Goal: Task Accomplishment & Management: Complete application form

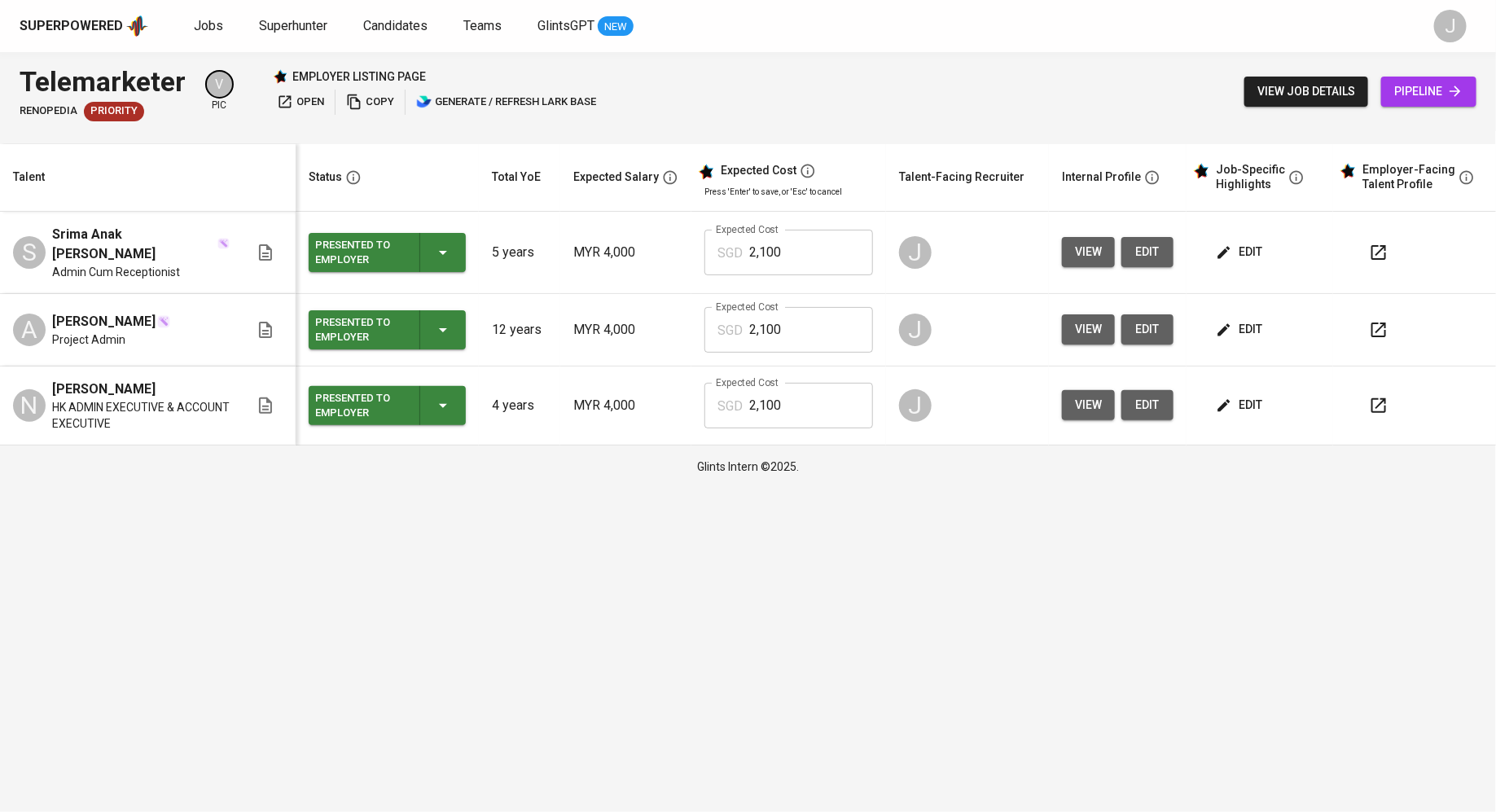
click at [203, 26] on span "Jobs" at bounding box center [208, 25] width 29 height 16
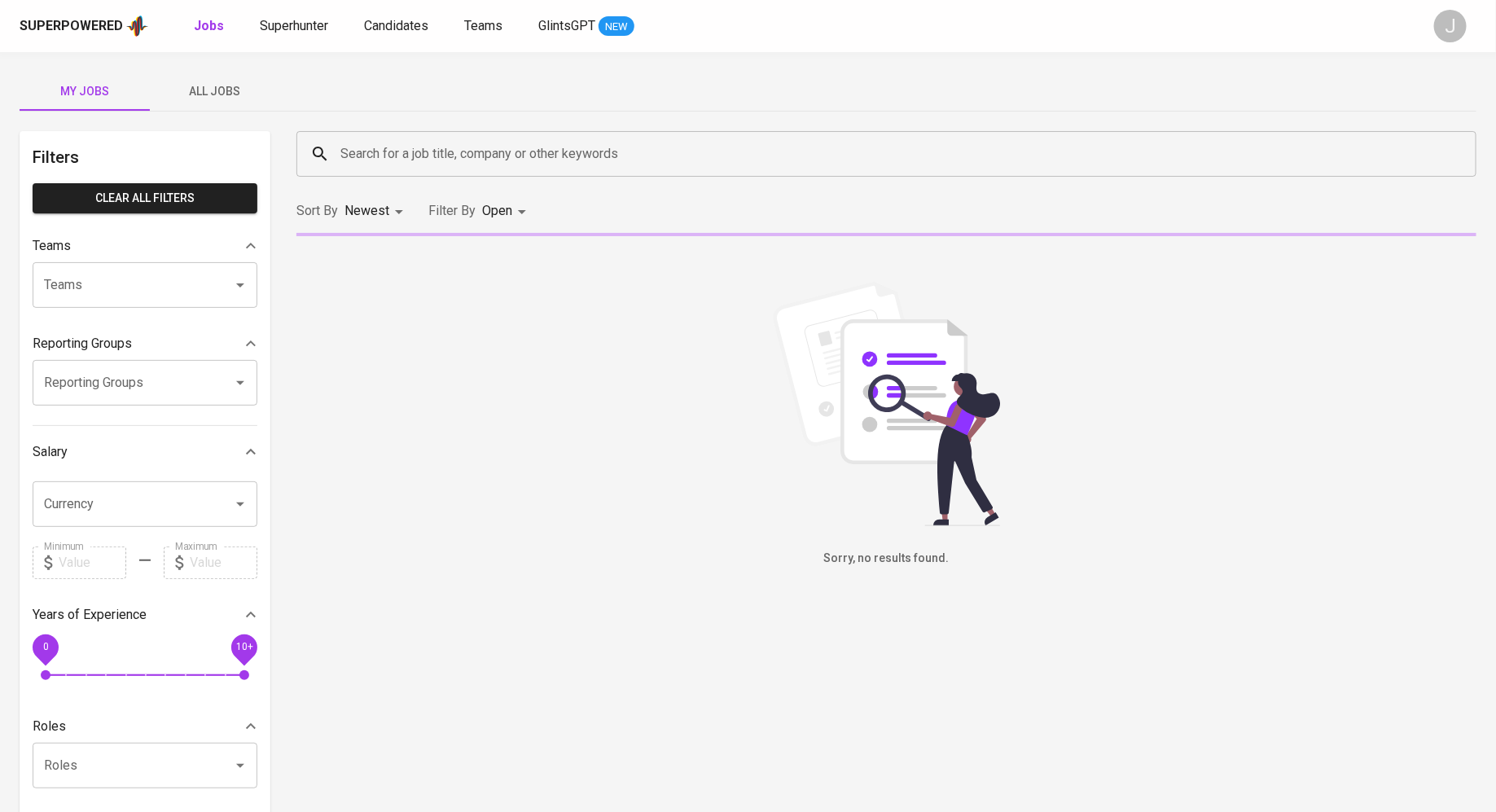
click at [288, 36] on div "Superpowered Jobs Superhunter Candidates Teams GlintsGPT NEW" at bounding box center [721, 26] width 1405 height 24
click at [291, 29] on span "Superhunter" at bounding box center [294, 25] width 69 height 16
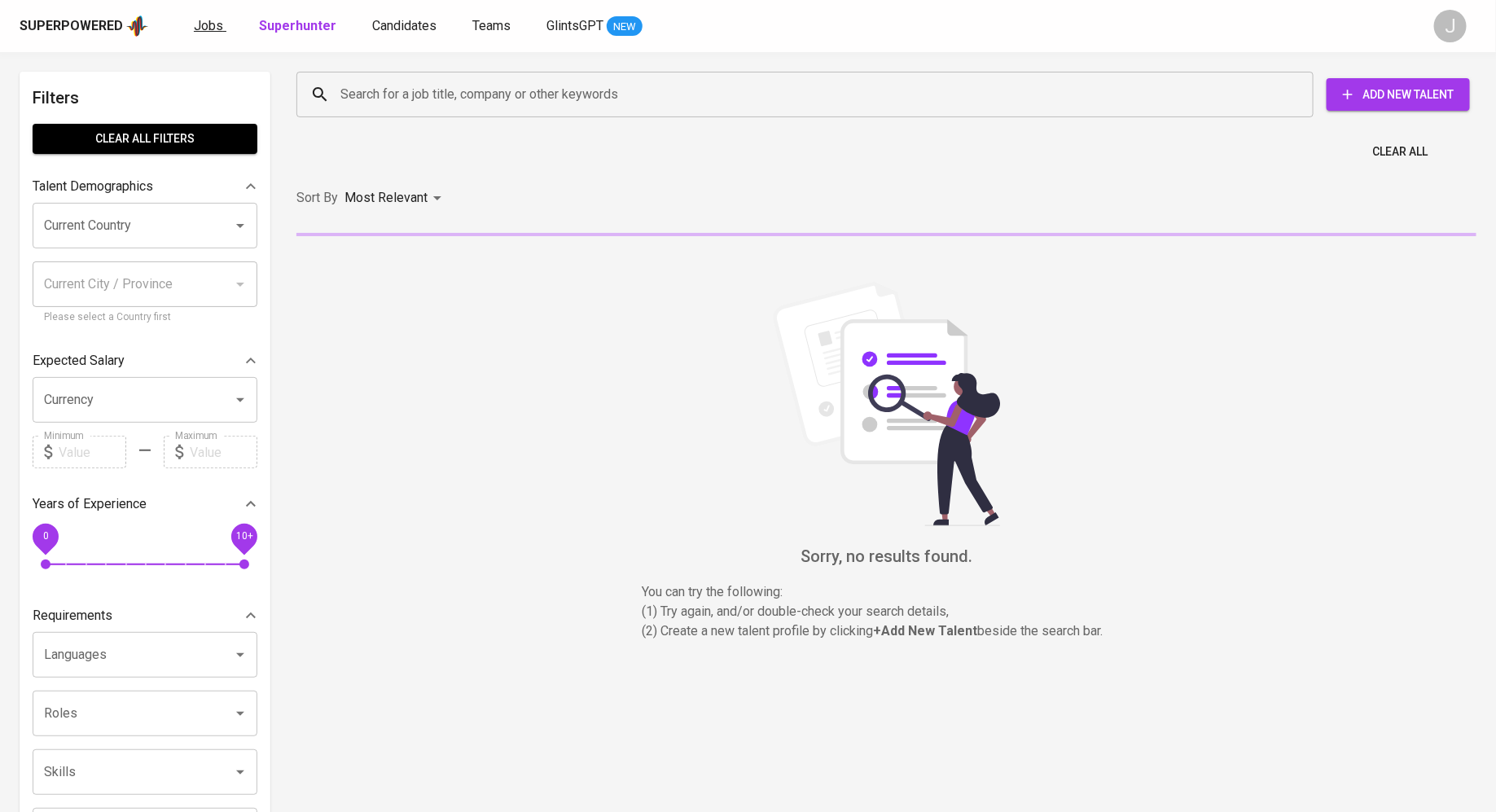
click at [213, 30] on span "Jobs" at bounding box center [208, 25] width 29 height 16
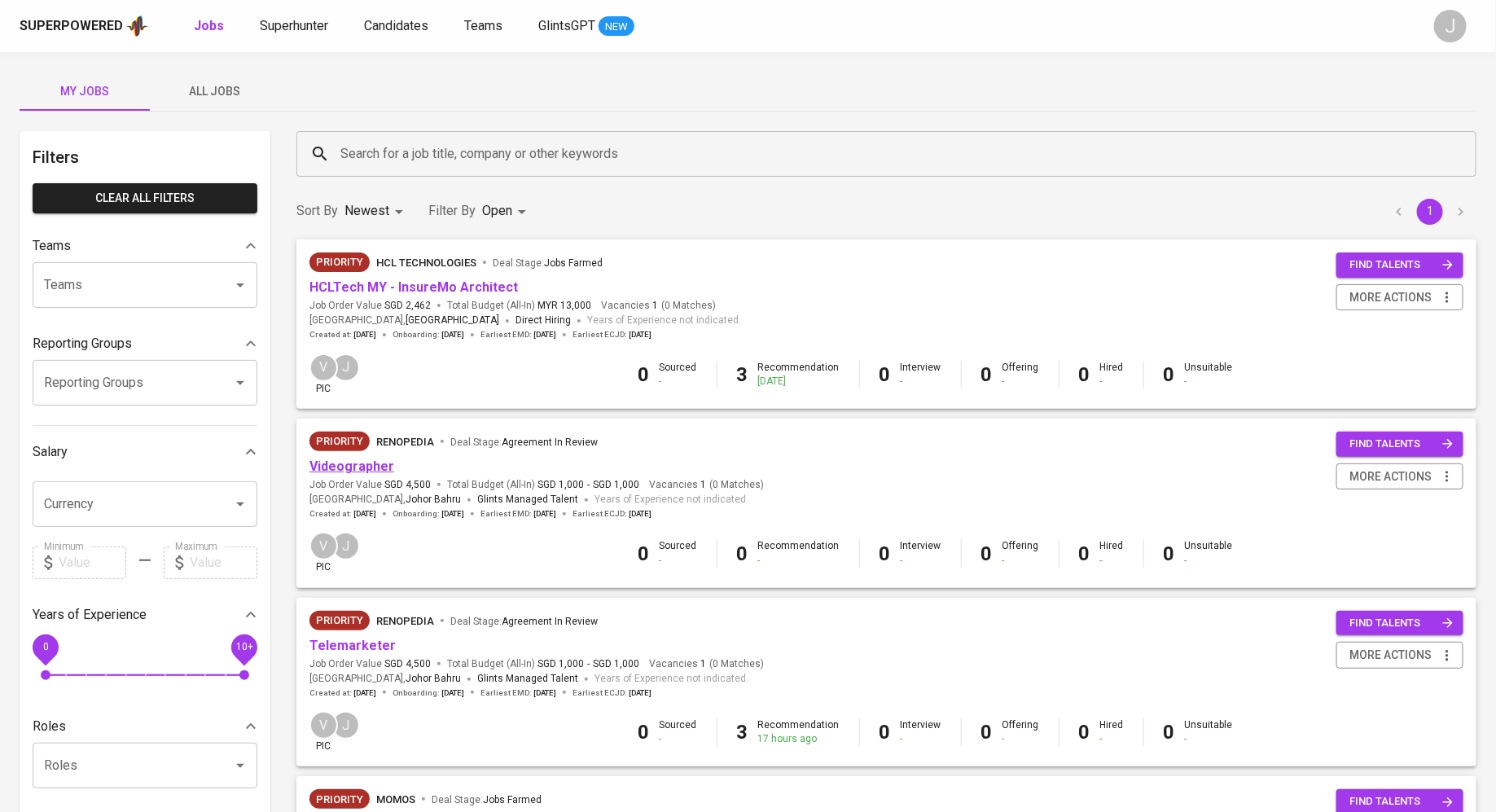
click at [351, 466] on link "Videographer" at bounding box center [352, 466] width 85 height 16
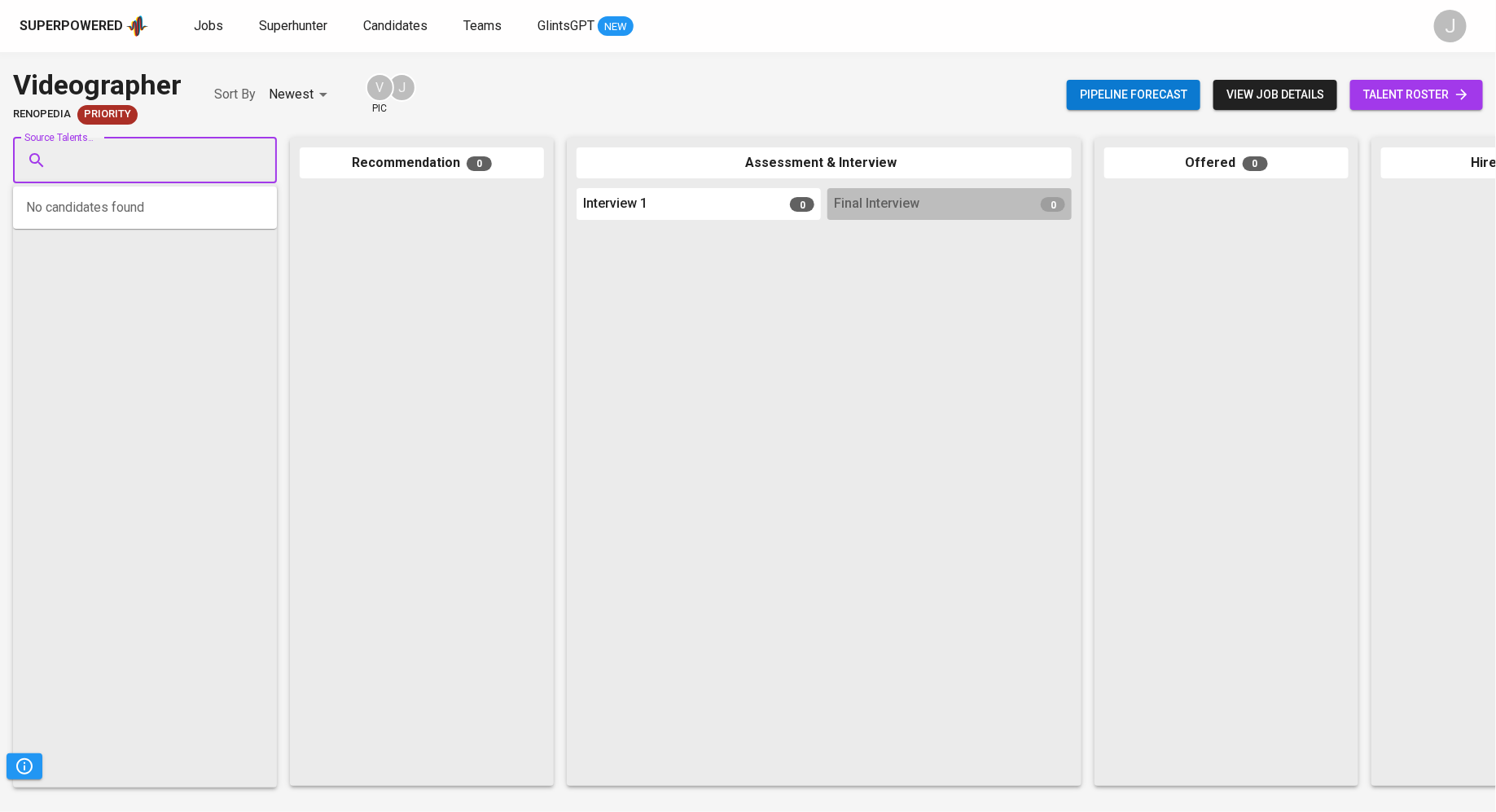
click at [110, 152] on input "Source Talents..." at bounding box center [139, 161] width 171 height 31
paste input "[EMAIL_ADDRESS][DOMAIN_NAME]"
type input "[EMAIL_ADDRESS][DOMAIN_NAME]"
click at [166, 205] on div "[PERSON_NAME] CHOW" at bounding box center [144, 206] width 153 height 16
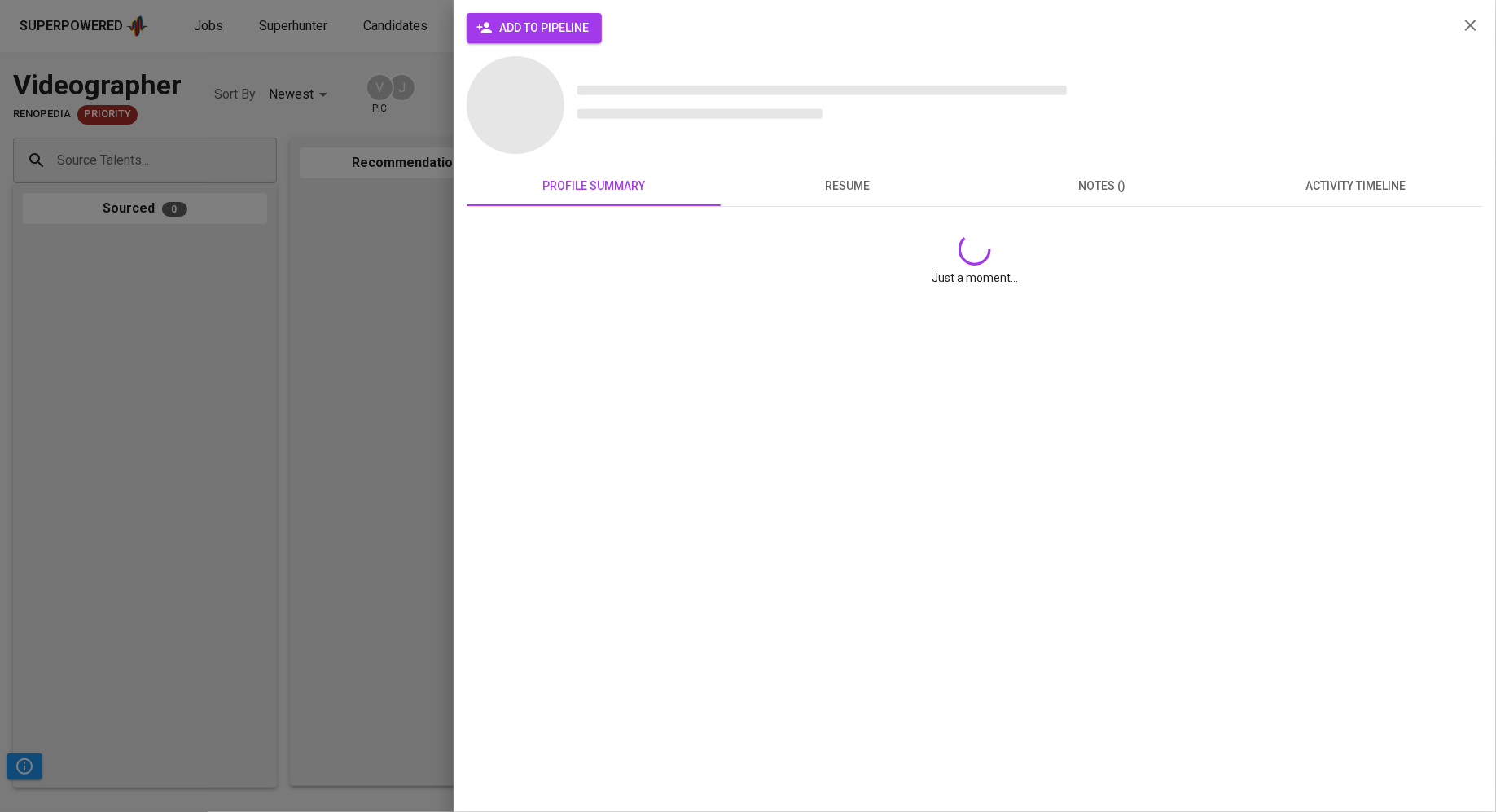
scroll to position [0, 0]
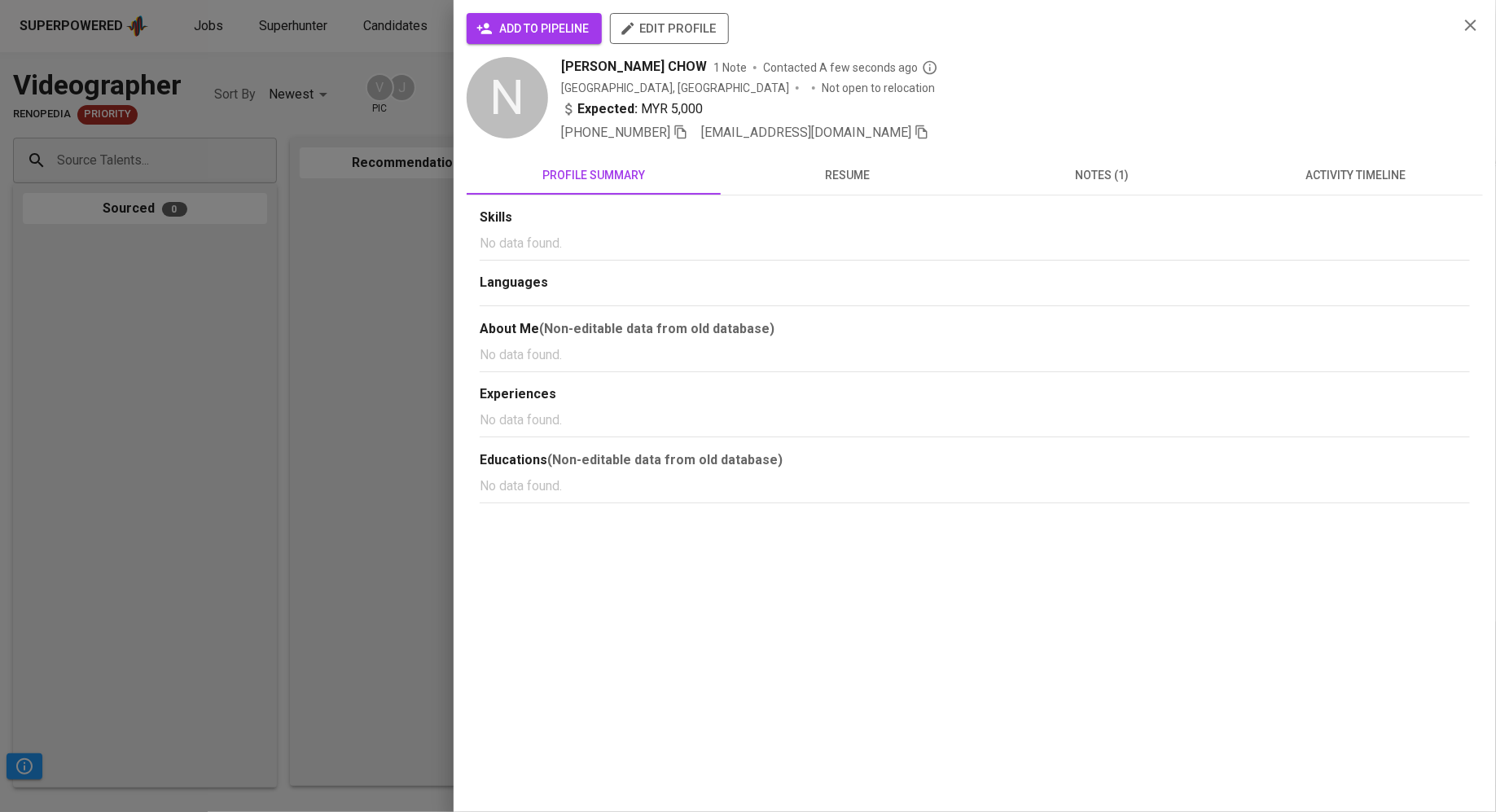
click at [510, 20] on span "add to pipeline" at bounding box center [535, 29] width 109 height 20
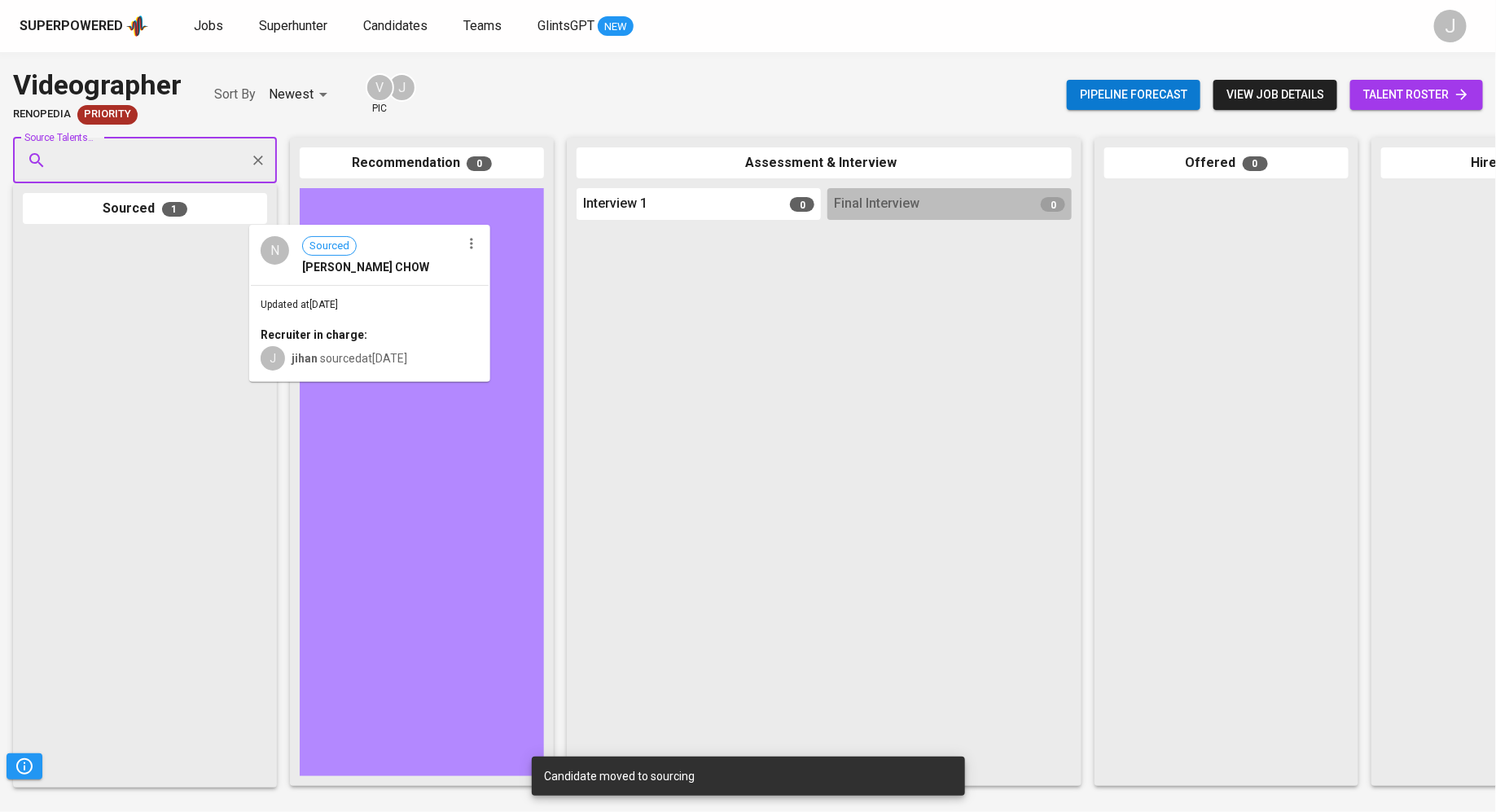
drag, startPoint x: 70, startPoint y: 339, endPoint x: 340, endPoint y: 325, distance: 270.4
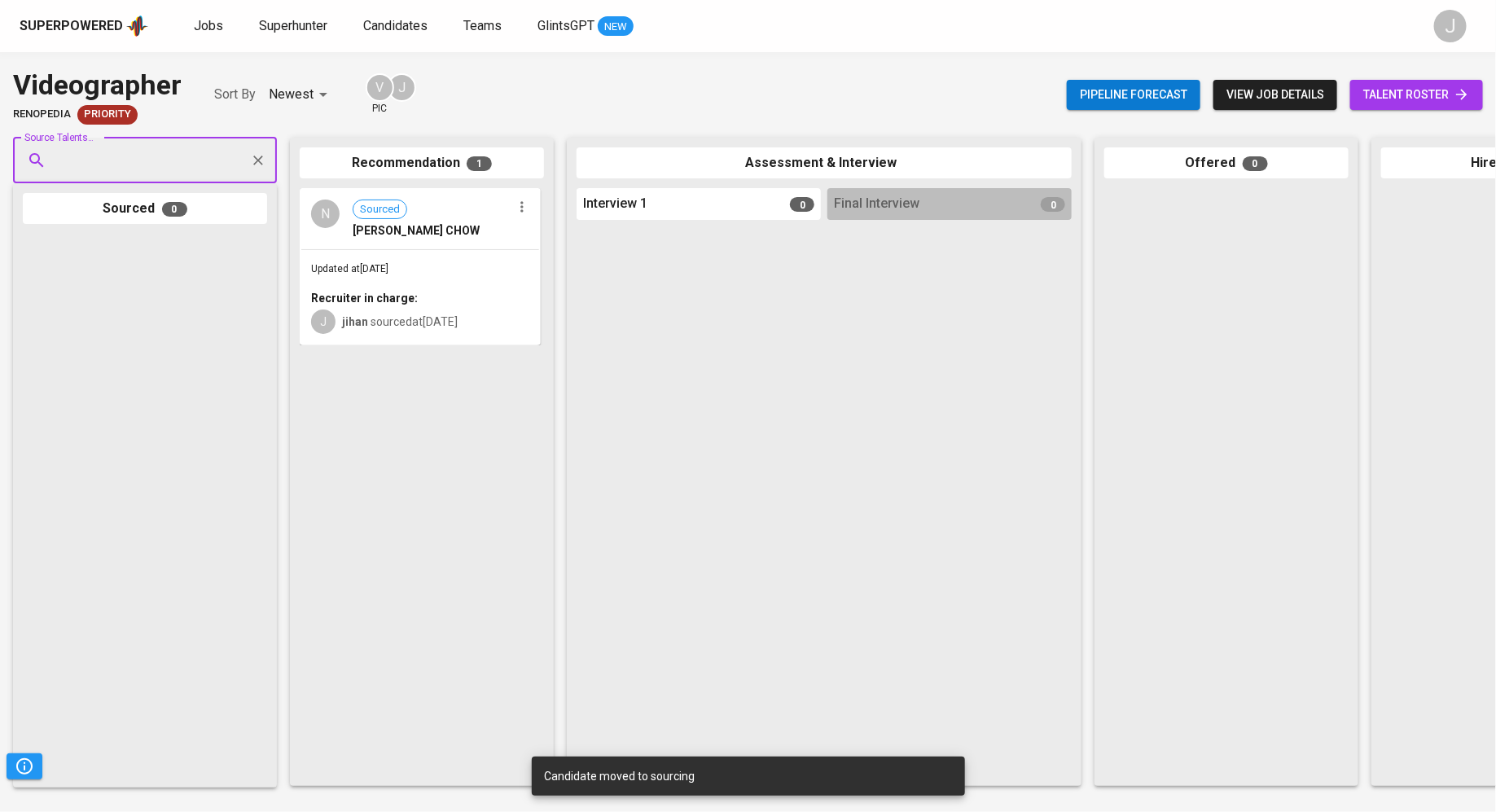
click at [131, 151] on input "Source Talents..." at bounding box center [139, 161] width 171 height 31
paste input "omnicross99@gmail.com"
type input "omnicross99@gmail.com"
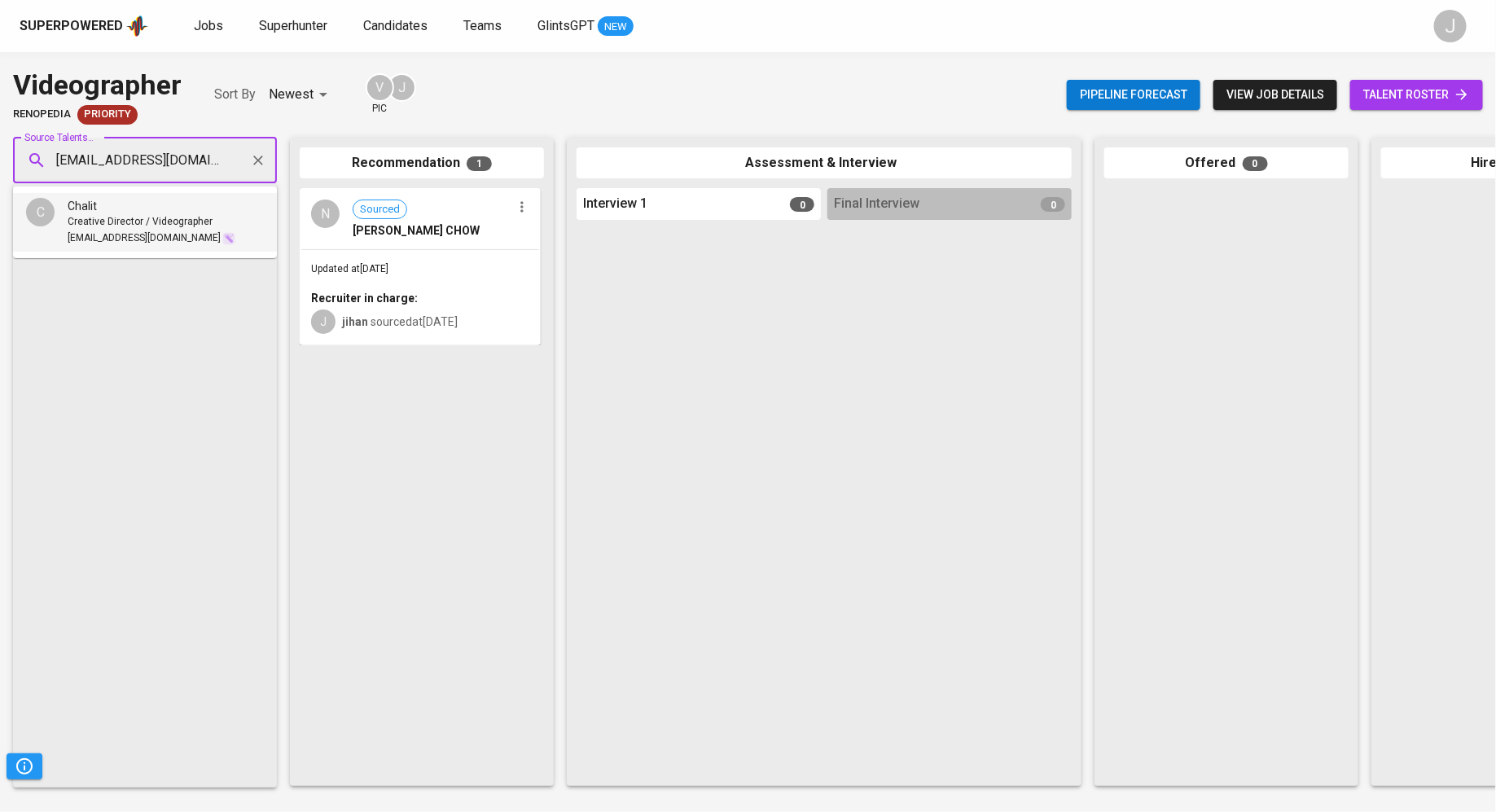
click at [144, 209] on div "Chalit" at bounding box center [152, 206] width 168 height 16
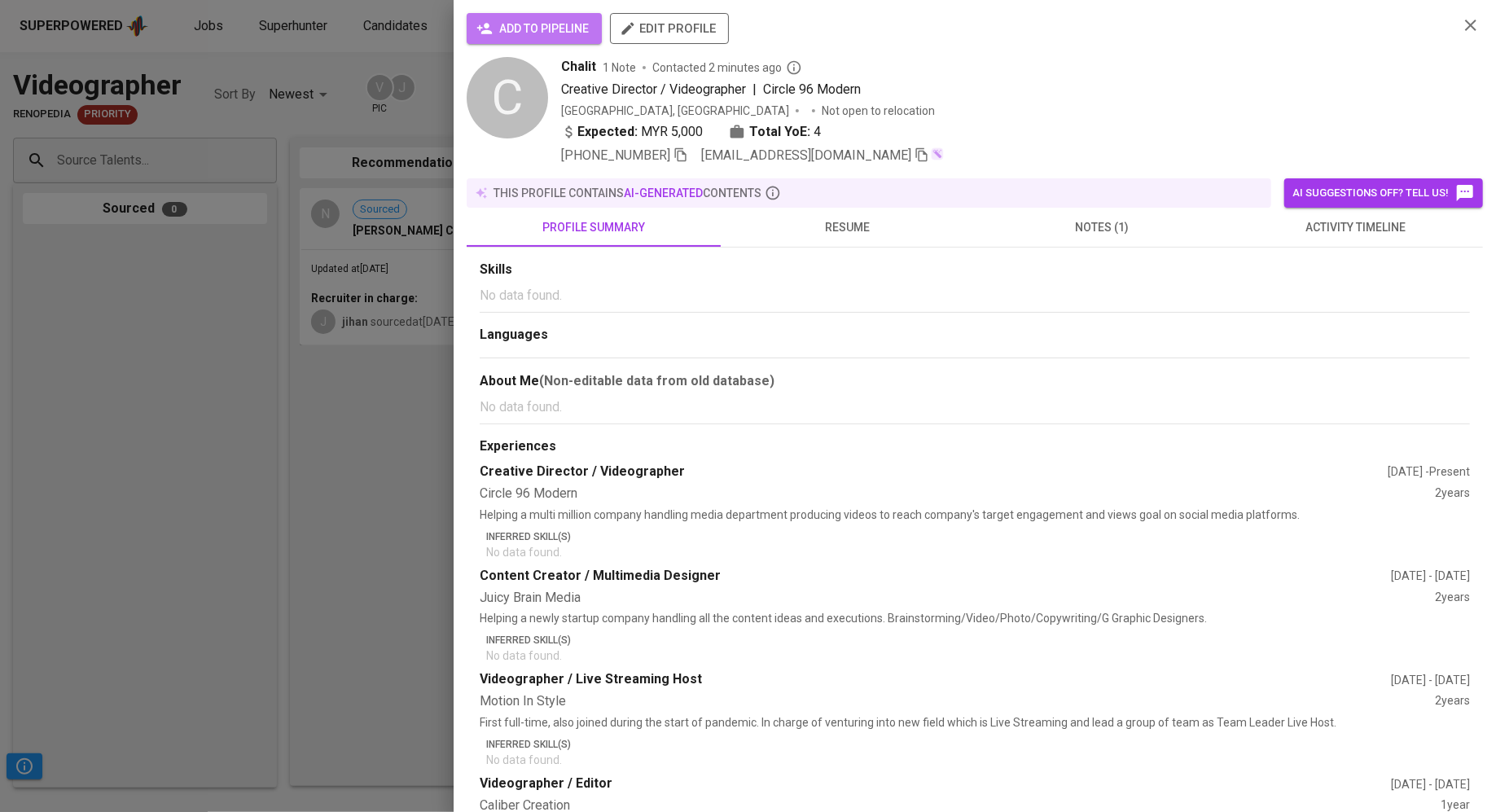
click at [504, 32] on span "add to pipeline" at bounding box center [535, 29] width 109 height 20
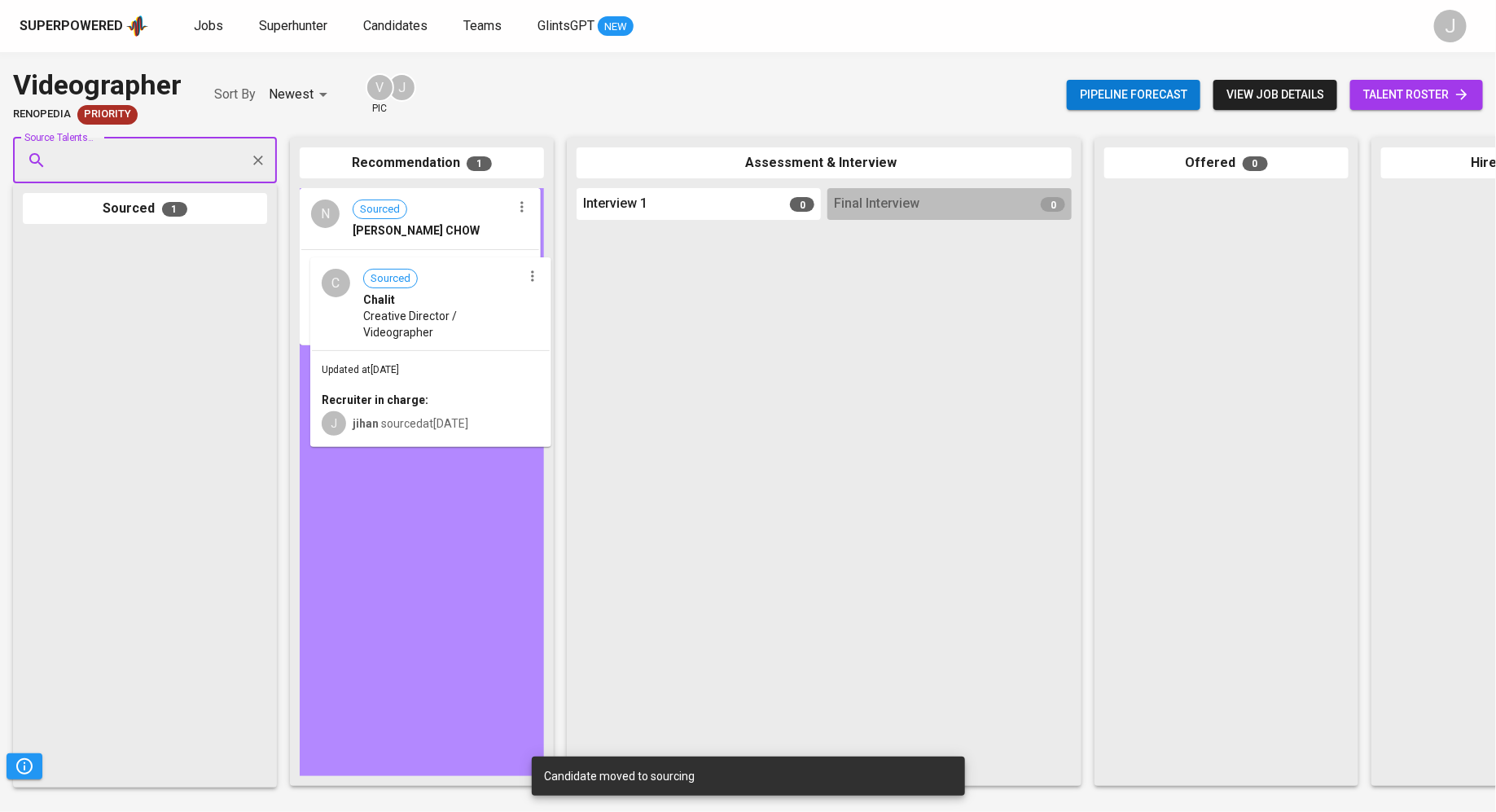
drag, startPoint x: 144, startPoint y: 304, endPoint x: 442, endPoint y: 322, distance: 298.5
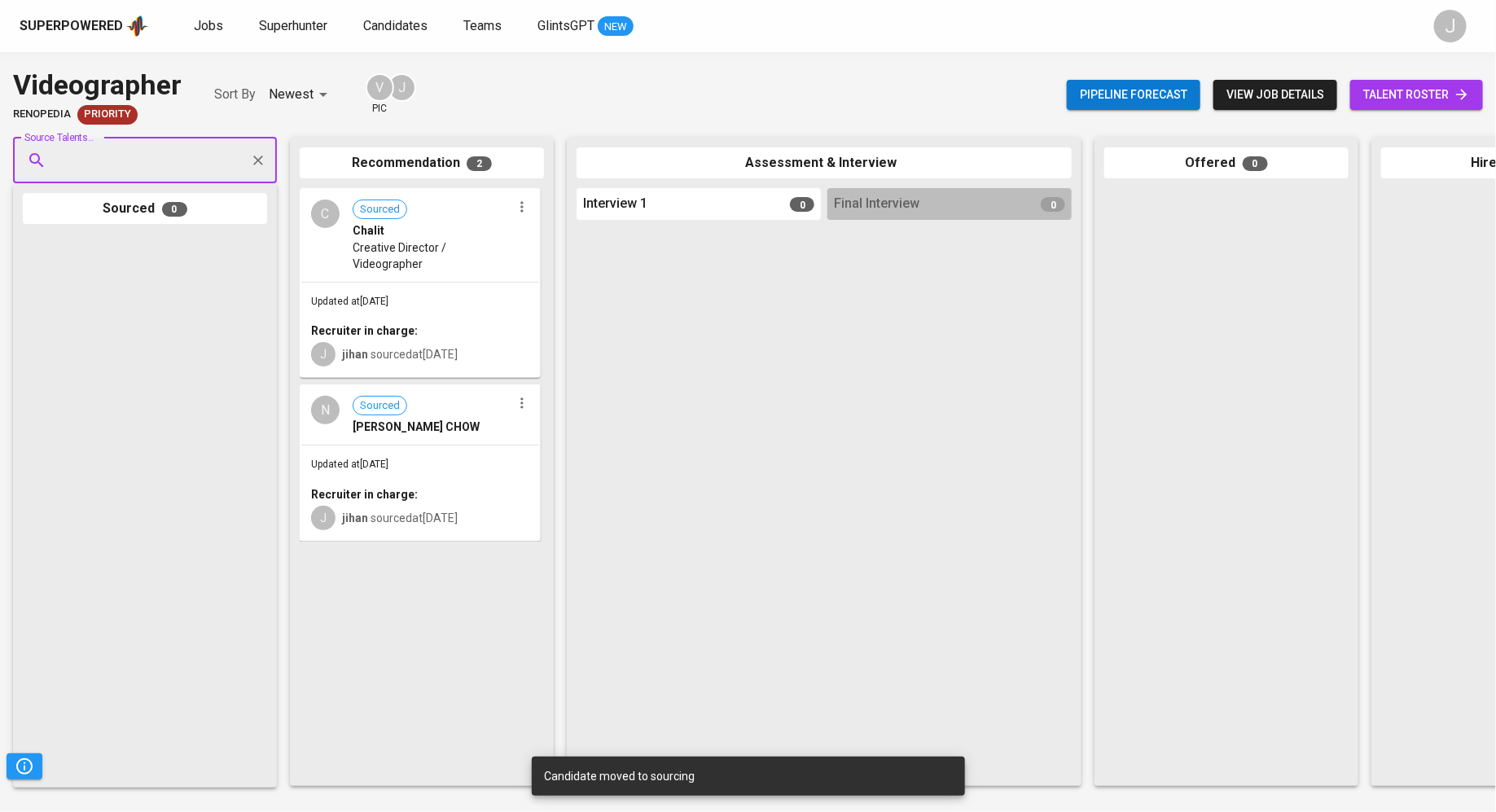
click at [418, 242] on span "Creative Director / Videographer" at bounding box center [432, 255] width 159 height 33
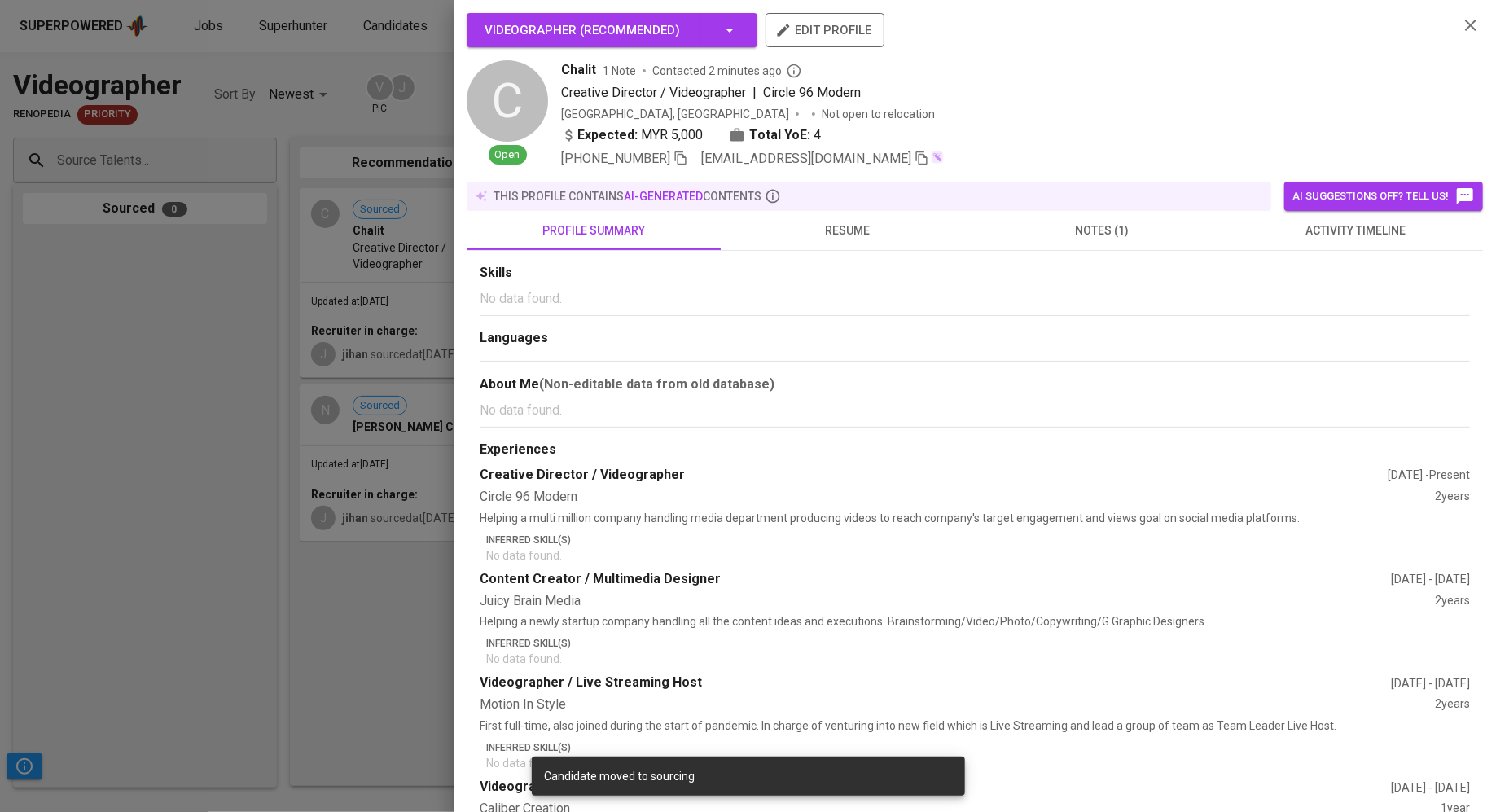
click at [337, 415] on div at bounding box center [748, 406] width 1496 height 812
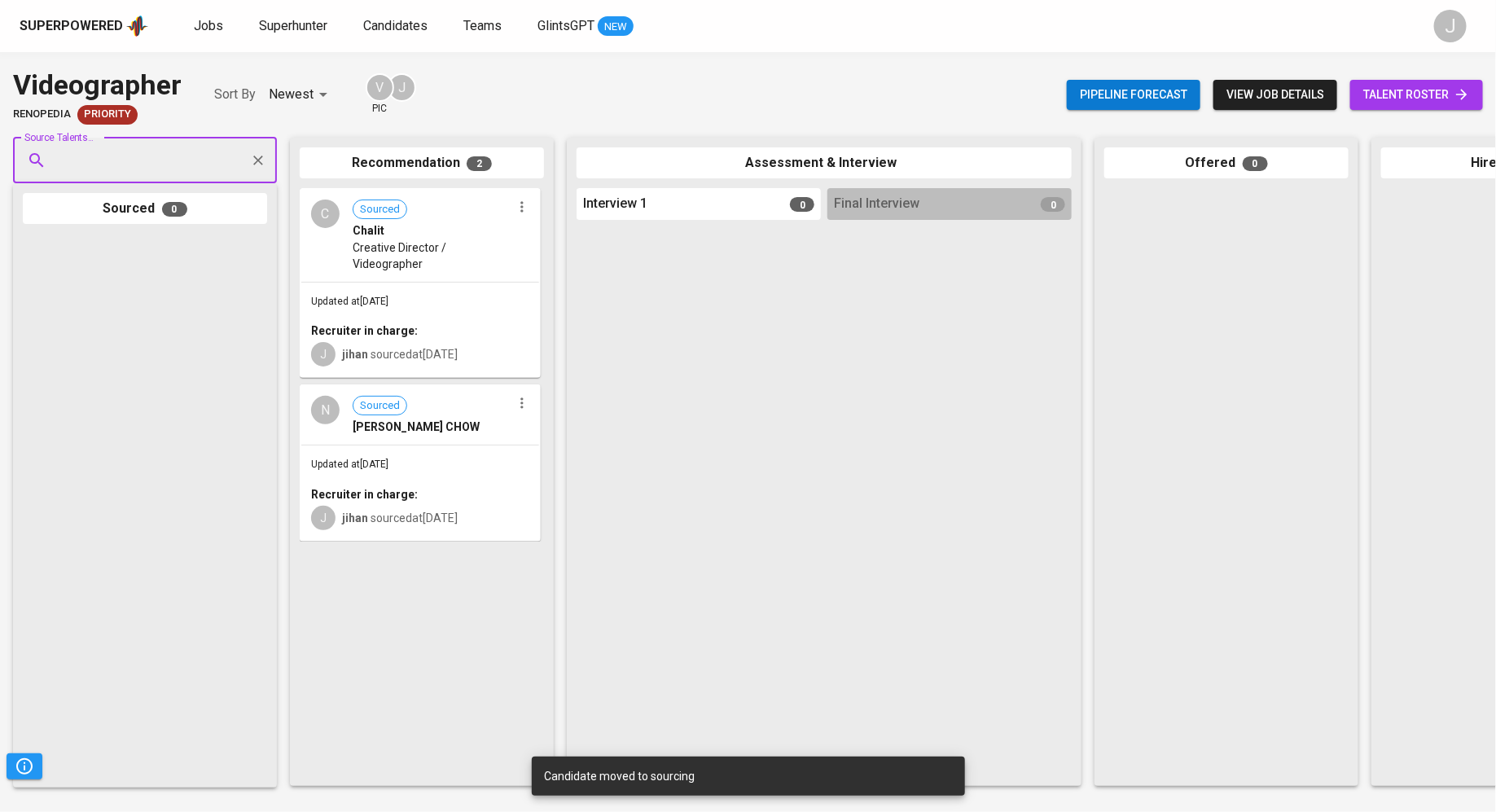
click at [393, 426] on span "[PERSON_NAME] CHOW" at bounding box center [416, 427] width 127 height 16
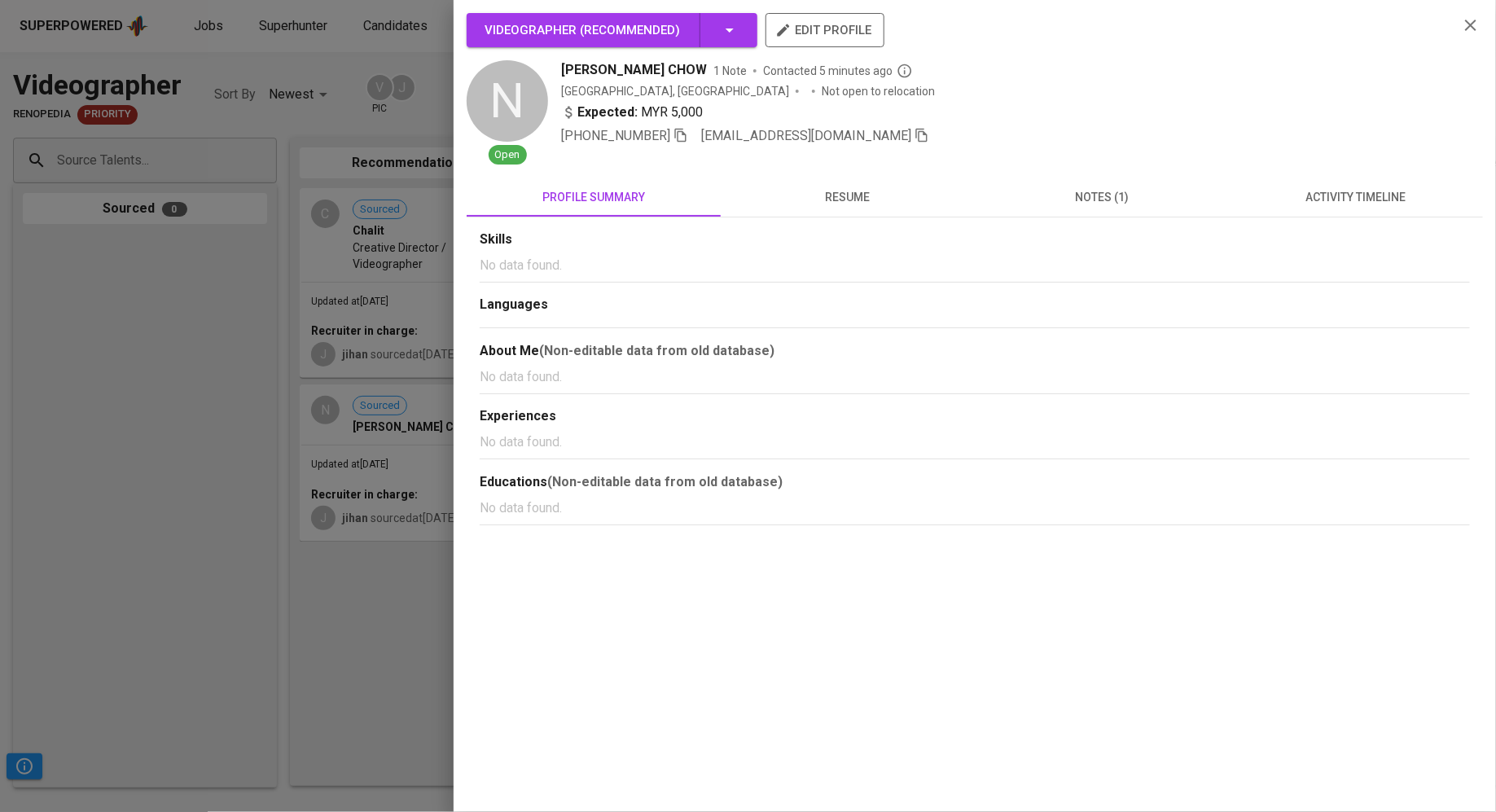
click at [847, 199] on span "resume" at bounding box center [847, 197] width 234 height 20
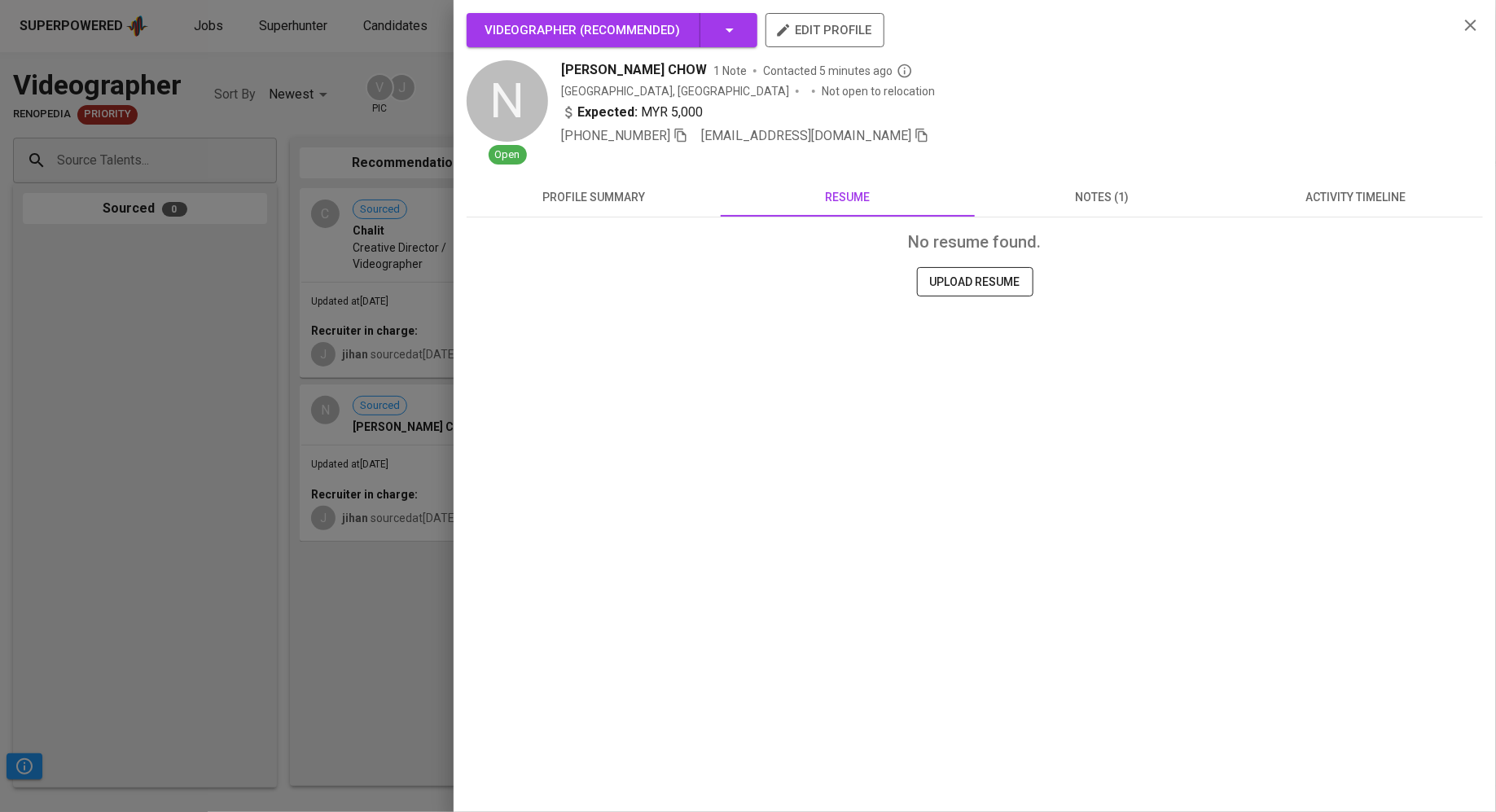
click at [1135, 213] on button "notes (1)" at bounding box center [1101, 197] width 254 height 39
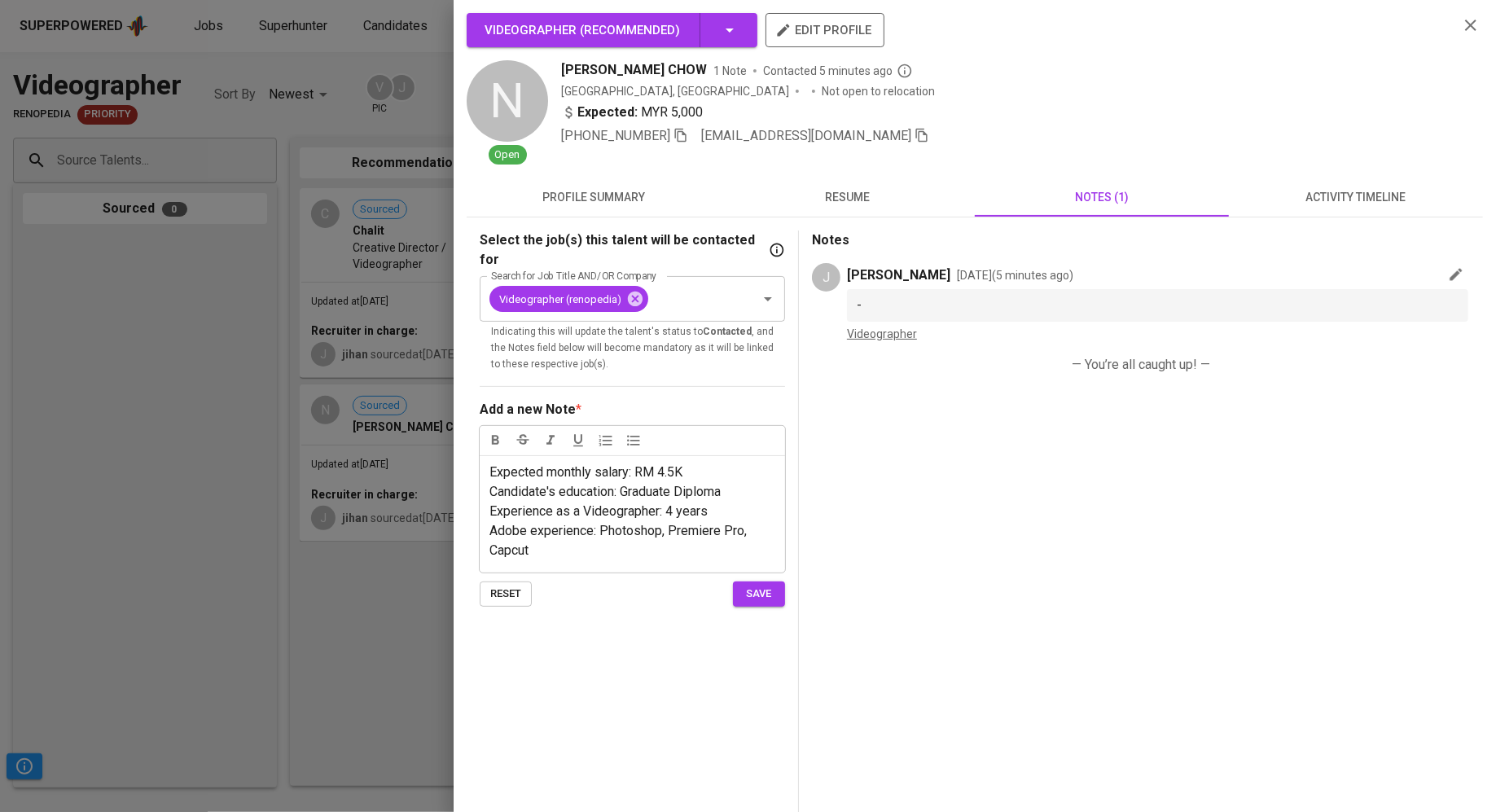
click at [756, 586] on div "Select the job(s) this talent will be contacted for Search for Job Title AND/OR…" at bounding box center [639, 636] width 319 height 812
click at [759, 553] on div "Select the job(s) this talent will be contacted for Search for Job Title AND/OR…" at bounding box center [633, 418] width 305 height 375
click at [767, 584] on span "save" at bounding box center [759, 593] width 36 height 19
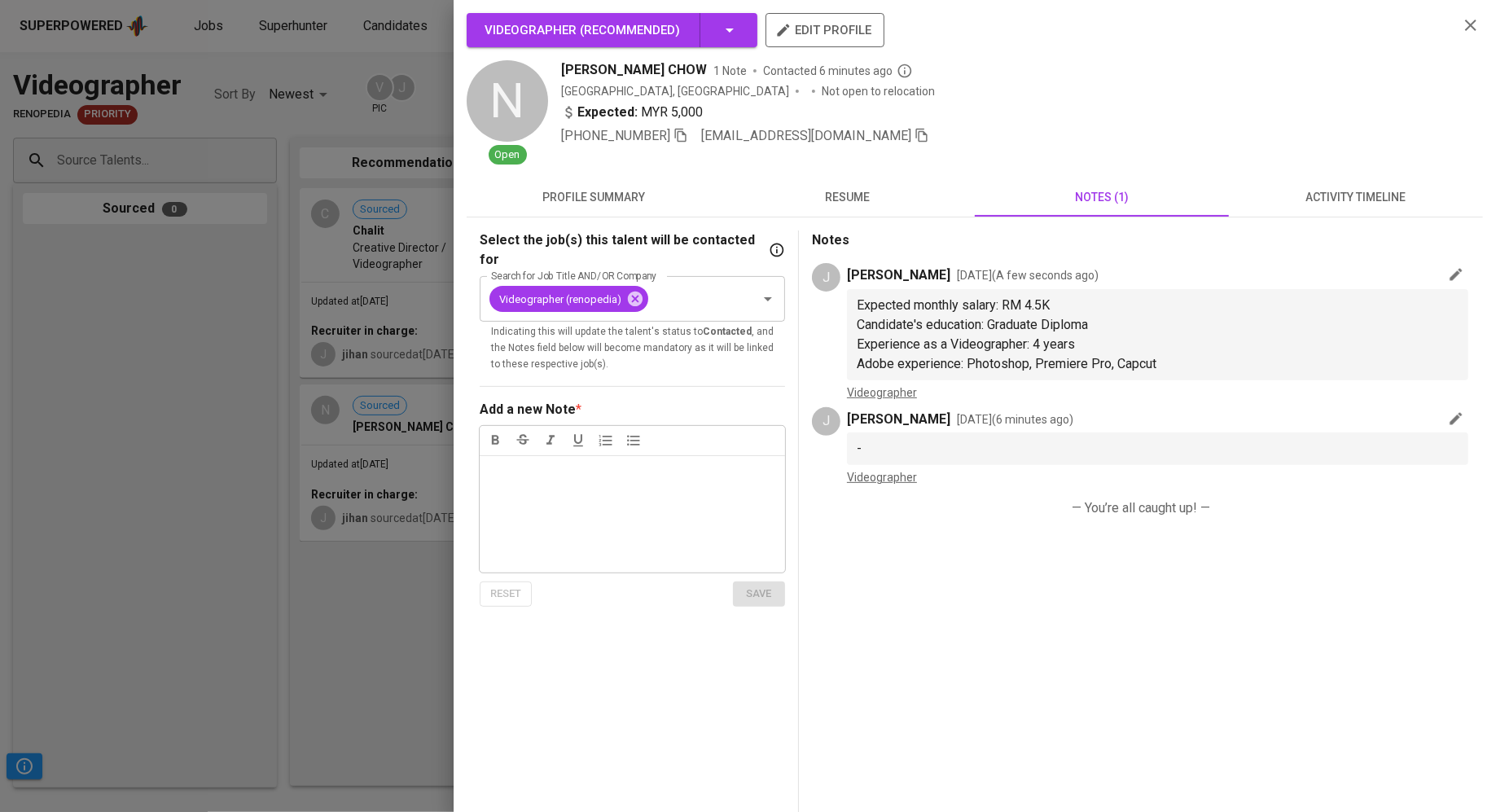
click at [283, 535] on div at bounding box center [748, 406] width 1496 height 812
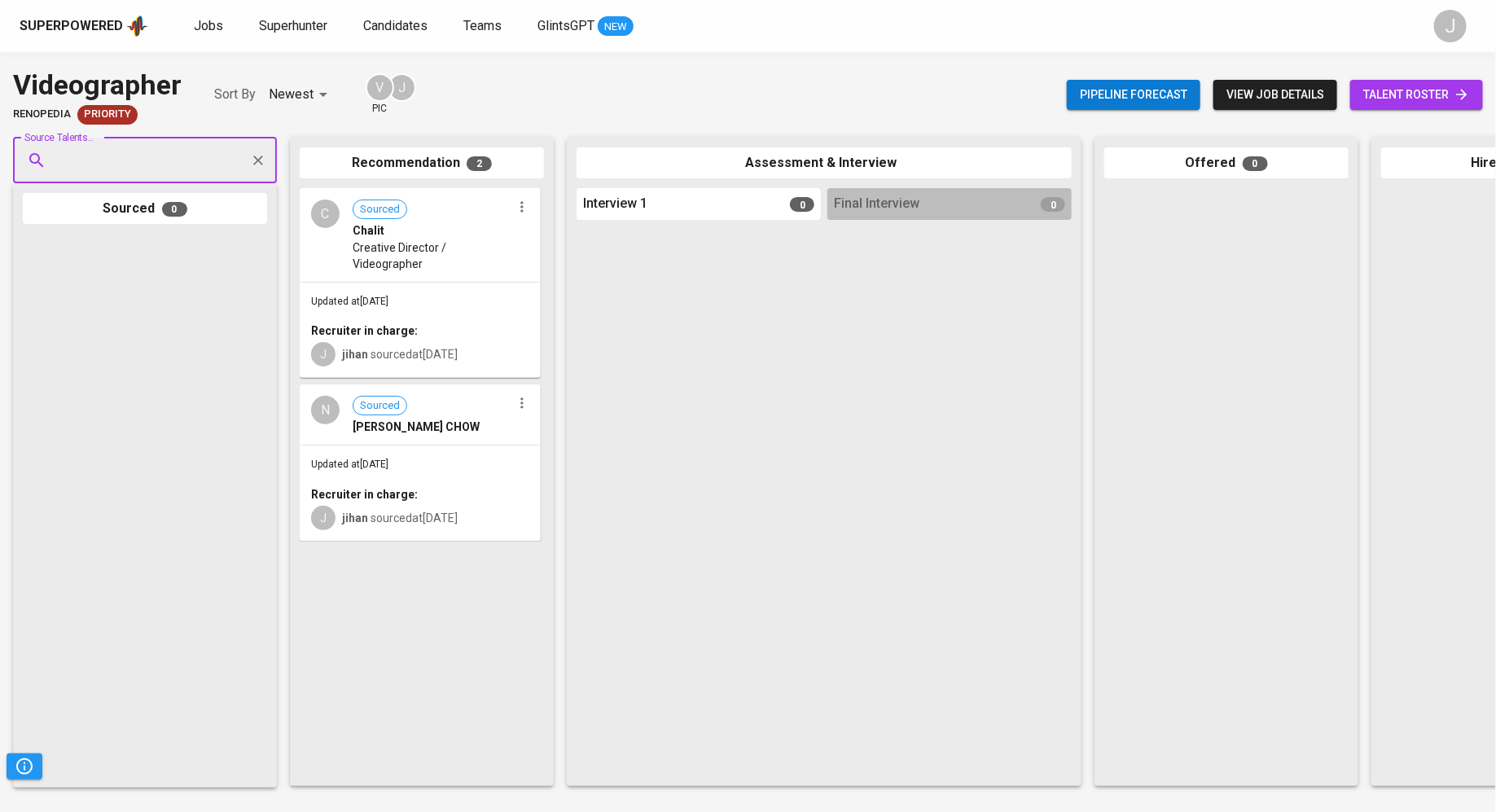
paste input "[EMAIL_ADDRESS][DOMAIN_NAME]"
type input "[EMAIL_ADDRESS][DOMAIN_NAME]"
click at [113, 208] on span "[PERSON_NAME]" at bounding box center [112, 206] width 89 height 16
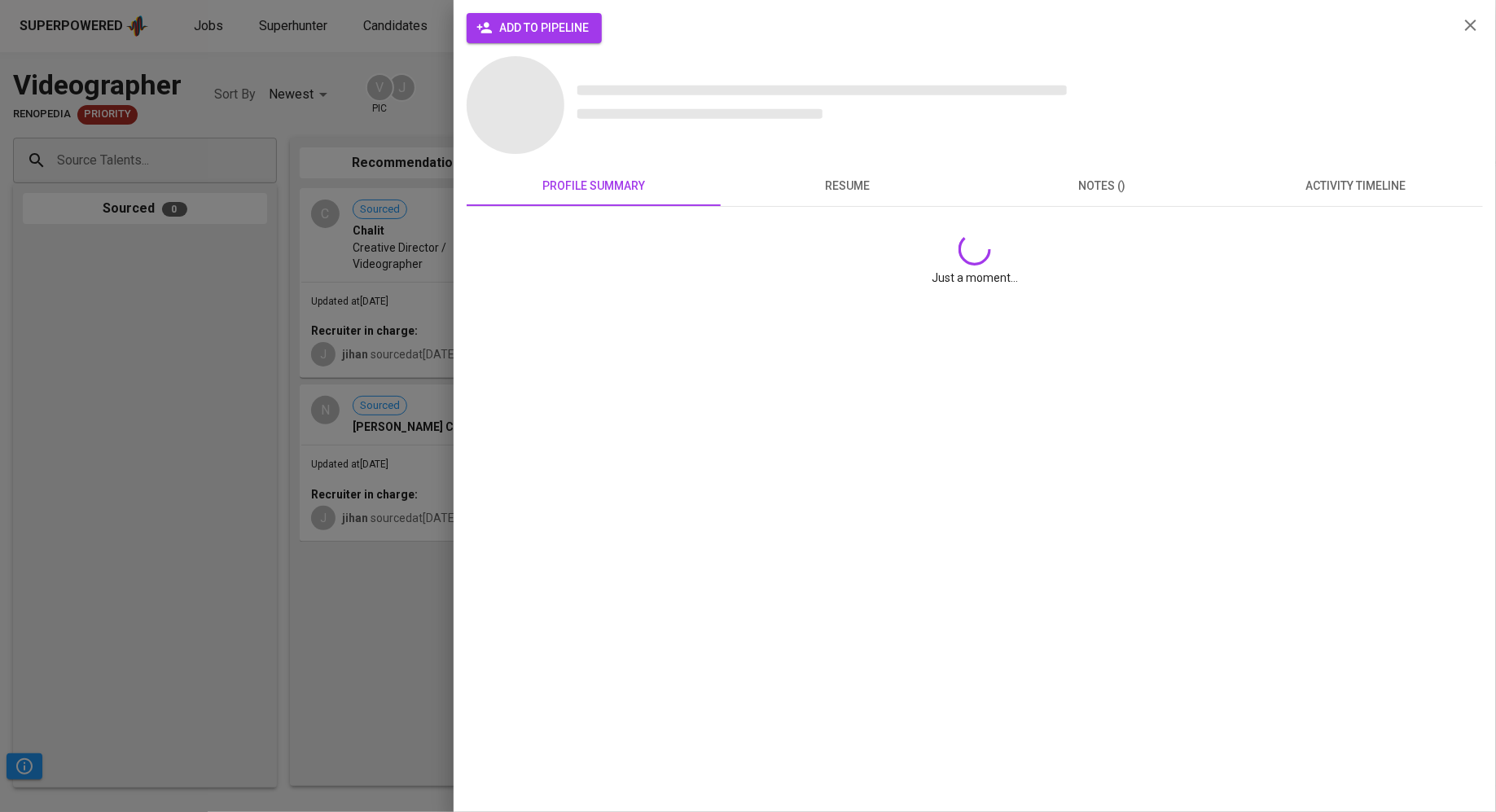
scroll to position [0, 0]
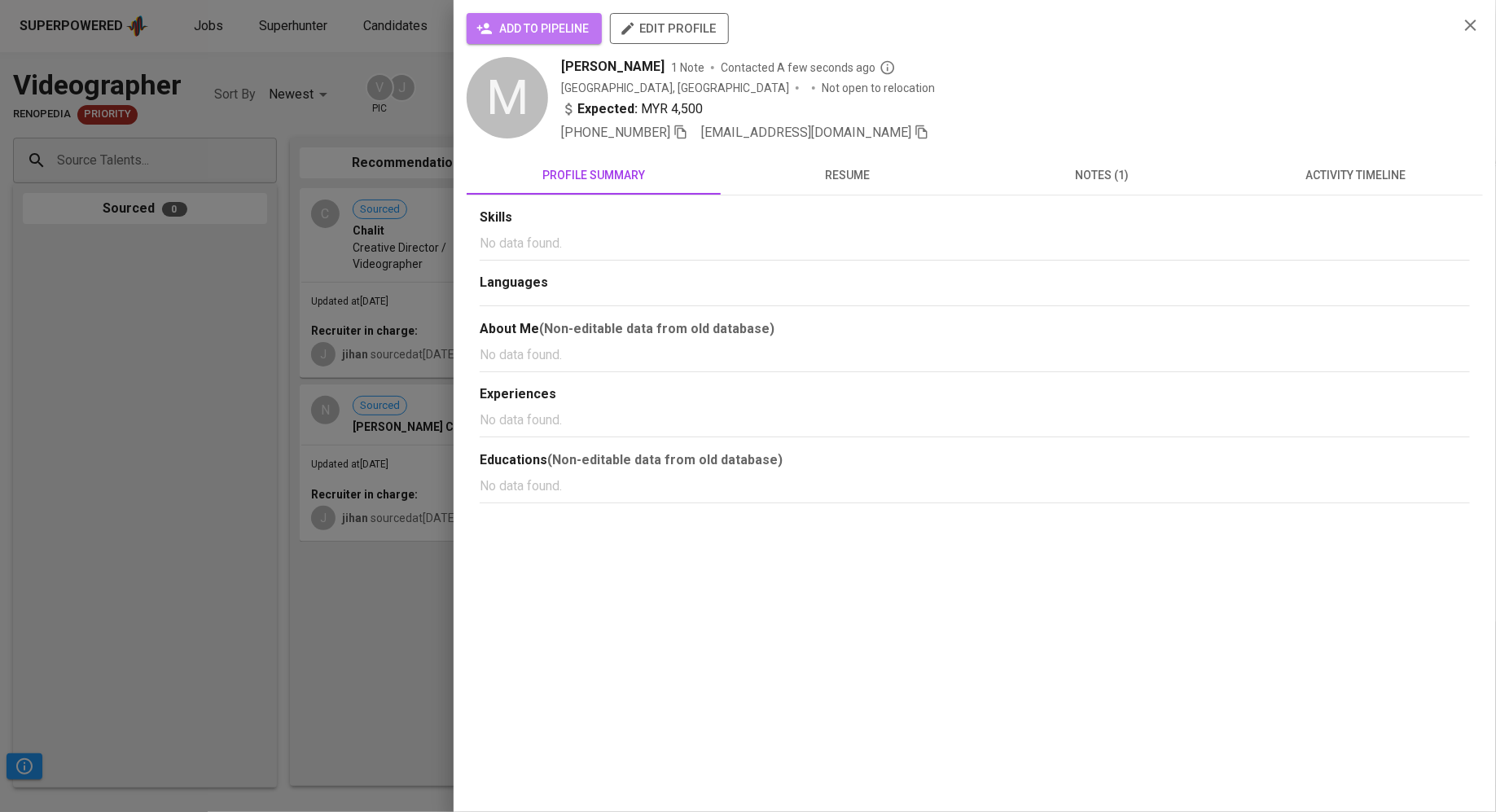
click at [508, 31] on span "add to pipeline" at bounding box center [535, 29] width 109 height 20
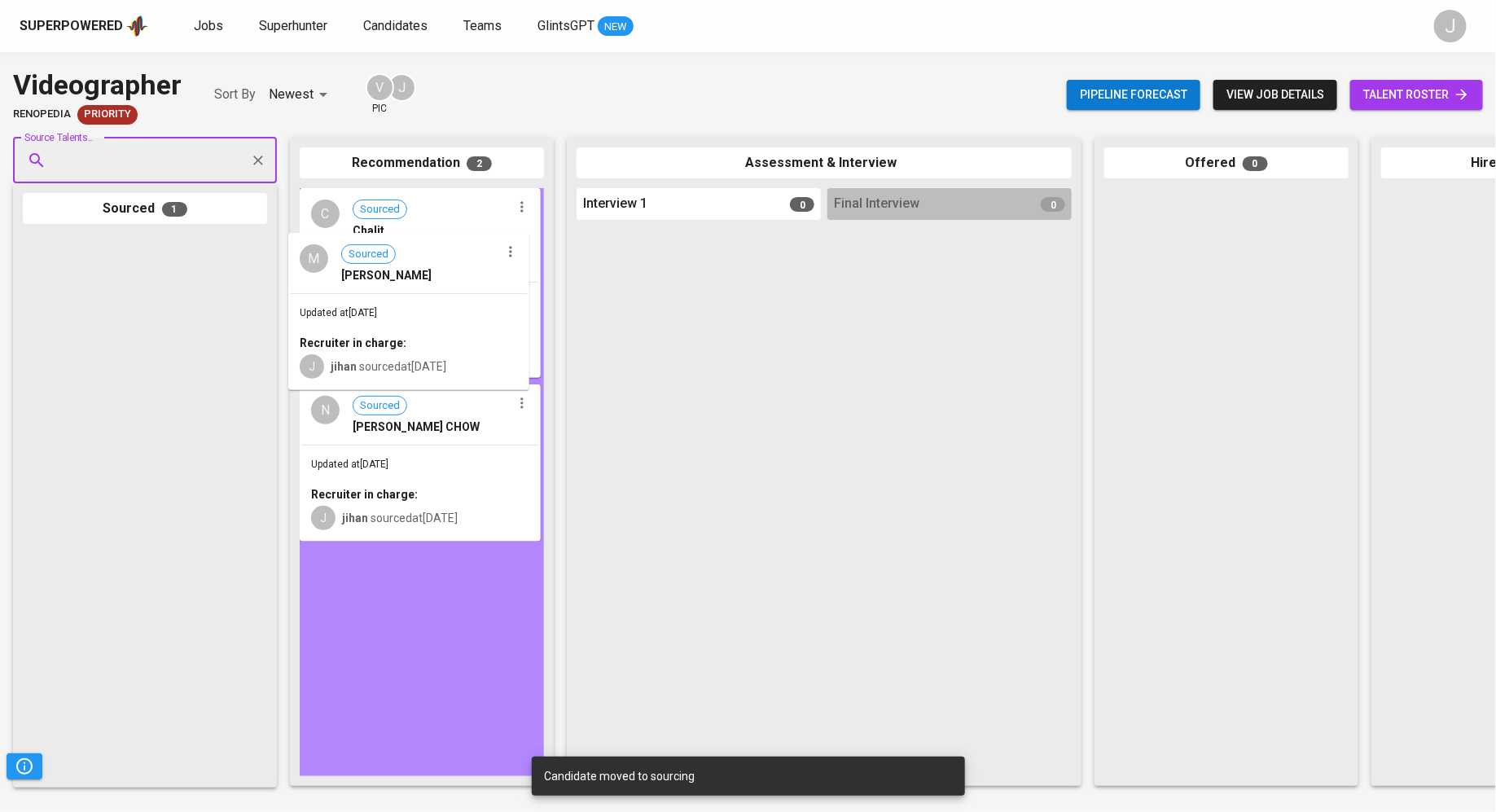
drag, startPoint x: 103, startPoint y: 339, endPoint x: 397, endPoint y: 331, distance: 294.1
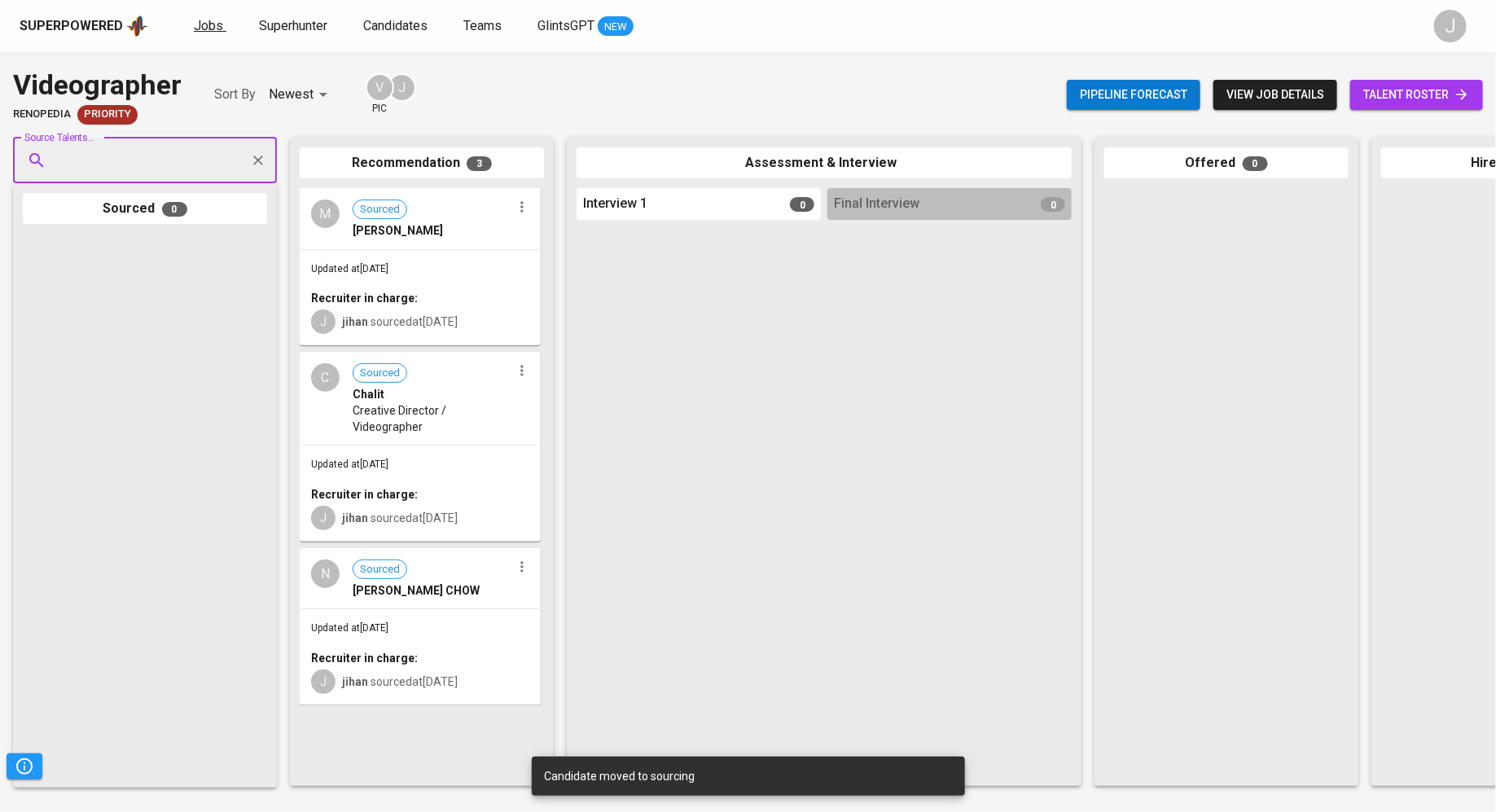
click at [215, 26] on span "Jobs" at bounding box center [208, 25] width 29 height 16
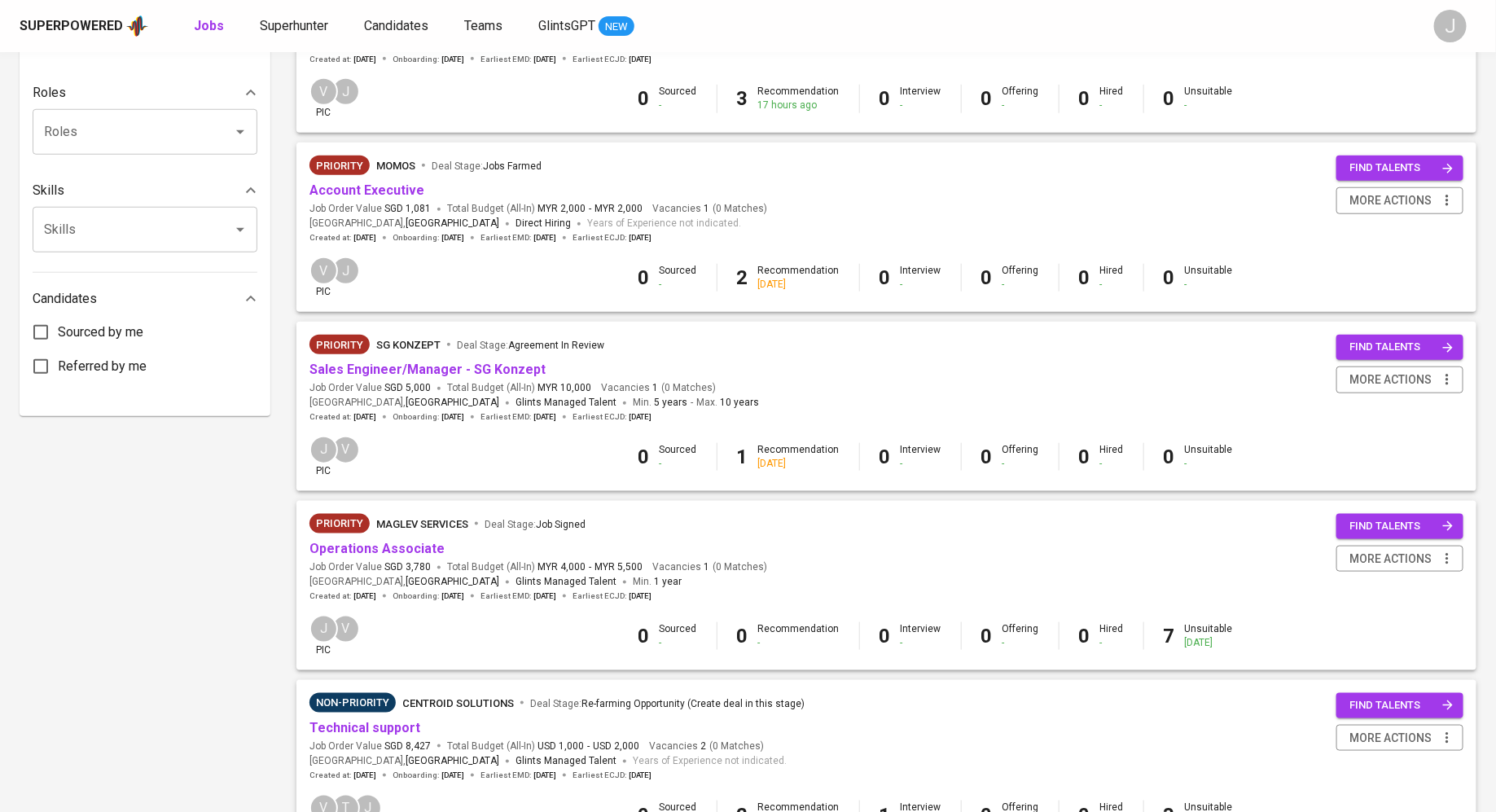
scroll to position [779, 0]
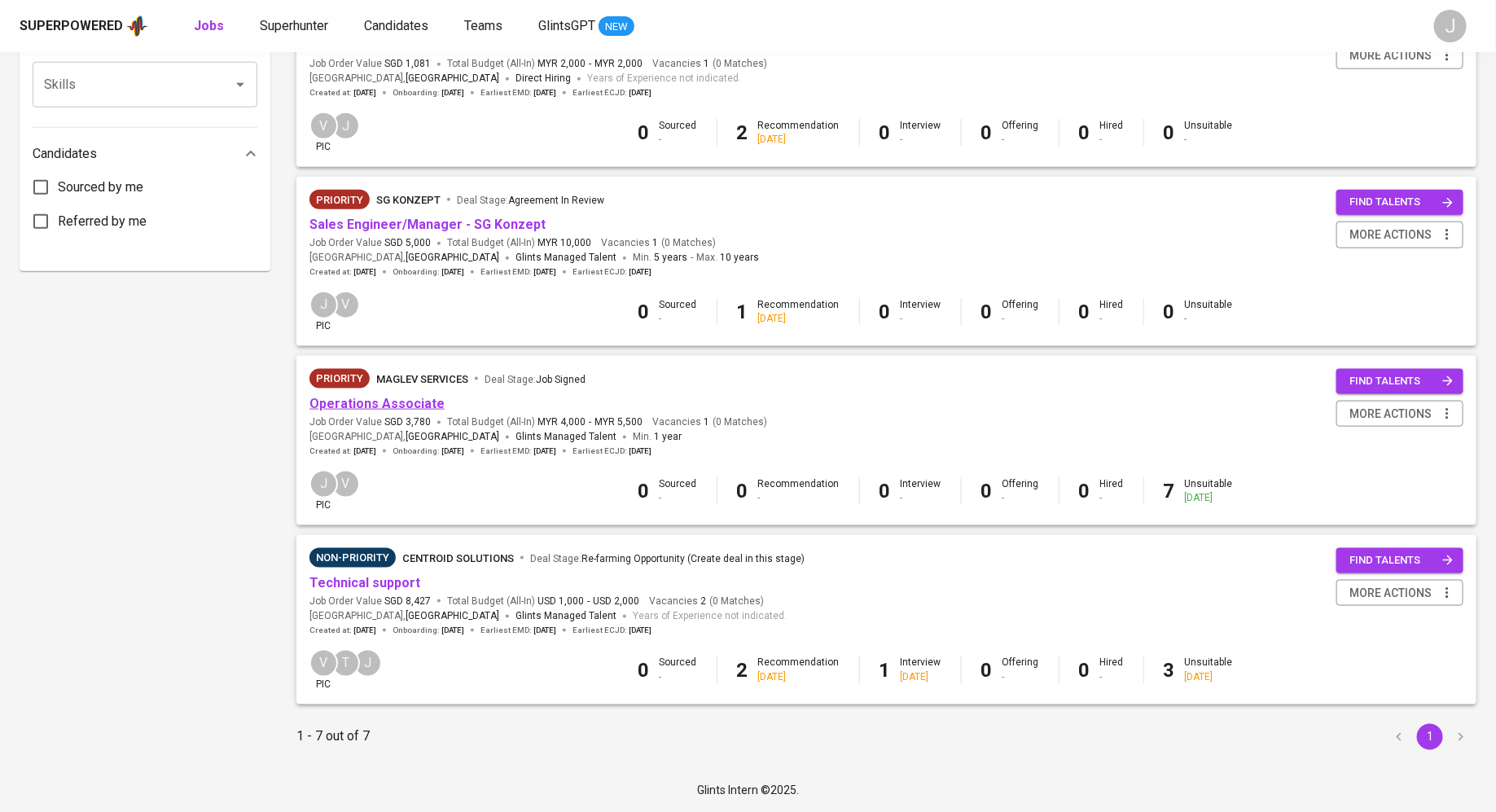
click at [384, 406] on link "Operations Associate" at bounding box center [377, 403] width 135 height 16
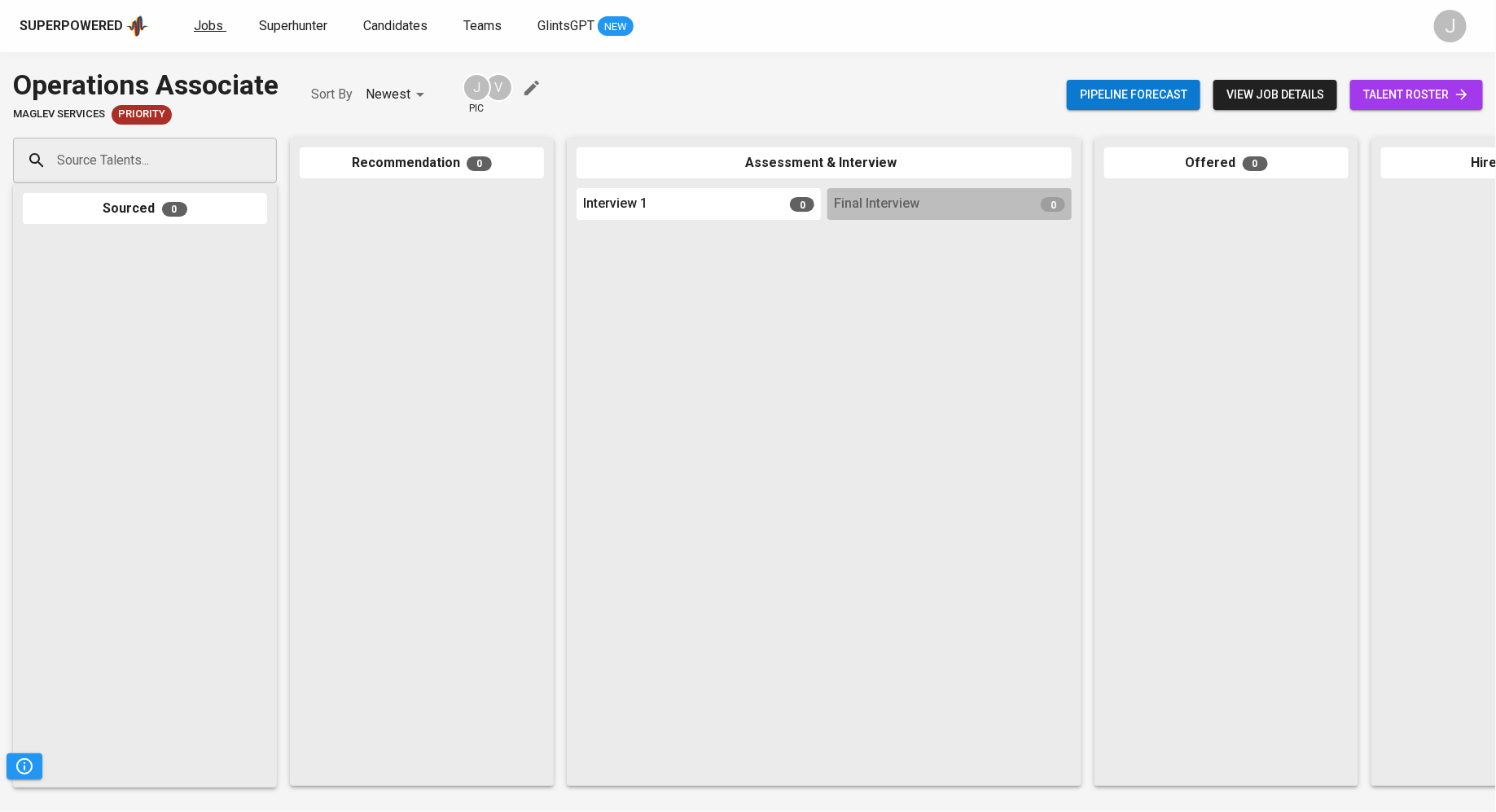
click at [205, 31] on span "Jobs" at bounding box center [208, 25] width 29 height 16
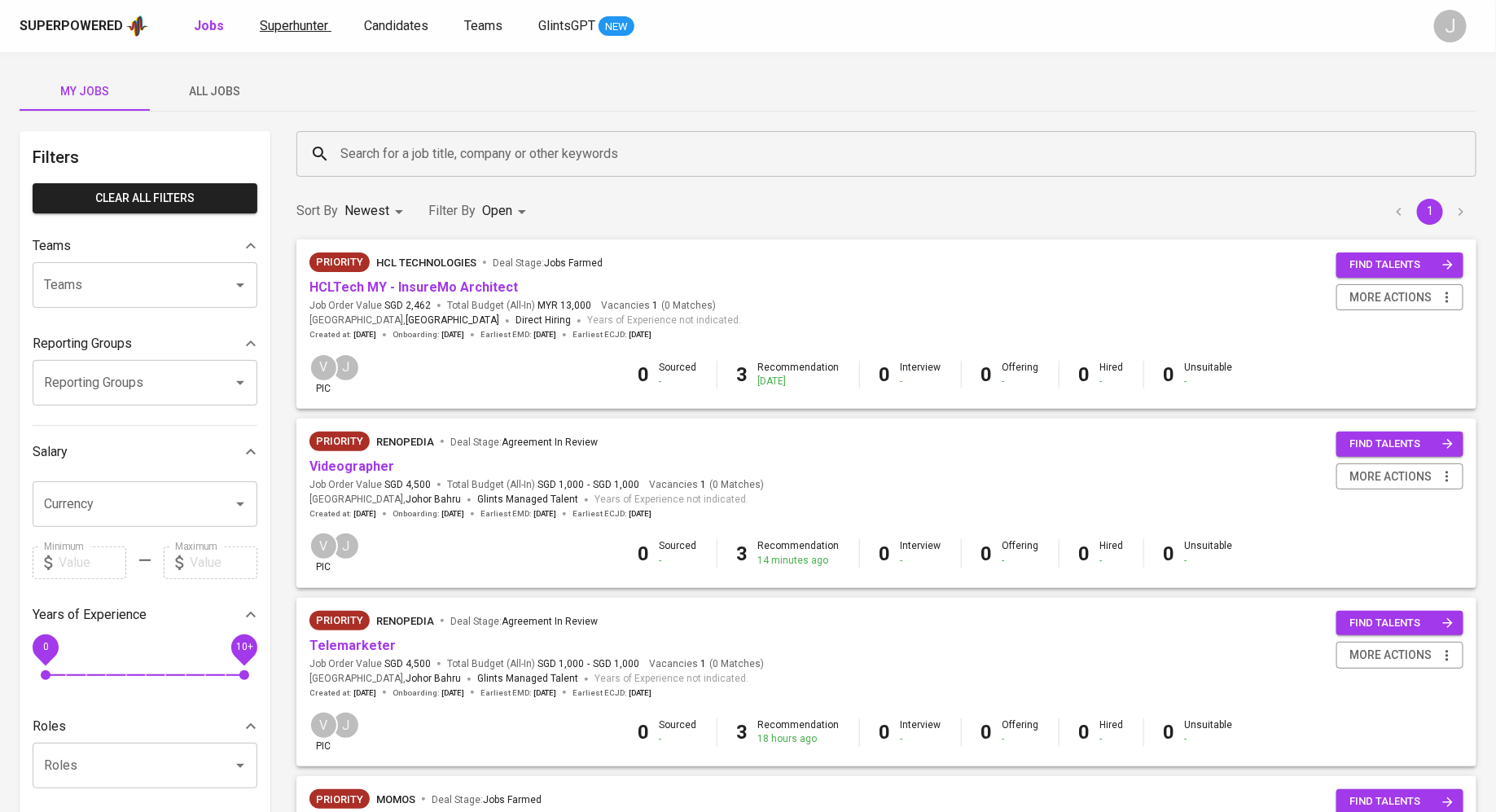
click at [310, 33] on link "Superhunter" at bounding box center [295, 26] width 72 height 20
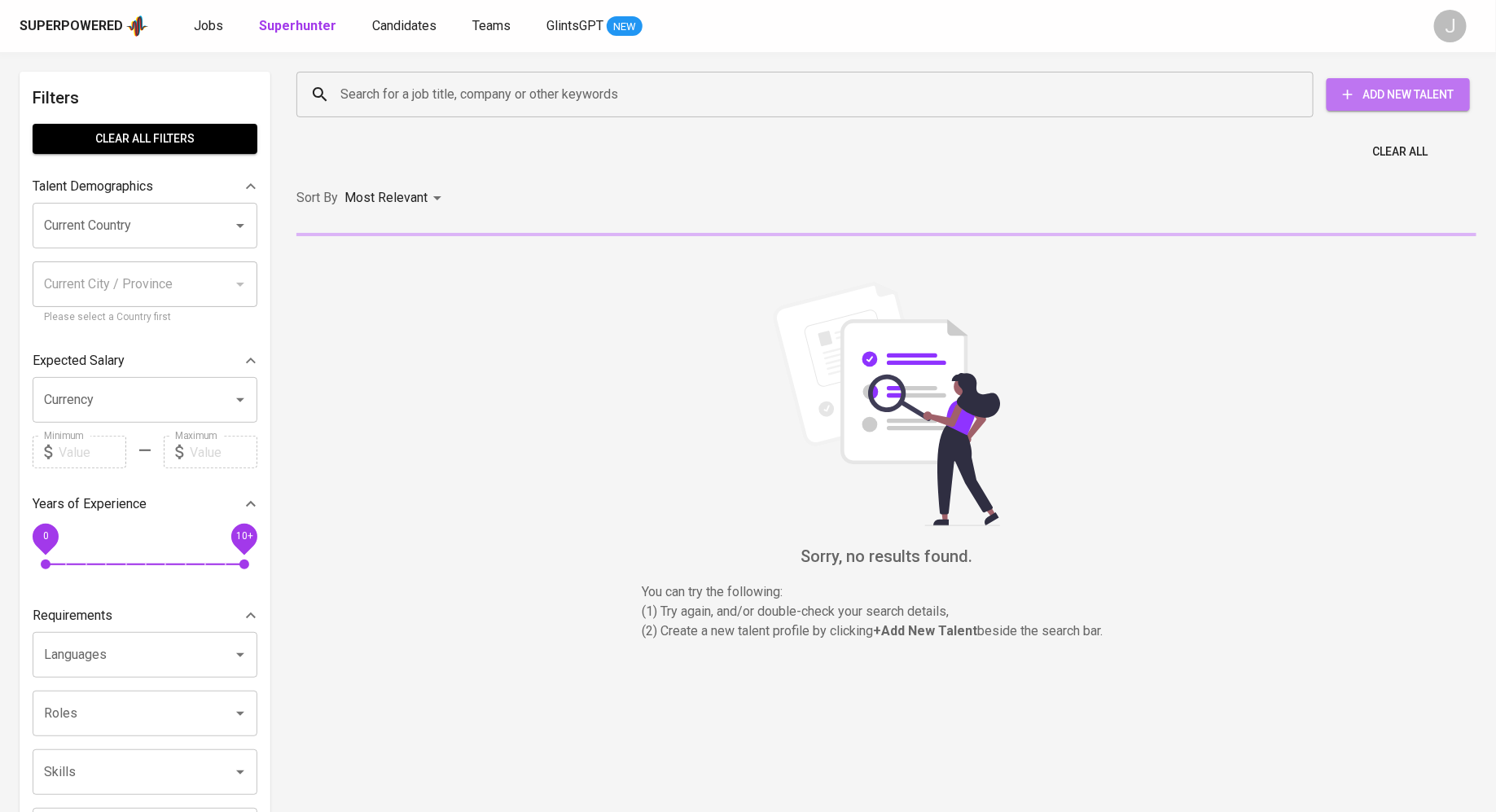
click at [1349, 85] on span "Add New Talent" at bounding box center [1398, 95] width 118 height 20
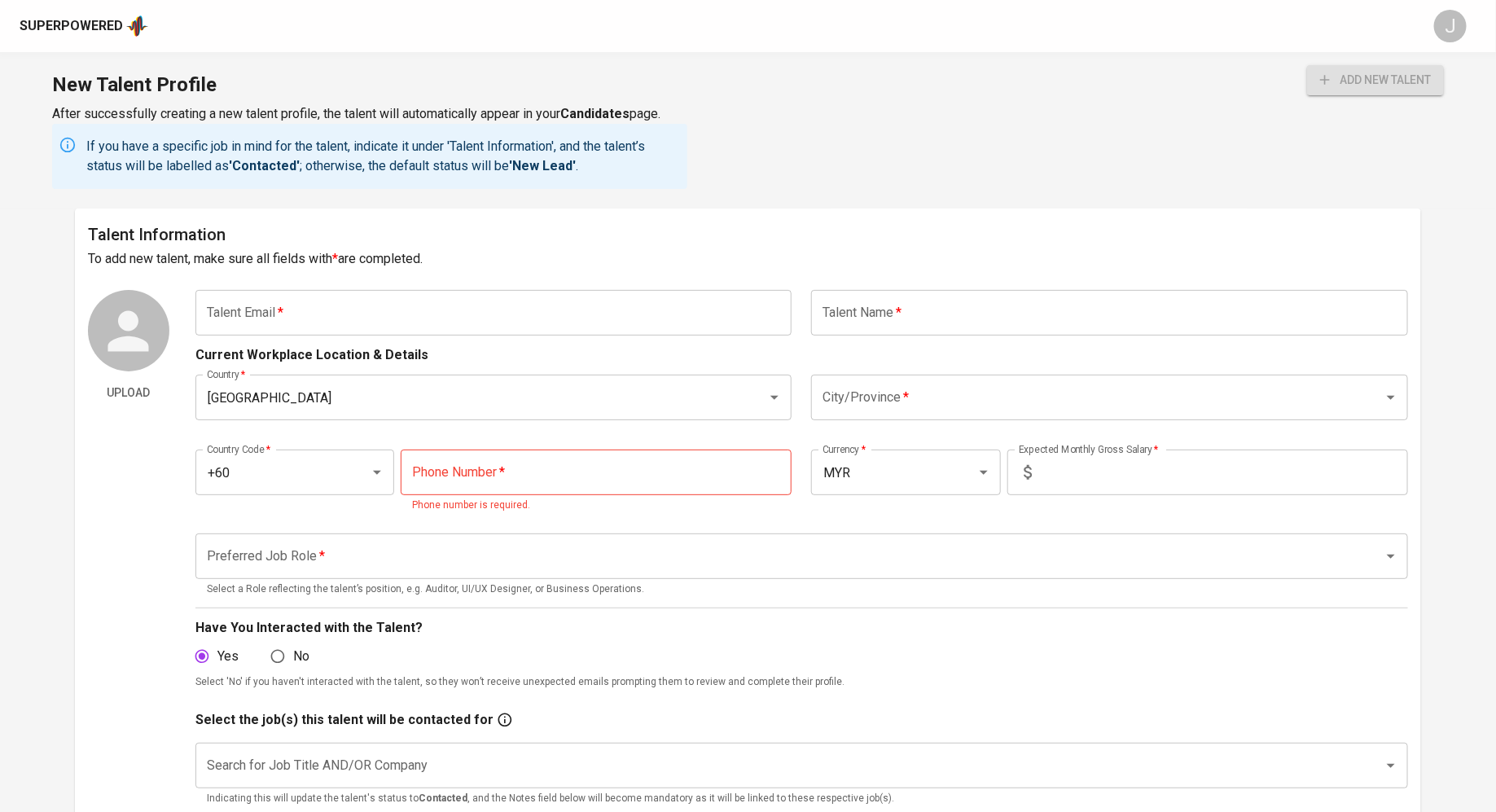
click at [573, 300] on input "text" at bounding box center [493, 313] width 597 height 46
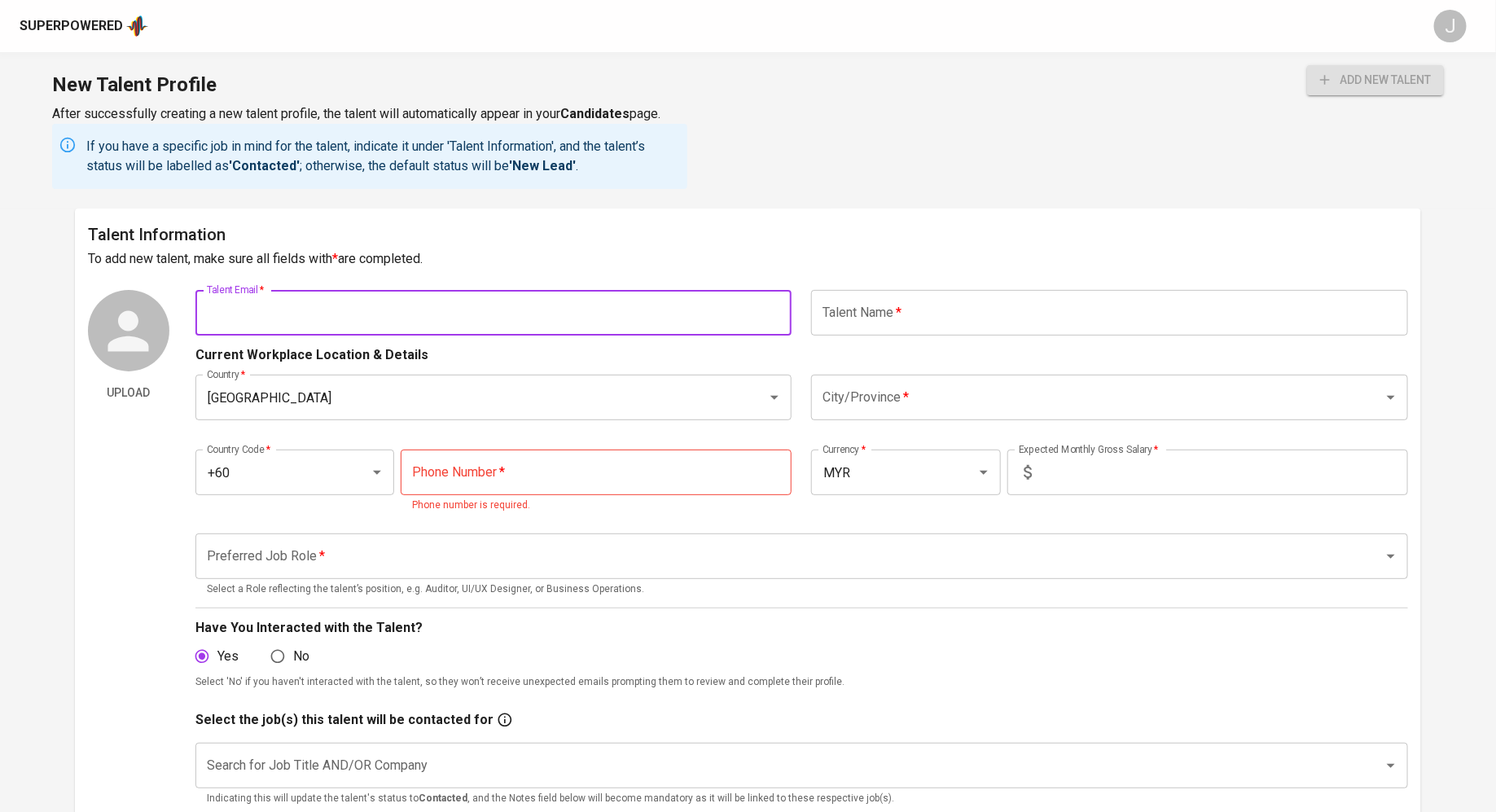
paste input "sueann.89@gmail.com +60 122459211"
drag, startPoint x: 482, startPoint y: 316, endPoint x: 340, endPoint y: 317, distance: 142.0
click at [340, 317] on input "sueann.89@gmail.com +60 122459211" at bounding box center [493, 313] width 597 height 46
type input "sueann.89@gmail.com"
click at [574, 488] on input "tel" at bounding box center [596, 473] width 391 height 46
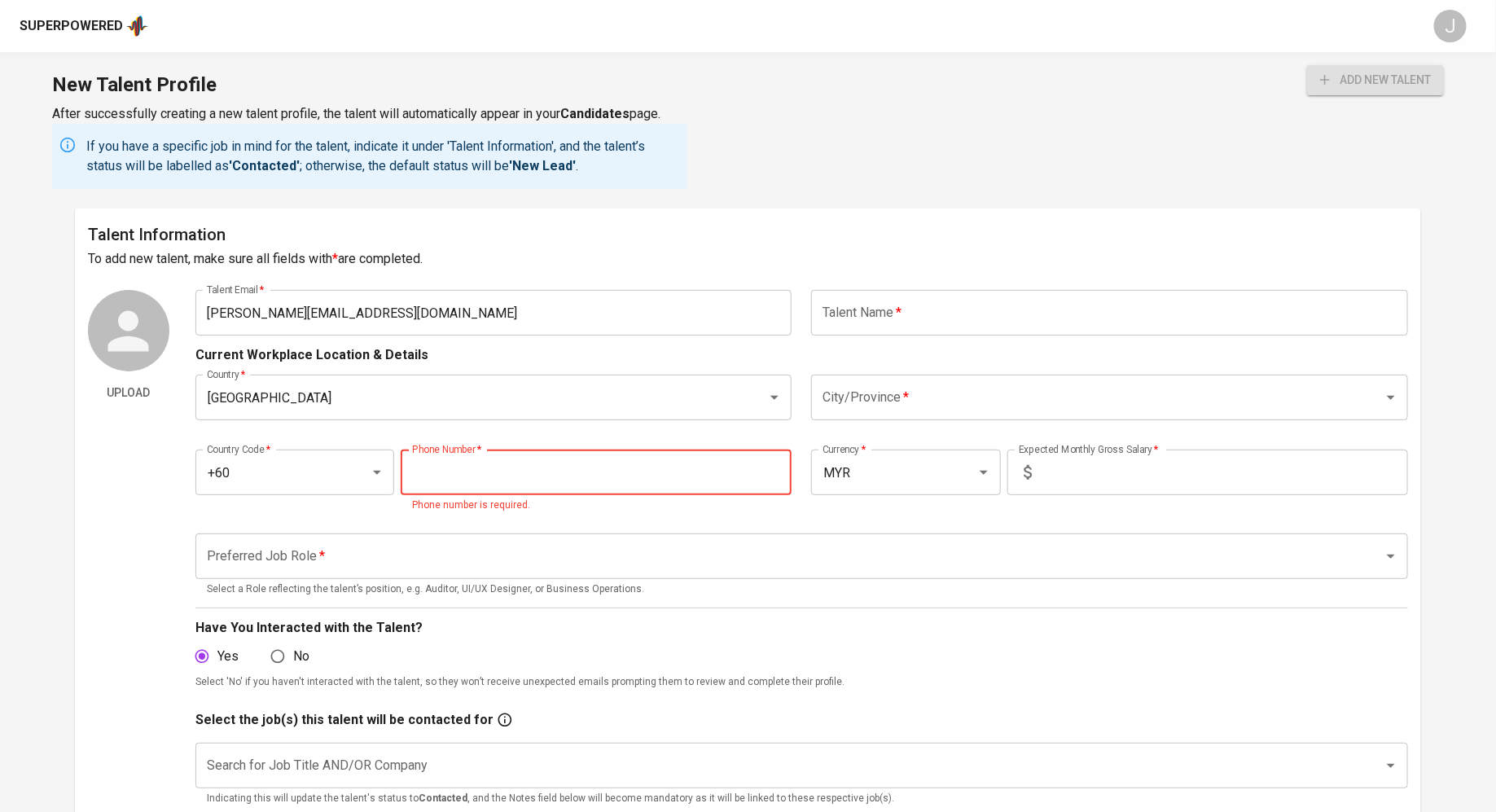
paste input "12-245-9211"
type input "12-245-9211"
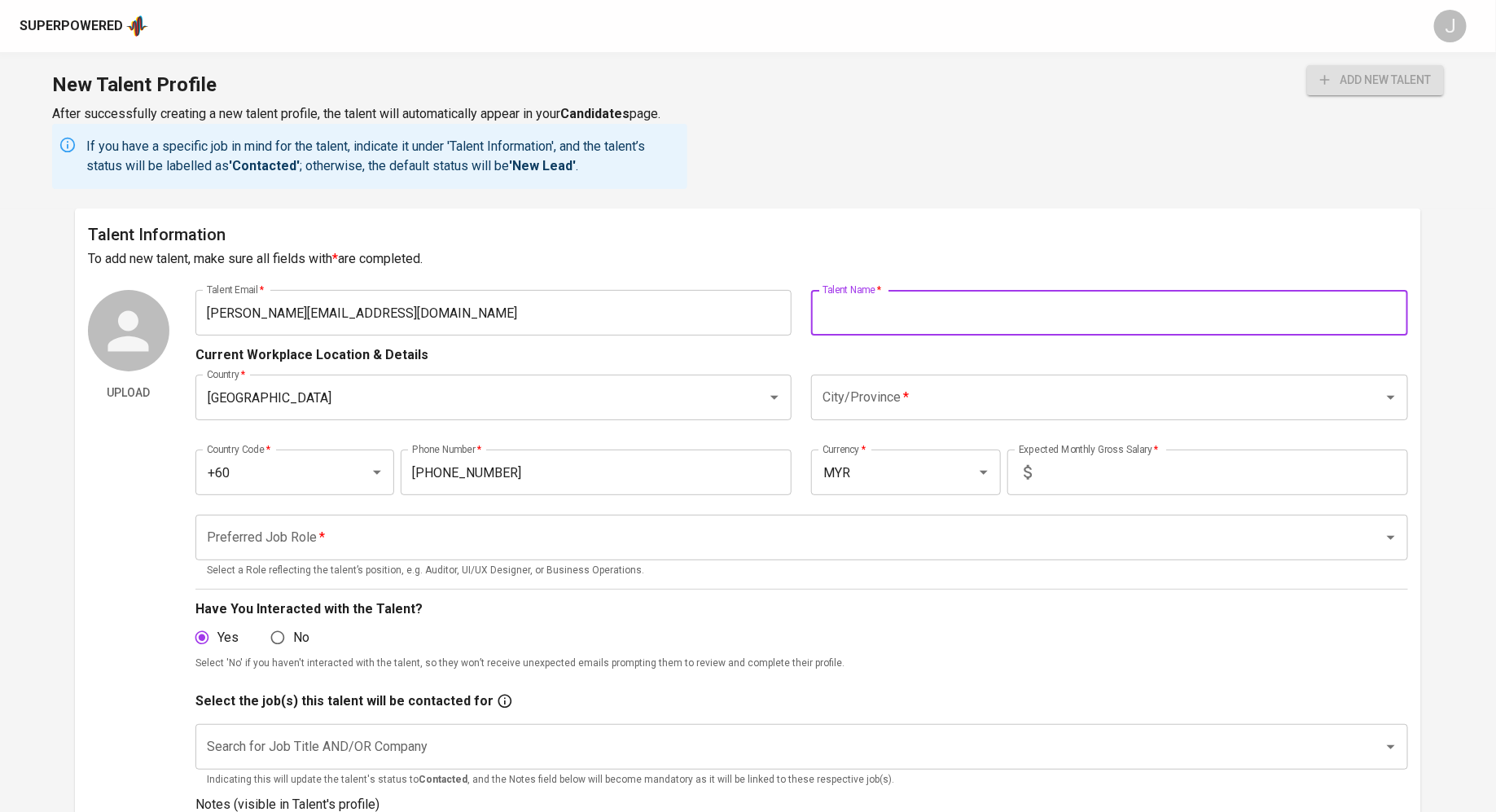
click at [957, 318] on input "text" at bounding box center [1109, 313] width 597 height 46
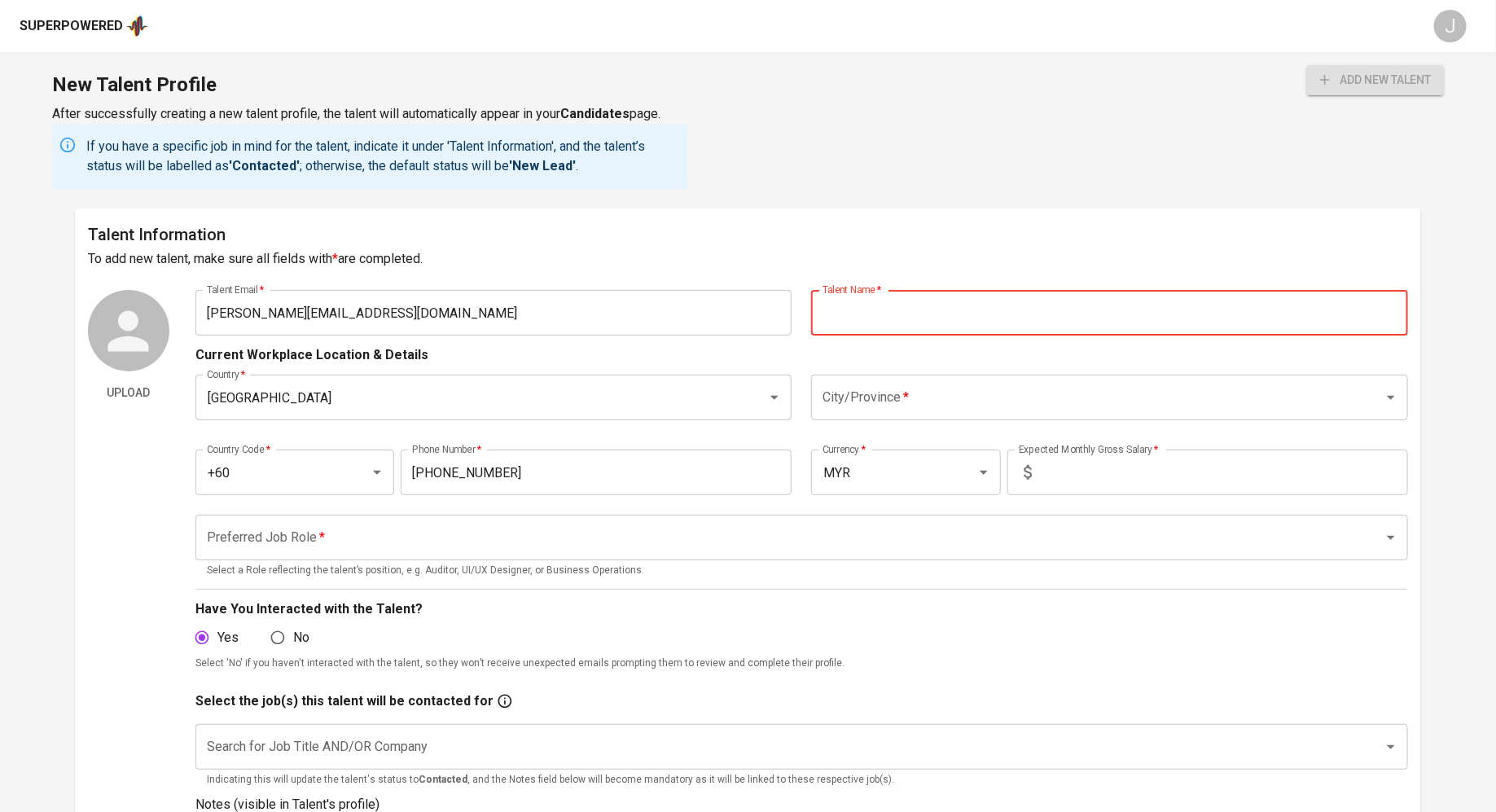
paste input "Amanda Lee Sue Ann"
type input "Amanda Lee Sue Ann"
click at [989, 393] on input "City/Province   *" at bounding box center [1086, 397] width 536 height 31
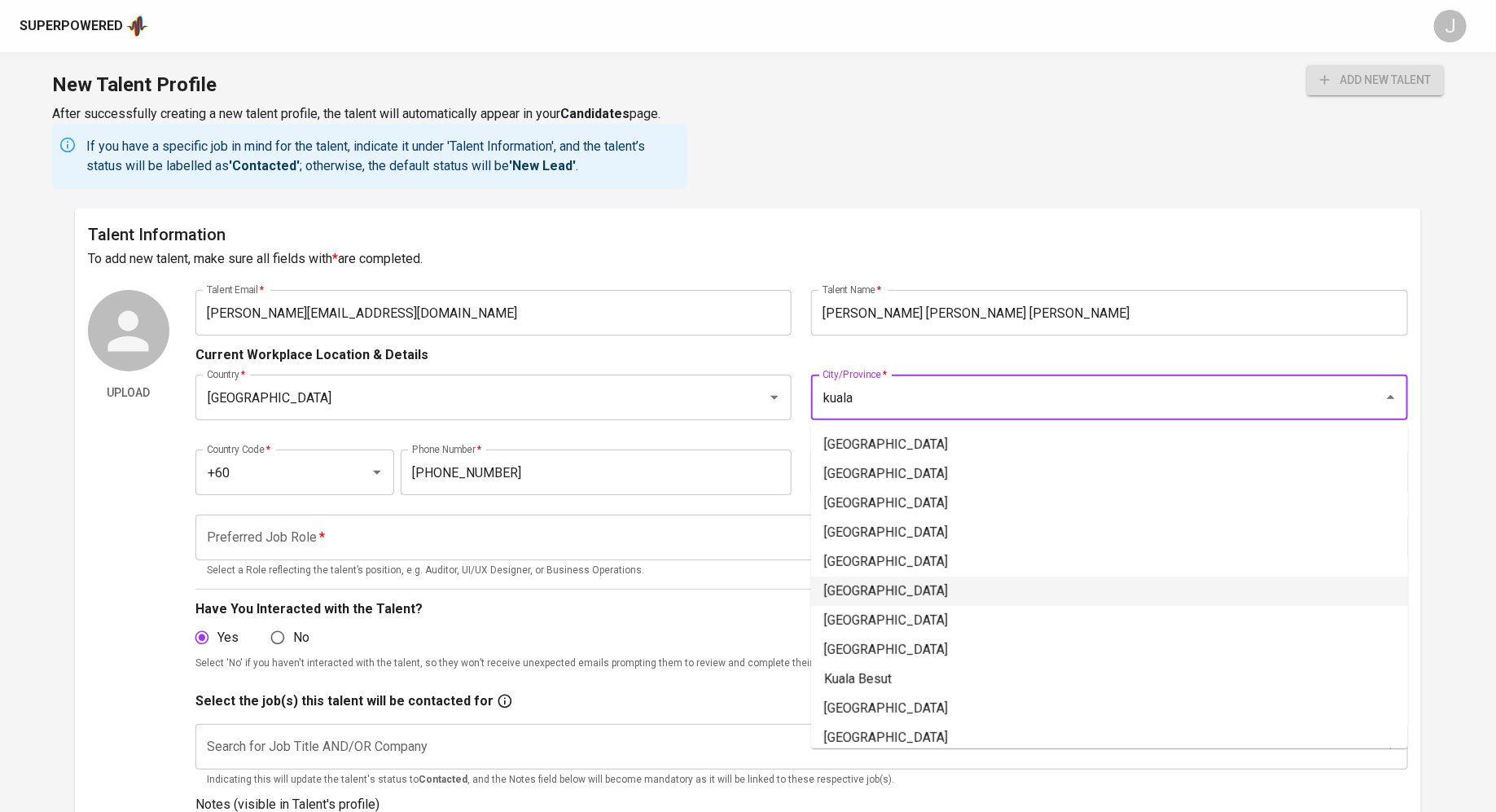
click at [917, 587] on li "[GEOGRAPHIC_DATA]" at bounding box center [1109, 591] width 597 height 29
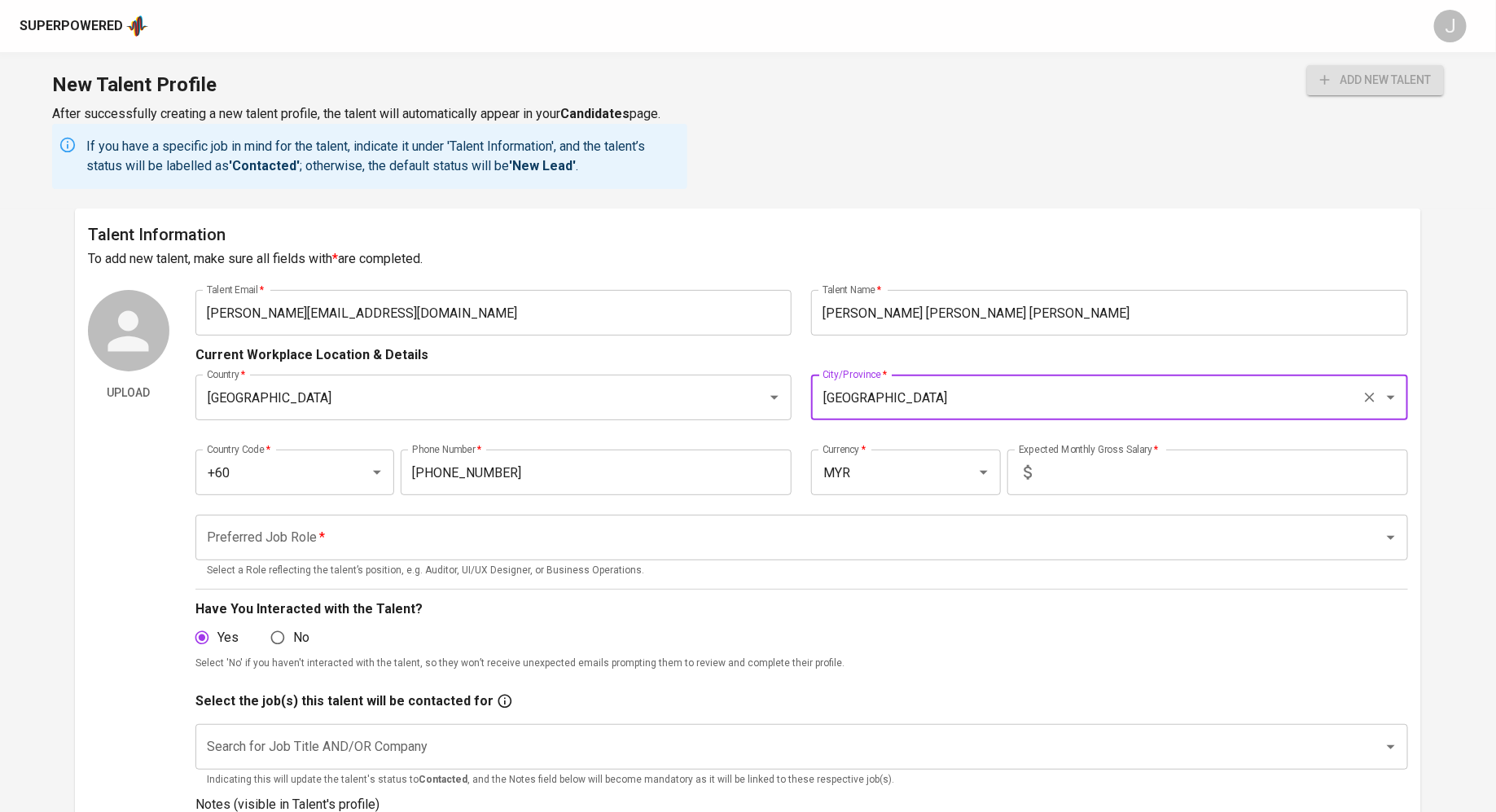
type input "[GEOGRAPHIC_DATA]"
click at [1068, 484] on input "text" at bounding box center [1223, 473] width 370 height 46
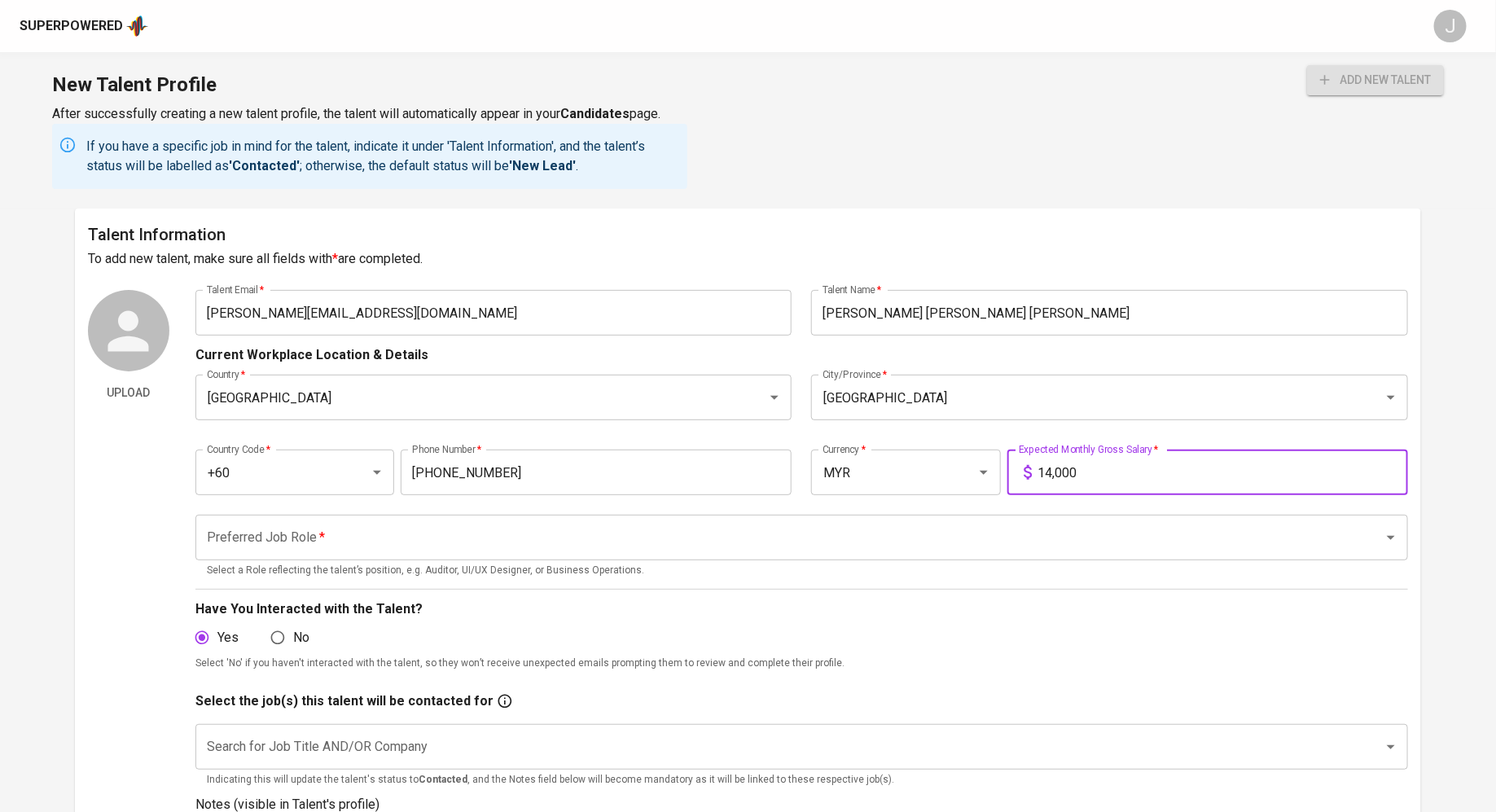
type input "14,000"
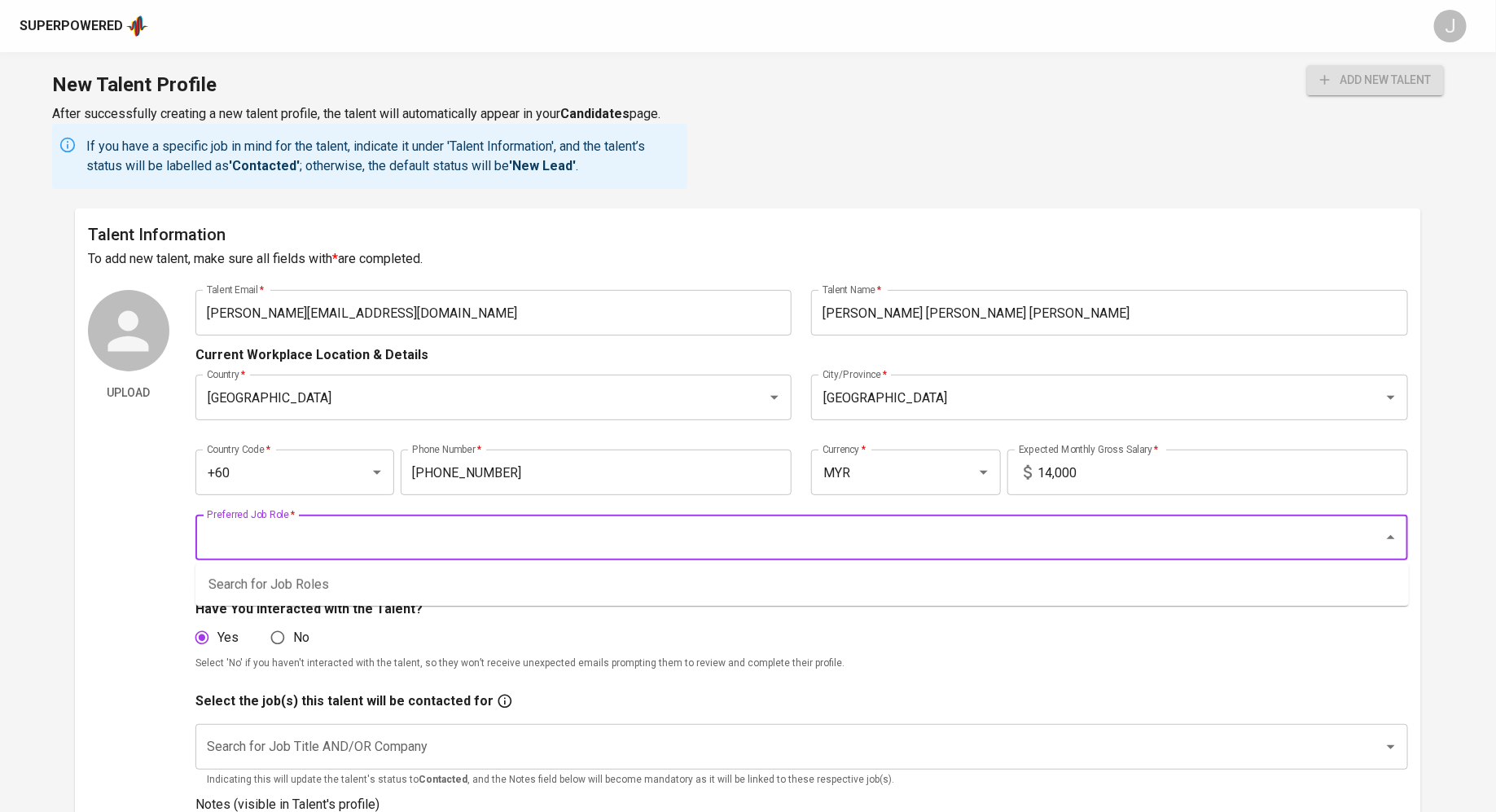
click at [593, 533] on input "Preferred Job Role   *" at bounding box center [779, 537] width 1152 height 31
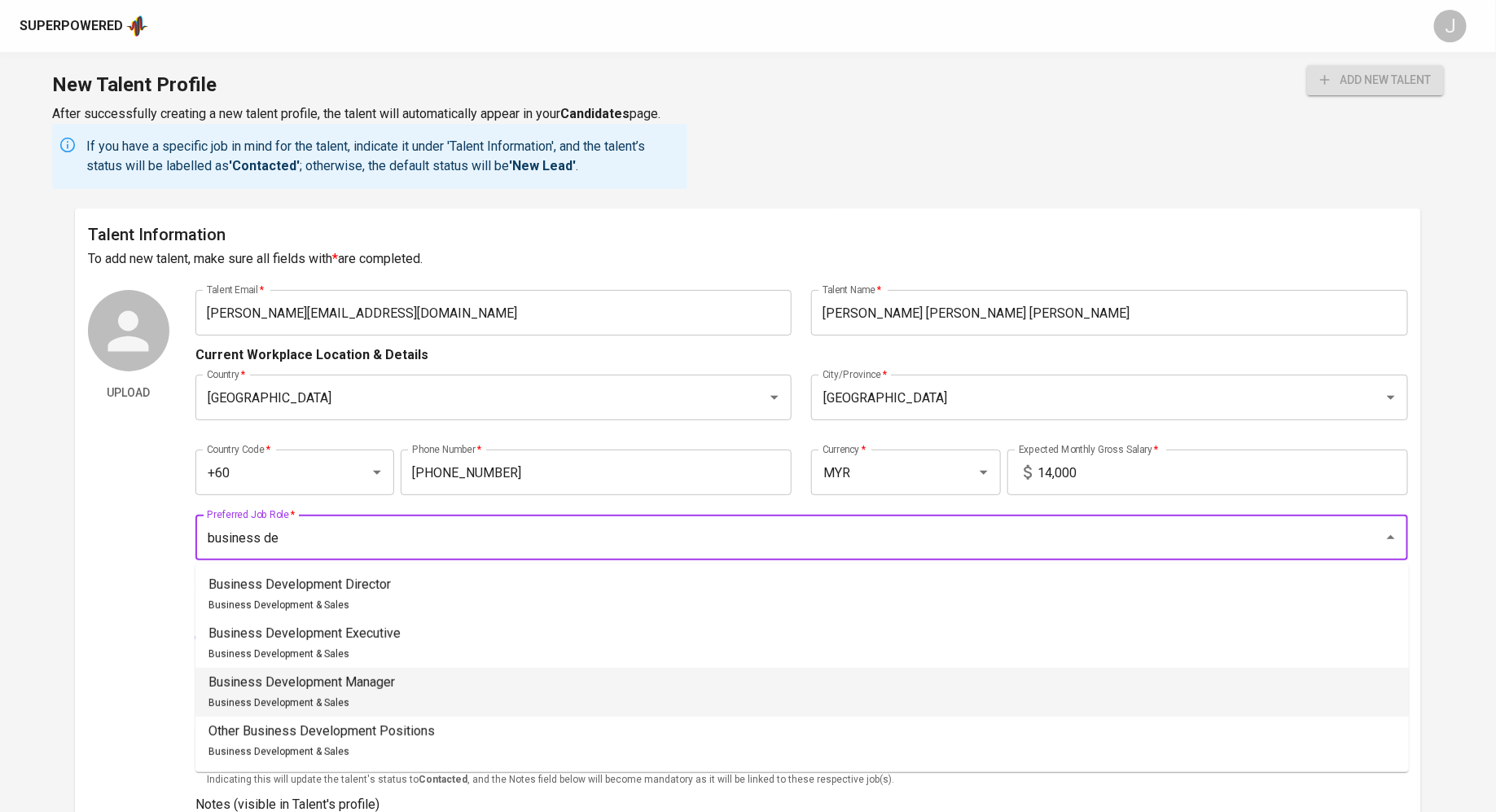
click at [369, 691] on p "Business Development Manager" at bounding box center [301, 682] width 186 height 20
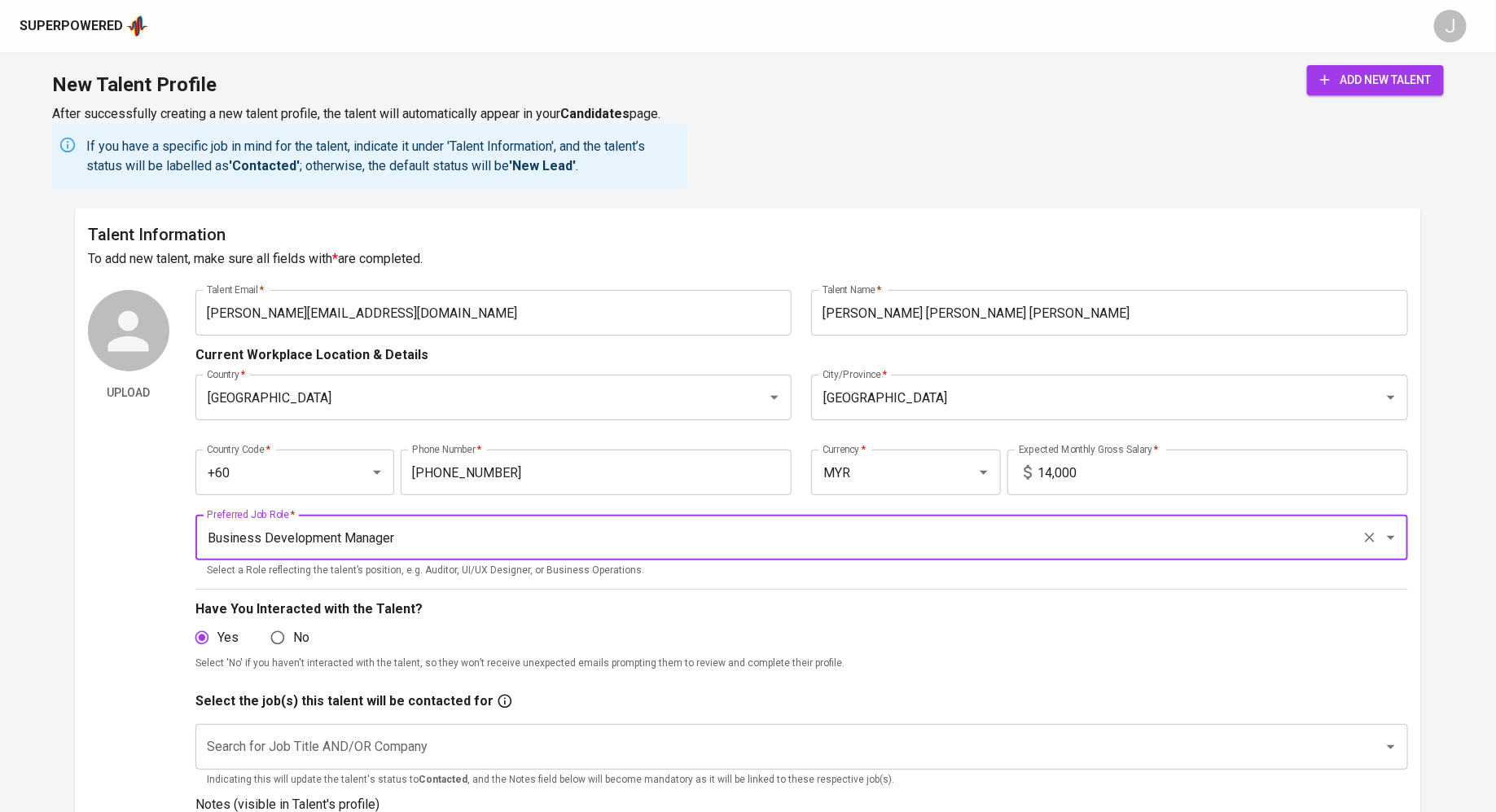
type input "Business Development Manager"
click at [453, 744] on input "Search for Job Title AND/OR Company" at bounding box center [779, 747] width 1152 height 31
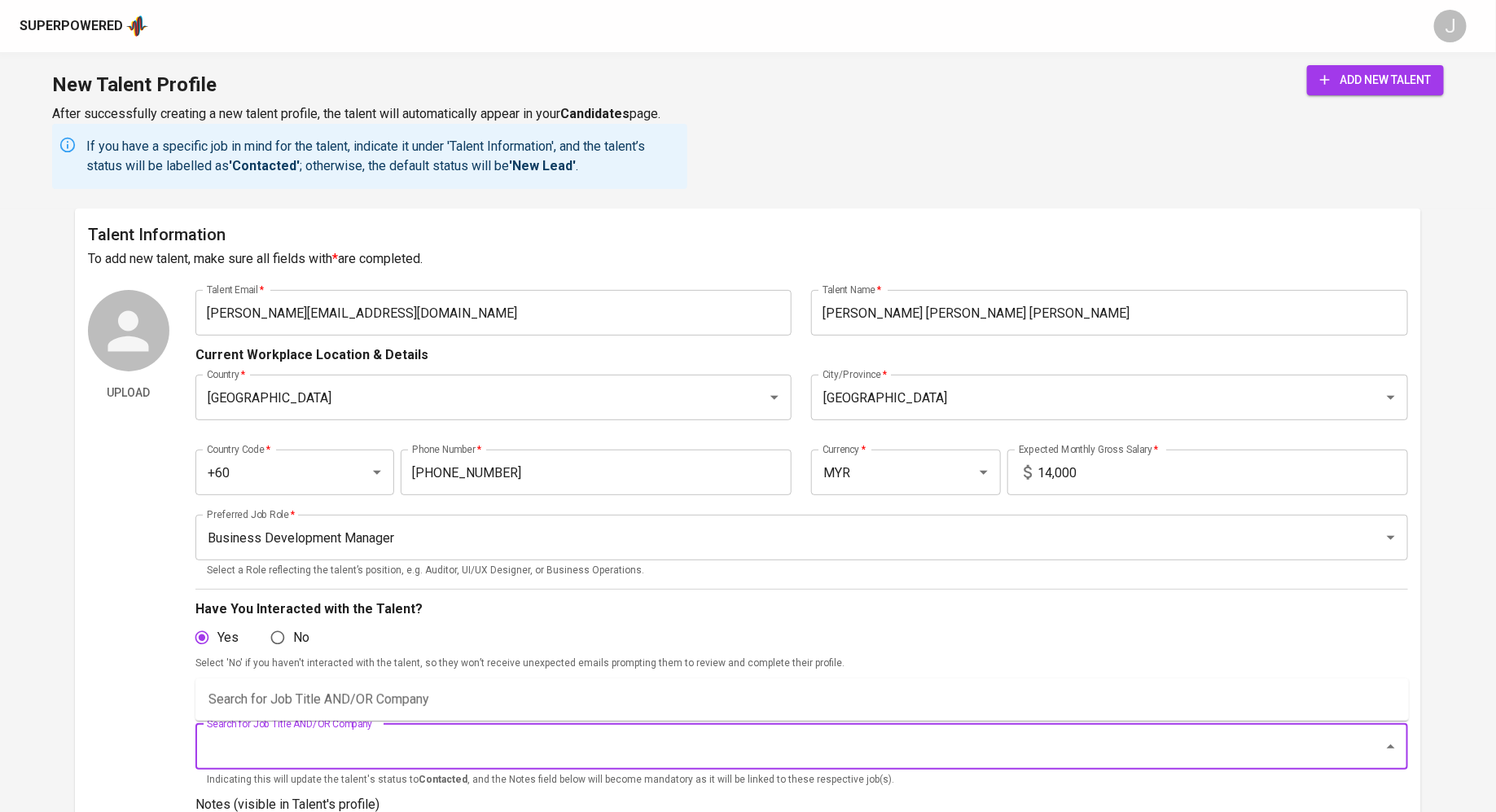
type input "p"
type input "l"
type input "sg konzept"
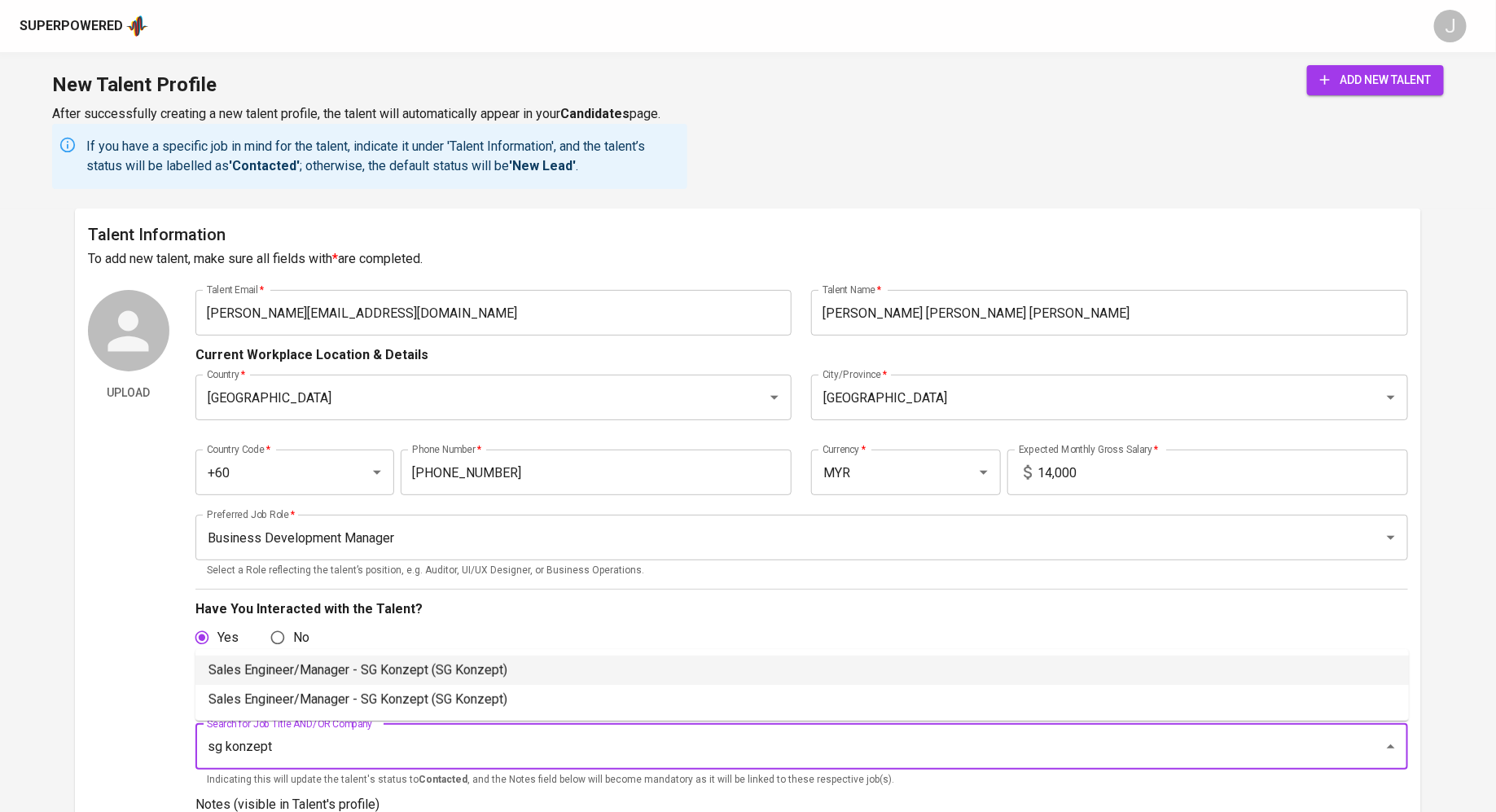
click at [362, 671] on li "Sales Engineer/Manager - SG Konzept (SG Konzept)" at bounding box center [801, 670] width 1213 height 29
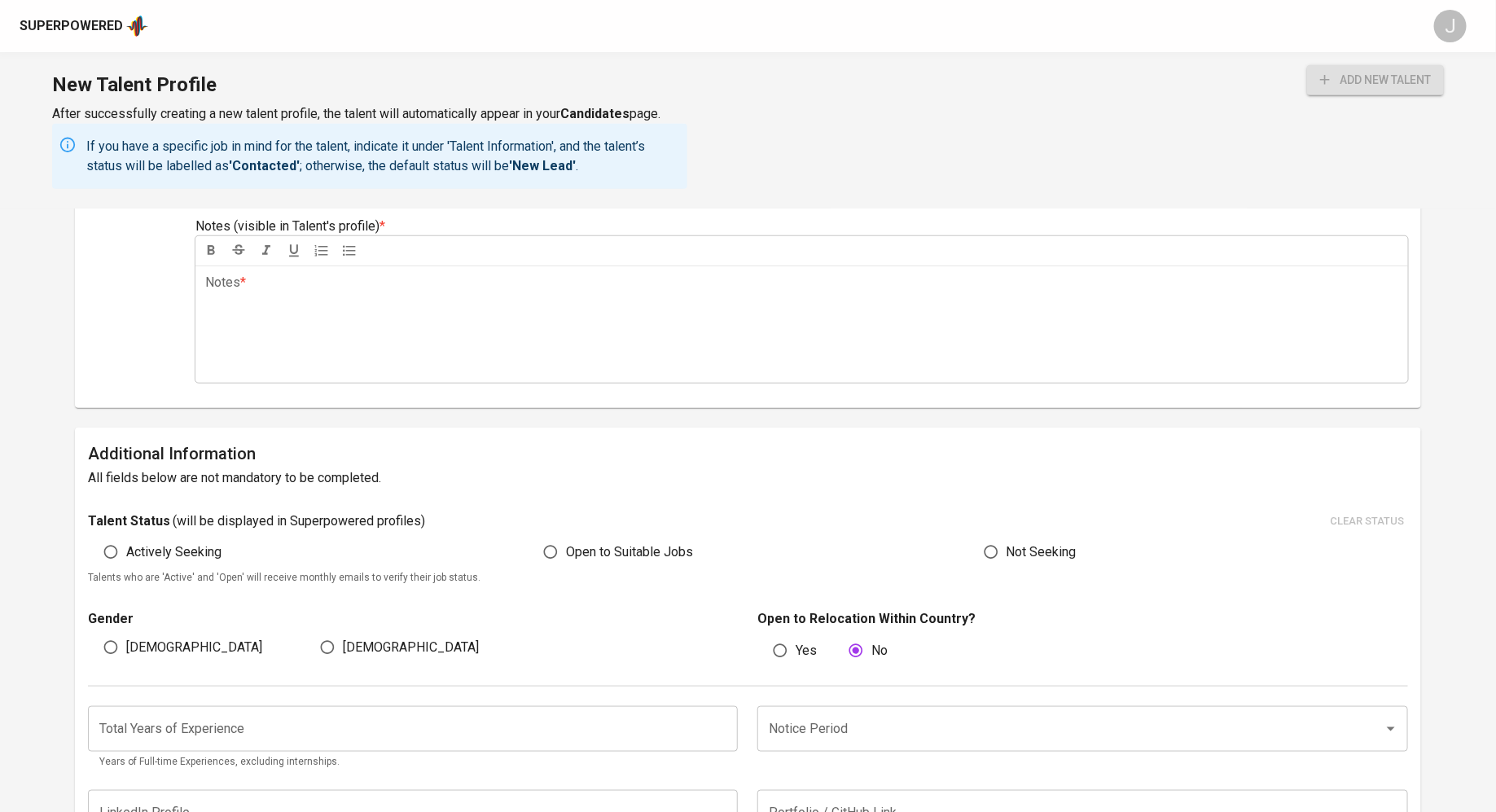
scroll to position [499, 0]
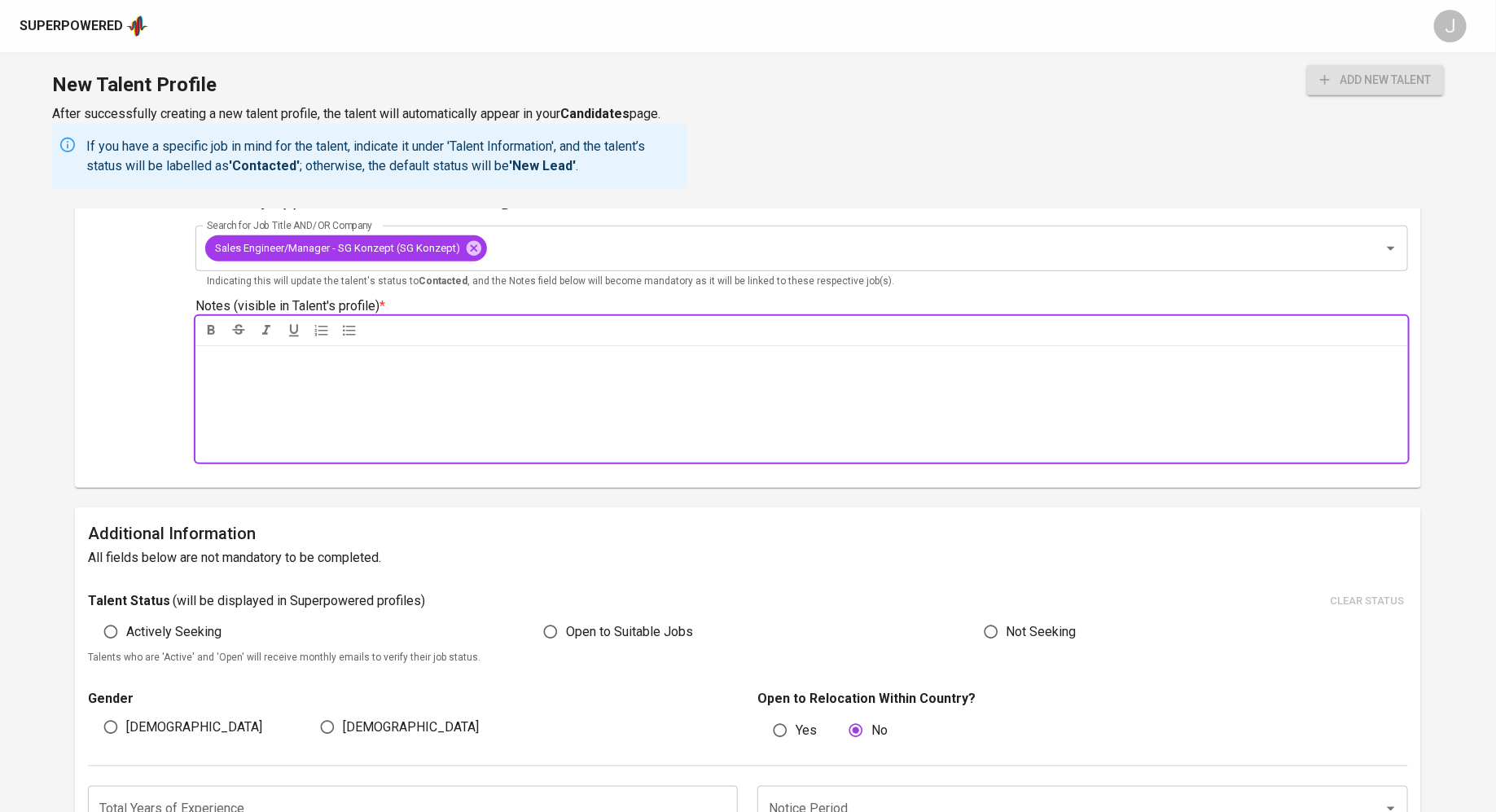
click at [530, 393] on div "Notes * ﻿" at bounding box center [801, 404] width 1212 height 118
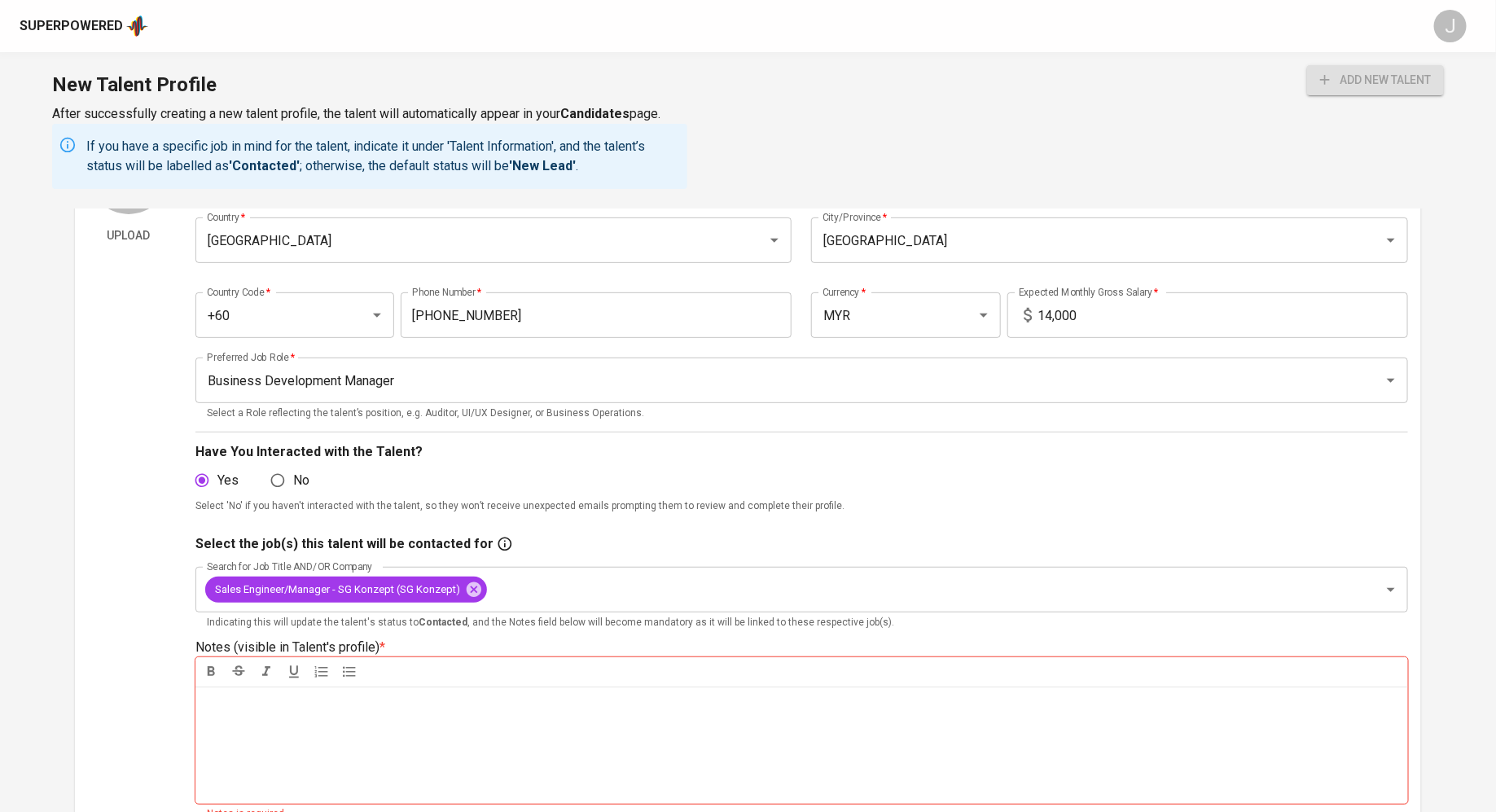
scroll to position [152, 0]
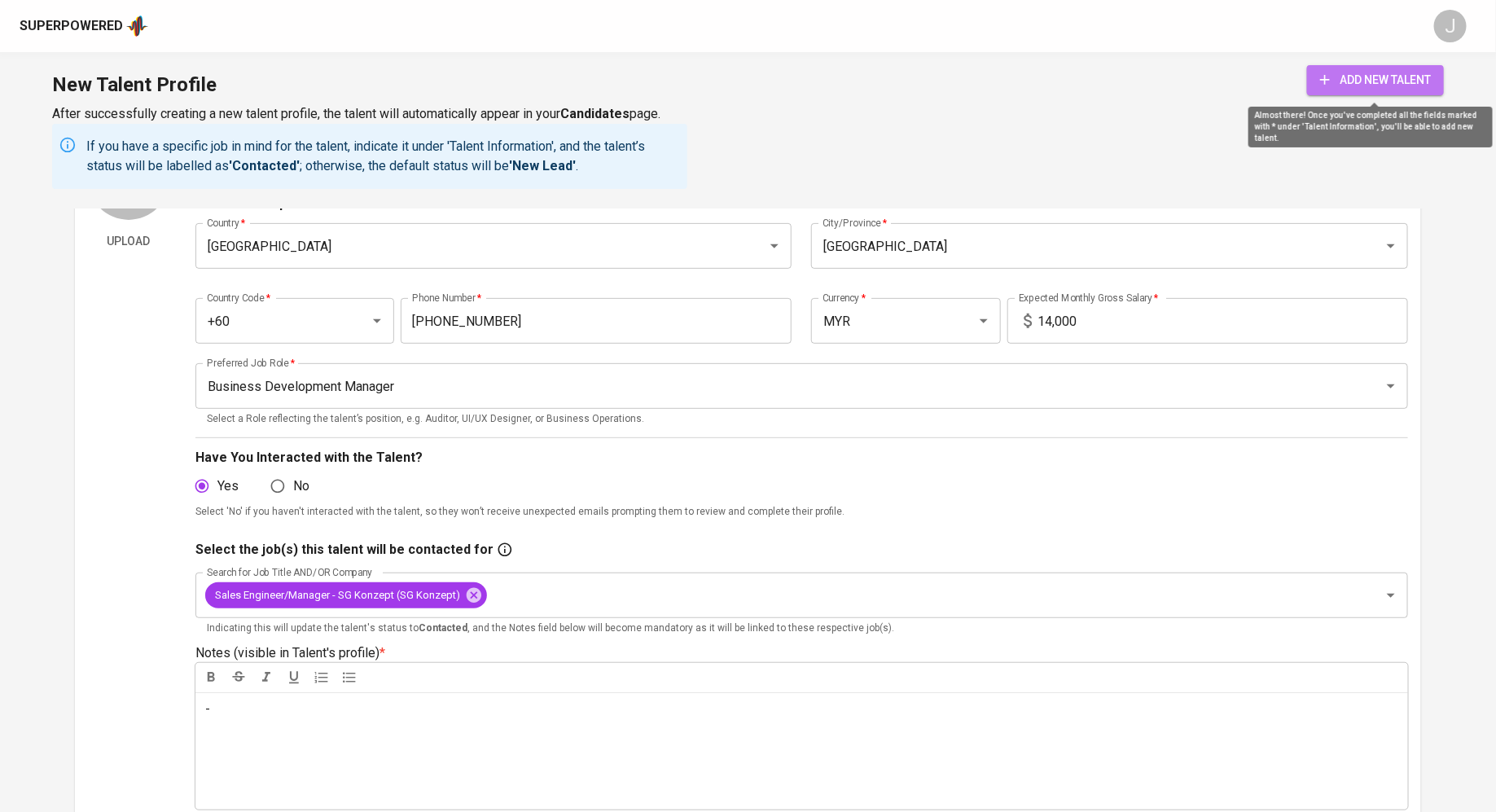
click at [1344, 73] on span "add new talent" at bounding box center [1375, 80] width 111 height 20
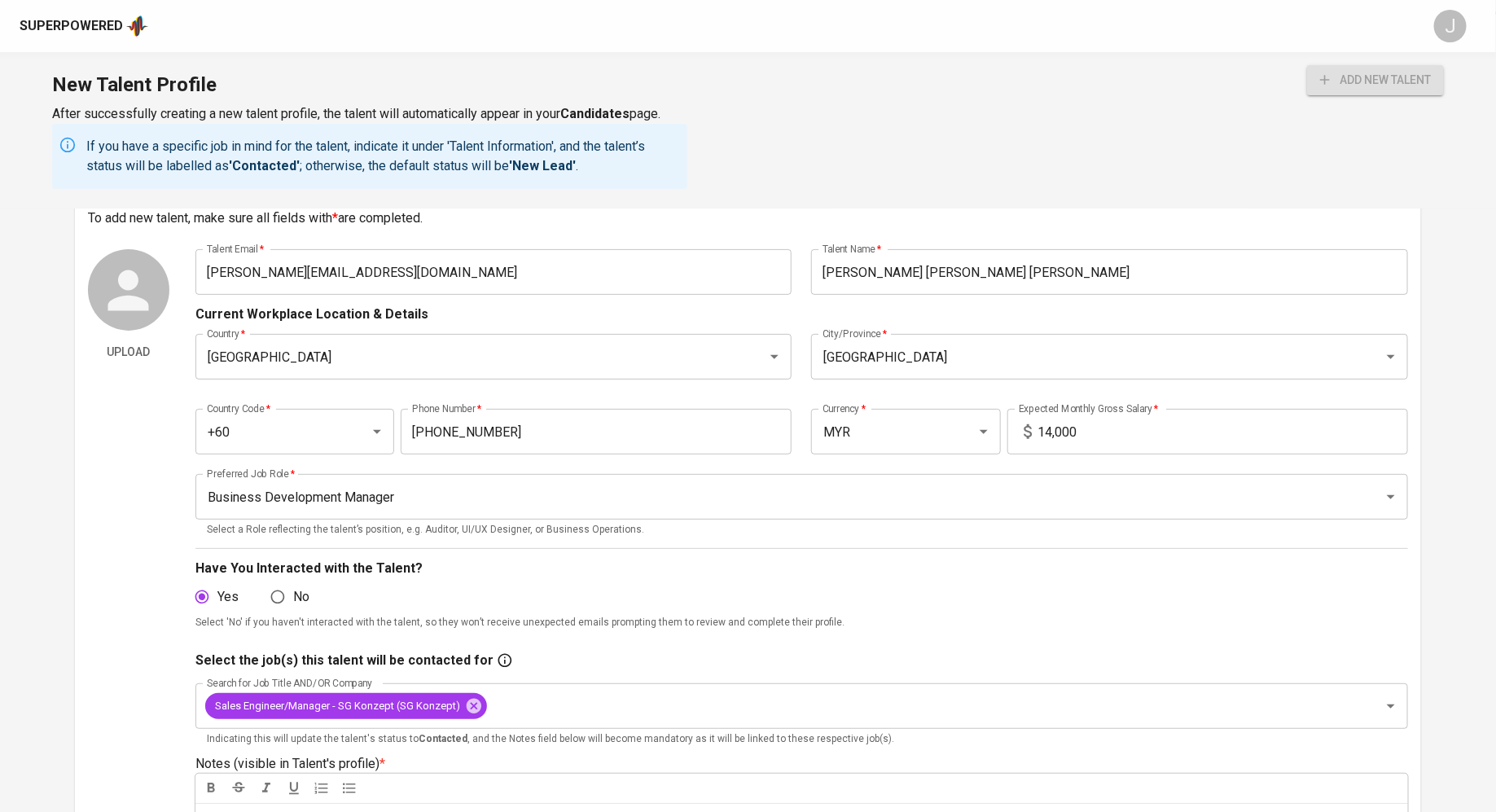
scroll to position [0, 0]
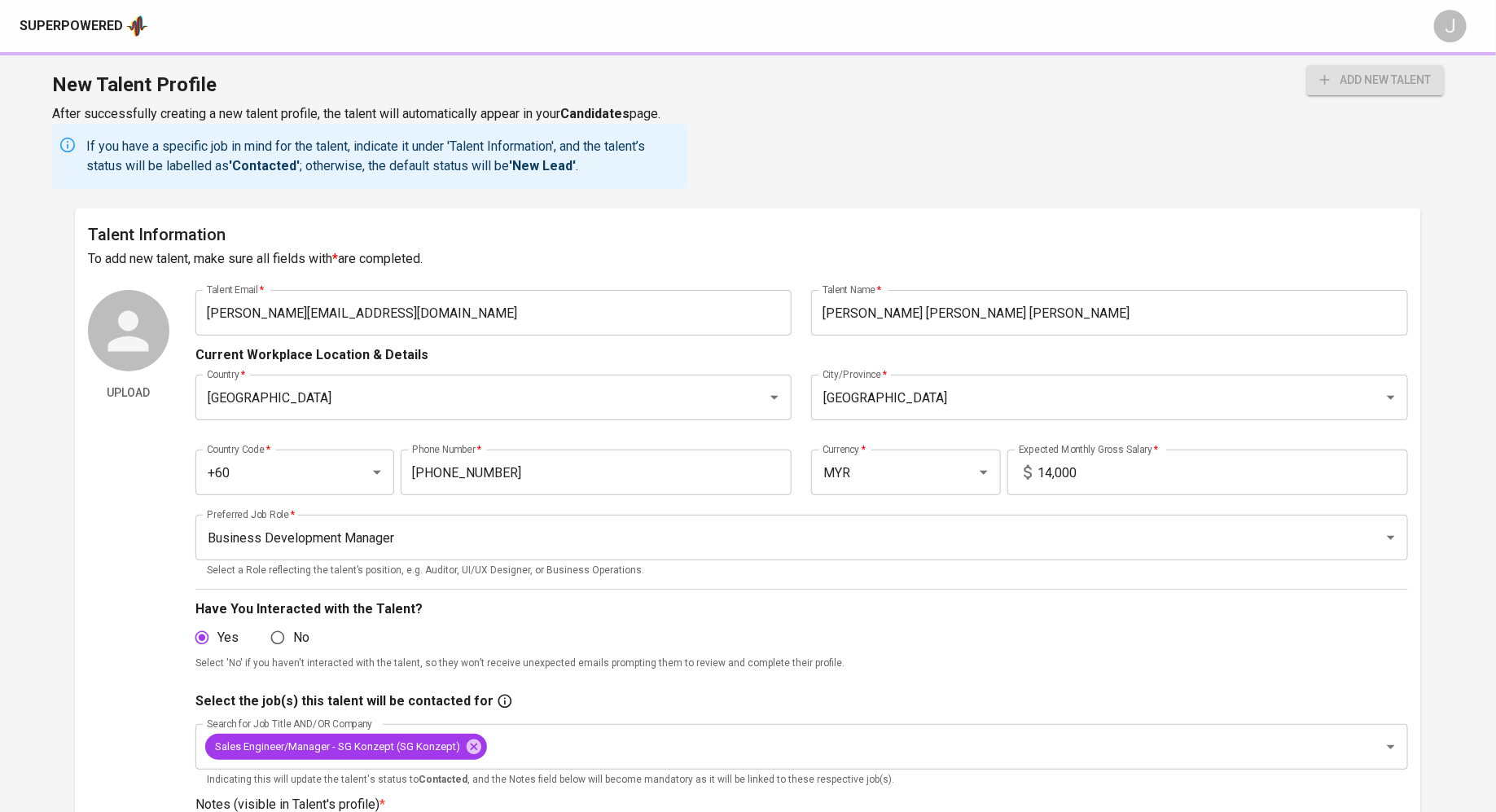
click at [418, 316] on input "sueann.89@gmail.com" at bounding box center [493, 313] width 597 height 46
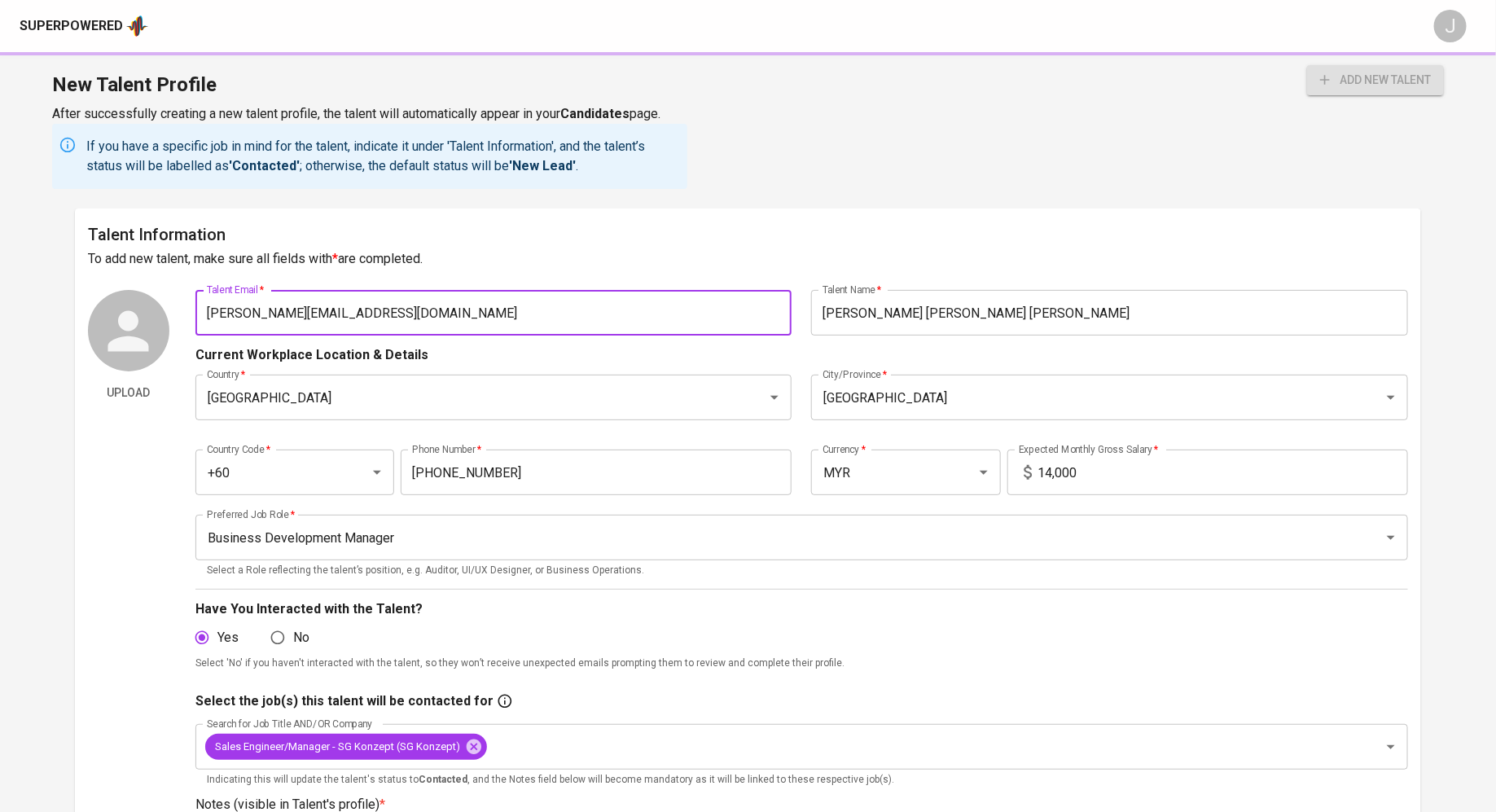
click at [418, 316] on input "sueann.89@gmail.com" at bounding box center [493, 313] width 597 height 46
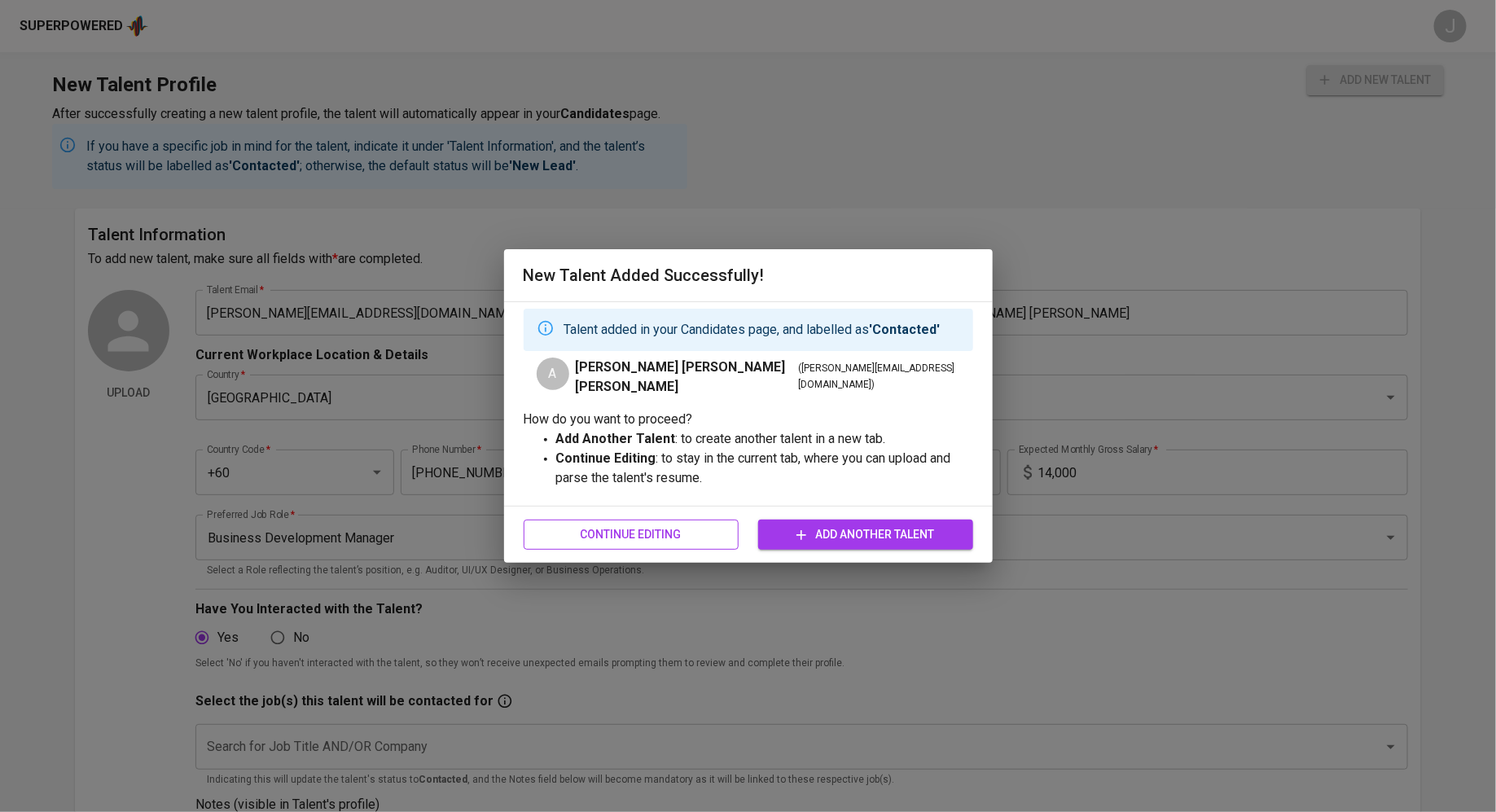
click at [619, 535] on span "Continue Editing" at bounding box center [630, 534] width 189 height 20
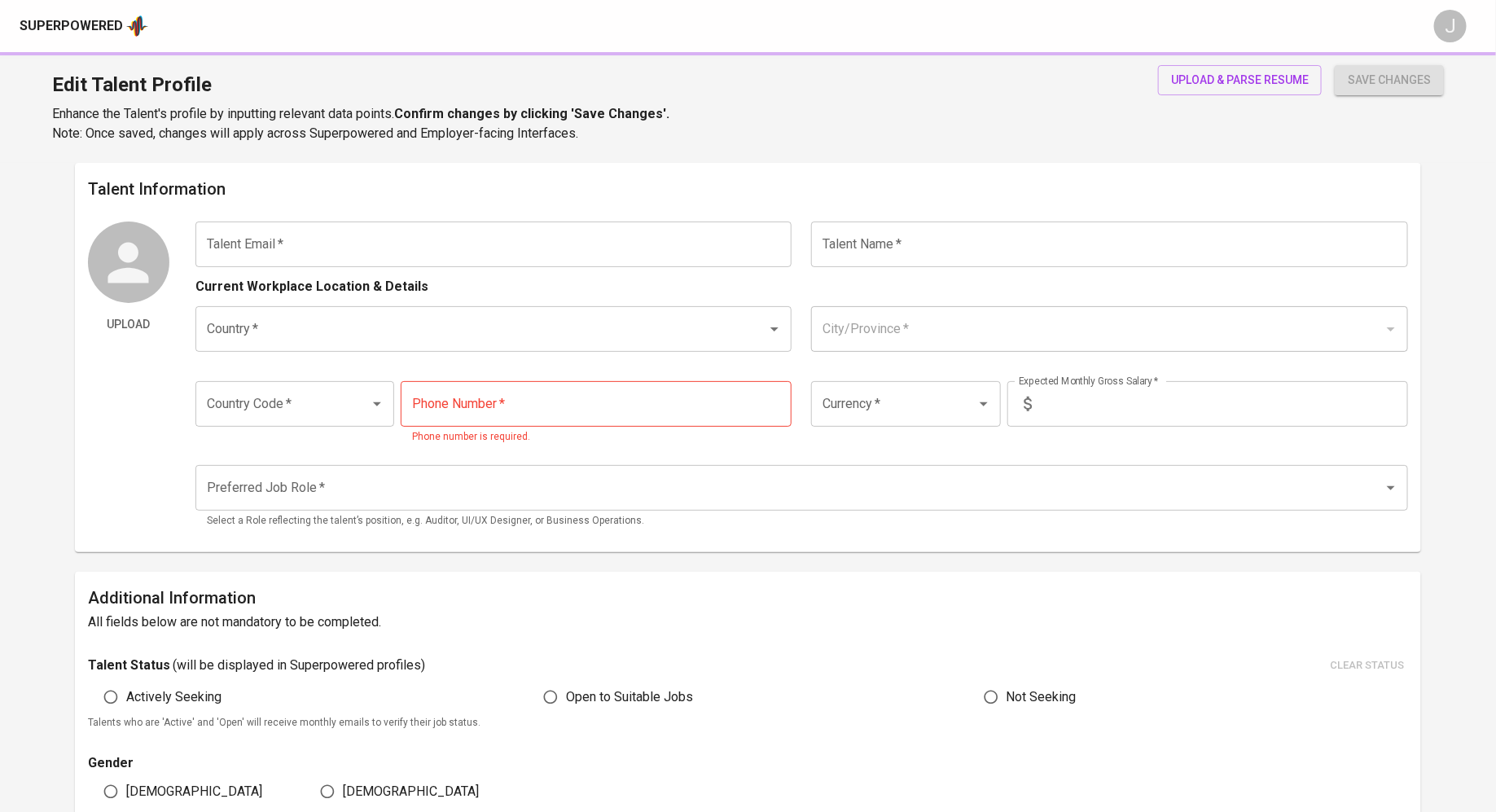
type input "sueann.89@gmail.com"
type input "Amanda Lee Sue Ann"
type input "[GEOGRAPHIC_DATA]"
type input "+60"
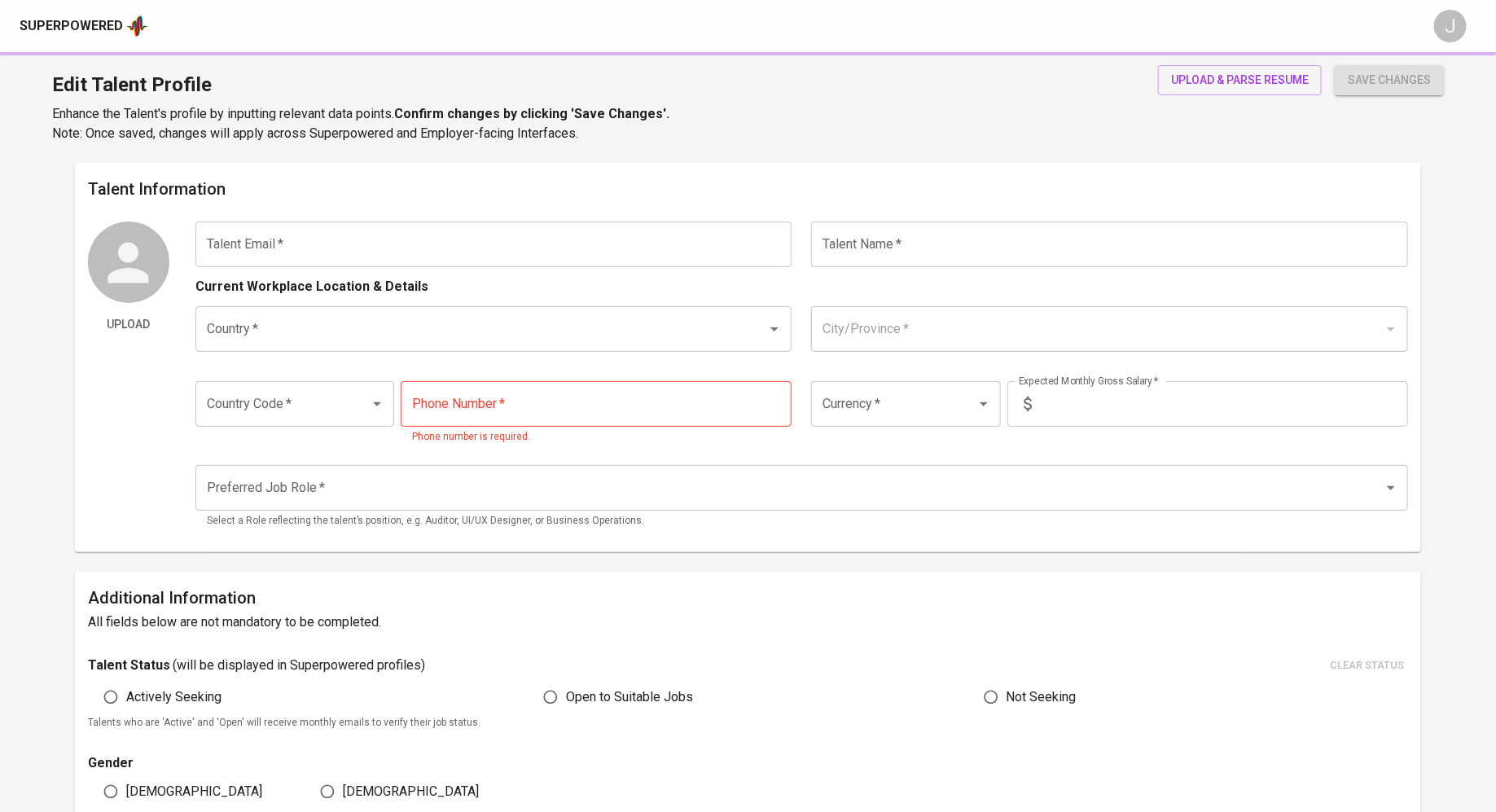
type input "12-245-9211"
type input "MYR"
type input "14,000"
type input "Business Development Manager"
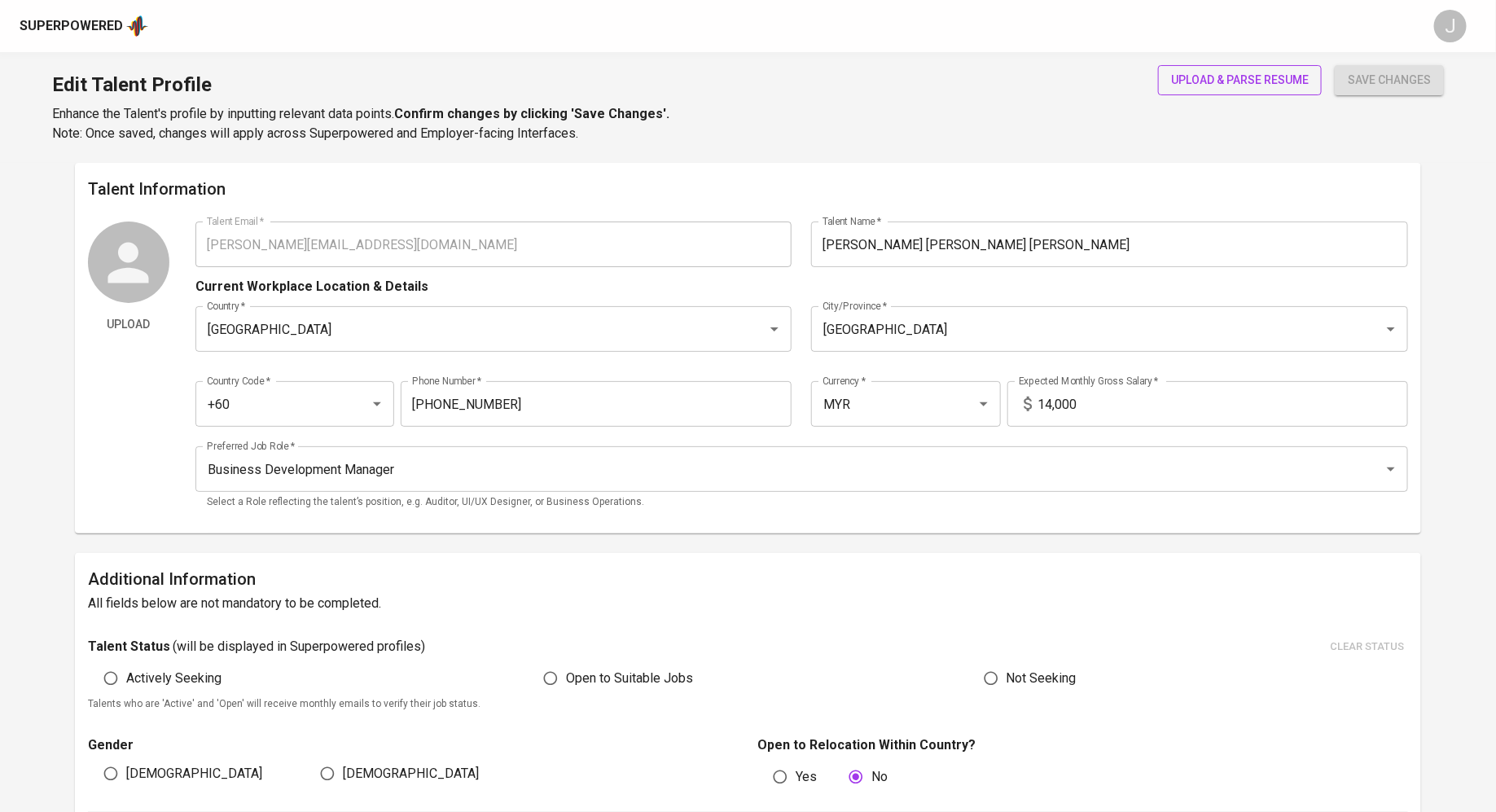
click at [1200, 71] on span "upload & parse resume" at bounding box center [1240, 80] width 138 height 20
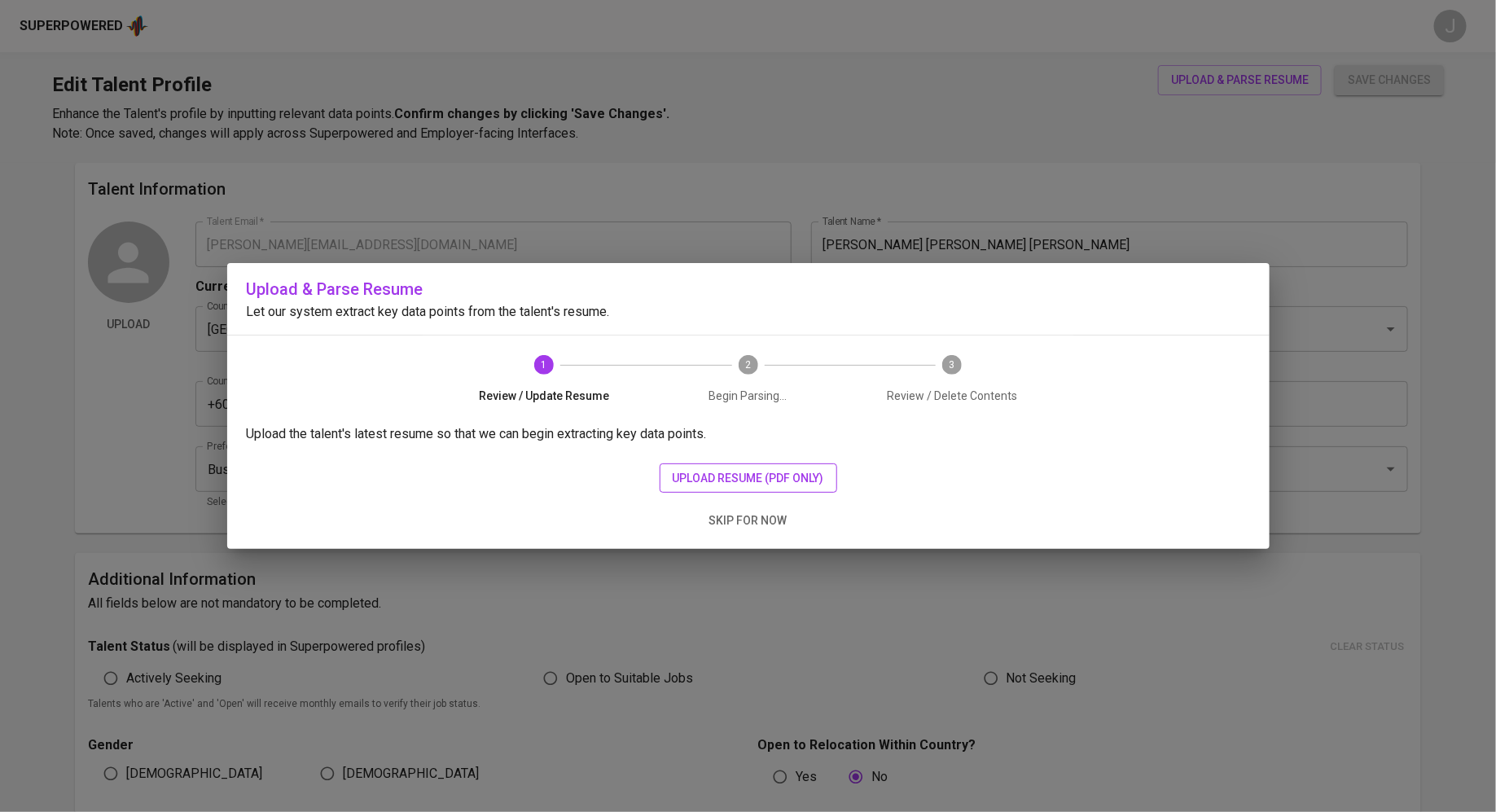
click at [732, 491] on button "upload resume (pdf only)" at bounding box center [748, 478] width 177 height 30
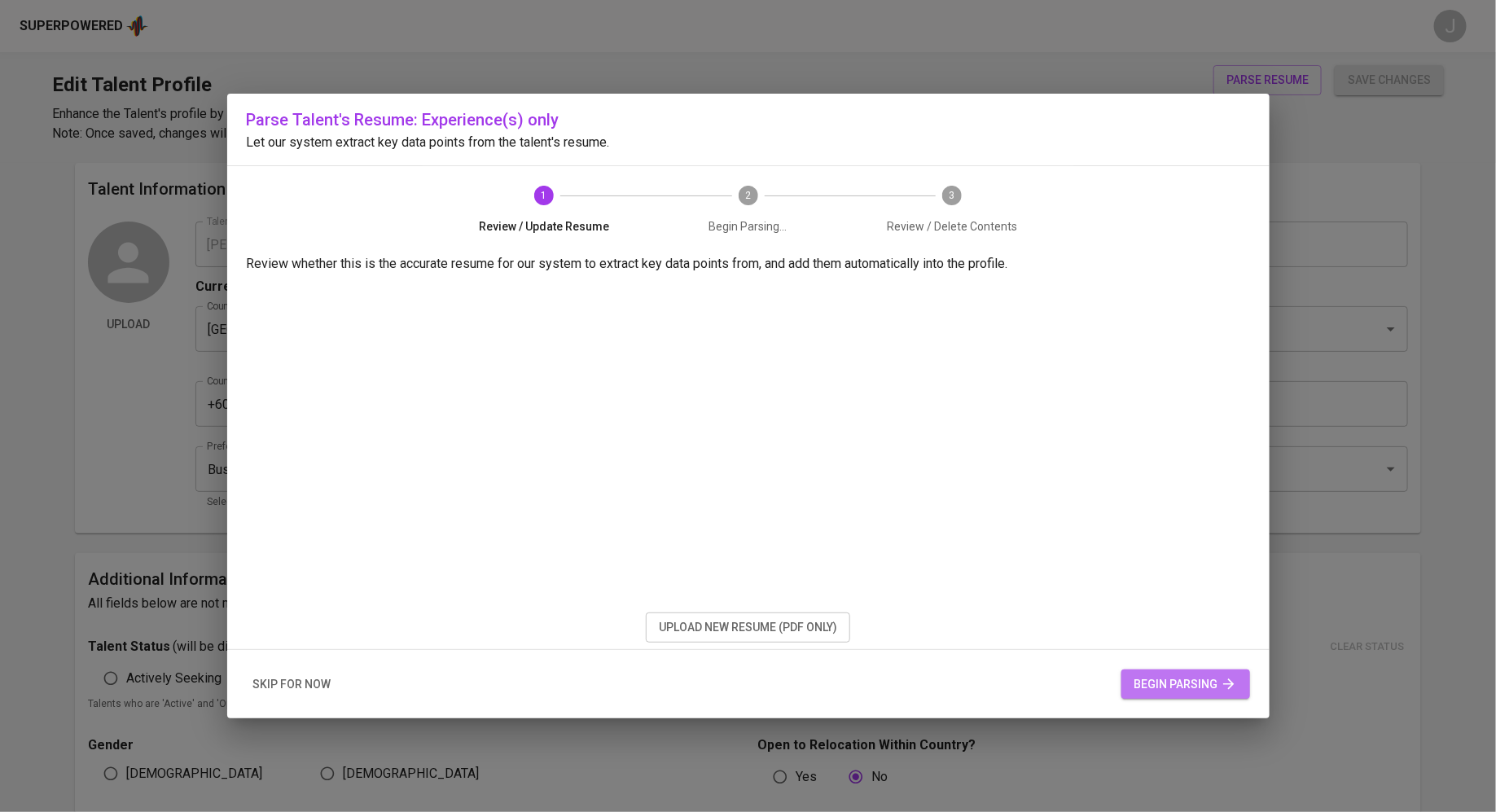
click at [1196, 688] on span "begin parsing" at bounding box center [1186, 684] width 103 height 20
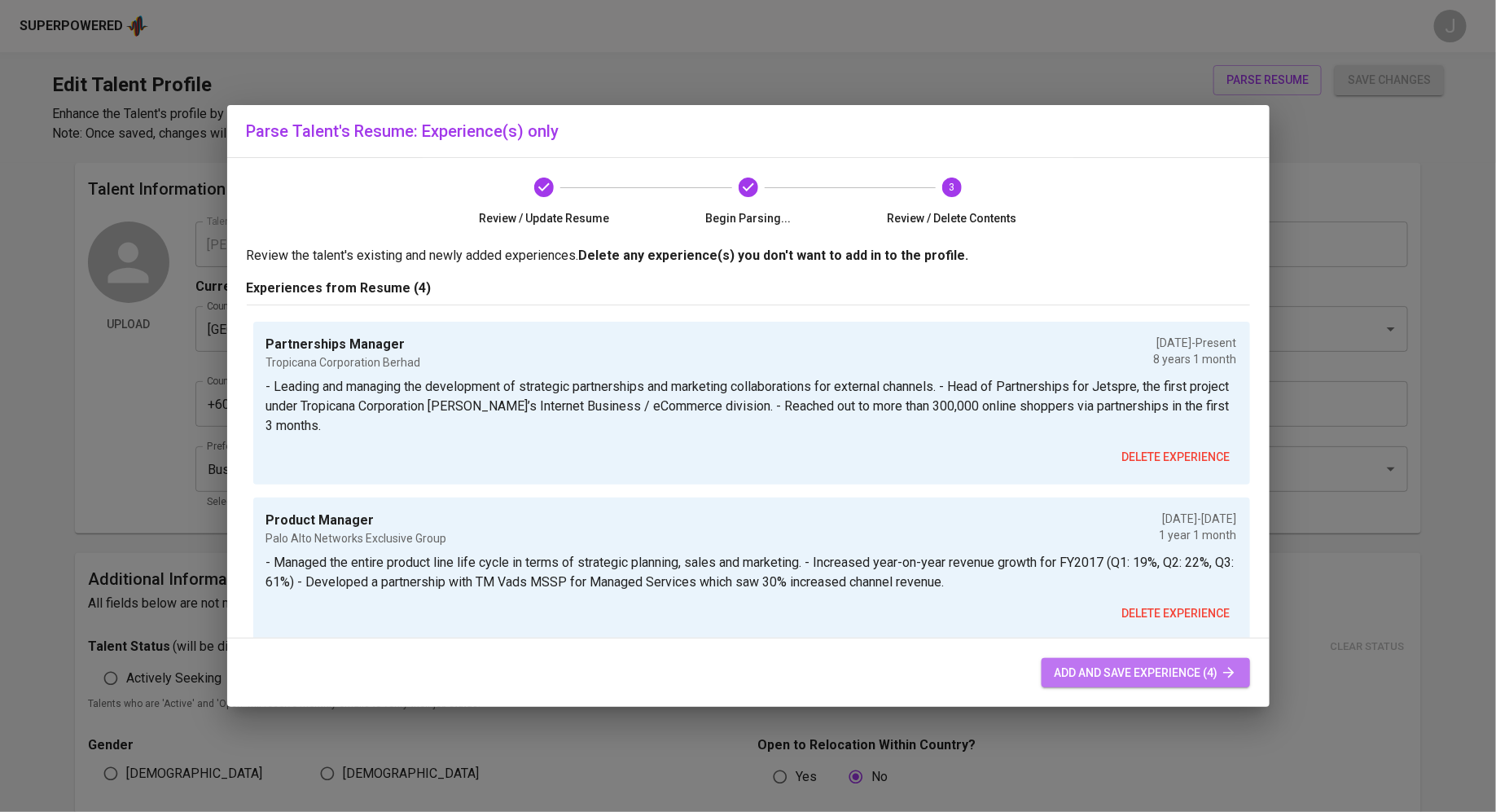
click at [1096, 669] on span "add and save experience (4)" at bounding box center [1145, 672] width 182 height 20
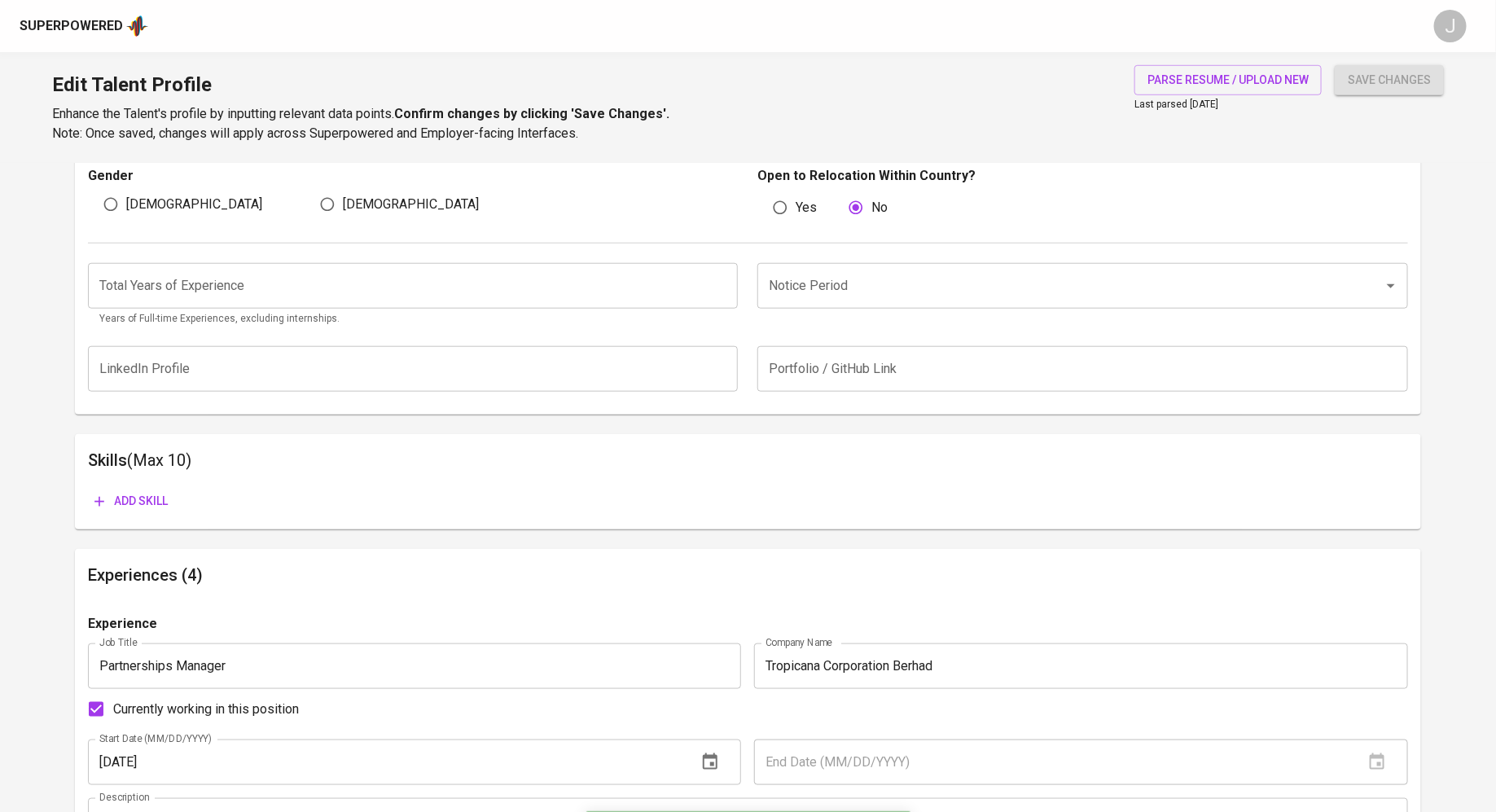
scroll to position [481, 0]
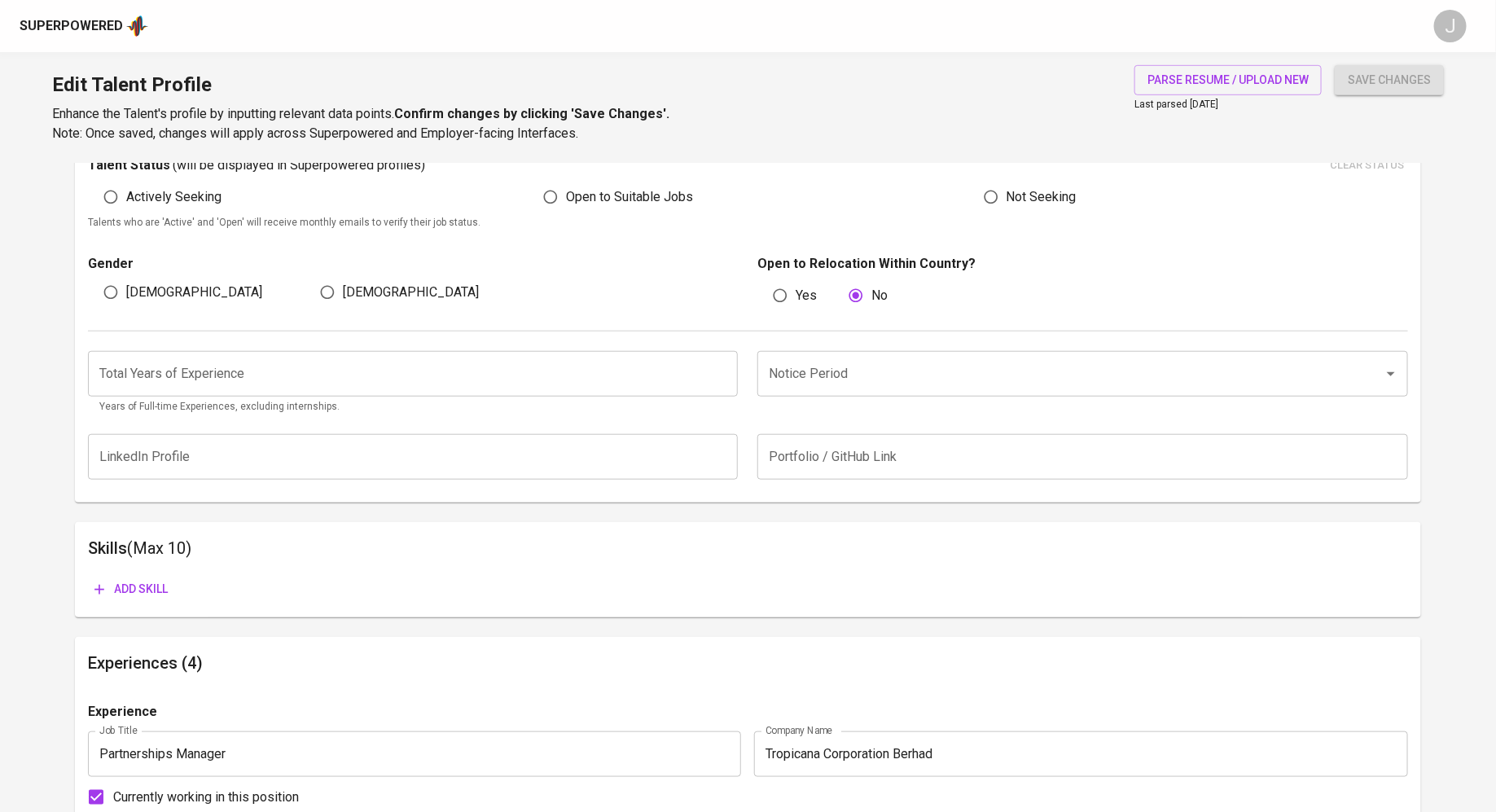
click at [538, 382] on input "number" at bounding box center [413, 374] width 650 height 46
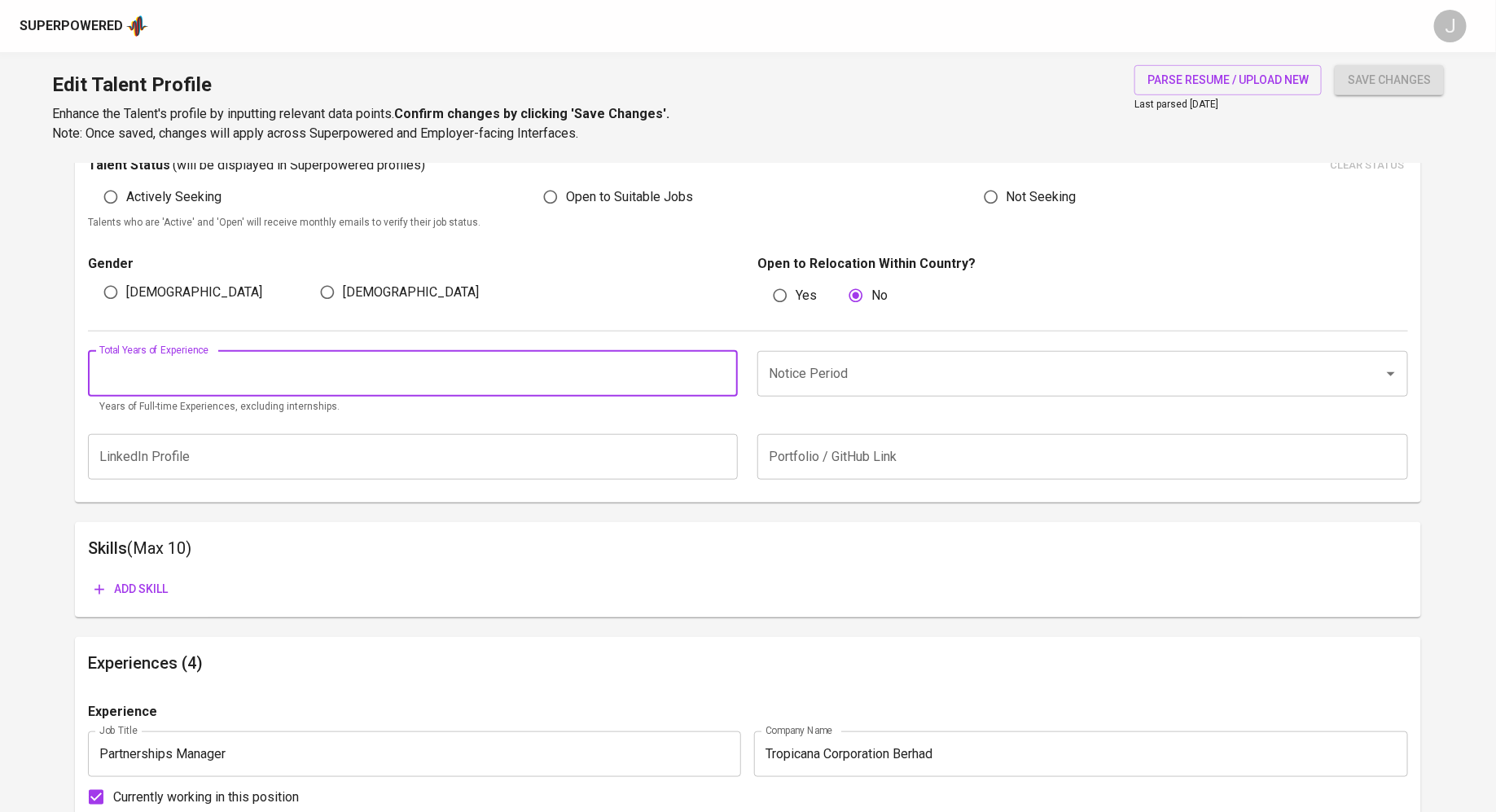
click at [331, 288] on input "[DEMOGRAPHIC_DATA]" at bounding box center [327, 292] width 31 height 31
radio input "true"
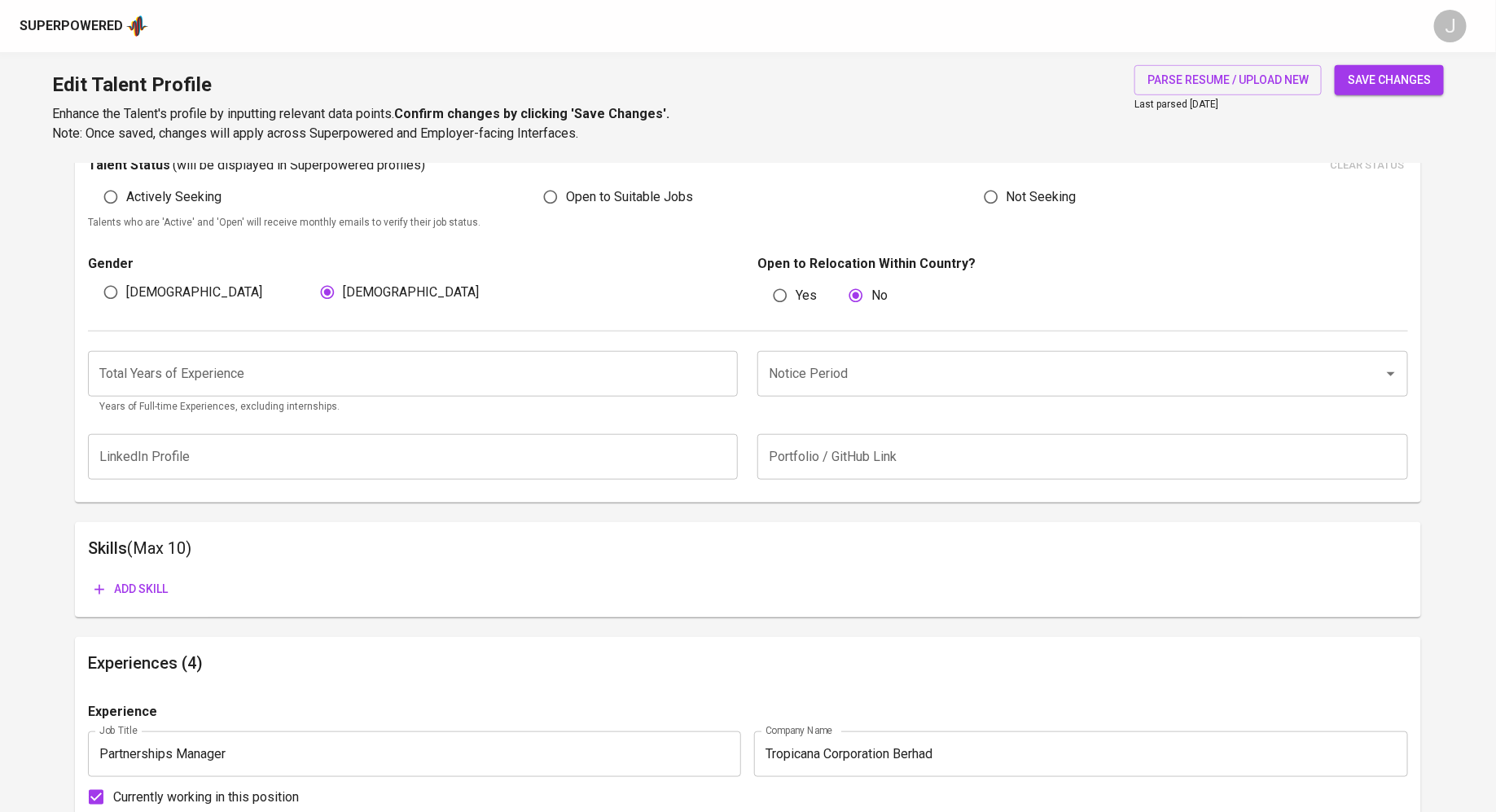
click at [1356, 74] on span "save changes" at bounding box center [1389, 80] width 83 height 20
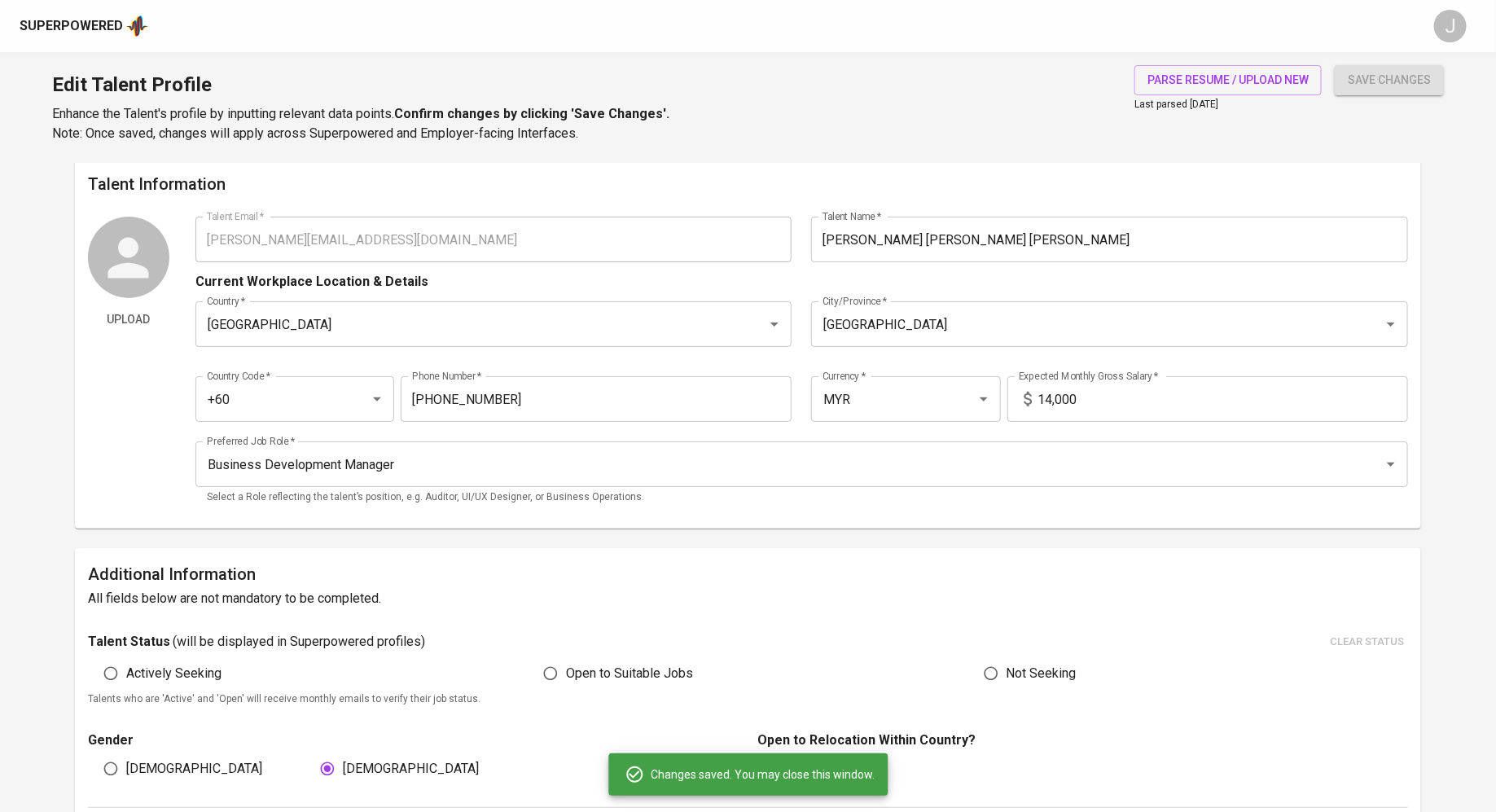
scroll to position [0, 0]
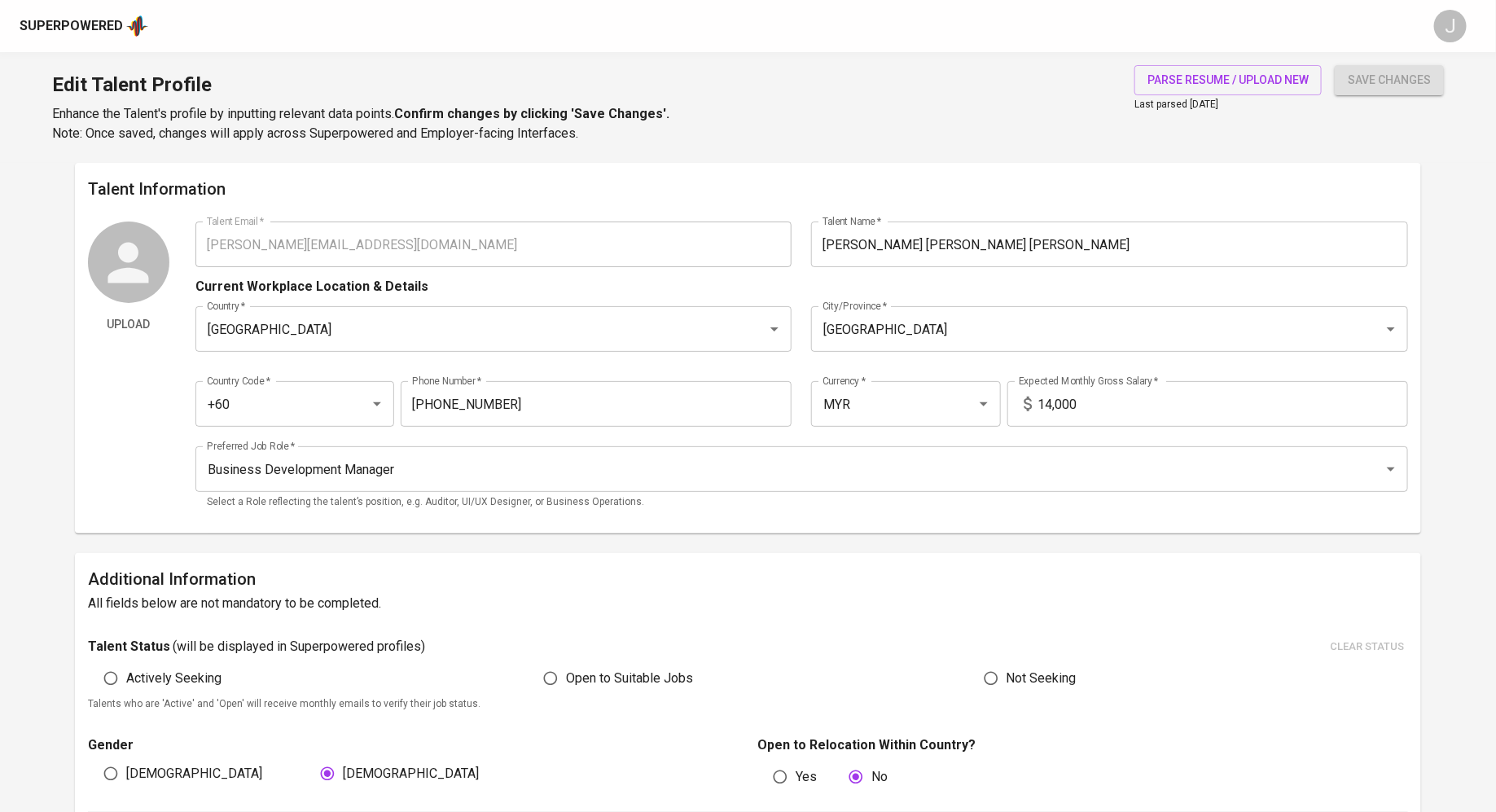
click at [80, 29] on div "Superpowered" at bounding box center [71, 26] width 104 height 19
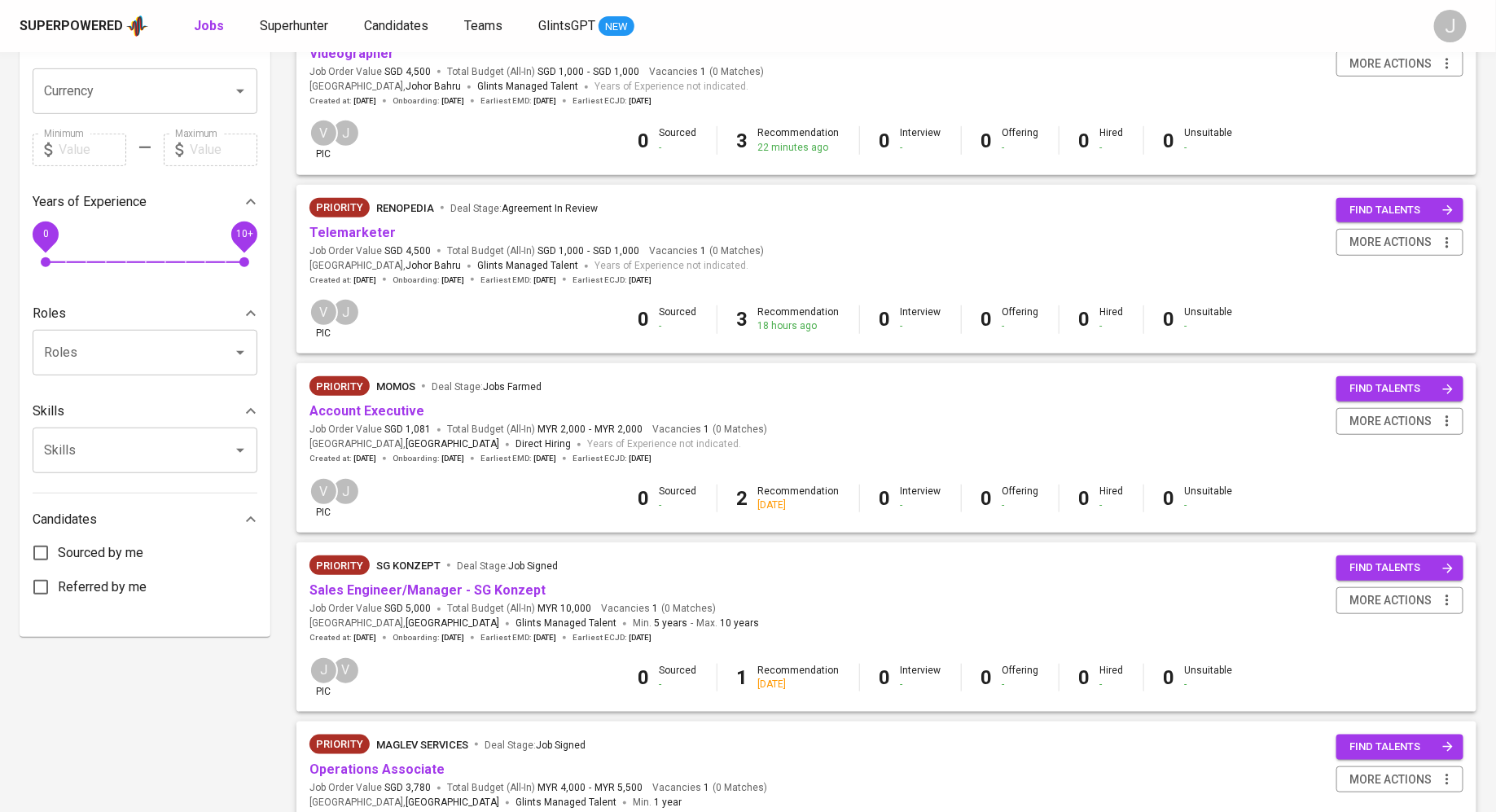
scroll to position [531, 0]
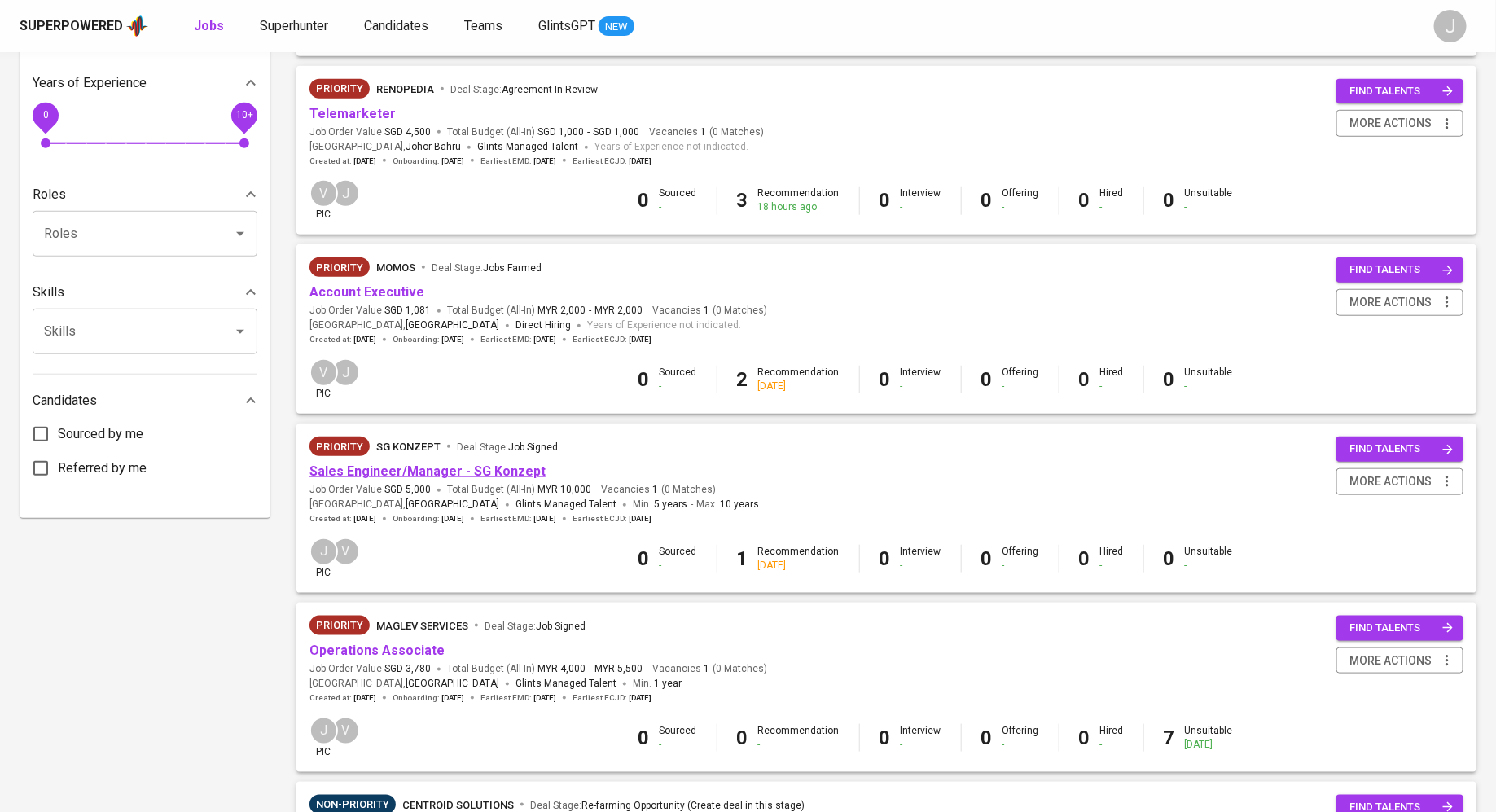
click at [406, 465] on link "Sales Engineer/Manager - SG Konzept" at bounding box center [427, 471] width 236 height 16
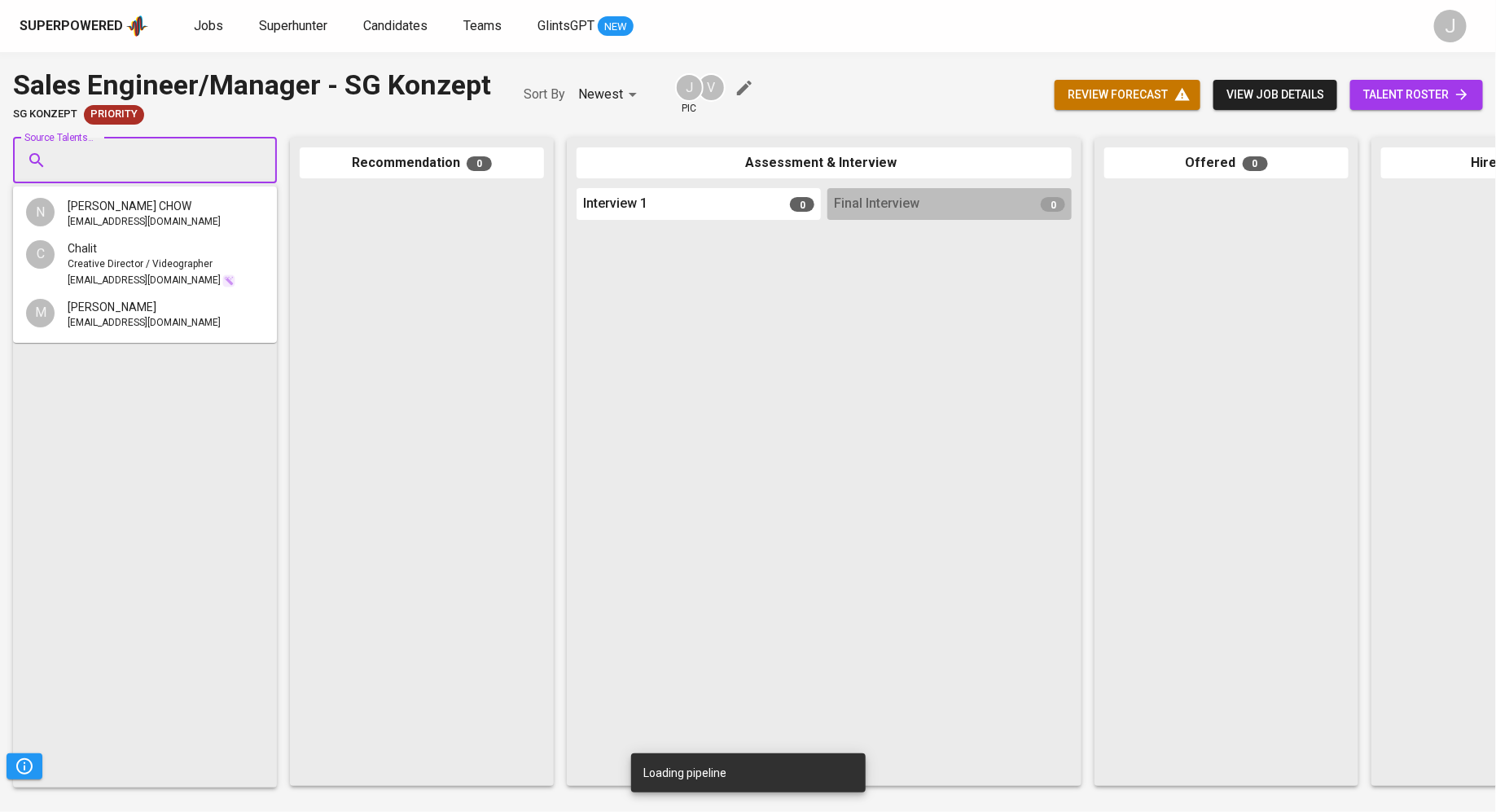
click at [99, 166] on input "Source Talents..." at bounding box center [139, 161] width 171 height 31
paste input "sueann.89@gmail.com"
type input "sueann.89@gmail.com"
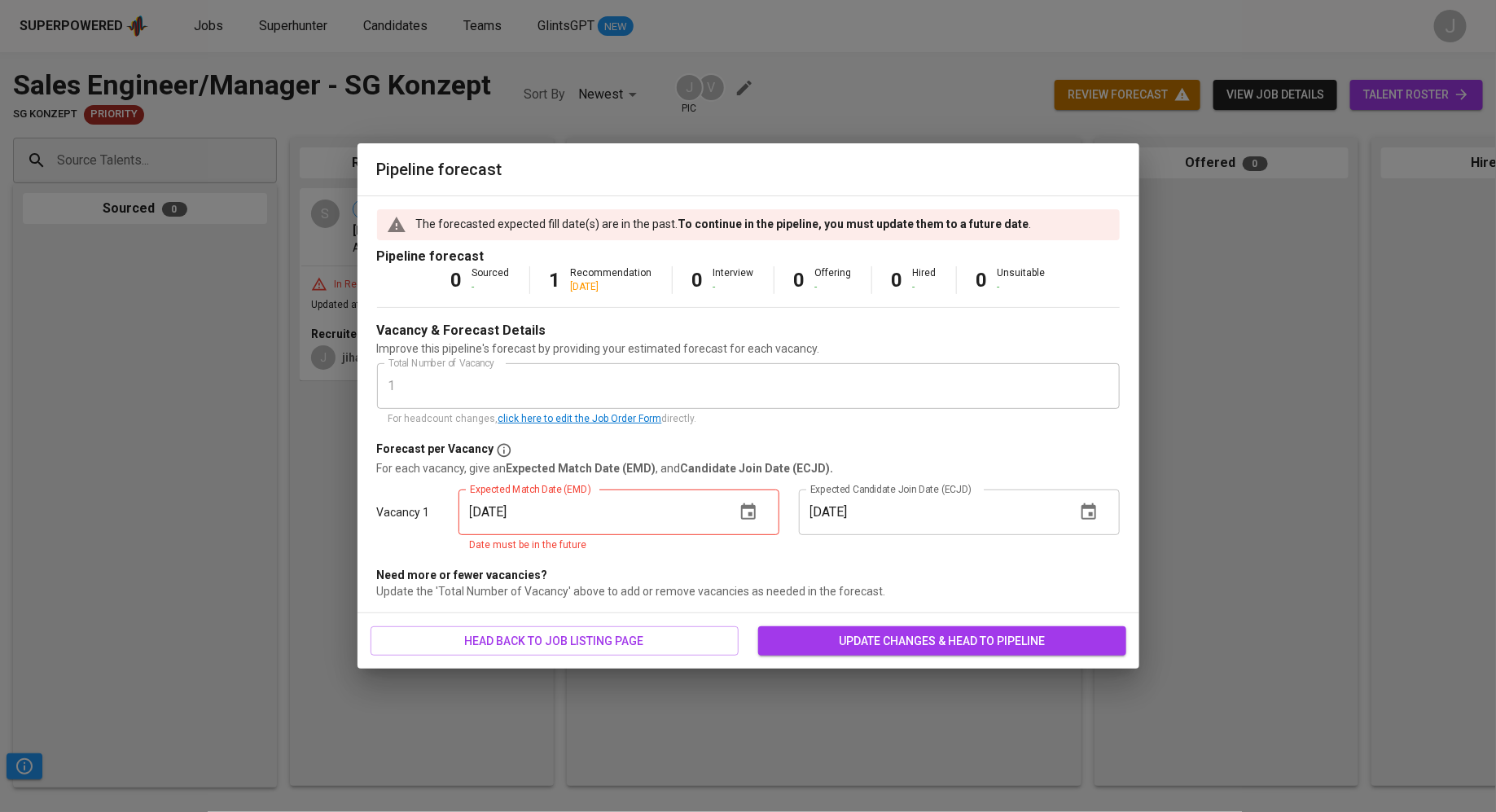
click at [886, 641] on span "update changes & head to pipeline" at bounding box center [942, 641] width 342 height 20
click at [760, 512] on button "button" at bounding box center [748, 512] width 39 height 39
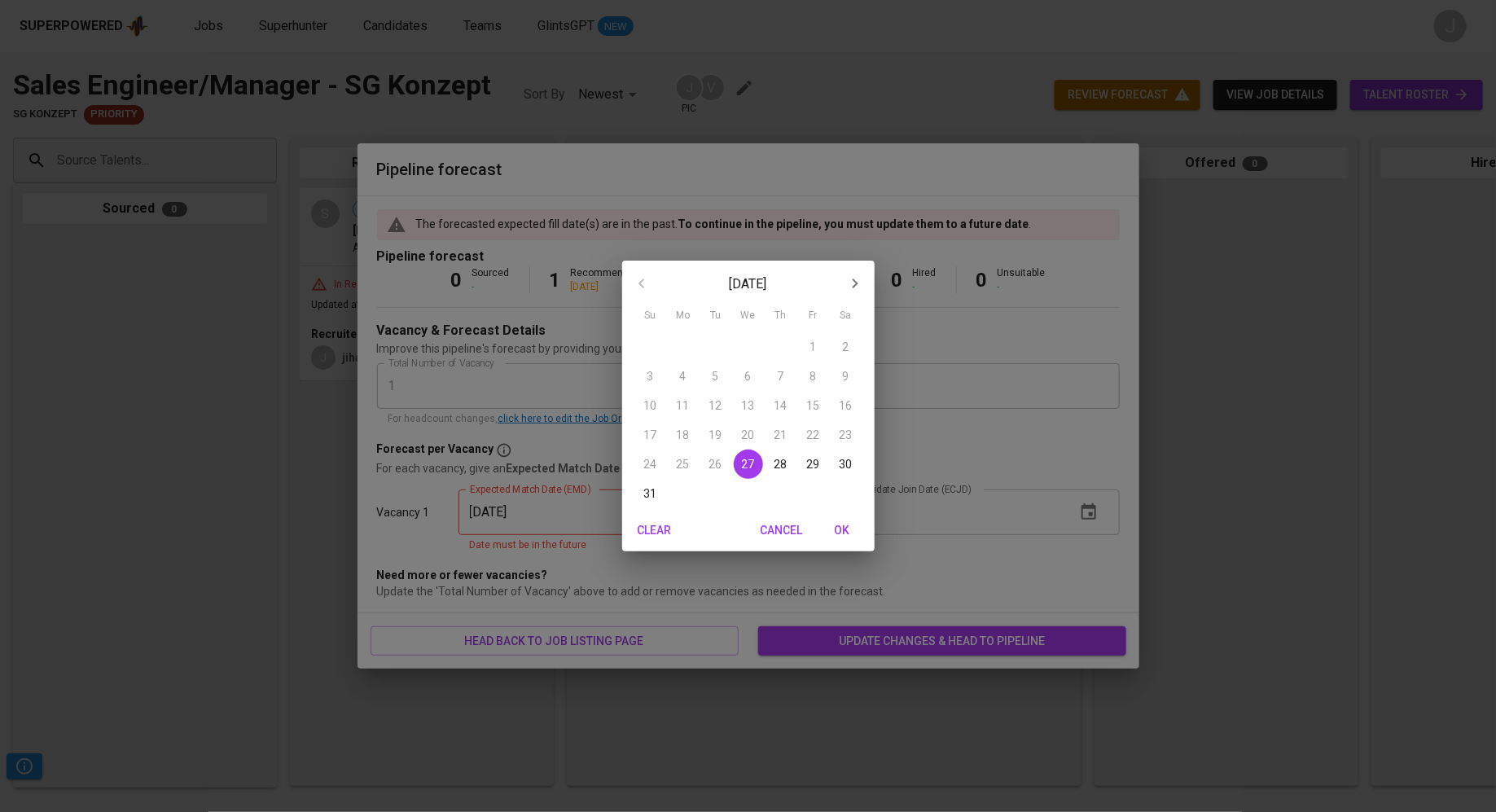
click at [846, 290] on icon "button" at bounding box center [855, 283] width 20 height 20
click at [748, 391] on button "17" at bounding box center [748, 406] width 29 height 29
type input "09/17/2025"
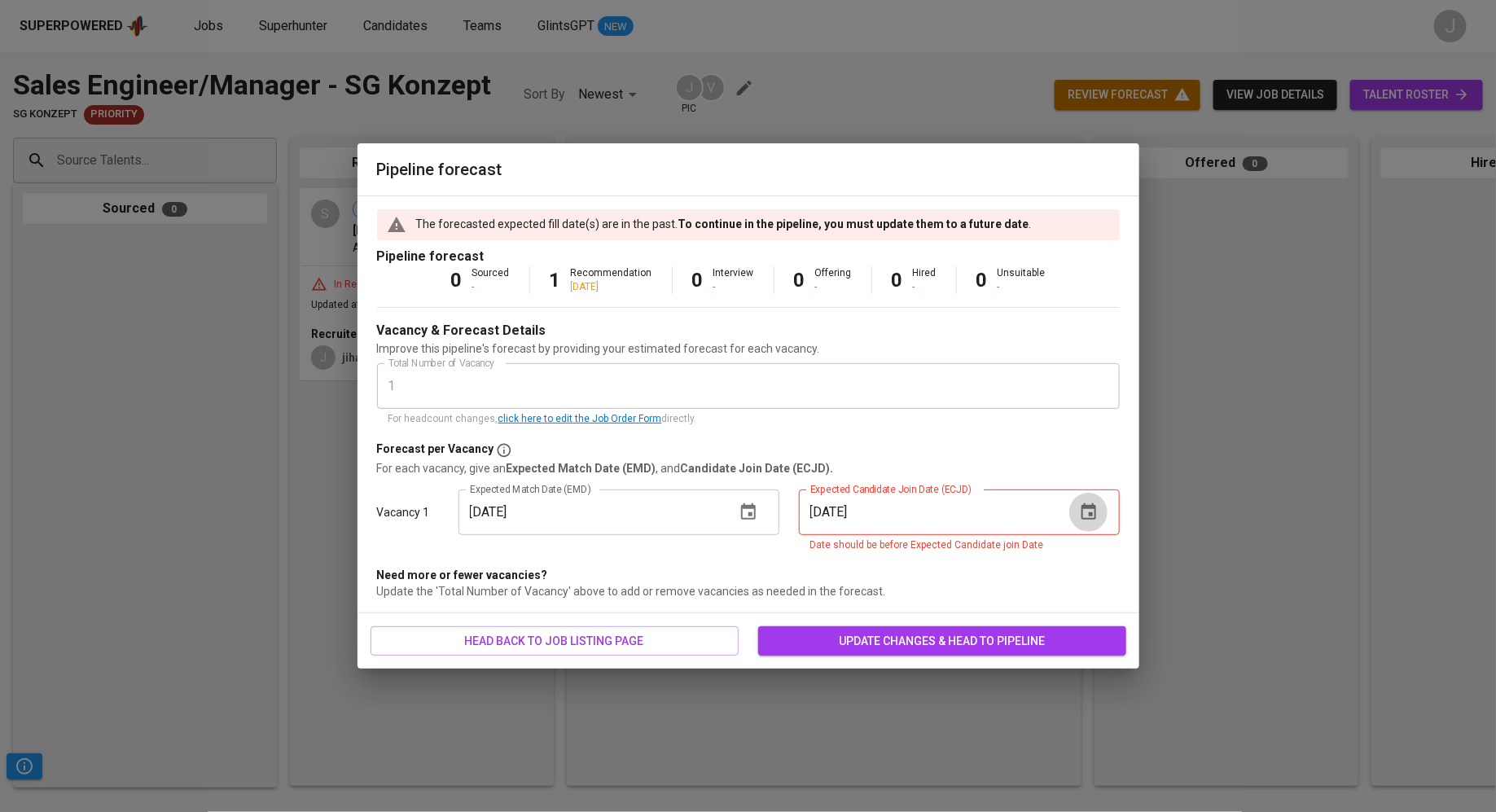
click at [1090, 518] on icon "button" at bounding box center [1089, 512] width 15 height 16
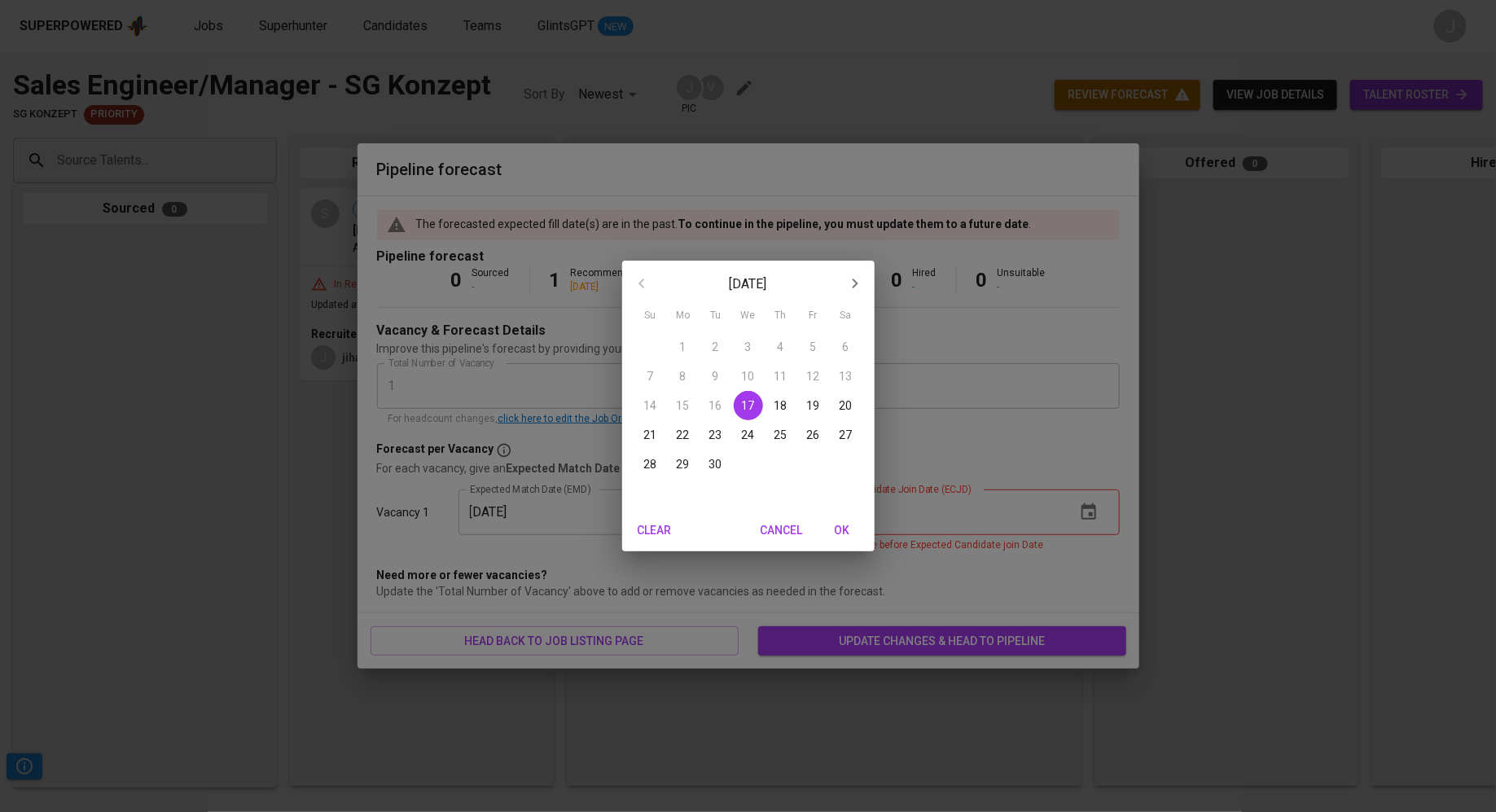
click at [855, 287] on icon "button" at bounding box center [855, 283] width 20 height 20
click at [784, 427] on p "23" at bounding box center [781, 435] width 13 height 16
type input "10/23/2025"
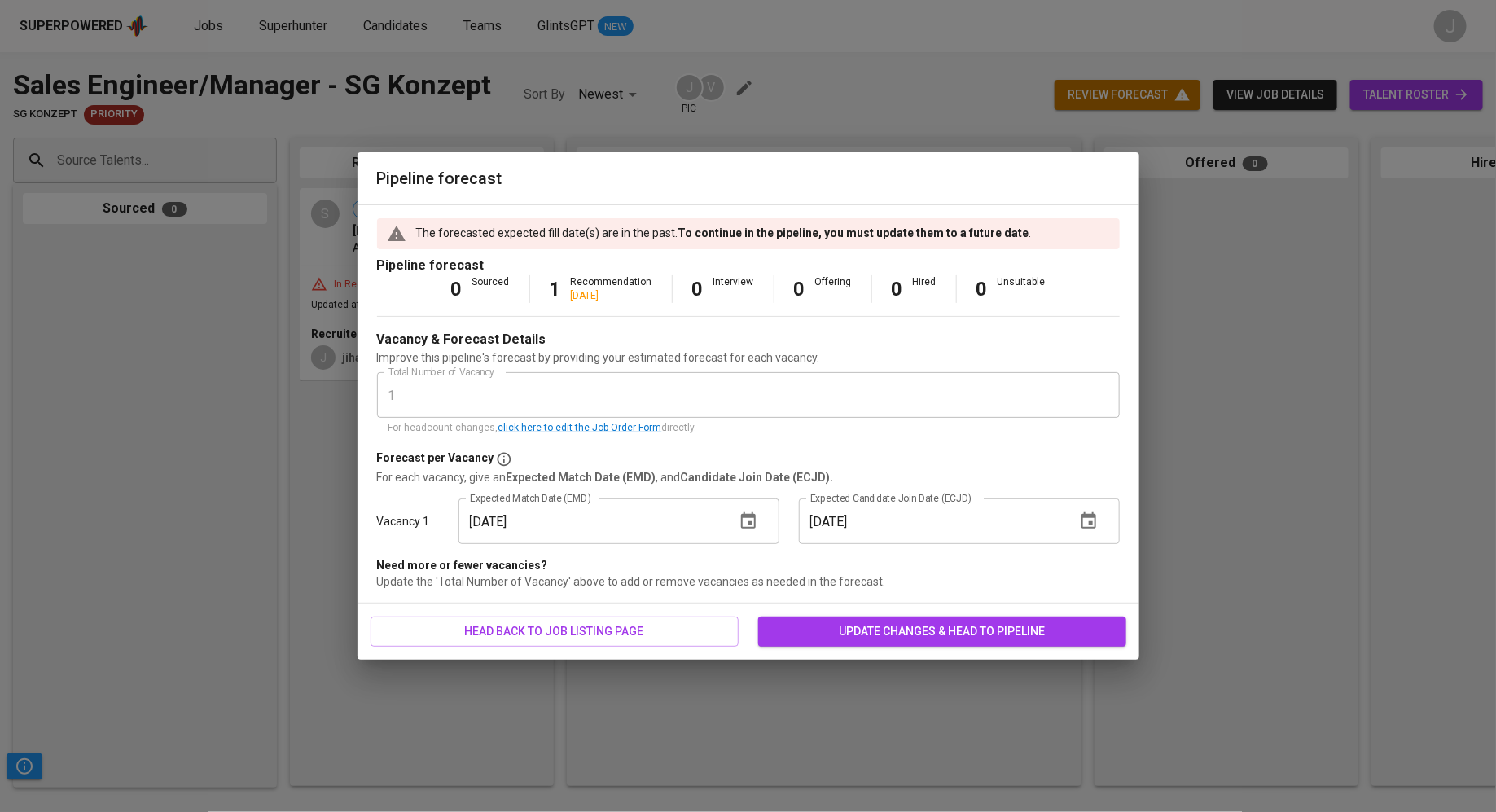
click at [905, 626] on span "update changes & head to pipeline" at bounding box center [942, 631] width 342 height 20
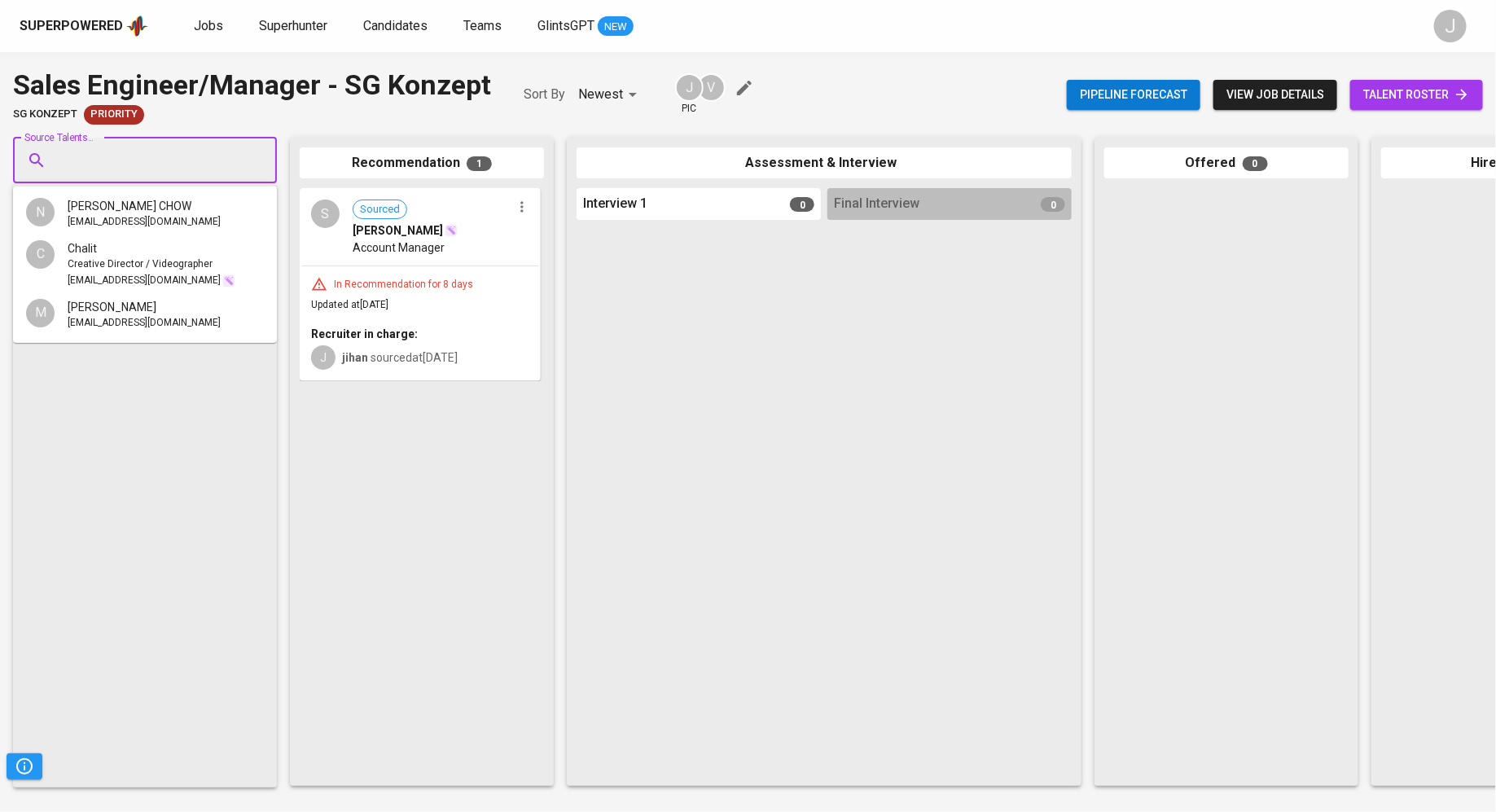
click at [130, 153] on input "Source Talents..." at bounding box center [139, 161] width 171 height 31
paste input "sueann.89@gmail.com"
type input "sueann.89@gmail.com"
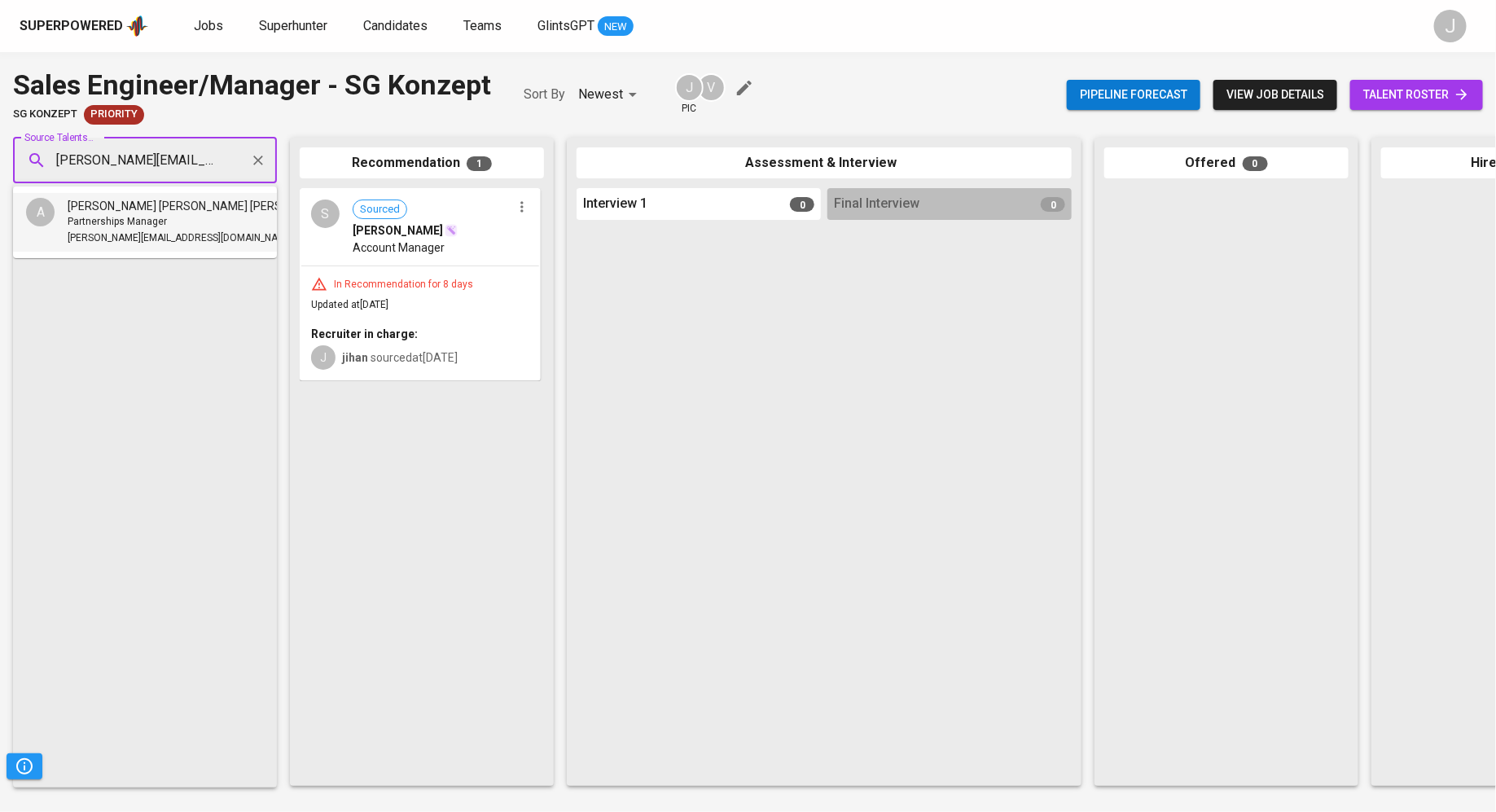
click at [151, 212] on span "Amanda Lee Sue Ann" at bounding box center [203, 206] width 271 height 16
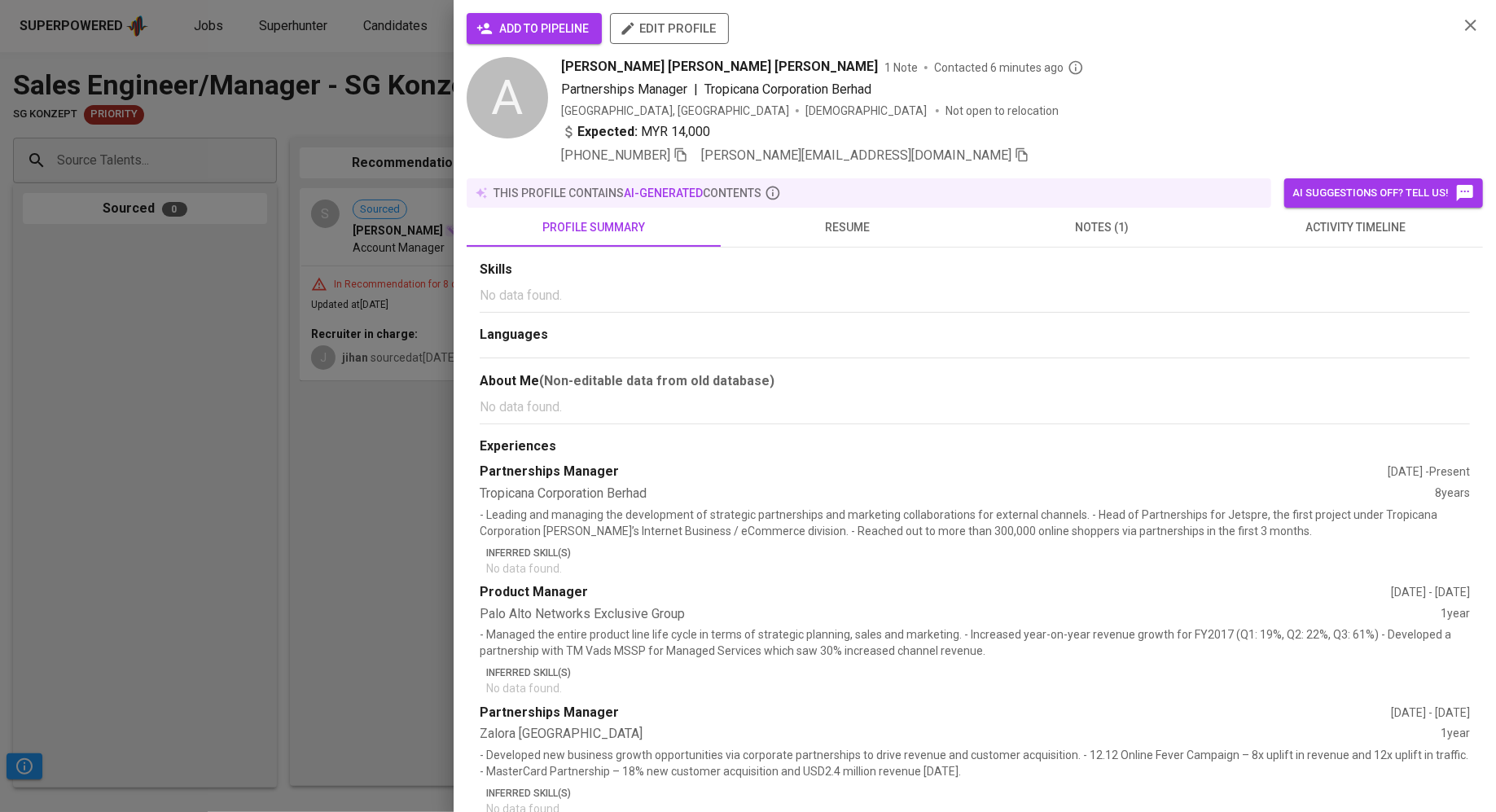
click at [504, 30] on span "add to pipeline" at bounding box center [535, 29] width 109 height 20
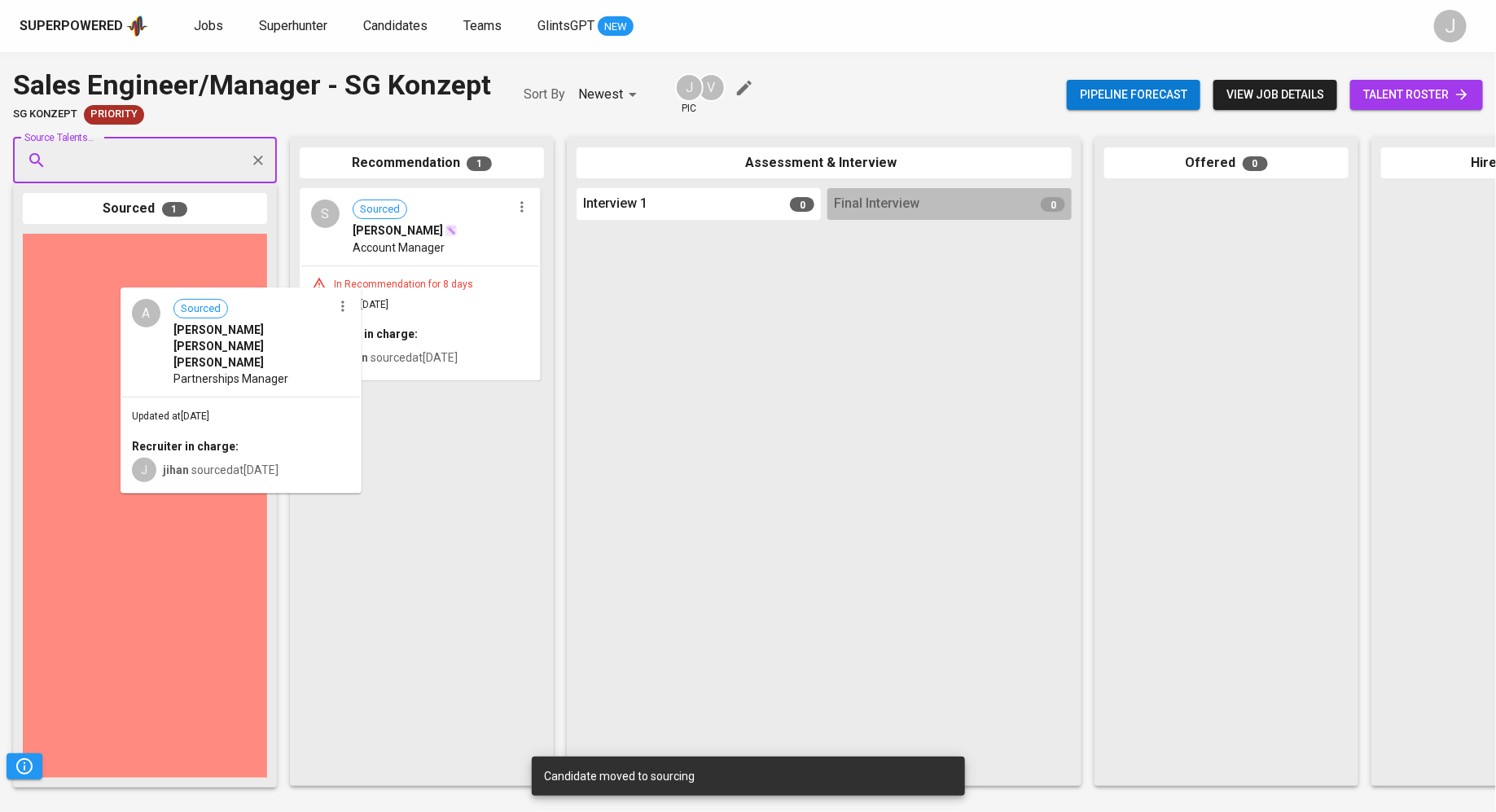
drag, startPoint x: 137, startPoint y: 282, endPoint x: 163, endPoint y: 324, distance: 49.4
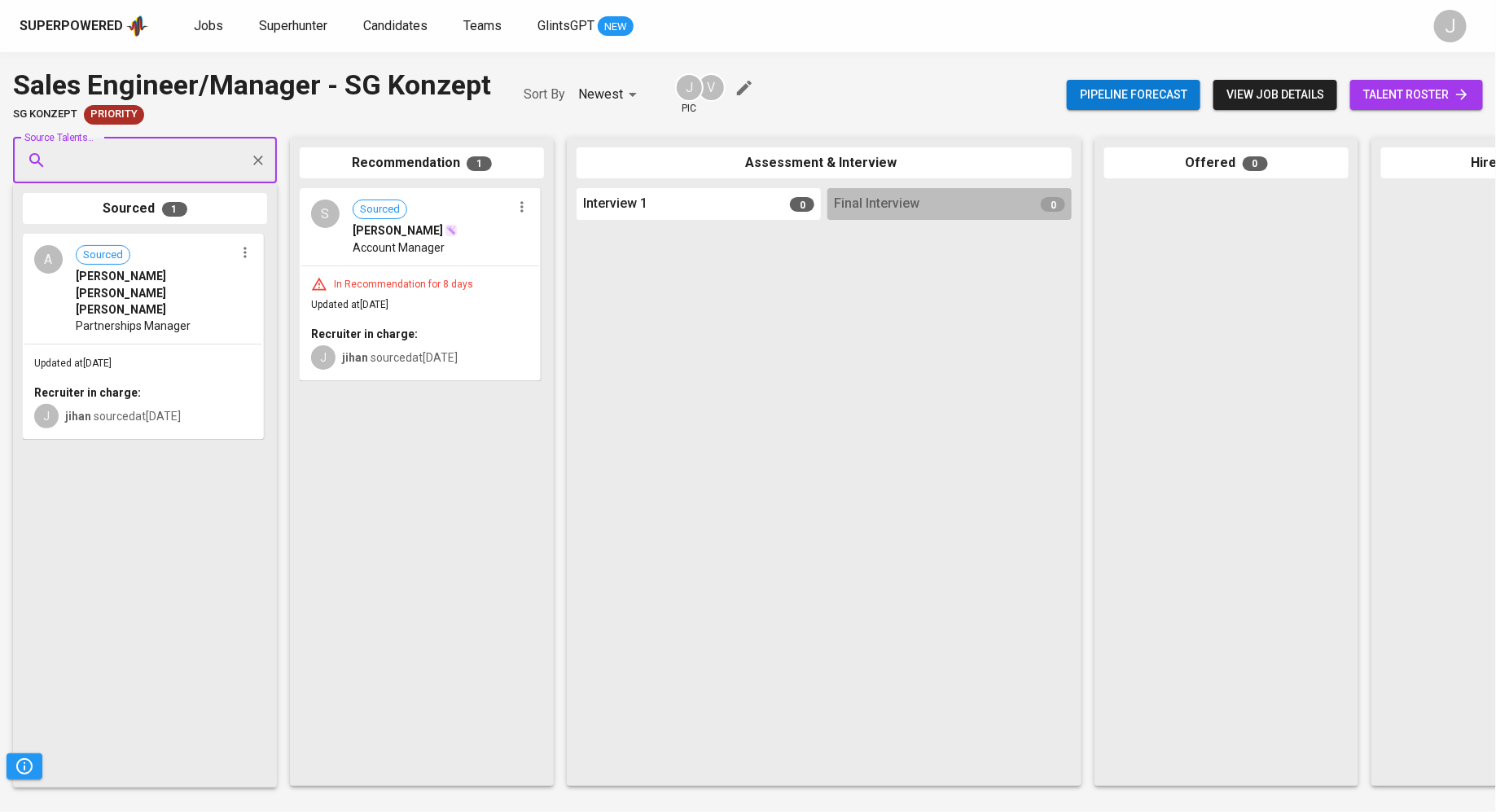
paste input "mihong910@gmail.com +60 169674038"
drag, startPoint x: 227, startPoint y: 162, endPoint x: 242, endPoint y: 162, distance: 15.0
click at [242, 162] on div "mihong910@gmail.com +60 169674038 Source Talents..." at bounding box center [144, 161] width 264 height 46
click at [220, 163] on input "mihong910@gmail.com +60 169674038" at bounding box center [139, 161] width 171 height 31
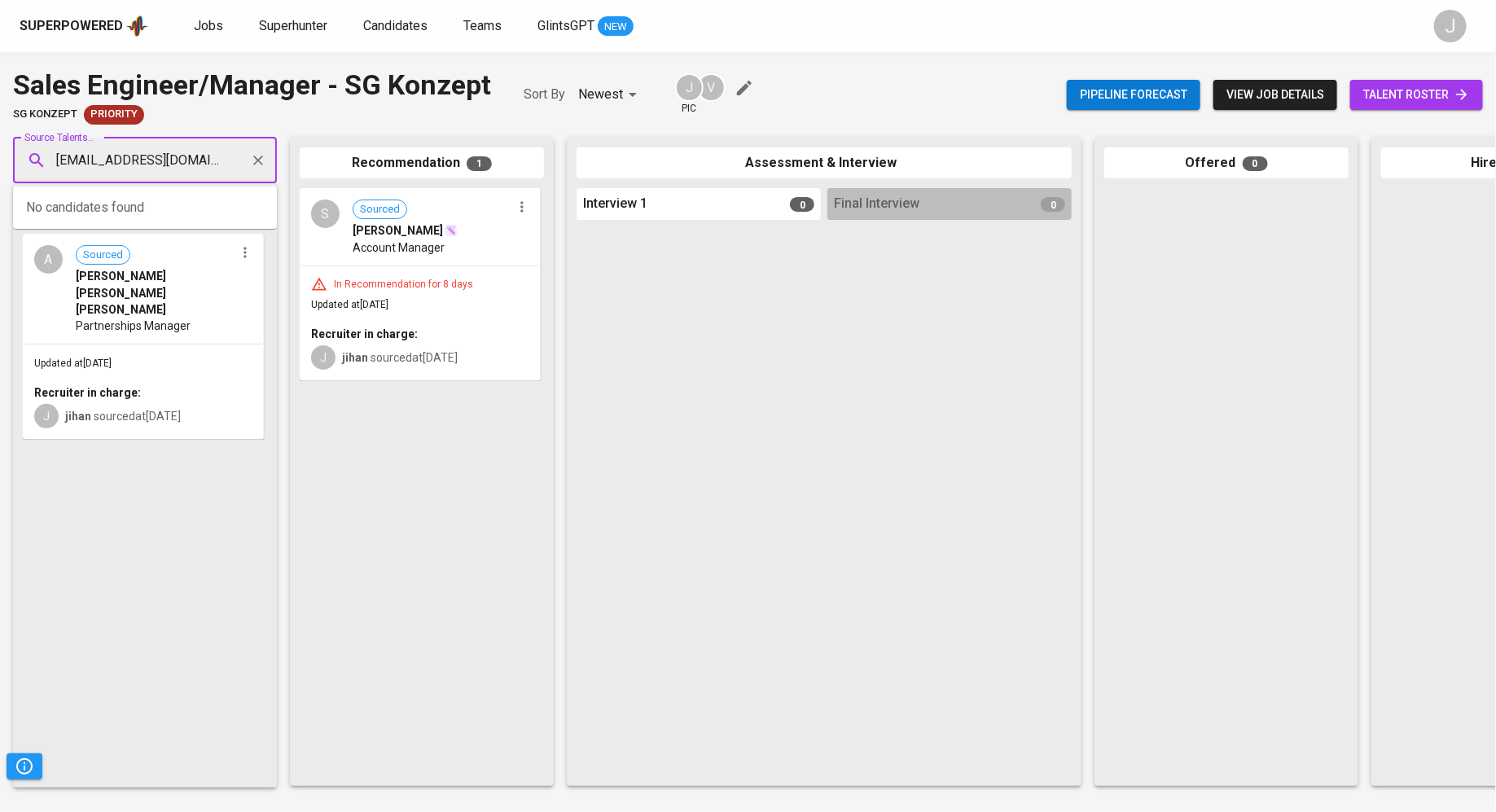
type input "mihong910@gmail.com"
click at [114, 220] on span "mihong910@gmail.com" at bounding box center [144, 222] width 153 height 16
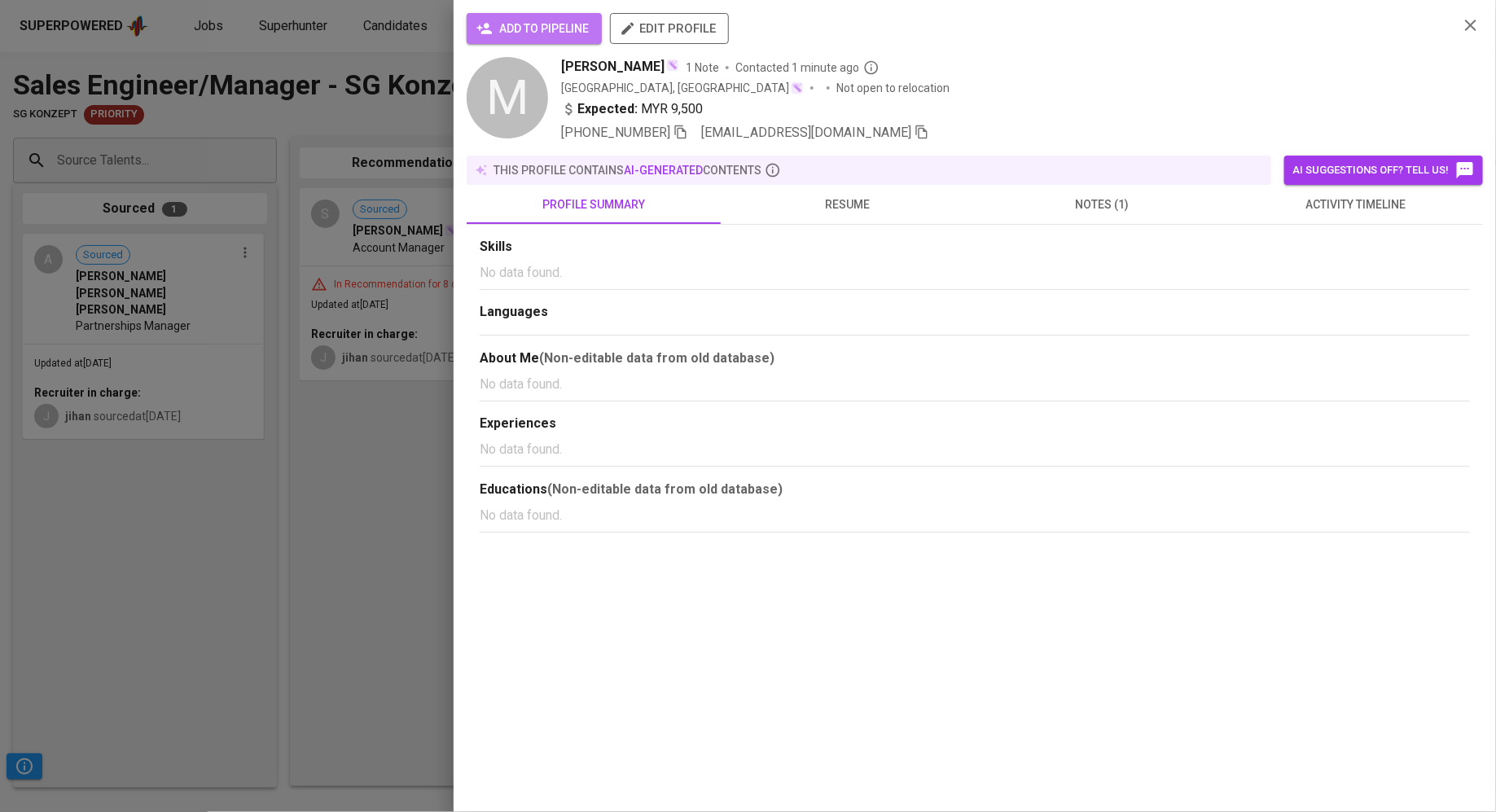
click at [517, 20] on span "add to pipeline" at bounding box center [535, 29] width 109 height 20
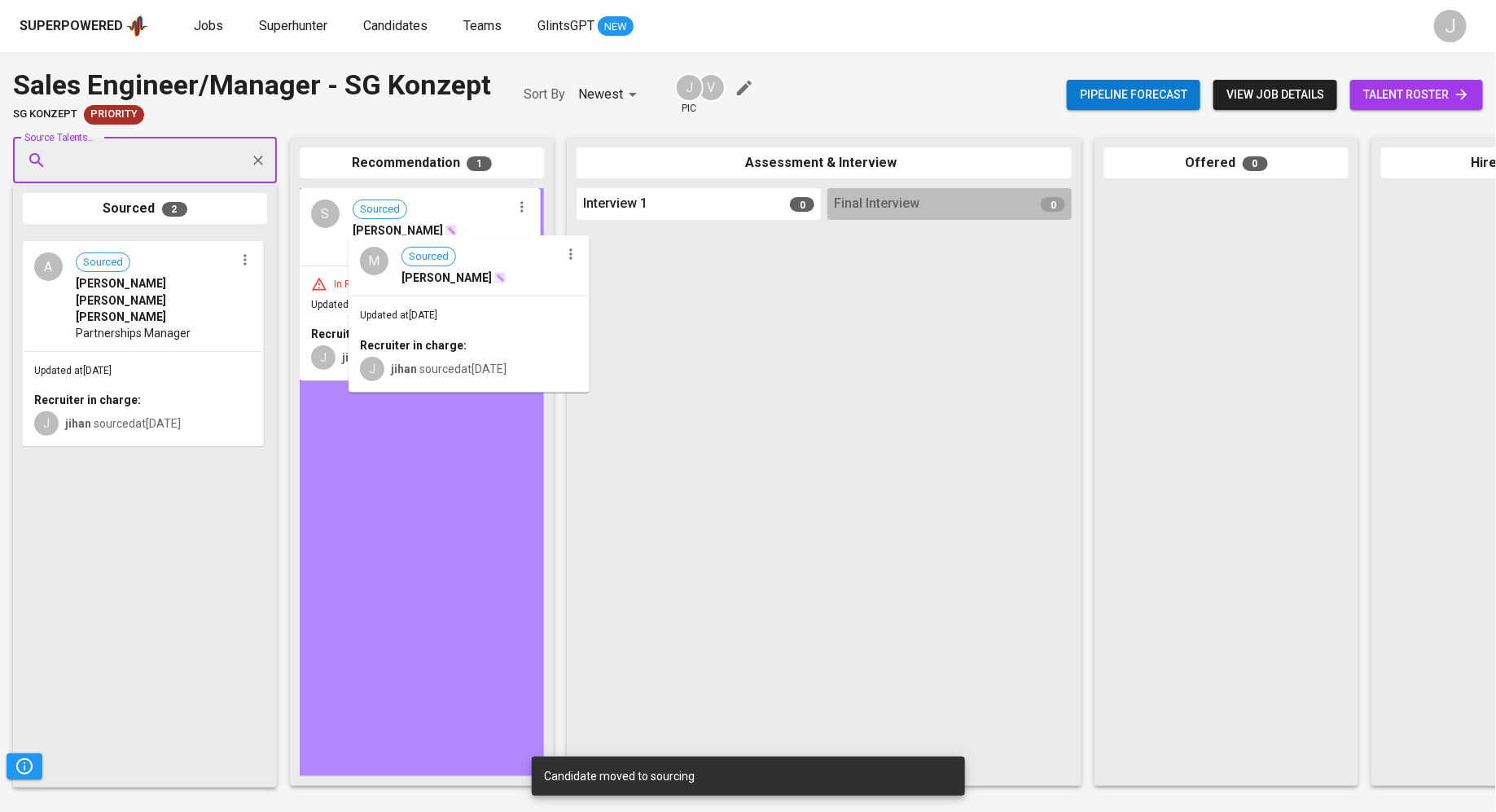
drag, startPoint x: 131, startPoint y: 308, endPoint x: 460, endPoint y: 304, distance: 329.0
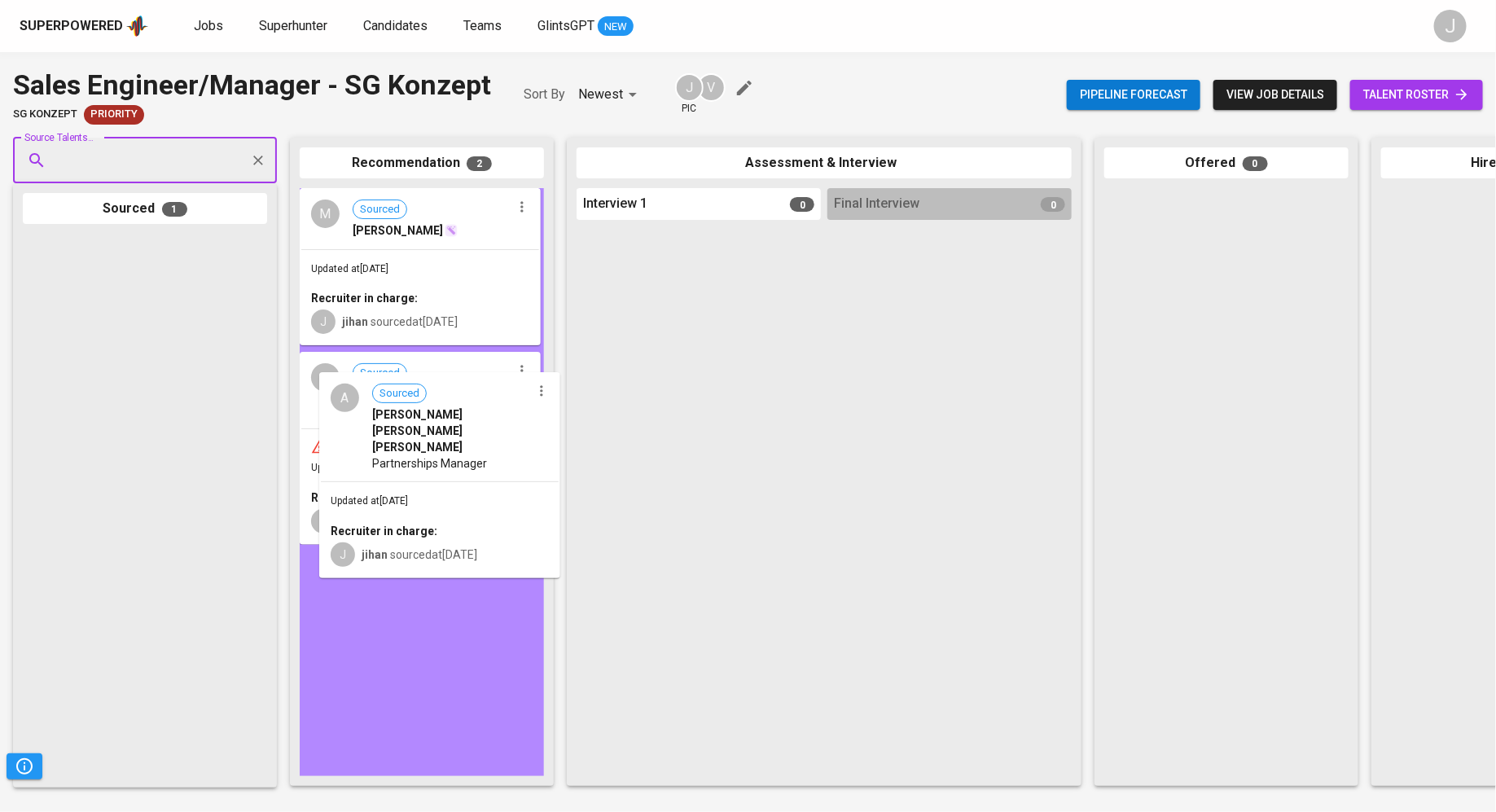
drag, startPoint x: 97, startPoint y: 348, endPoint x: 412, endPoint y: 496, distance: 348.0
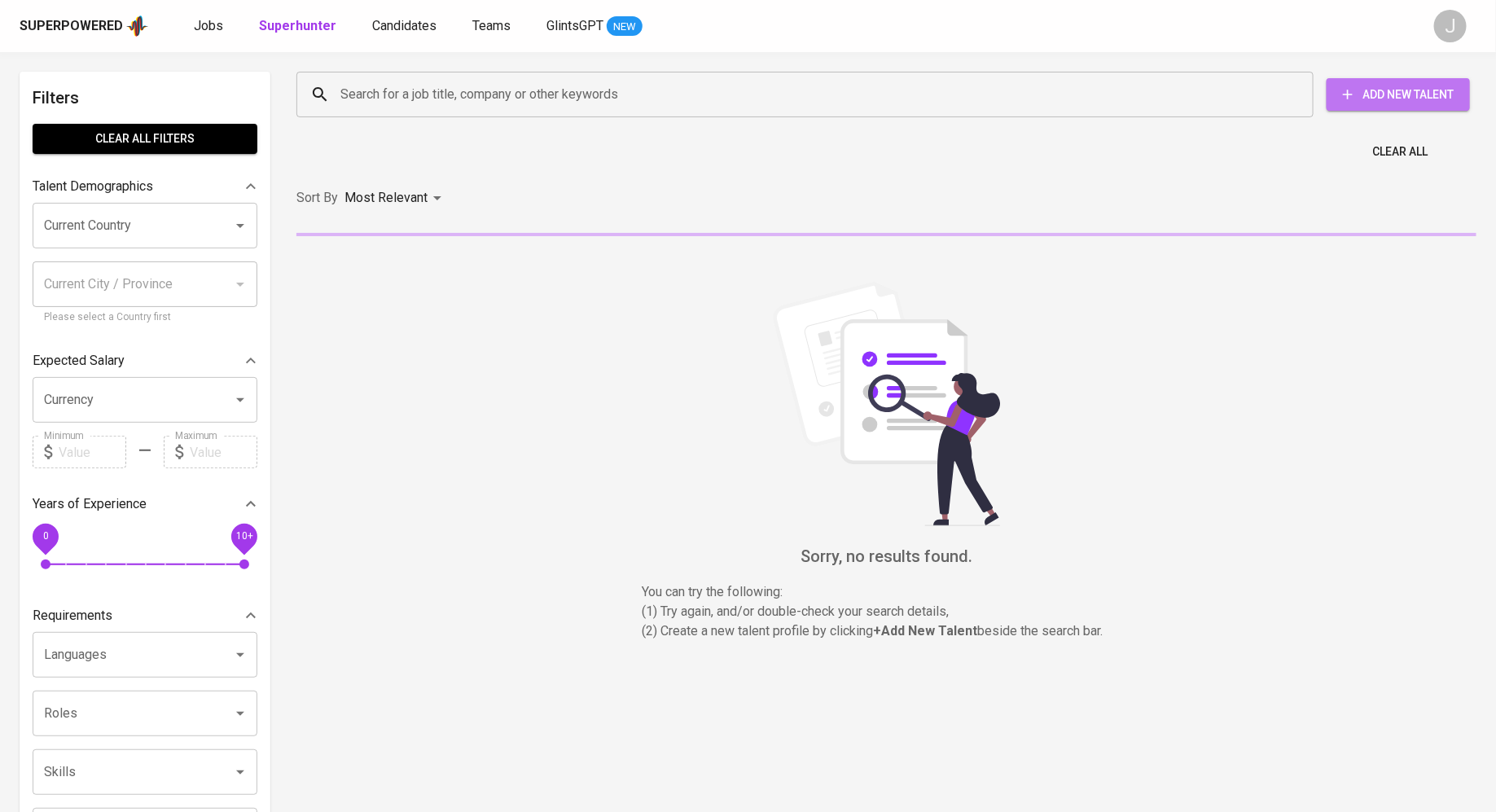
click at [1418, 96] on span "Add New Talent" at bounding box center [1398, 95] width 118 height 20
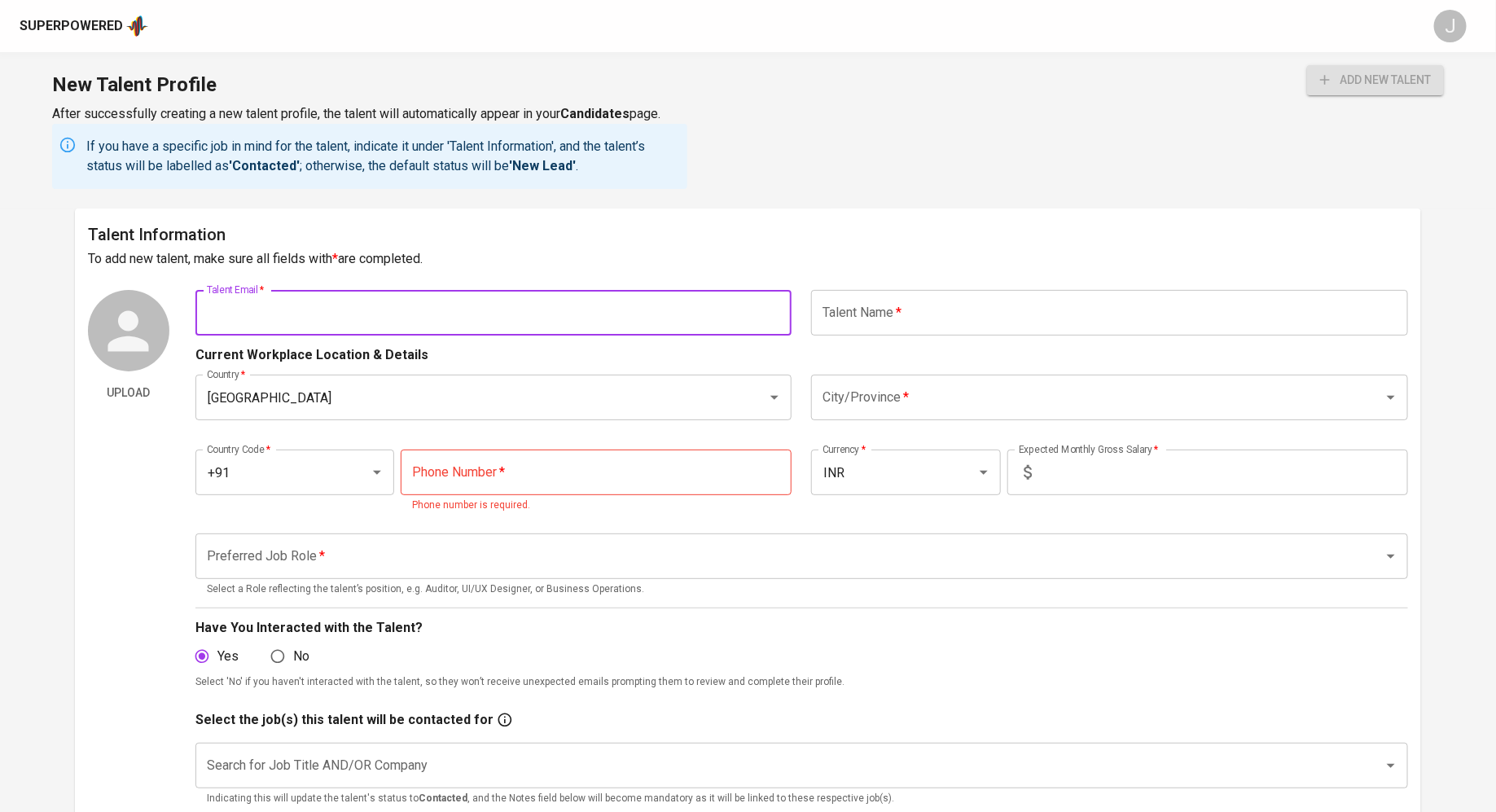
click at [424, 296] on input "text" at bounding box center [493, 313] width 597 height 46
paste input "[EMAIL_ADDRESS][DOMAIN_NAME]"
type input "[EMAIL_ADDRESS][DOMAIN_NAME]"
click at [956, 317] on input "text" at bounding box center [1109, 313] width 597 height 46
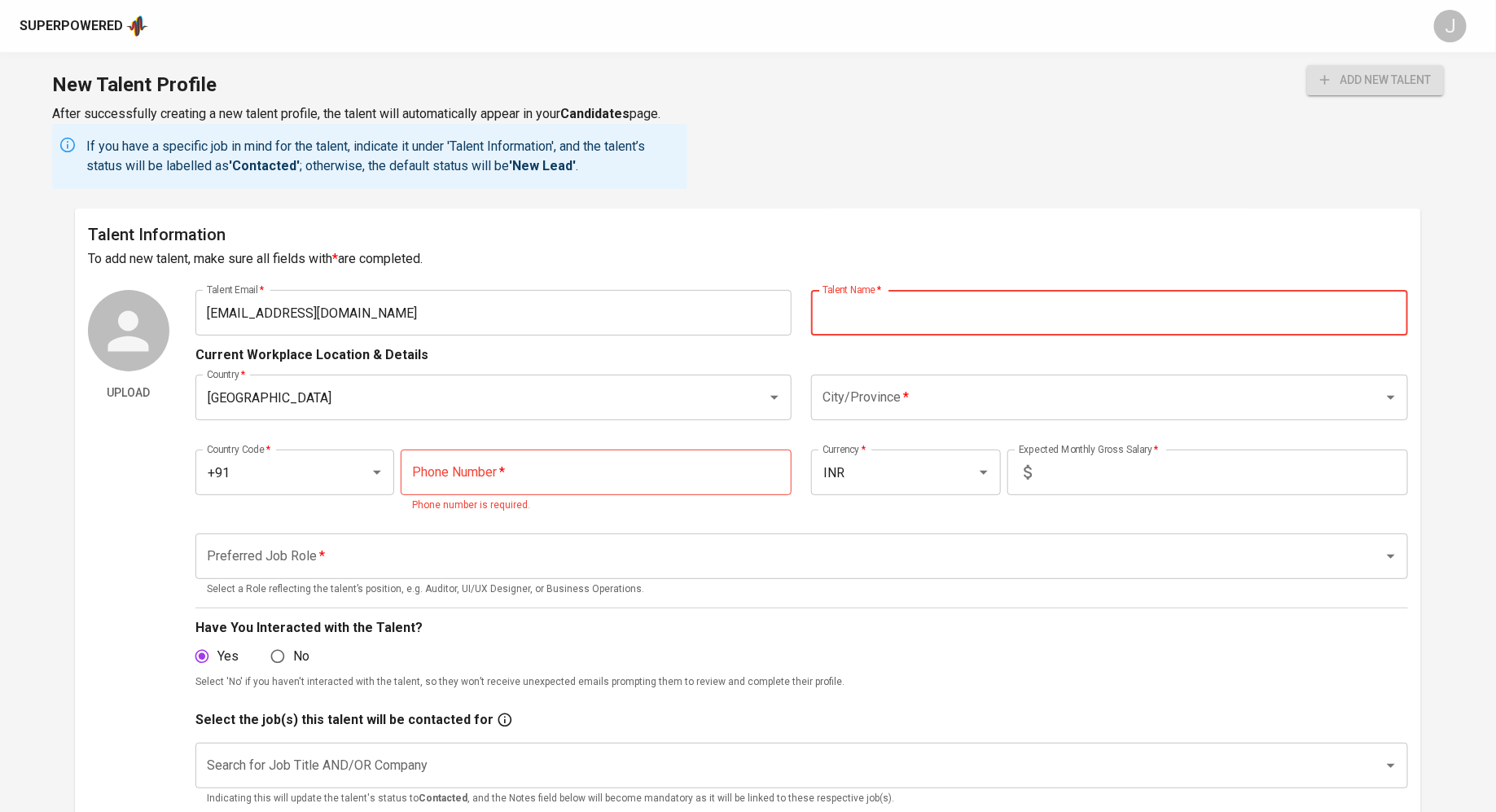
paste input "[PERSON_NAME] CHOW"
click at [754, 399] on icon "Clear" at bounding box center [753, 397] width 16 height 16
type input "[PERSON_NAME] CHOW"
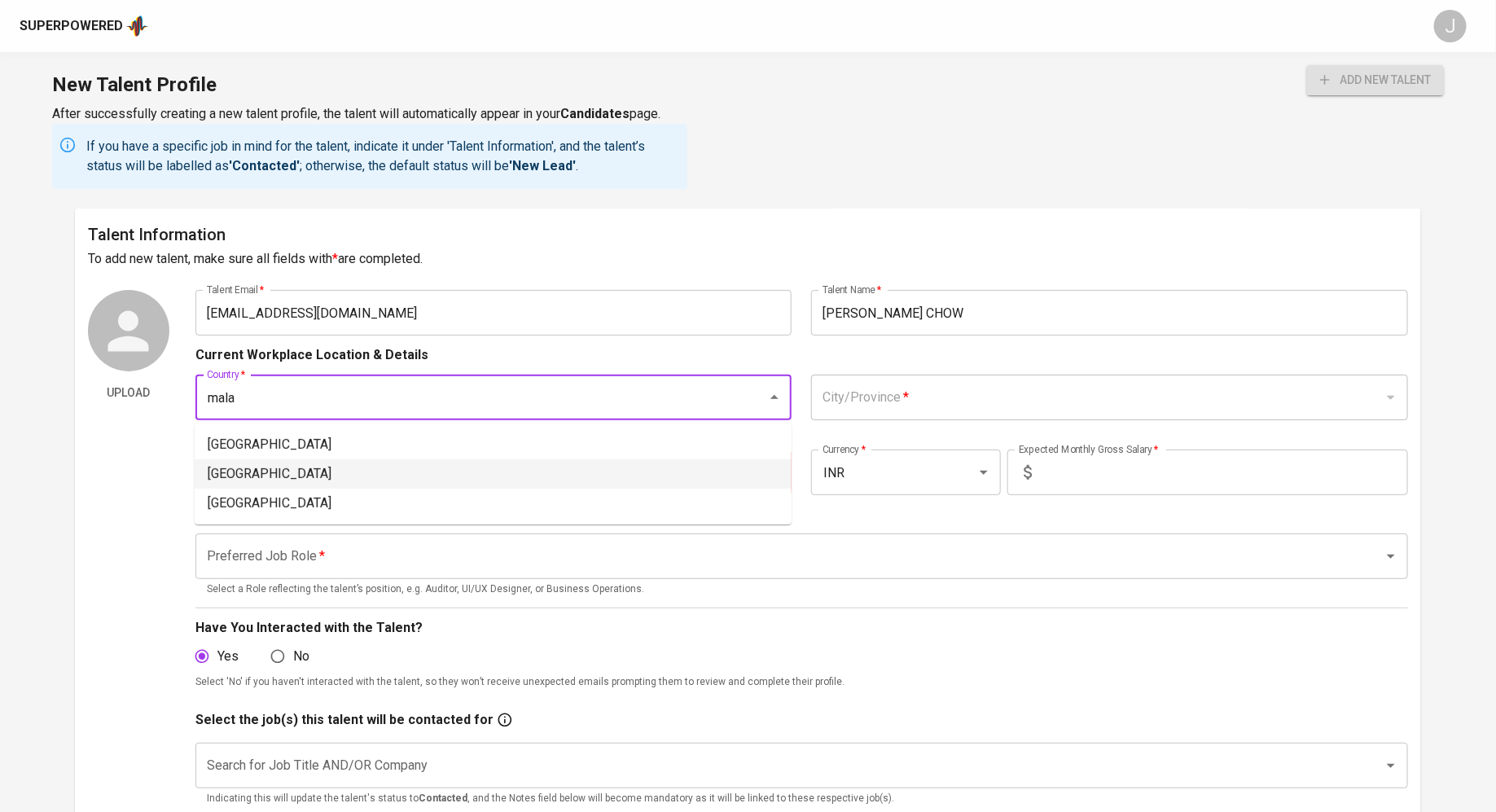
click at [607, 441] on li "[GEOGRAPHIC_DATA]" at bounding box center [492, 445] width 597 height 29
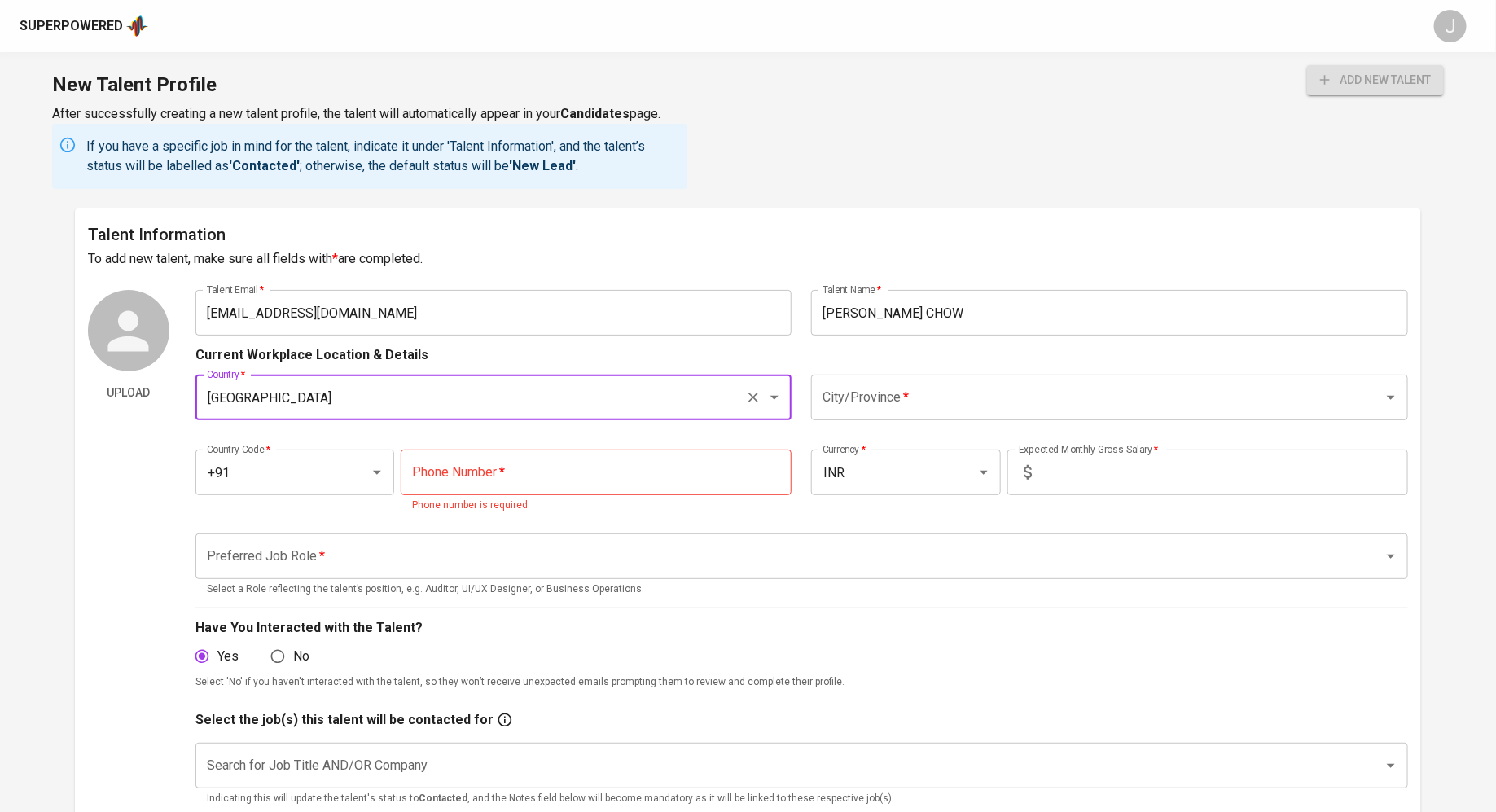
type input "[GEOGRAPHIC_DATA]"
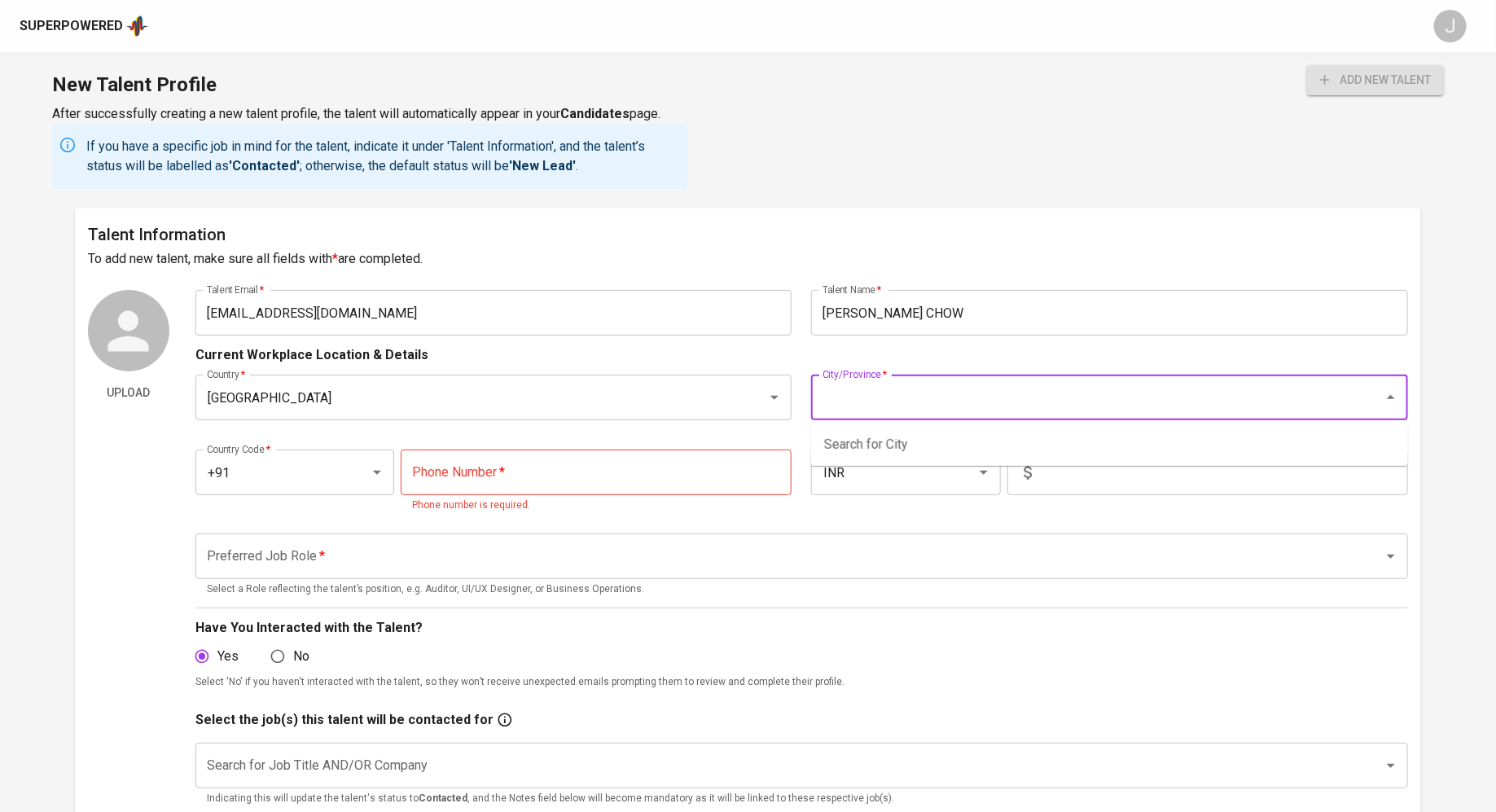
click at [927, 383] on input "City/Province   *" at bounding box center [1086, 397] width 536 height 31
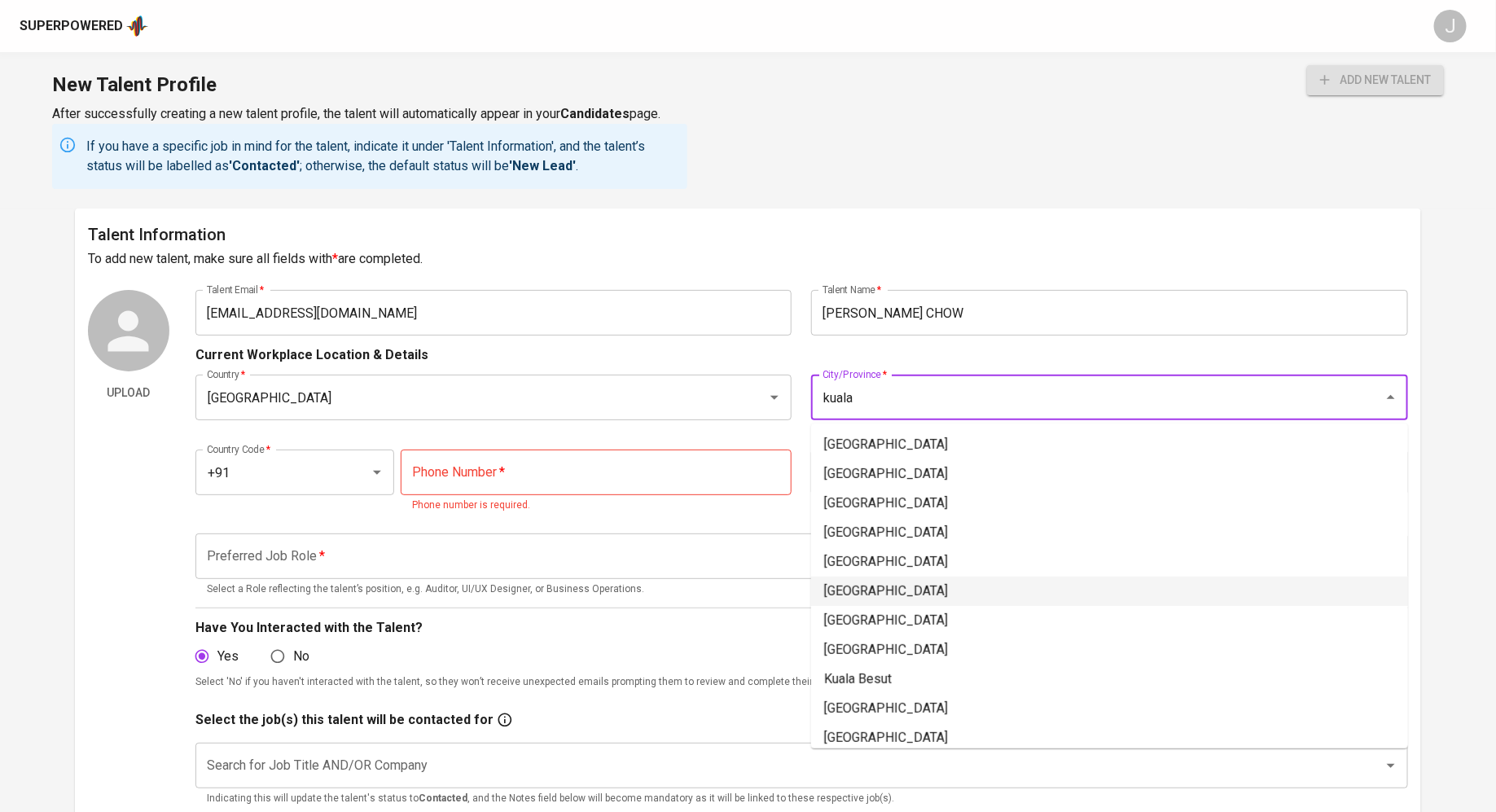
click at [885, 594] on li "[GEOGRAPHIC_DATA]" at bounding box center [1109, 591] width 597 height 29
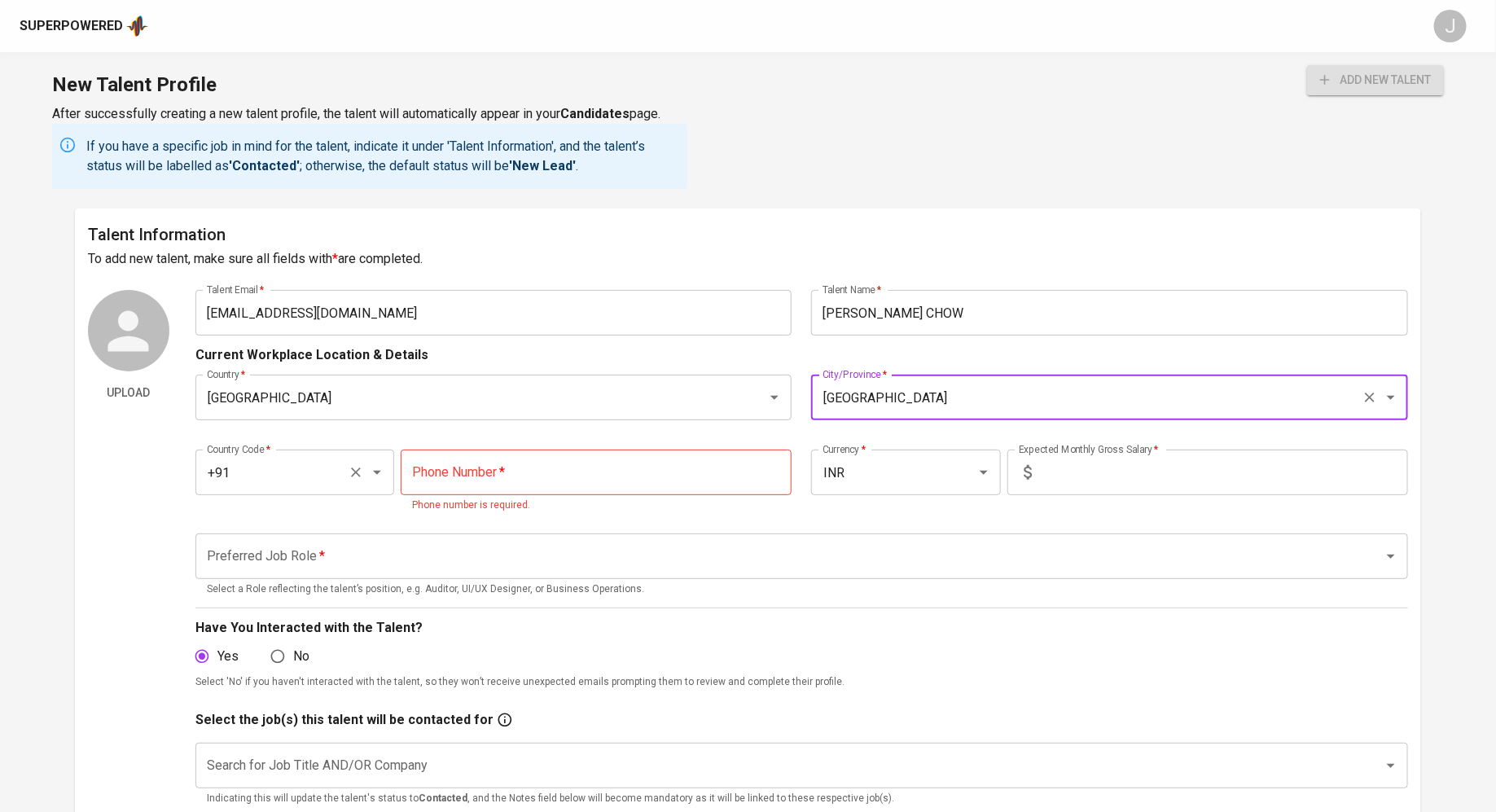
type input "[GEOGRAPHIC_DATA]"
click at [337, 462] on input "+91" at bounding box center [272, 473] width 139 height 31
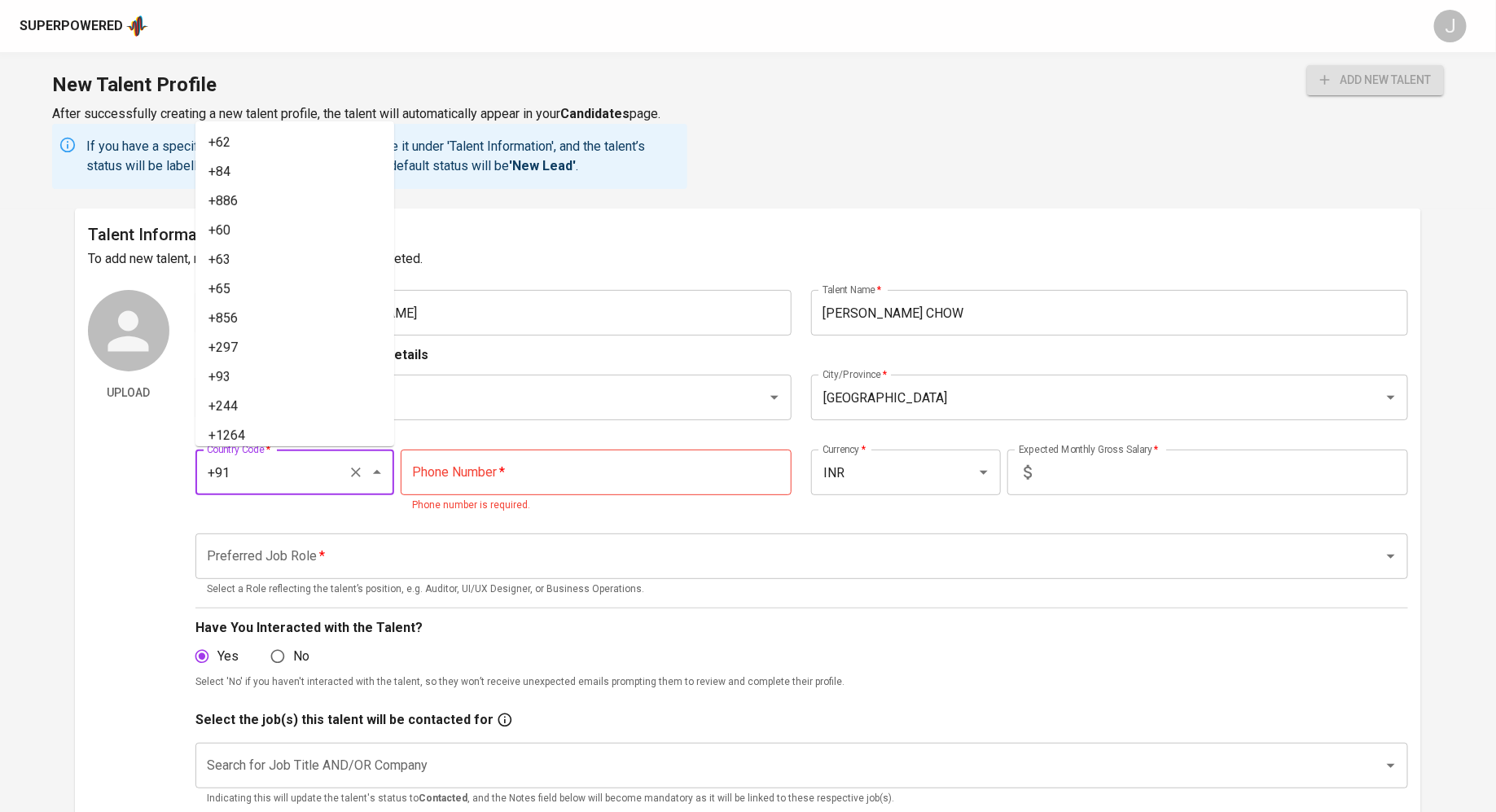
scroll to position [6570, 0]
type input "l"
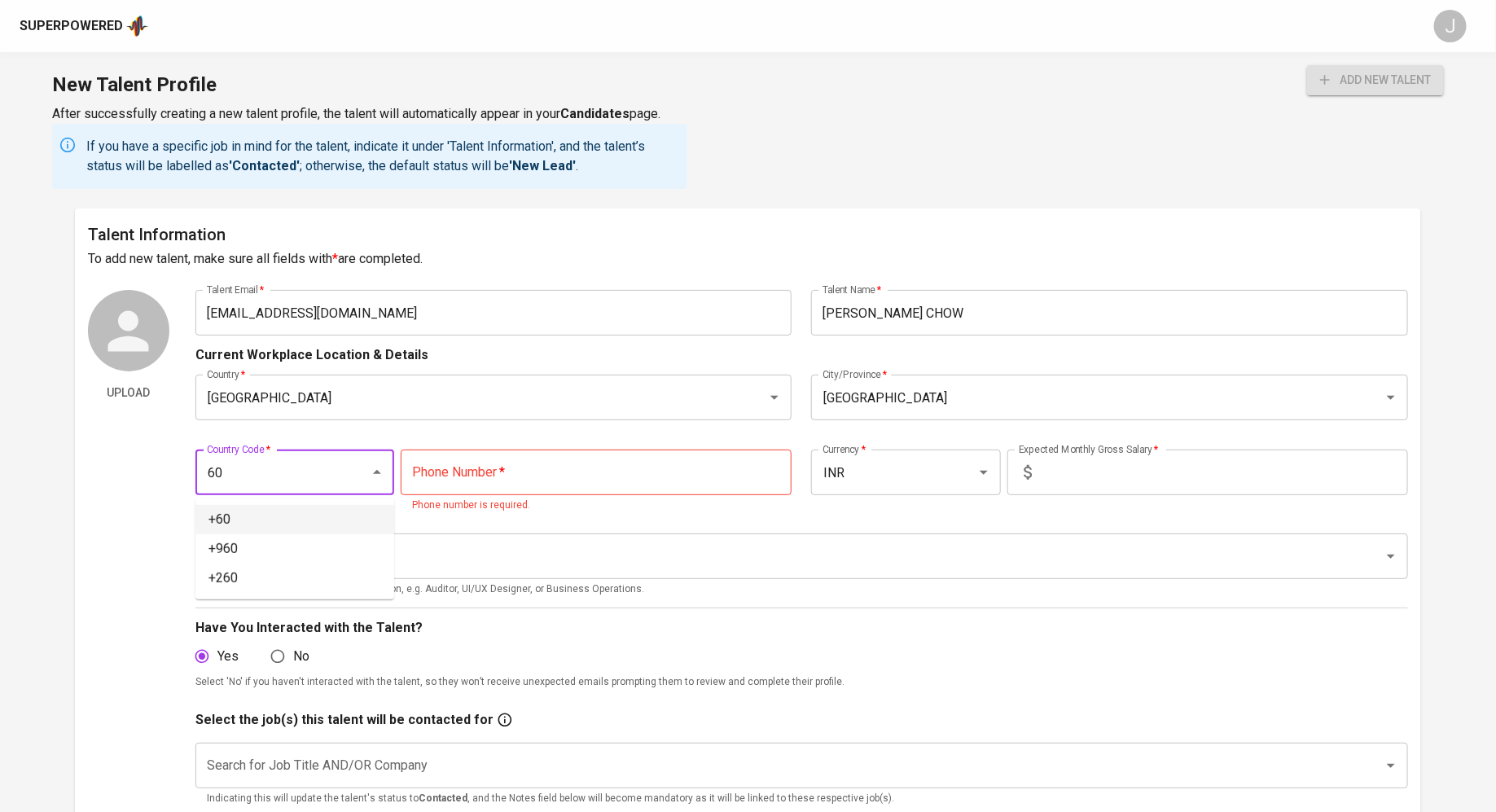
click at [249, 520] on li "+60" at bounding box center [294, 520] width 198 height 29
type input "+60"
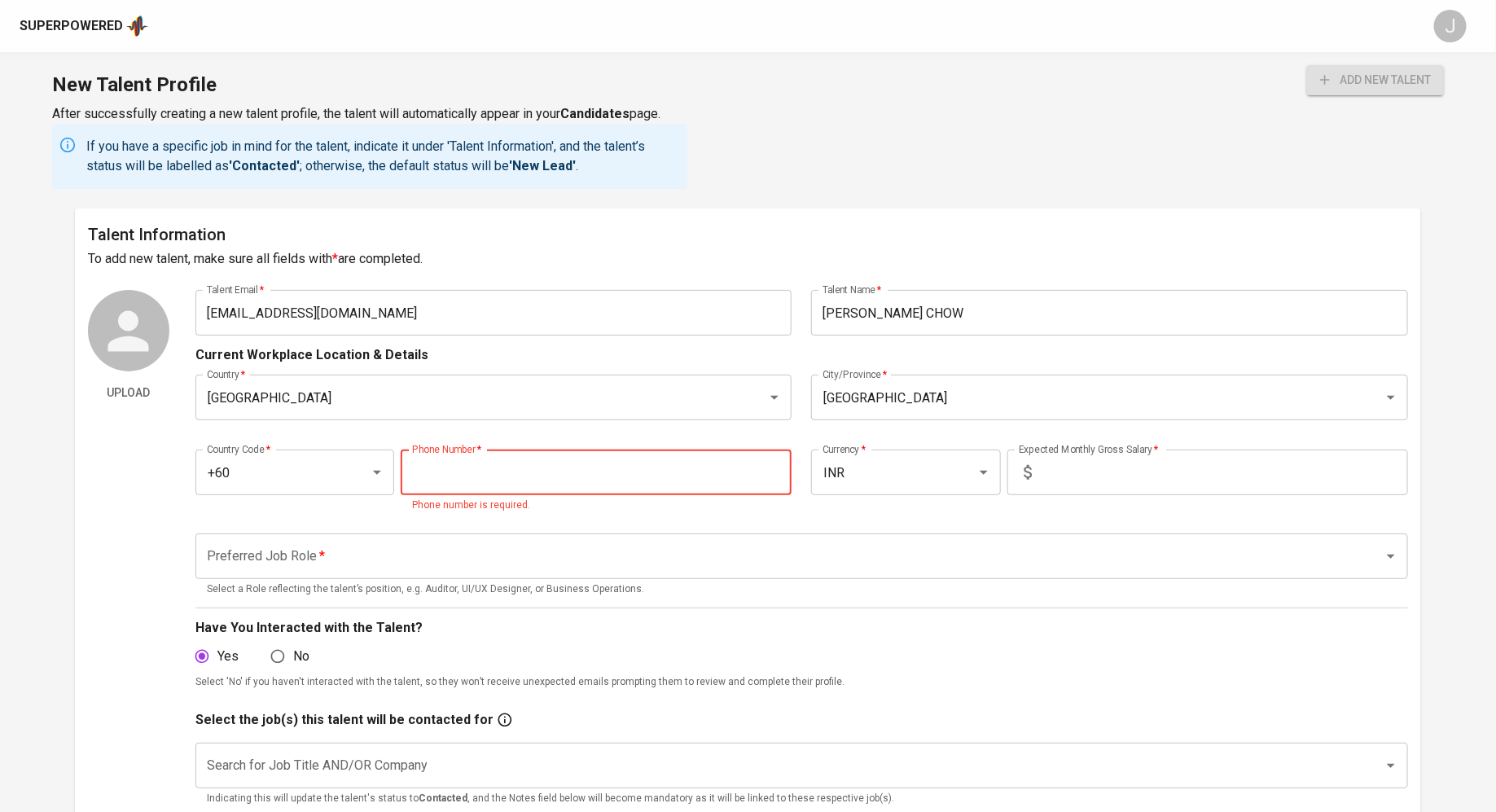
click at [605, 465] on input "tel" at bounding box center [596, 473] width 391 height 46
paste input "16-295-6567"
click at [964, 490] on div "INR Currency *" at bounding box center [905, 473] width 189 height 46
type input "16-295-6567"
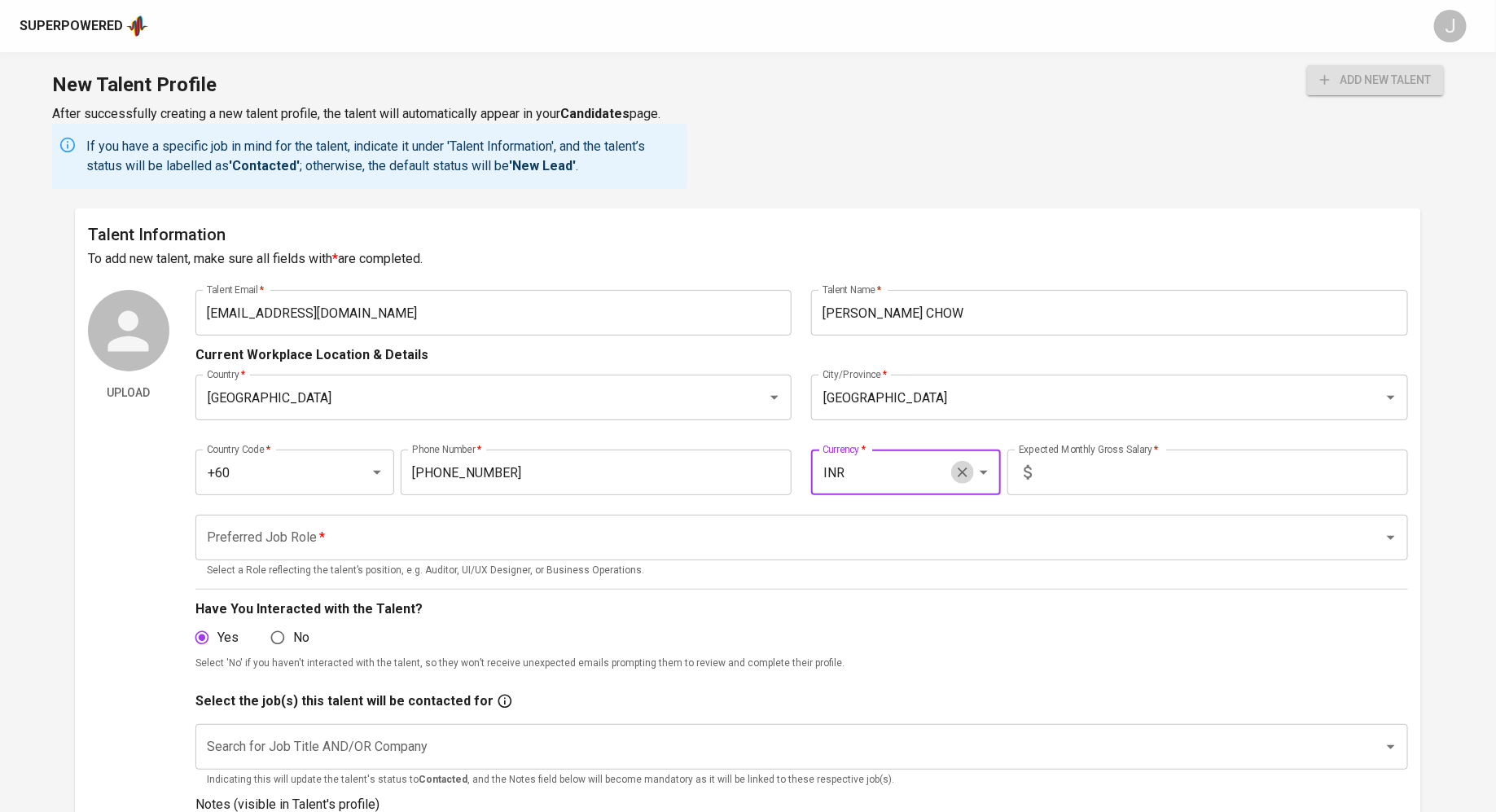
click at [959, 477] on icon "Clear" at bounding box center [962, 473] width 16 height 16
click at [873, 477] on input "Currency   *" at bounding box center [883, 473] width 129 height 31
click at [851, 517] on li "MYR" at bounding box center [906, 520] width 189 height 29
type input "MYR"
click at [1143, 471] on input "text" at bounding box center [1223, 473] width 370 height 46
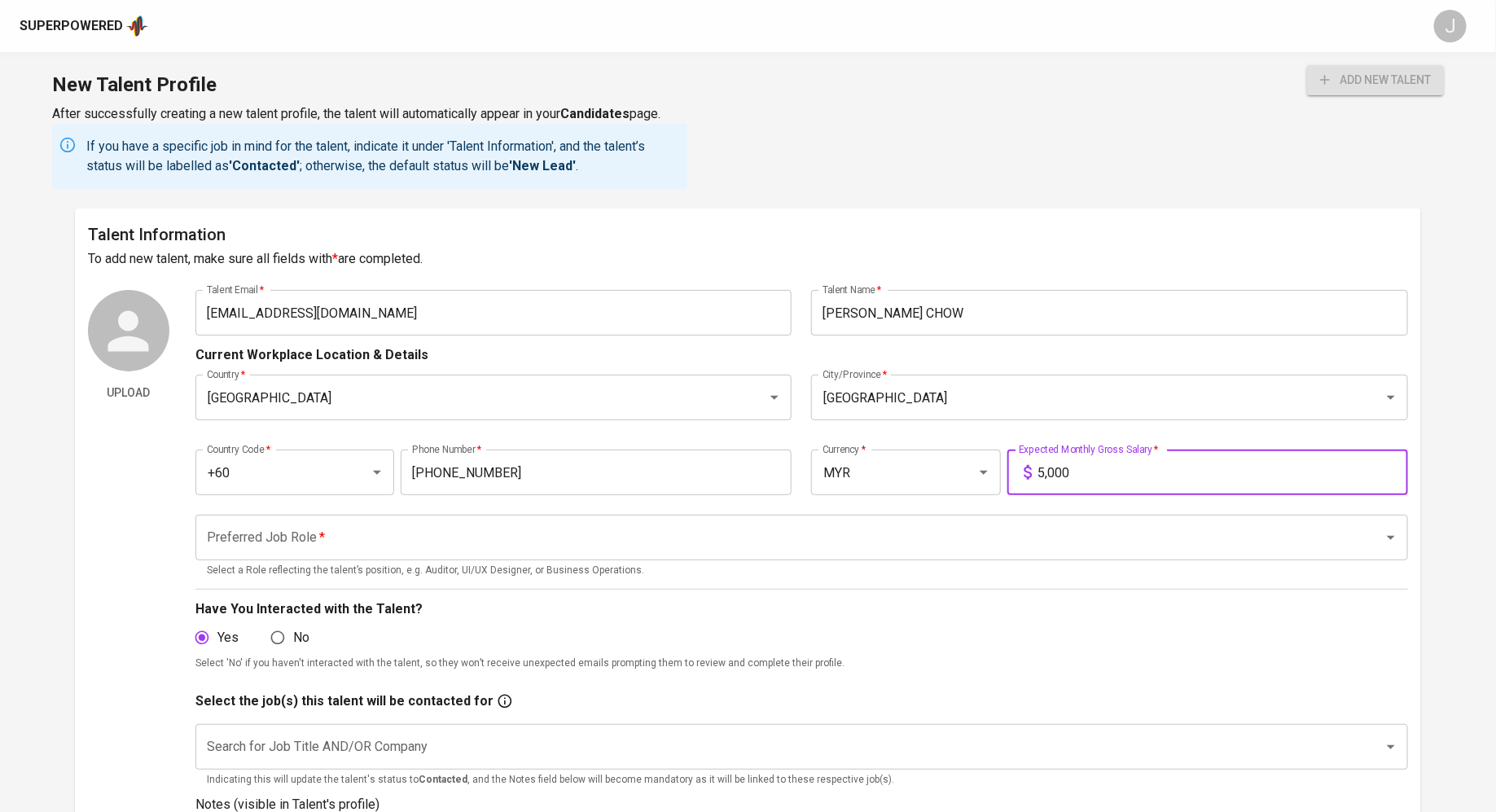
type input "5,000"
click at [591, 544] on input "Preferred Job Role   *" at bounding box center [779, 537] width 1152 height 31
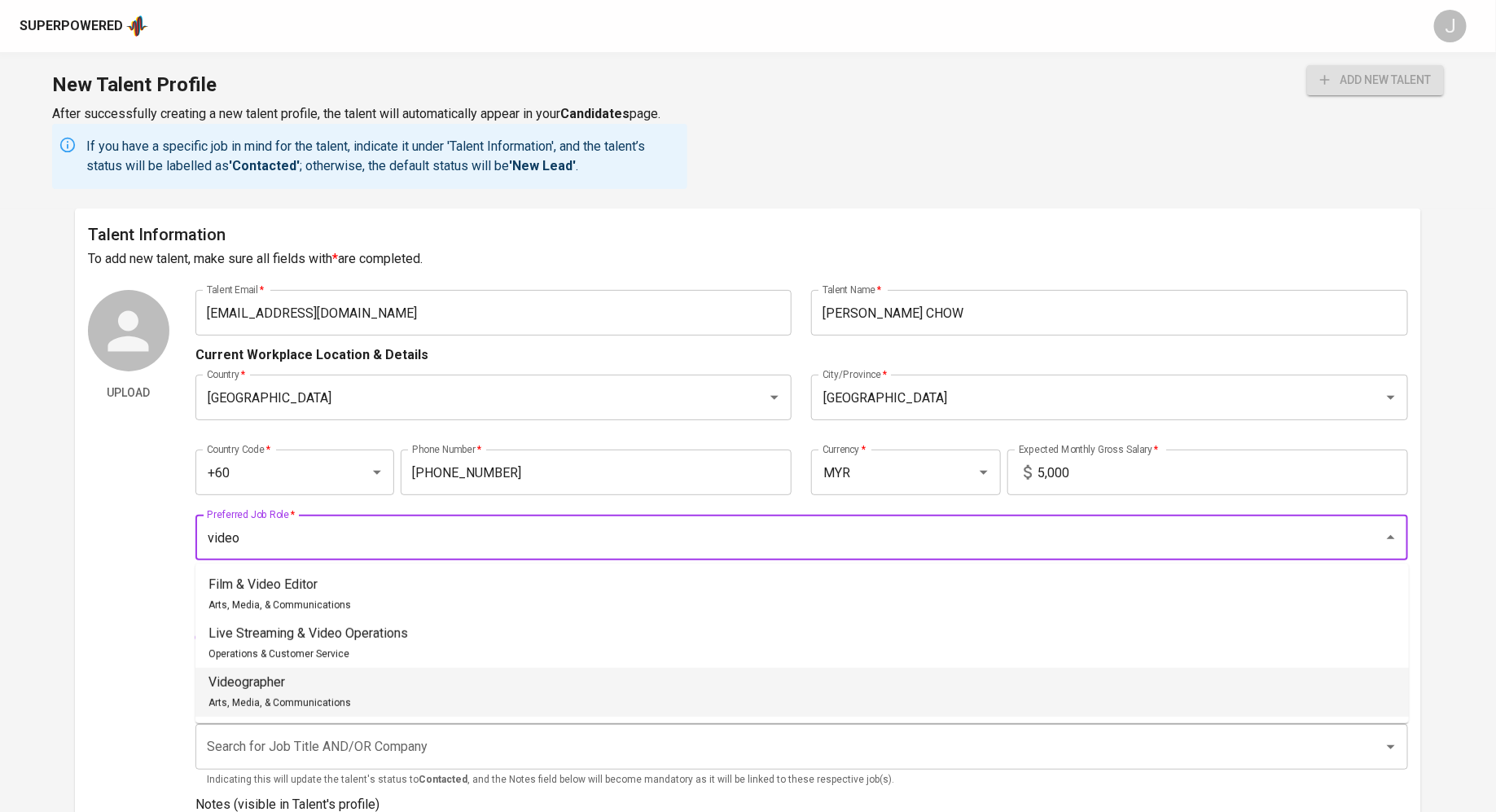
click at [428, 685] on li "Videographer Arts, Media, & Communications" at bounding box center [801, 692] width 1213 height 49
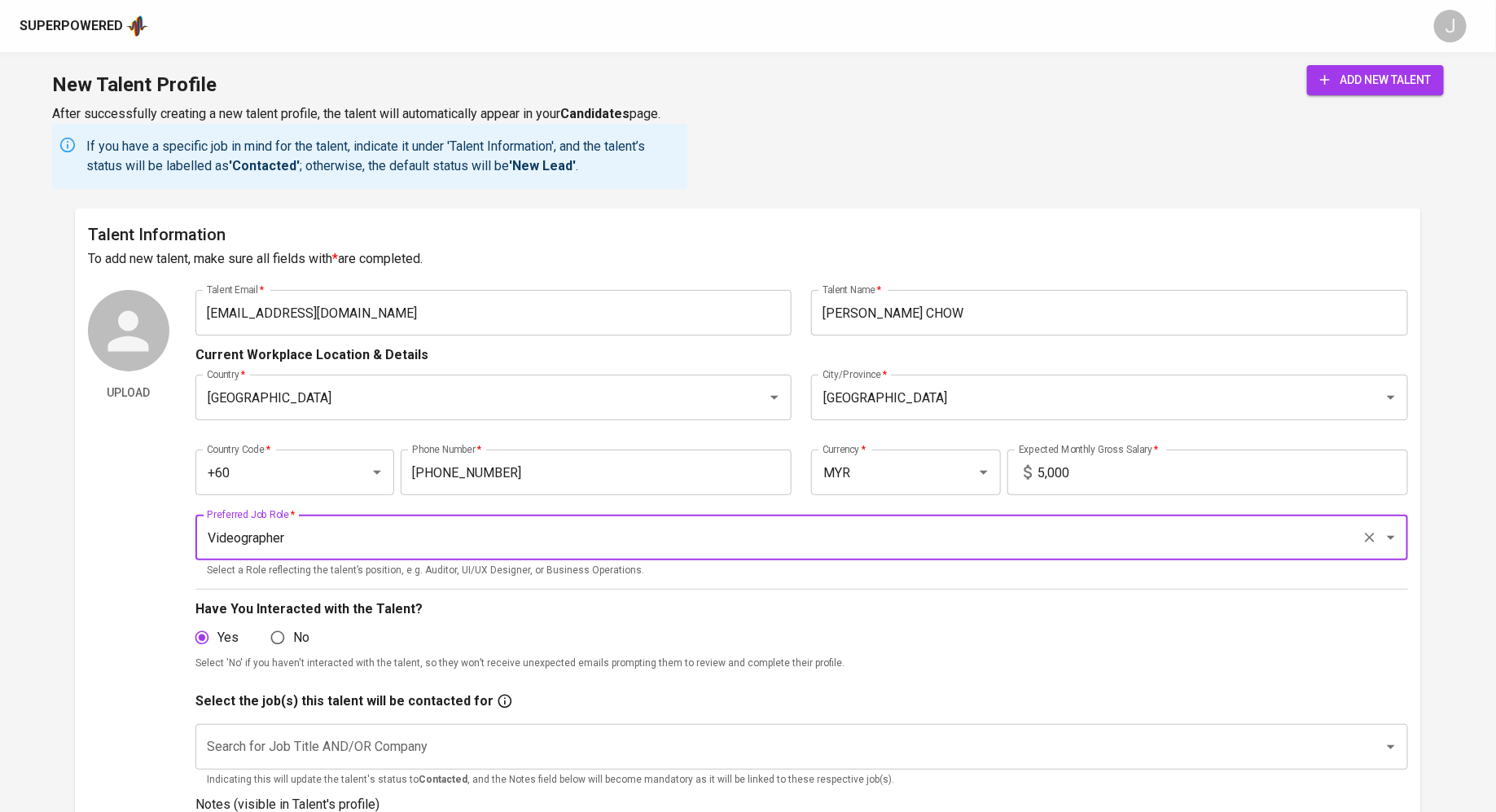
type input "Videographer"
click at [597, 749] on input "Search for Job Title AND/OR Company" at bounding box center [779, 747] width 1152 height 31
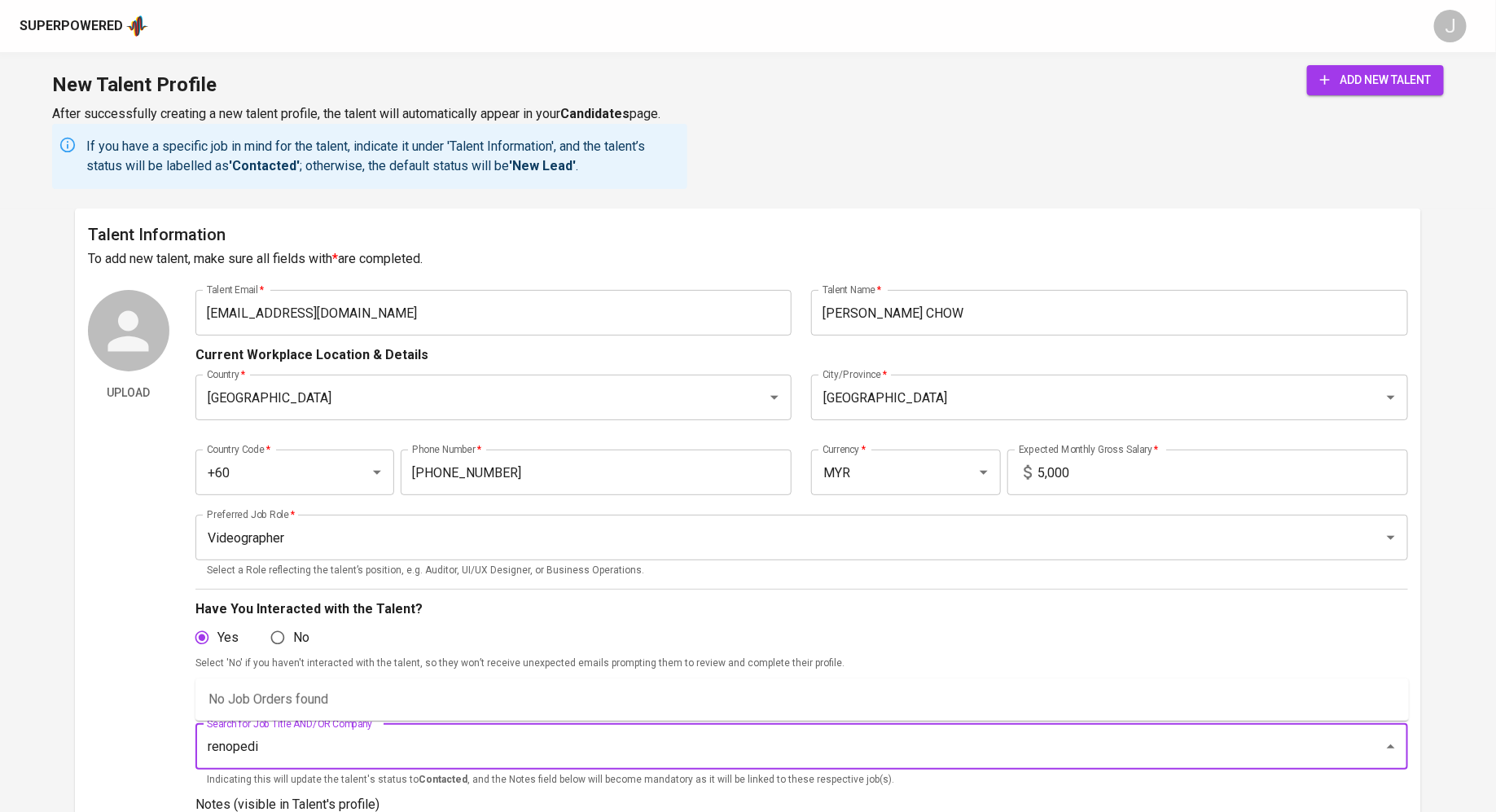
type input "renopedia"
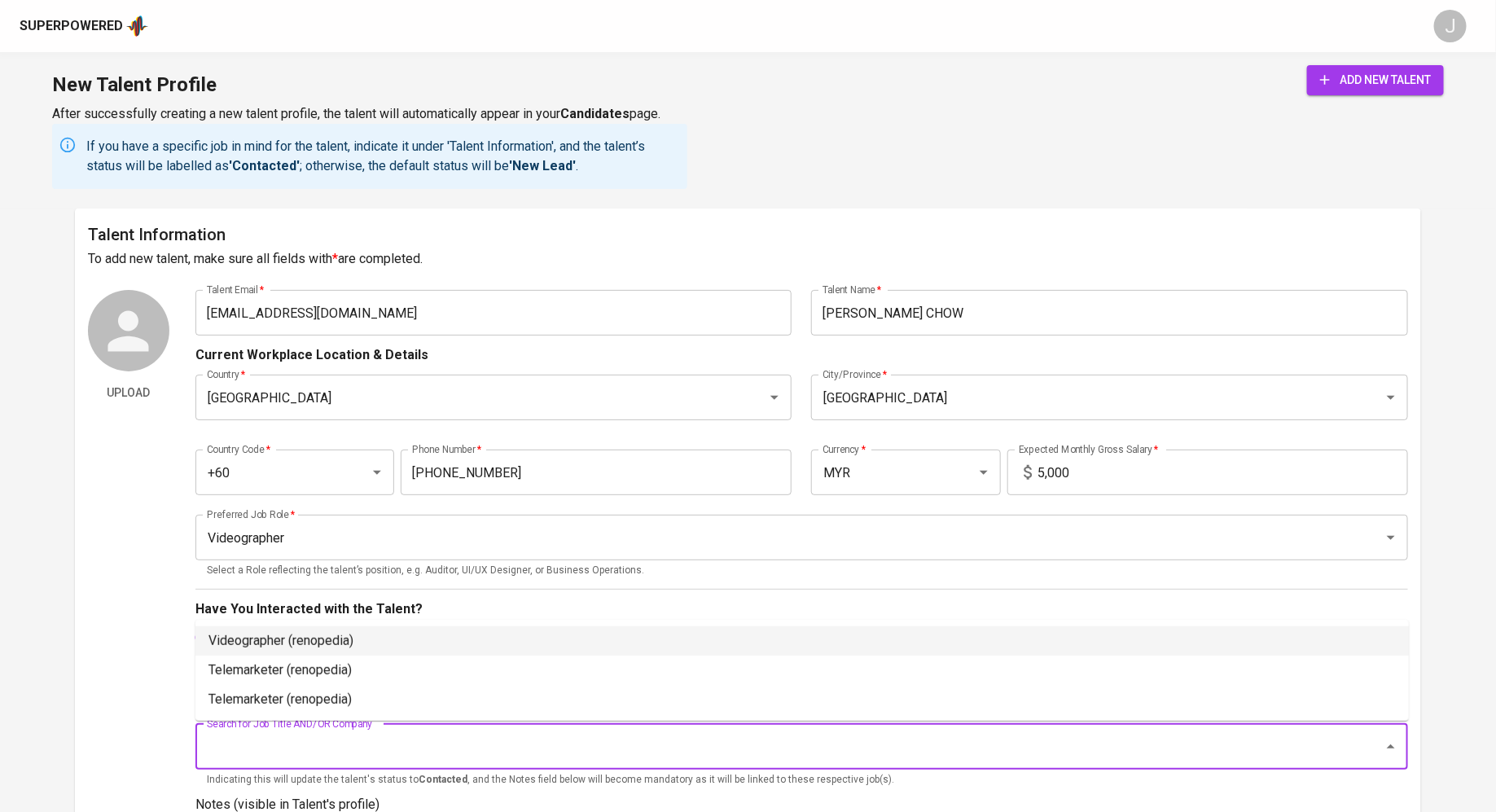
click at [390, 641] on li "Videographer (renopedia)" at bounding box center [801, 641] width 1213 height 29
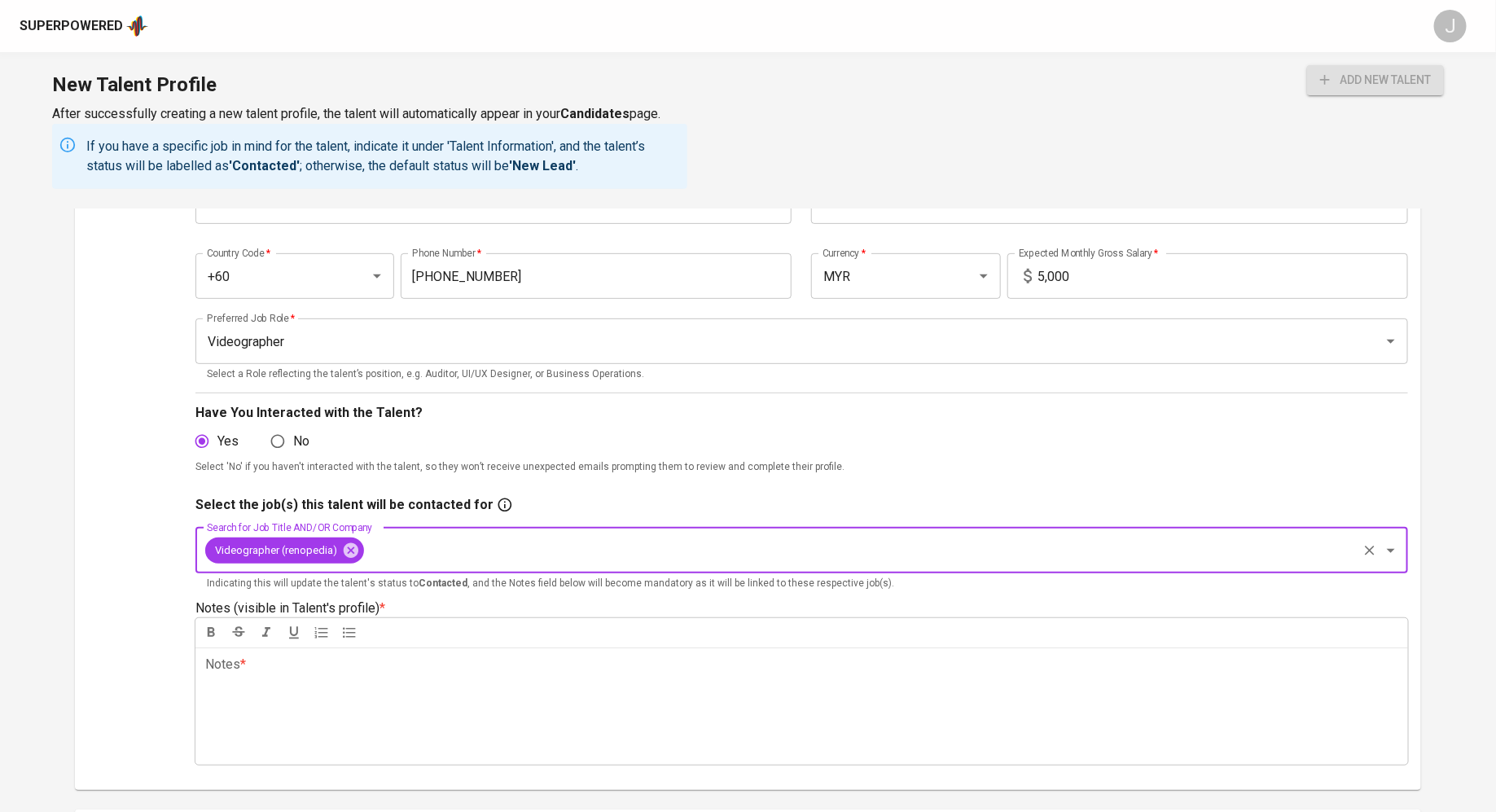
scroll to position [222, 0]
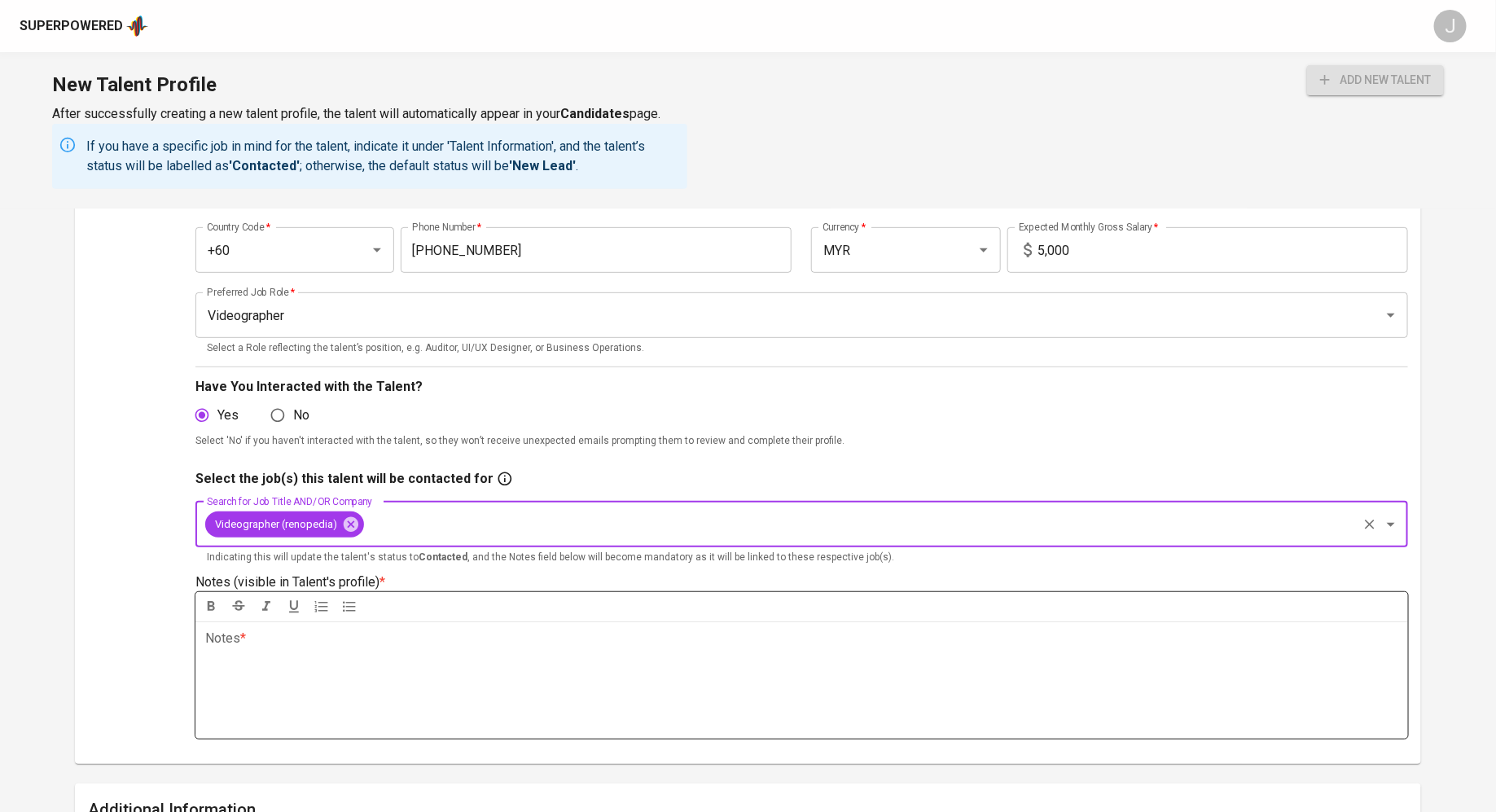
click at [786, 692] on div "Notes * ﻿" at bounding box center [801, 680] width 1212 height 118
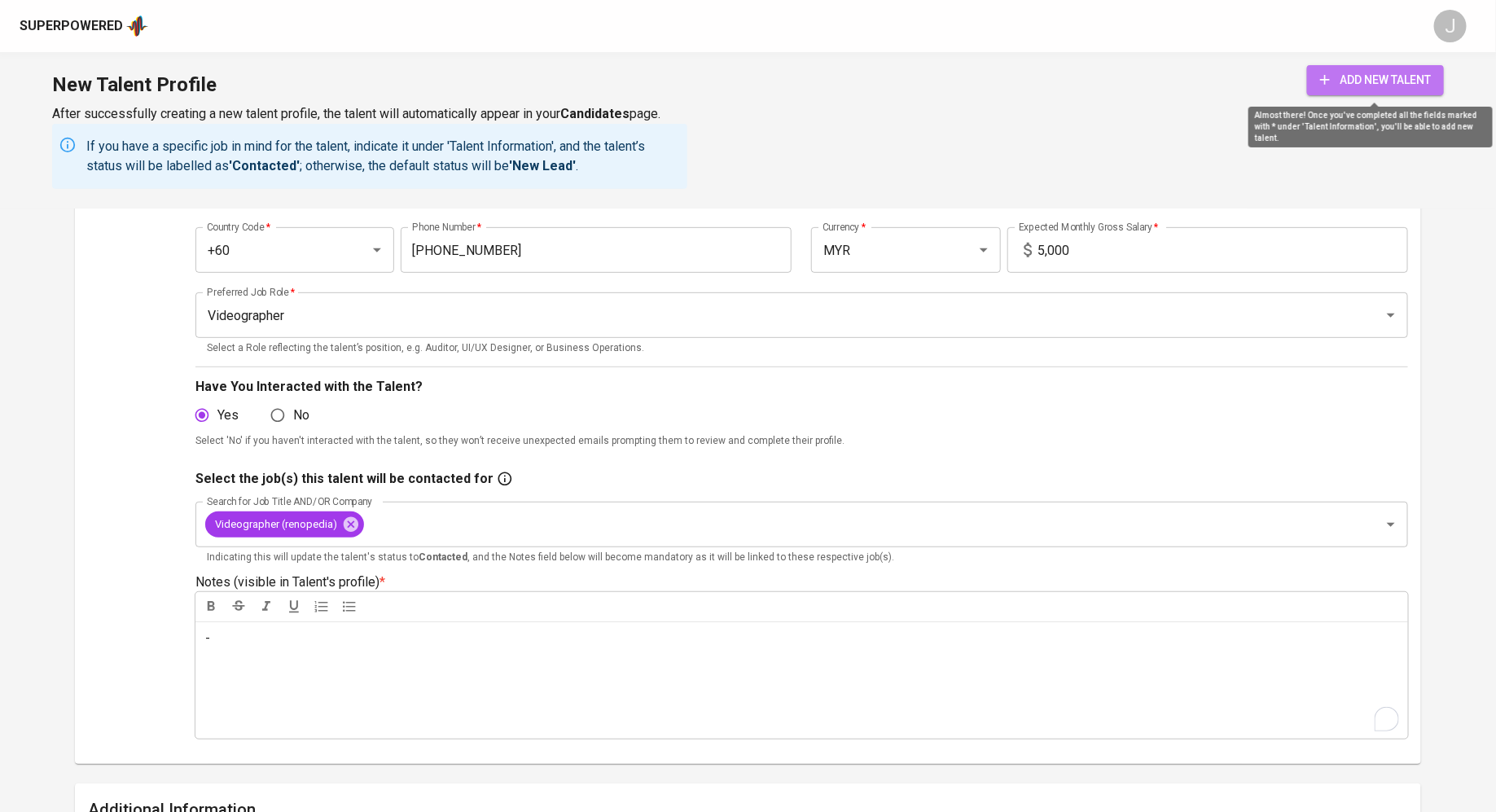
click at [1340, 75] on span "add new talent" at bounding box center [1375, 80] width 111 height 20
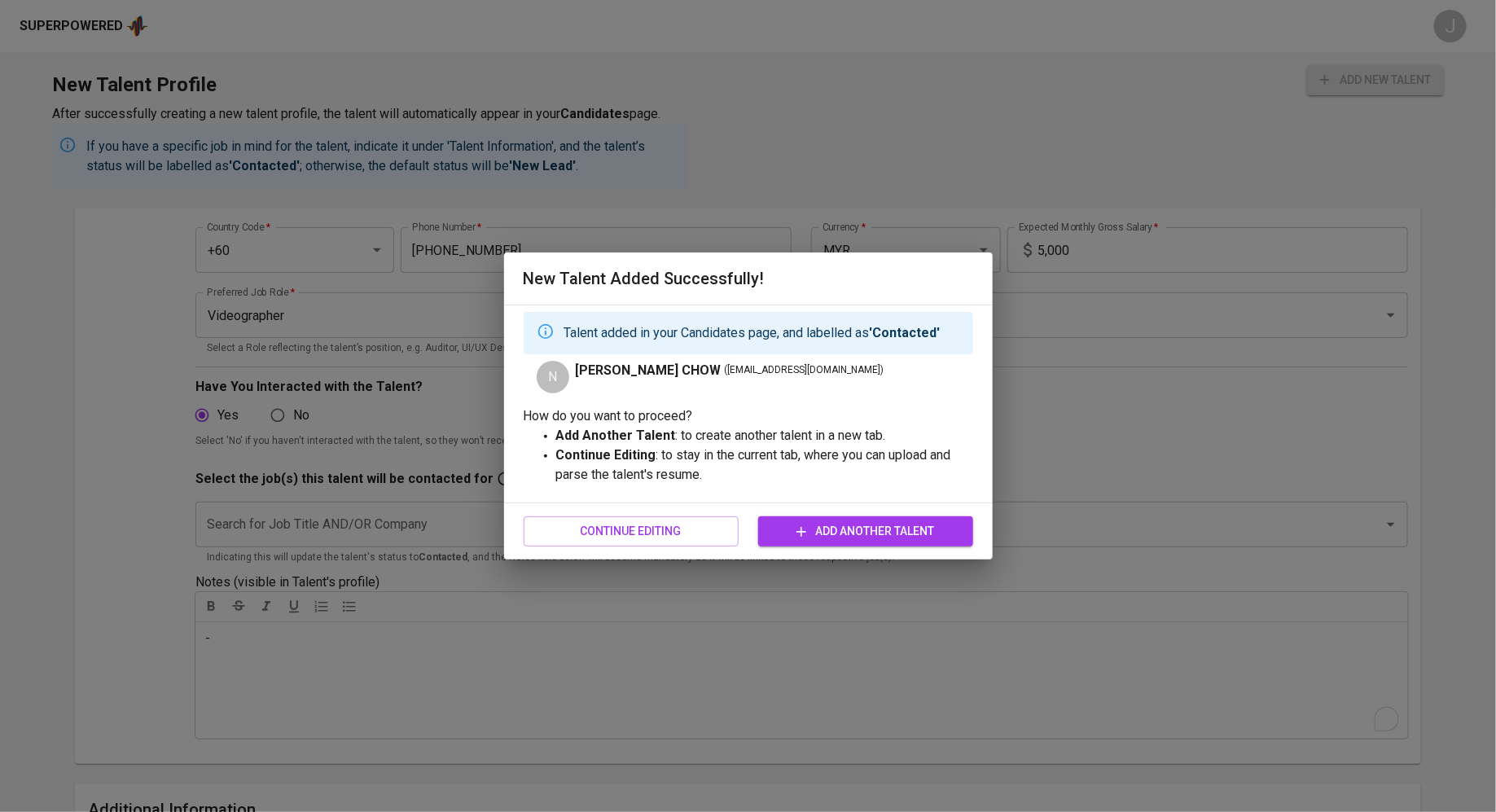
click at [820, 530] on span "Add Another Talent" at bounding box center [865, 530] width 189 height 20
click at [697, 524] on span "Continue Editing" at bounding box center [630, 530] width 189 height 20
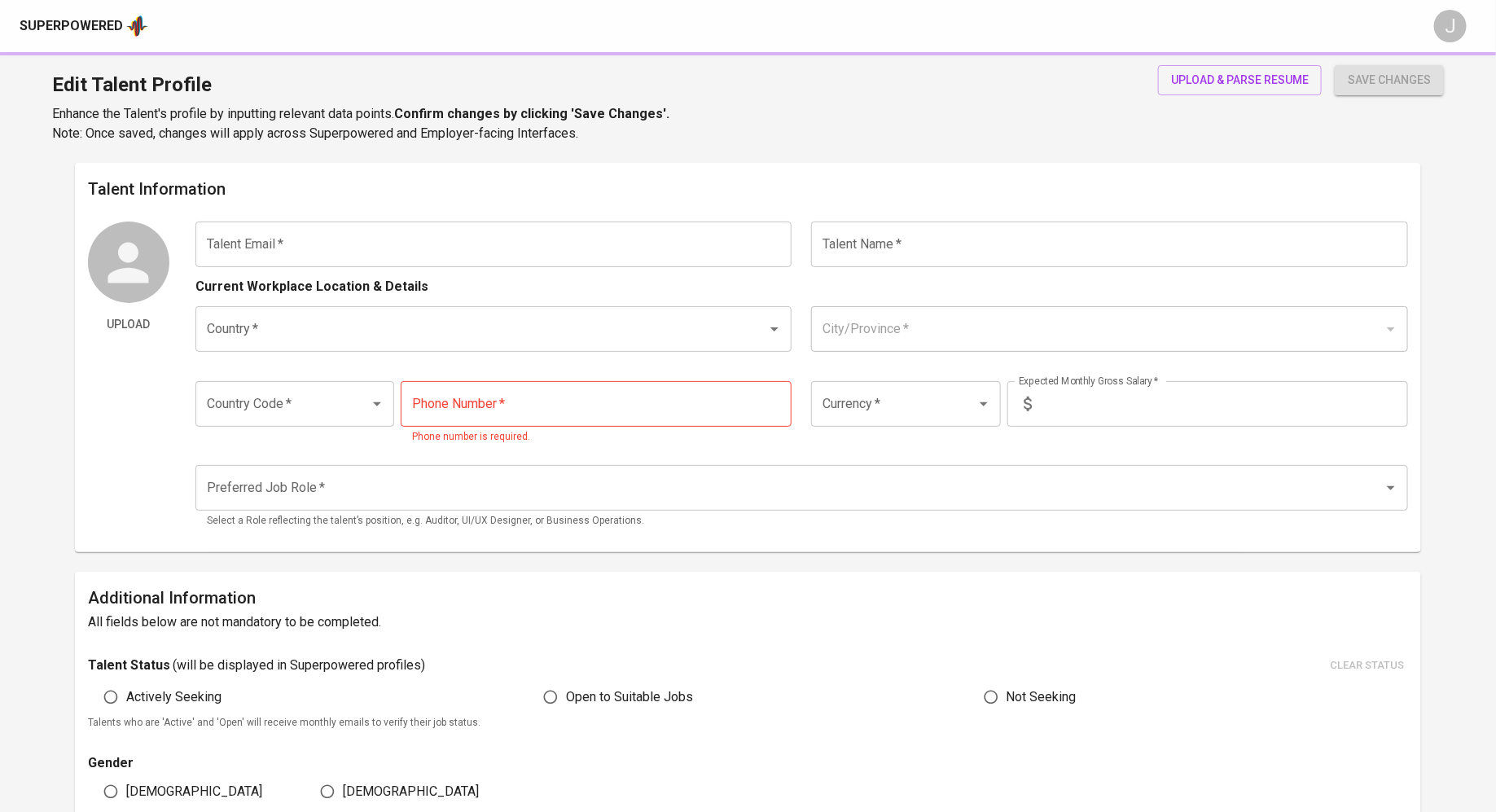
type input "casperchow1688@gmail.com"
type input "NIAN KEAT CHOW"
type input "[GEOGRAPHIC_DATA]"
type input "+60"
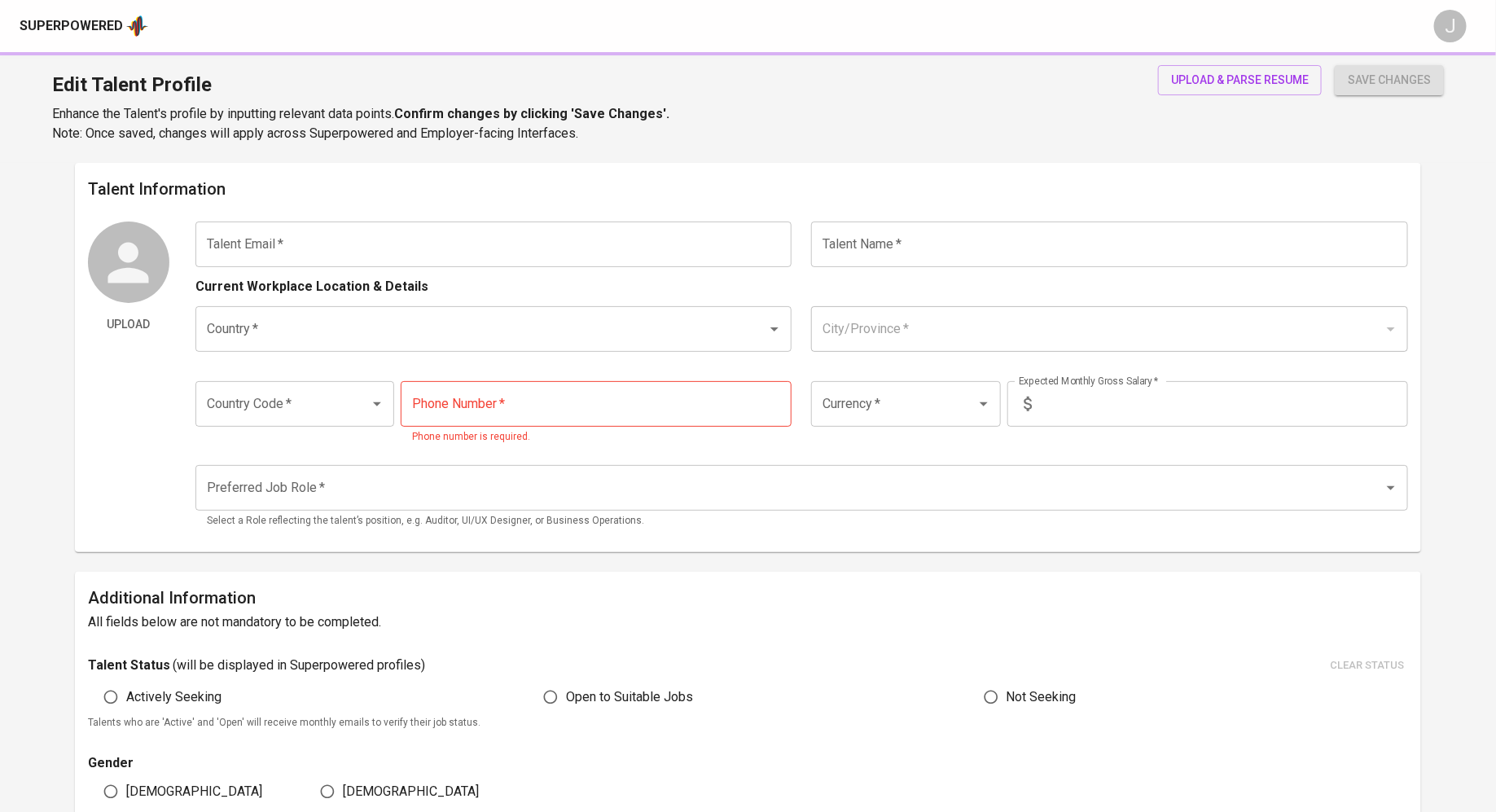
type input "16-295-6567"
type input "MYR"
type input "5,000"
type input "Videographer"
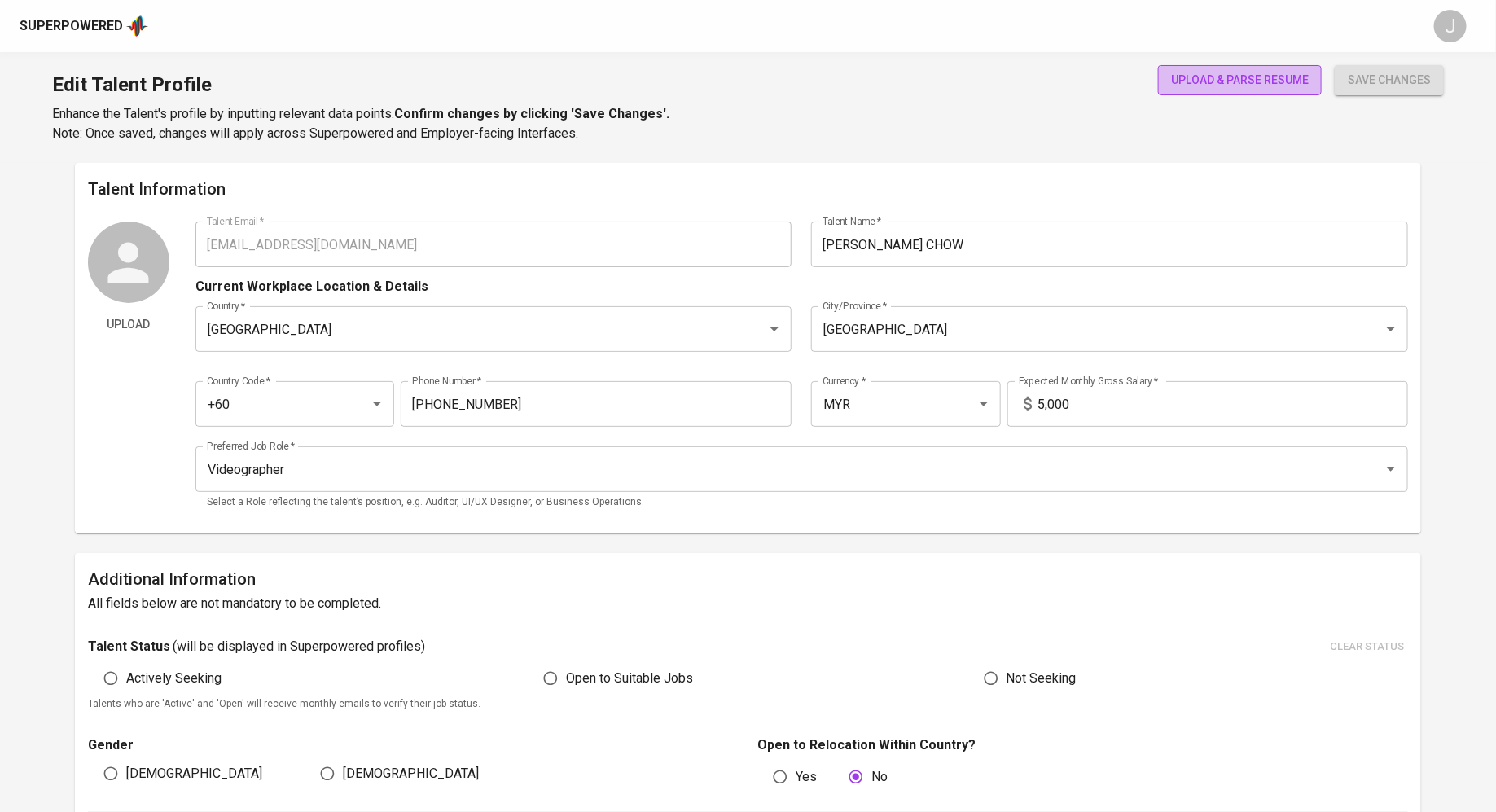
click at [1233, 72] on span "upload & parse resume" at bounding box center [1240, 80] width 138 height 20
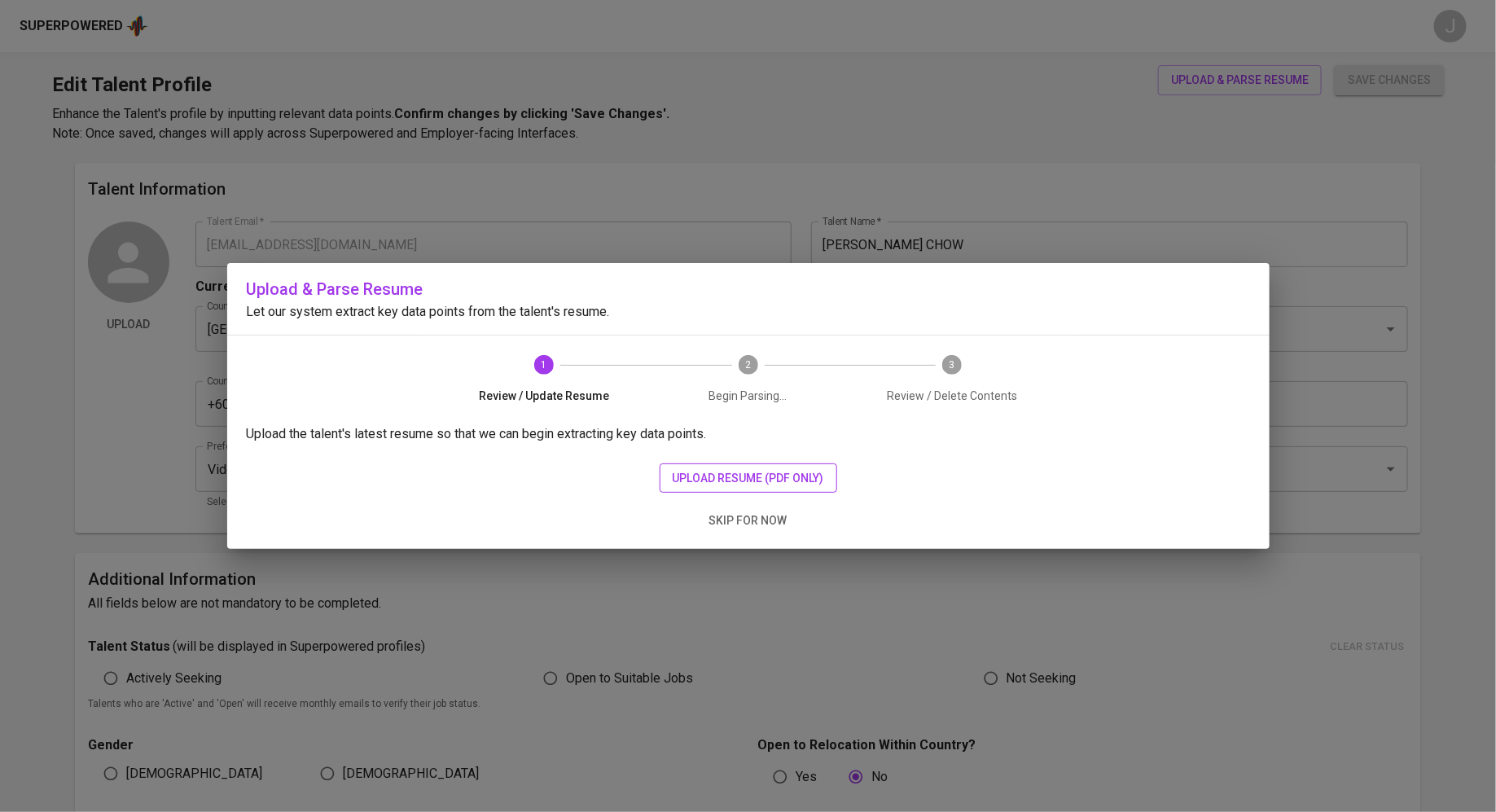
click at [701, 477] on span "upload resume (pdf only)" at bounding box center [748, 478] width 152 height 20
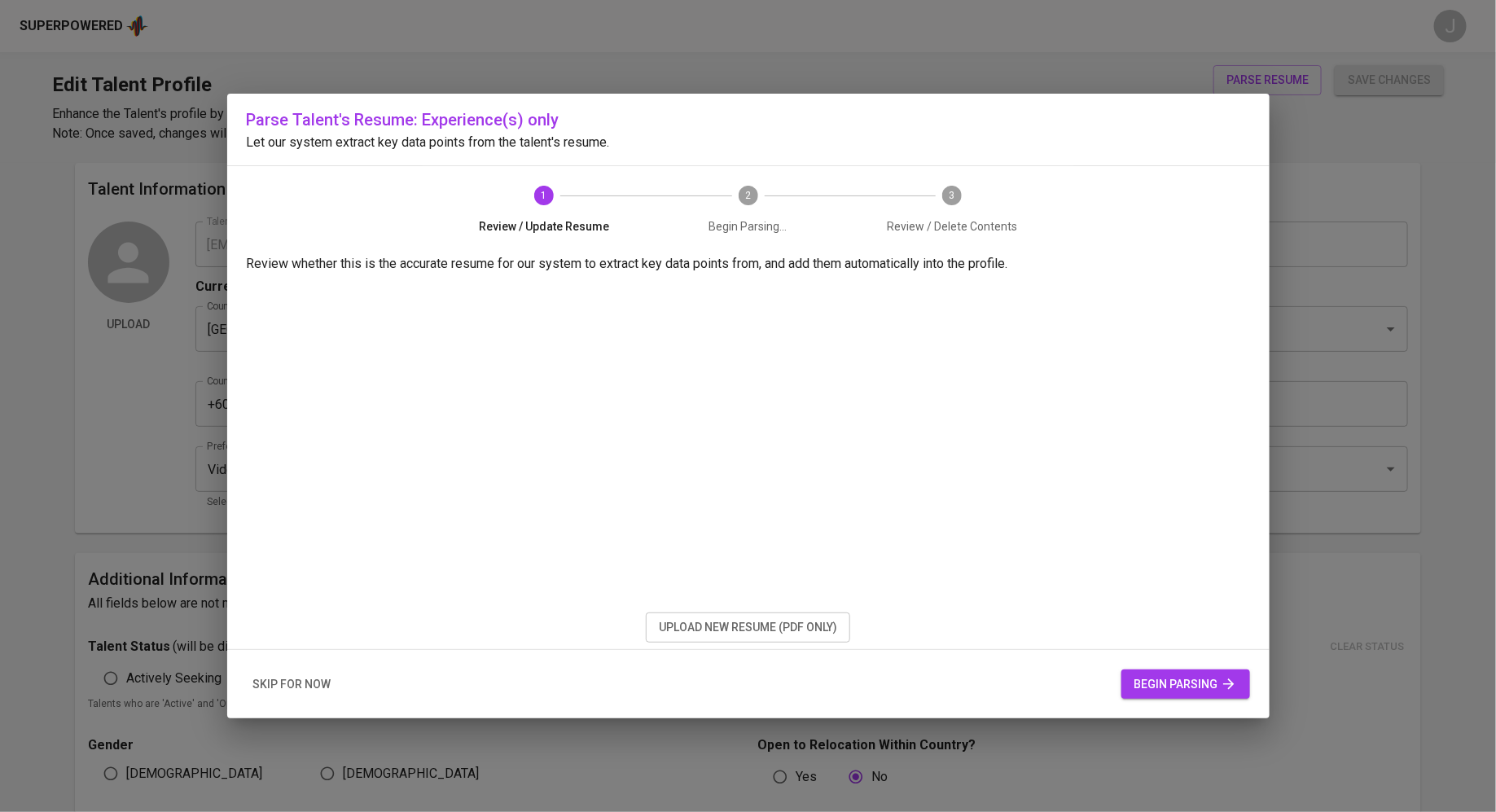
click at [1192, 690] on span "begin parsing" at bounding box center [1186, 684] width 103 height 20
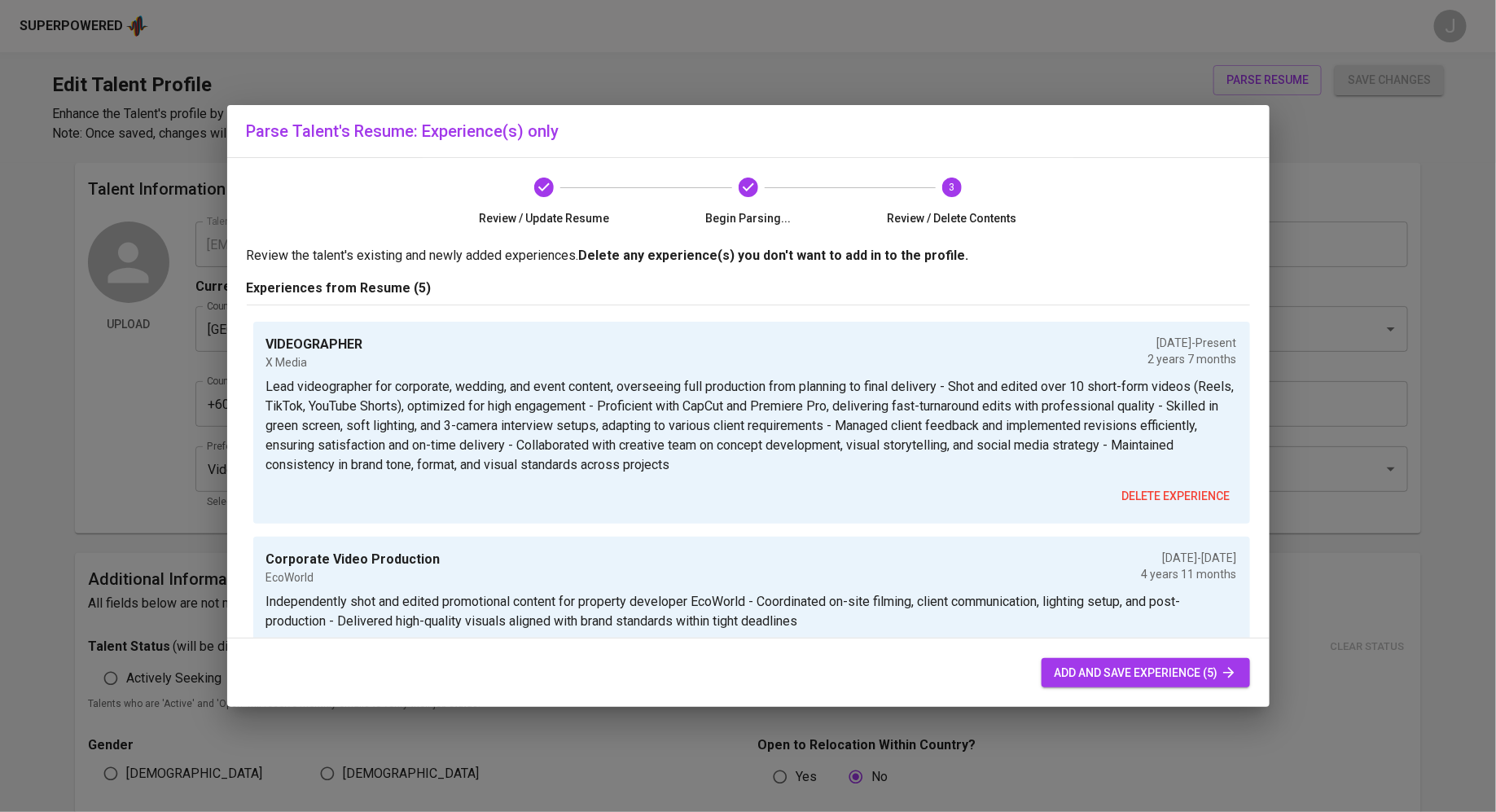
click at [1135, 673] on span "add and save experience (5)" at bounding box center [1145, 672] width 182 height 20
radio input "true"
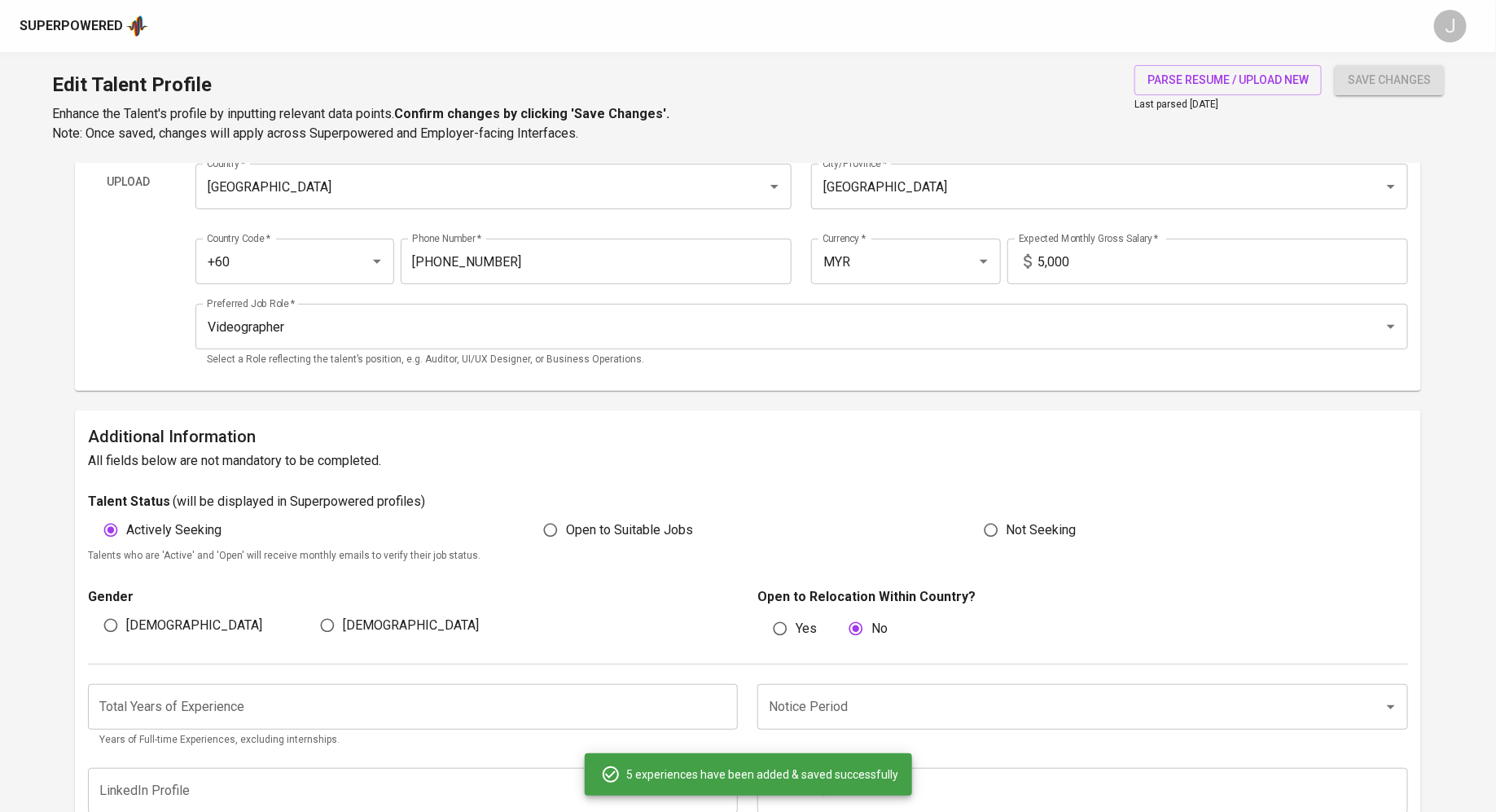
scroll to position [523, 0]
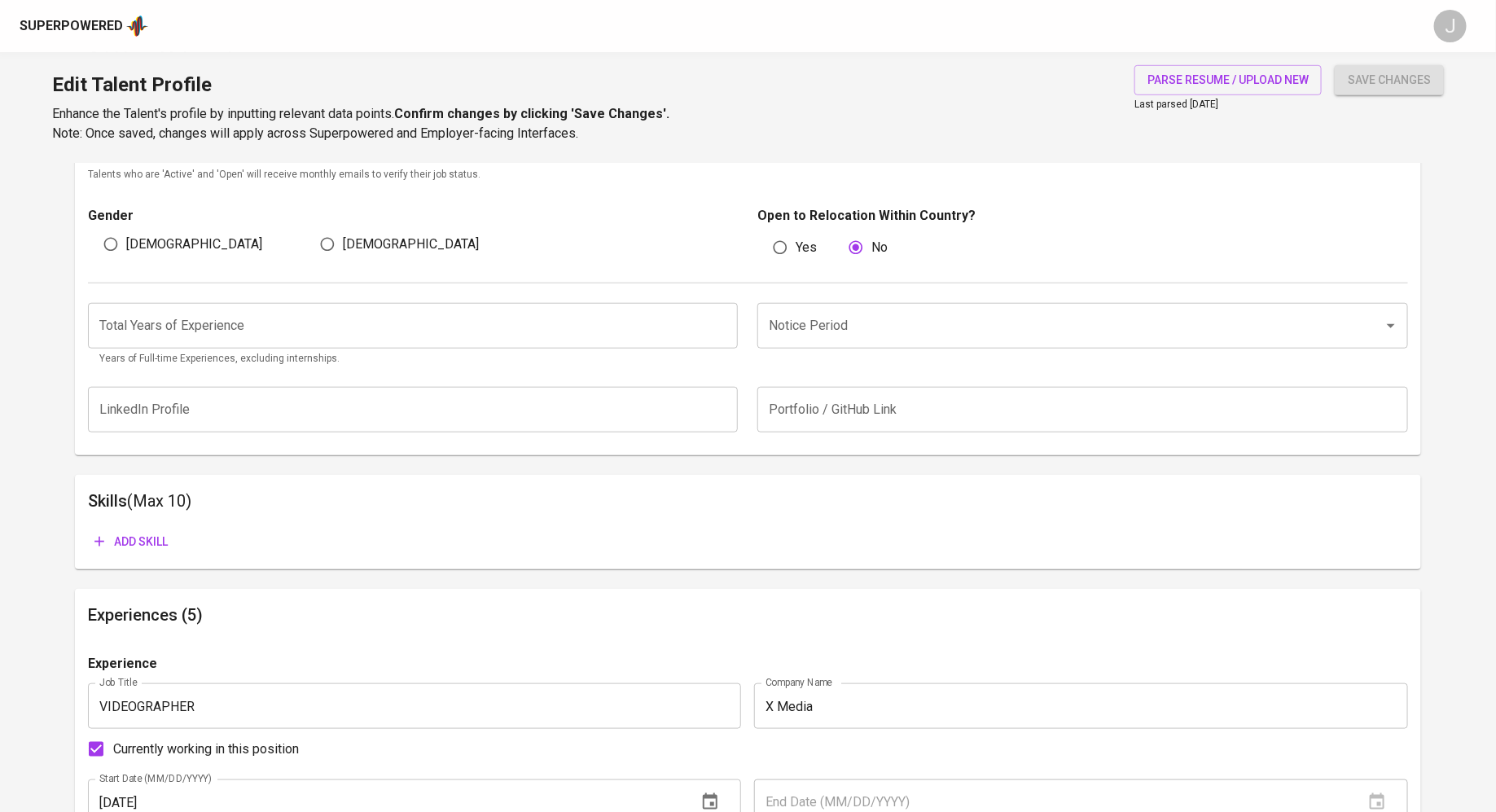
click at [141, 240] on span "Male" at bounding box center [194, 244] width 136 height 20
click at [127, 240] on input "Male" at bounding box center [111, 244] width 31 height 31
radio input "true"
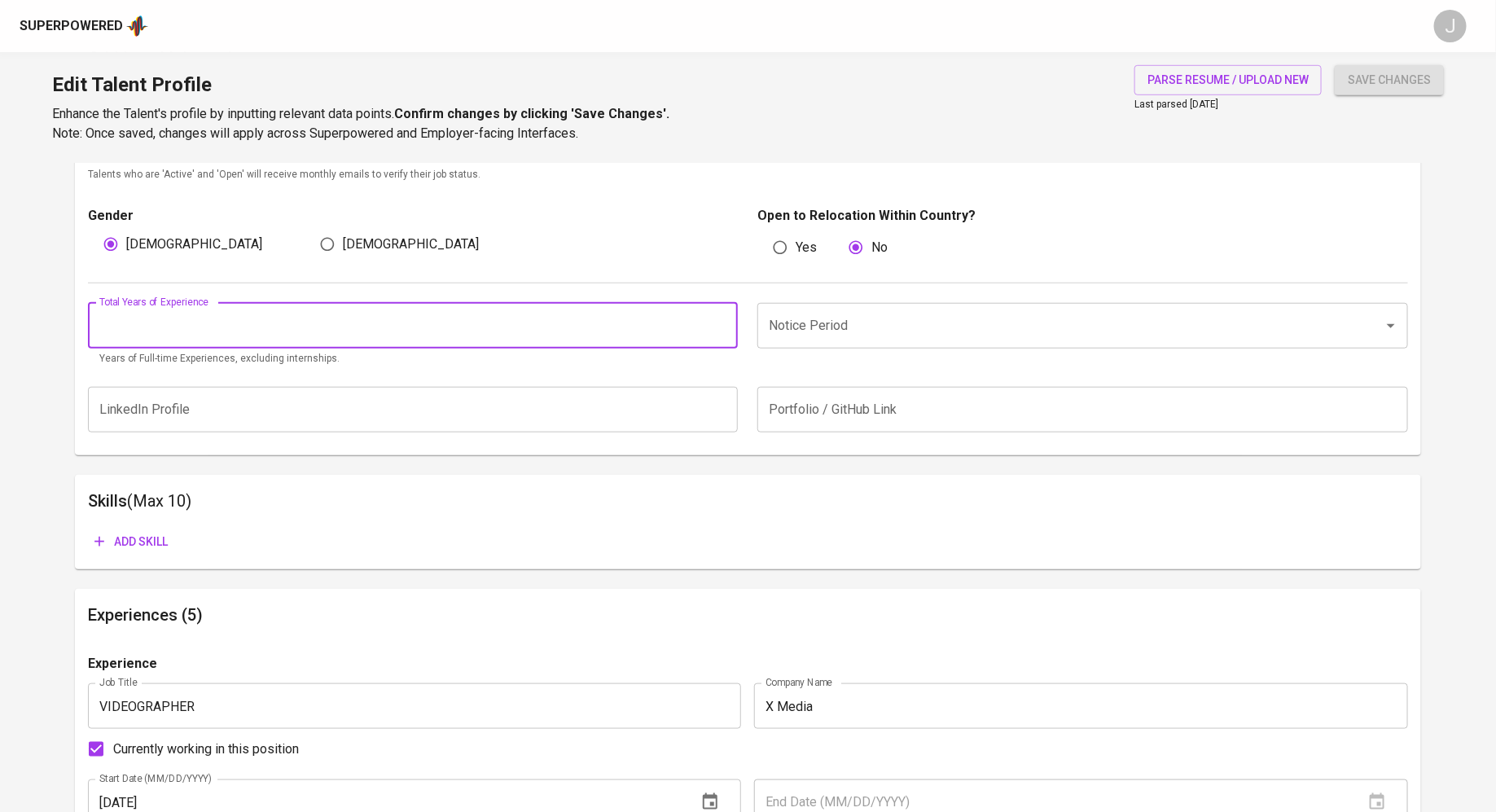
click at [500, 313] on input "number" at bounding box center [413, 326] width 650 height 46
type input "5"
click at [903, 323] on input "Notice Period" at bounding box center [1059, 326] width 590 height 31
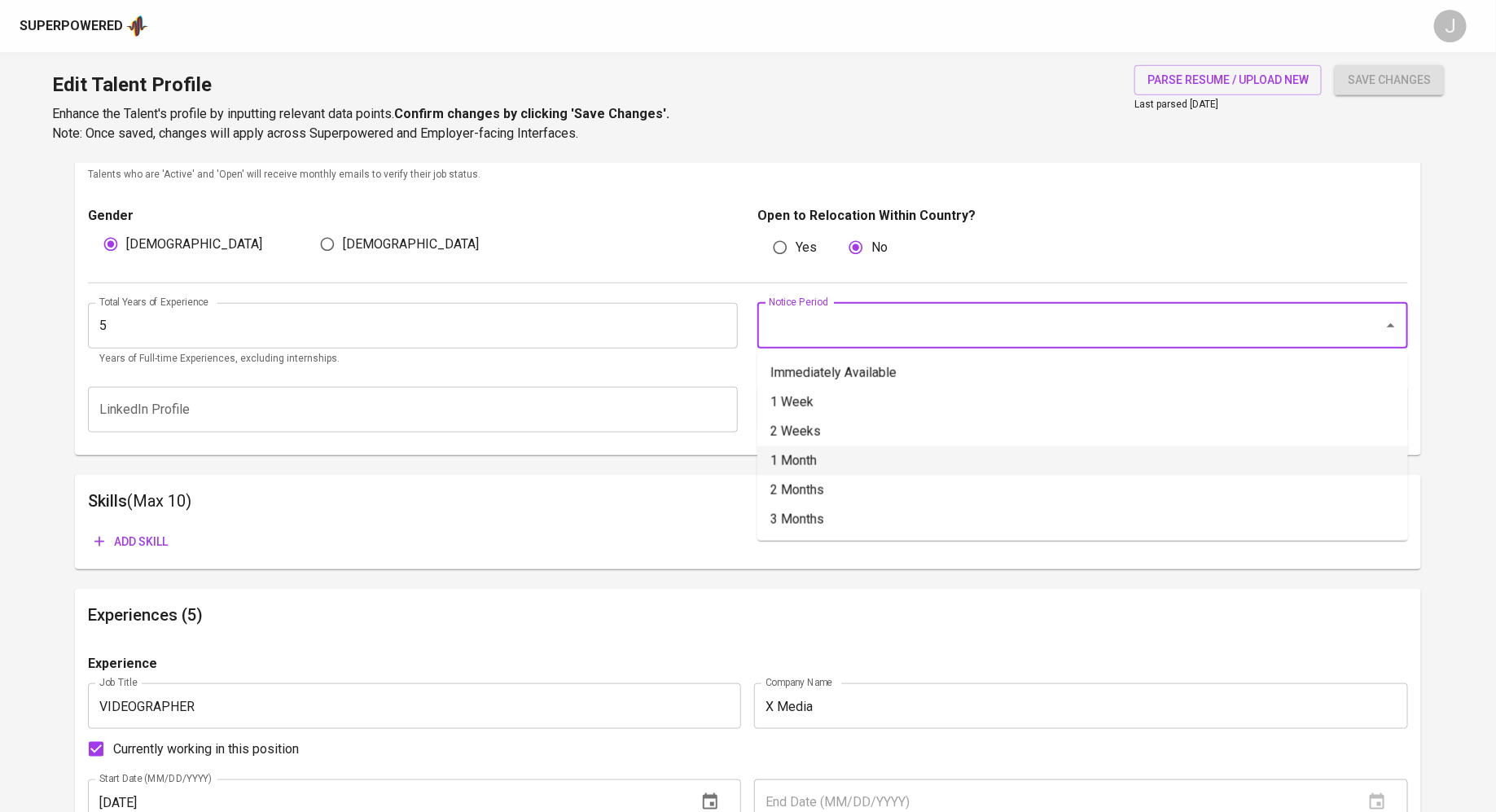
click at [838, 446] on li "1 Month" at bounding box center [1082, 461] width 650 height 29
type input "1 Month"
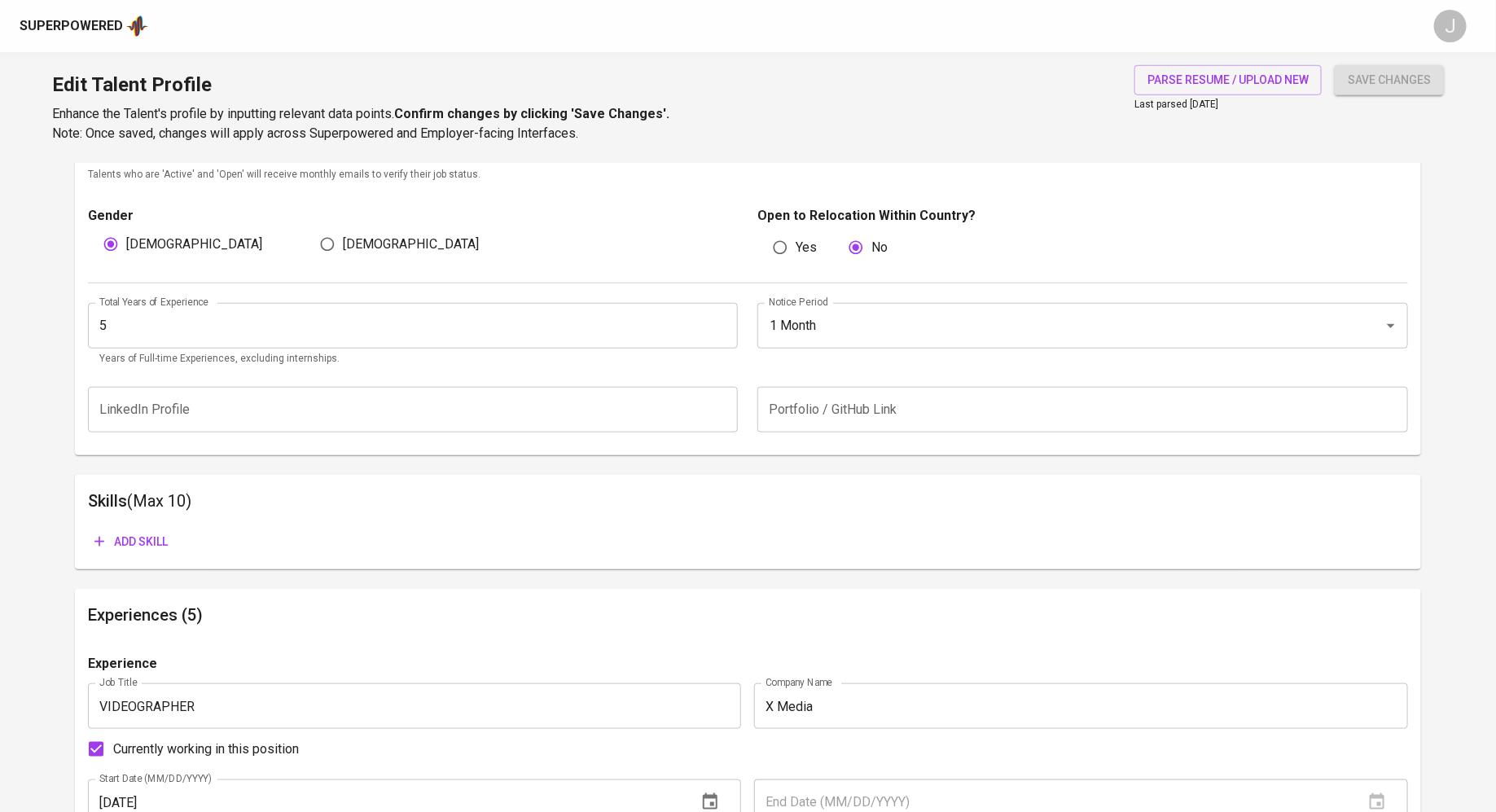
click at [819, 352] on div "Notice Period 1 Month Notice Period" at bounding box center [1077, 335] width 660 height 64
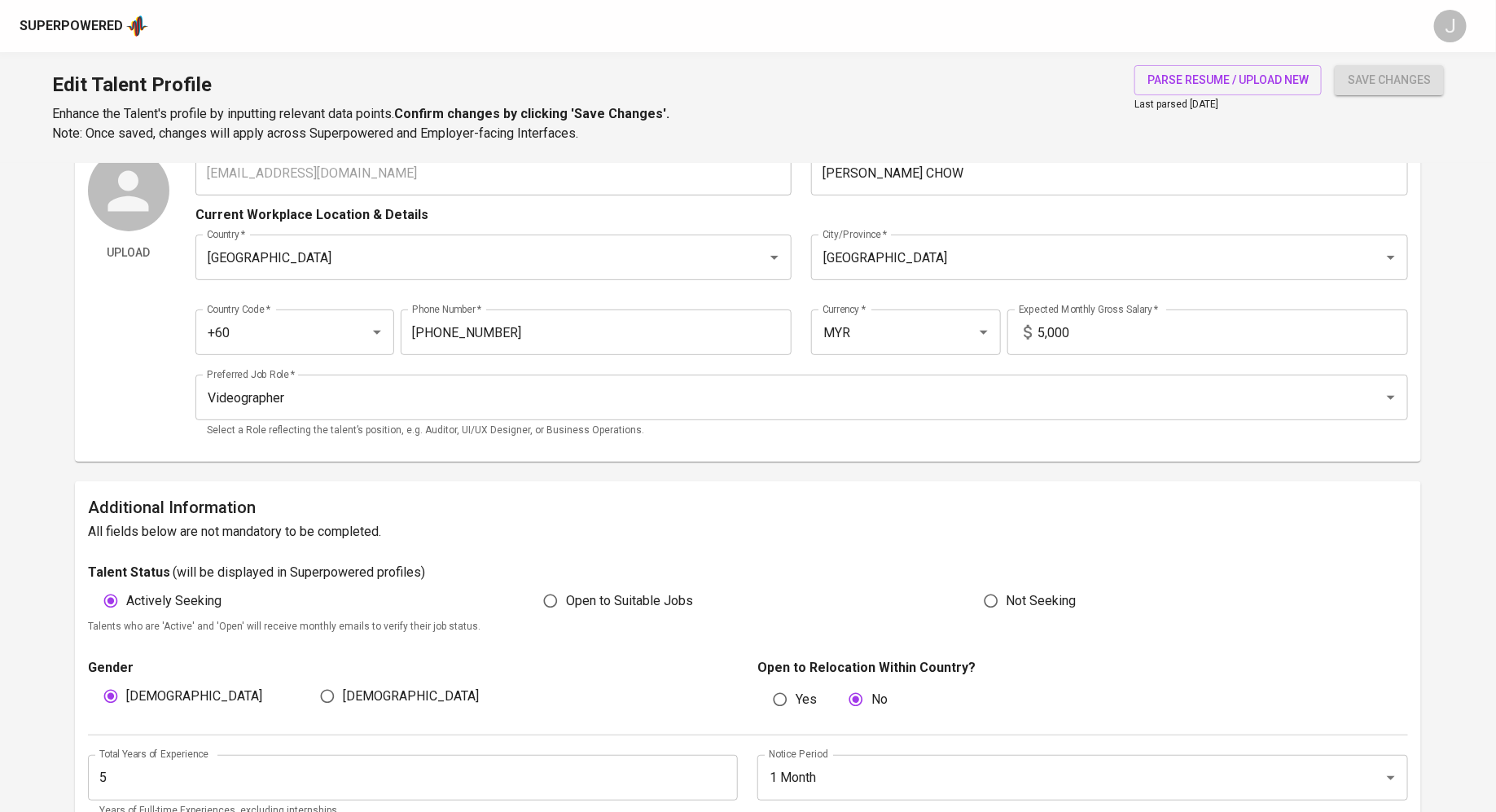
scroll to position [0, 0]
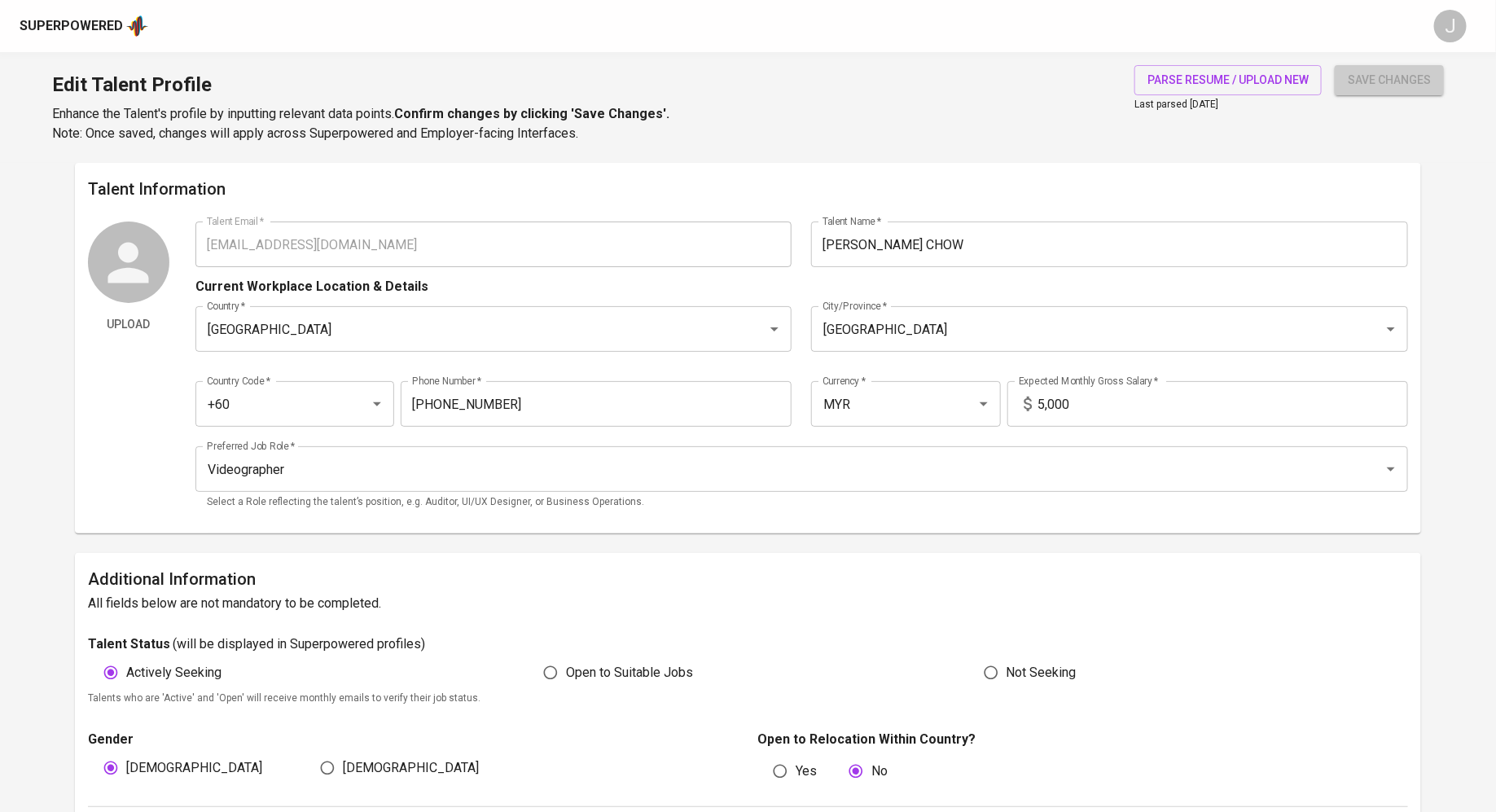
click at [1389, 81] on span "save changes" at bounding box center [1389, 80] width 83 height 20
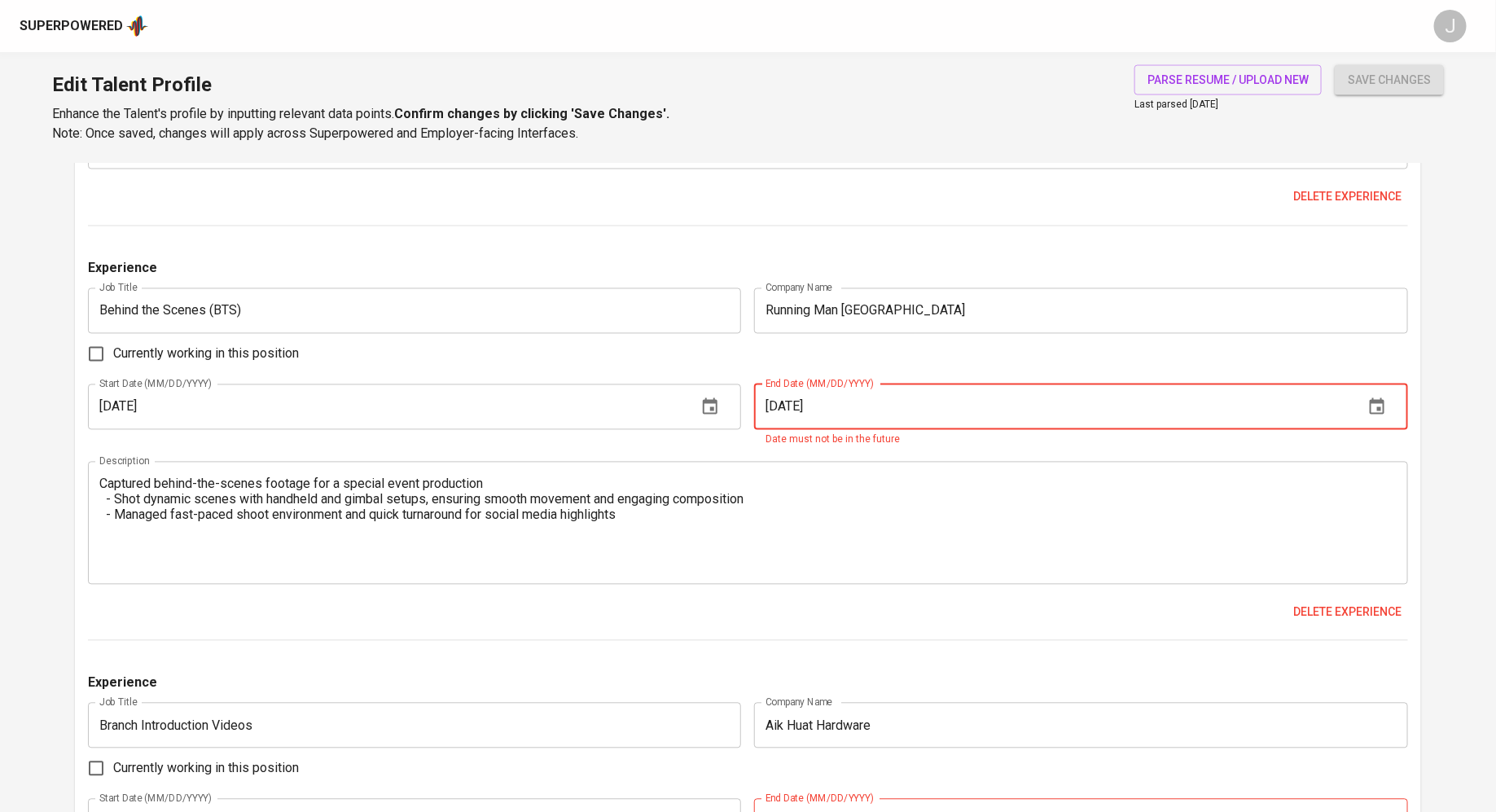
click at [1185, 397] on input "12/01/2025" at bounding box center [1052, 407] width 597 height 46
click at [1216, 408] on input "12/01/2025" at bounding box center [1052, 407] width 597 height 46
click at [182, 354] on span "Currently working in this position" at bounding box center [206, 354] width 185 height 20
click at [113, 354] on input "Currently working in this position" at bounding box center [96, 354] width 34 height 34
checkbox input "true"
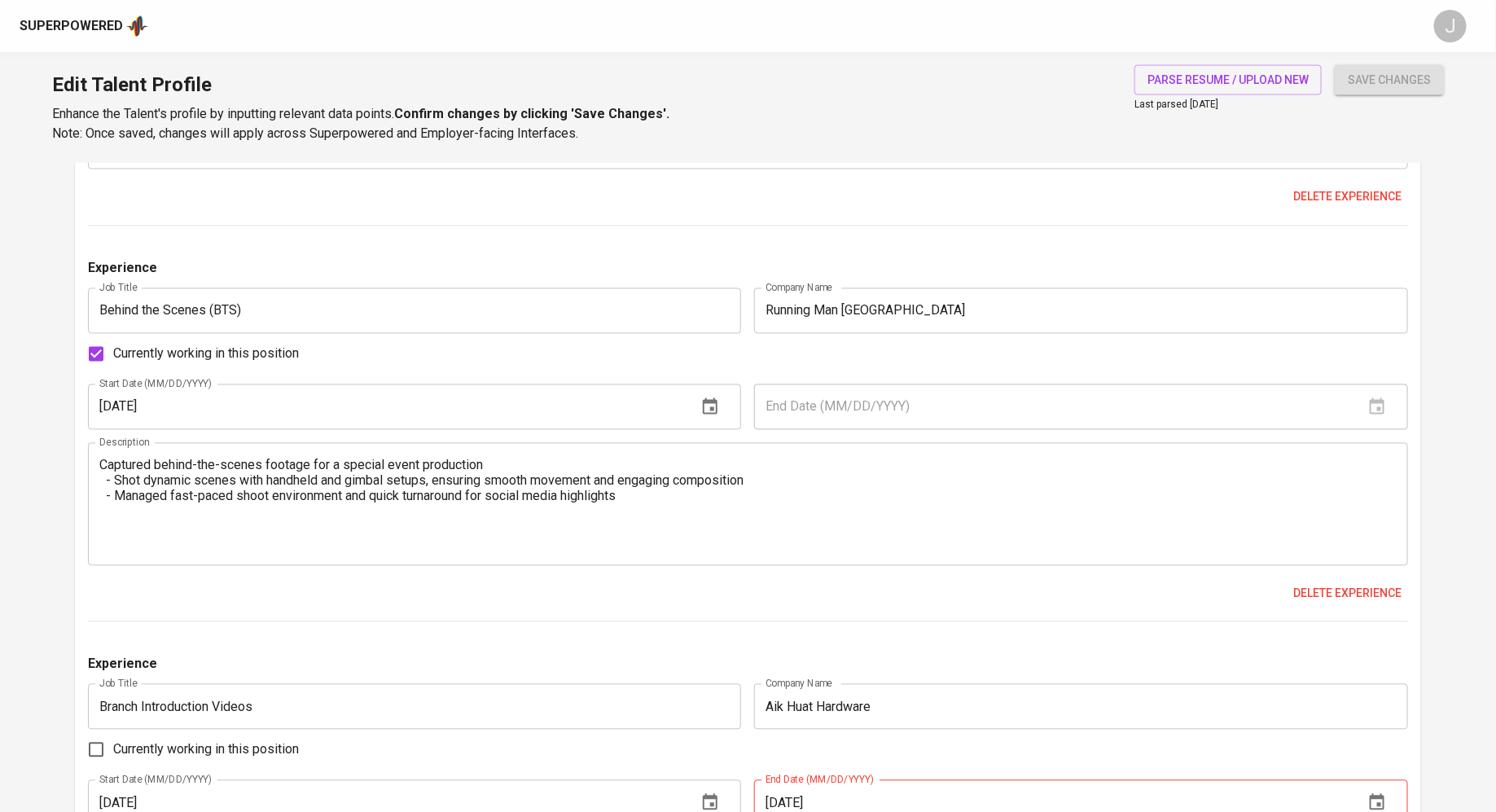
click at [250, 351] on span "Currently working in this position" at bounding box center [206, 354] width 185 height 20
click at [113, 351] on input "Currently working in this position" at bounding box center [96, 354] width 34 height 34
checkbox input "false"
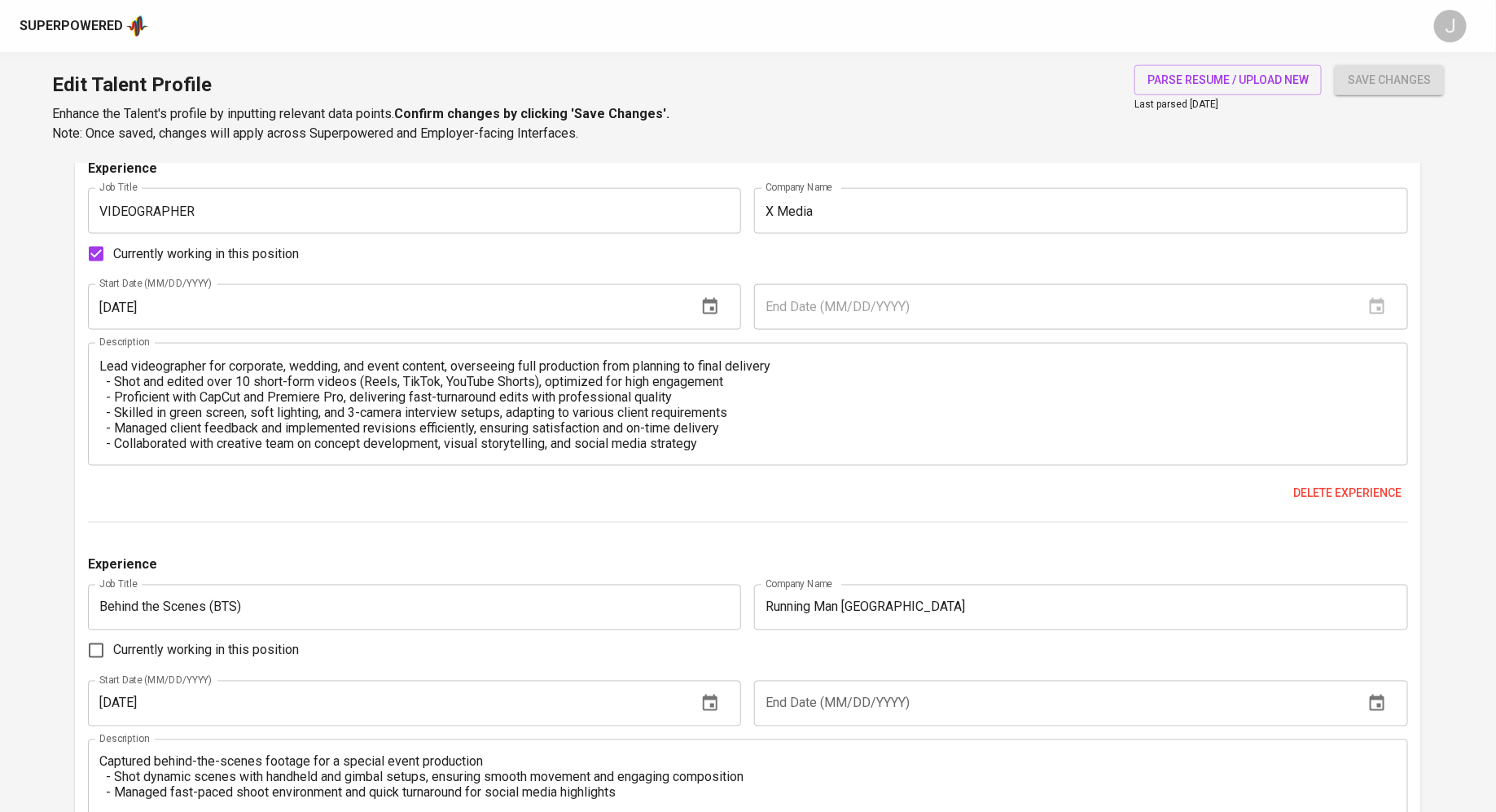
scroll to position [1238, 0]
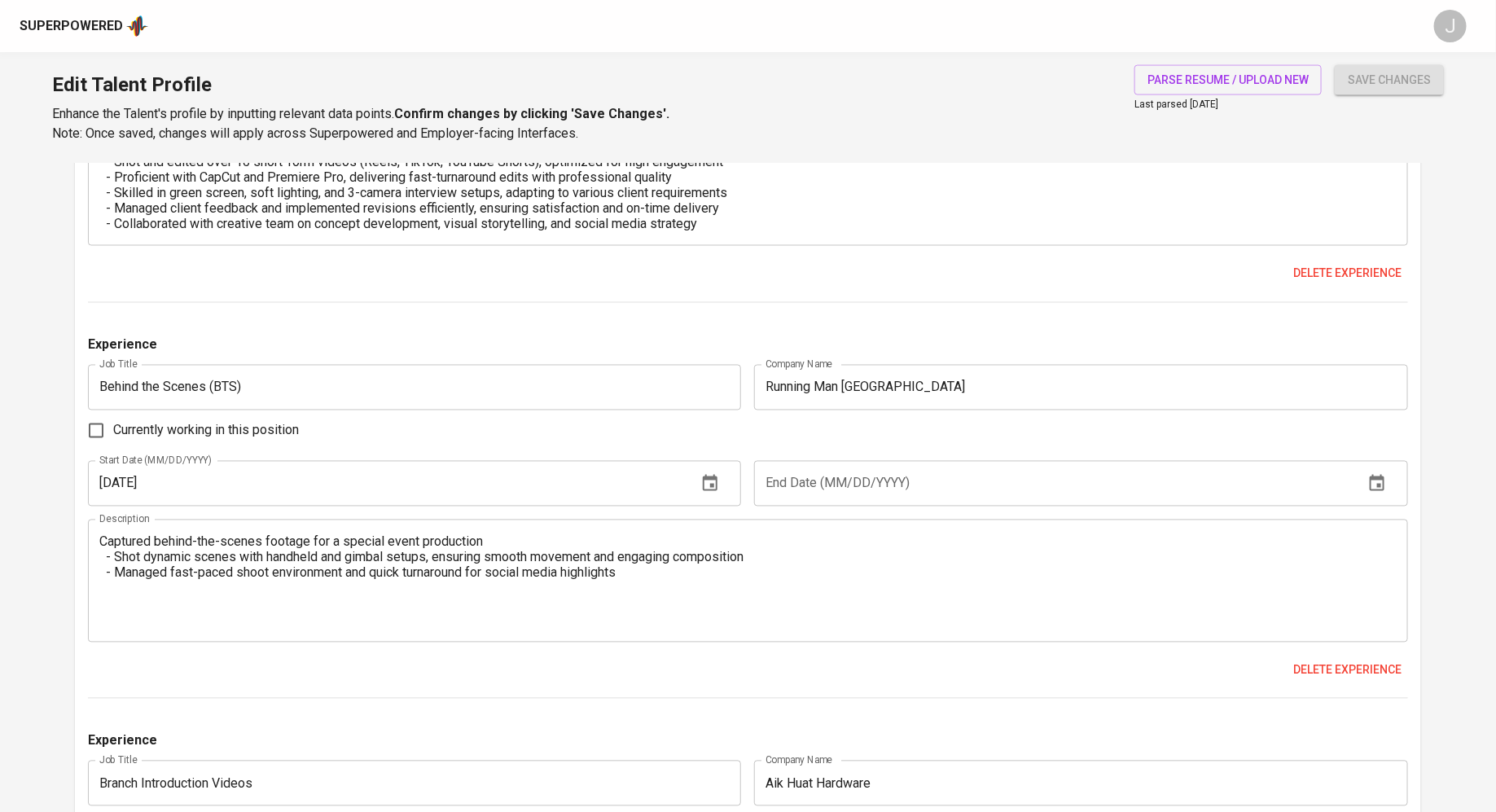
click at [819, 484] on input "text" at bounding box center [1052, 484] width 597 height 46
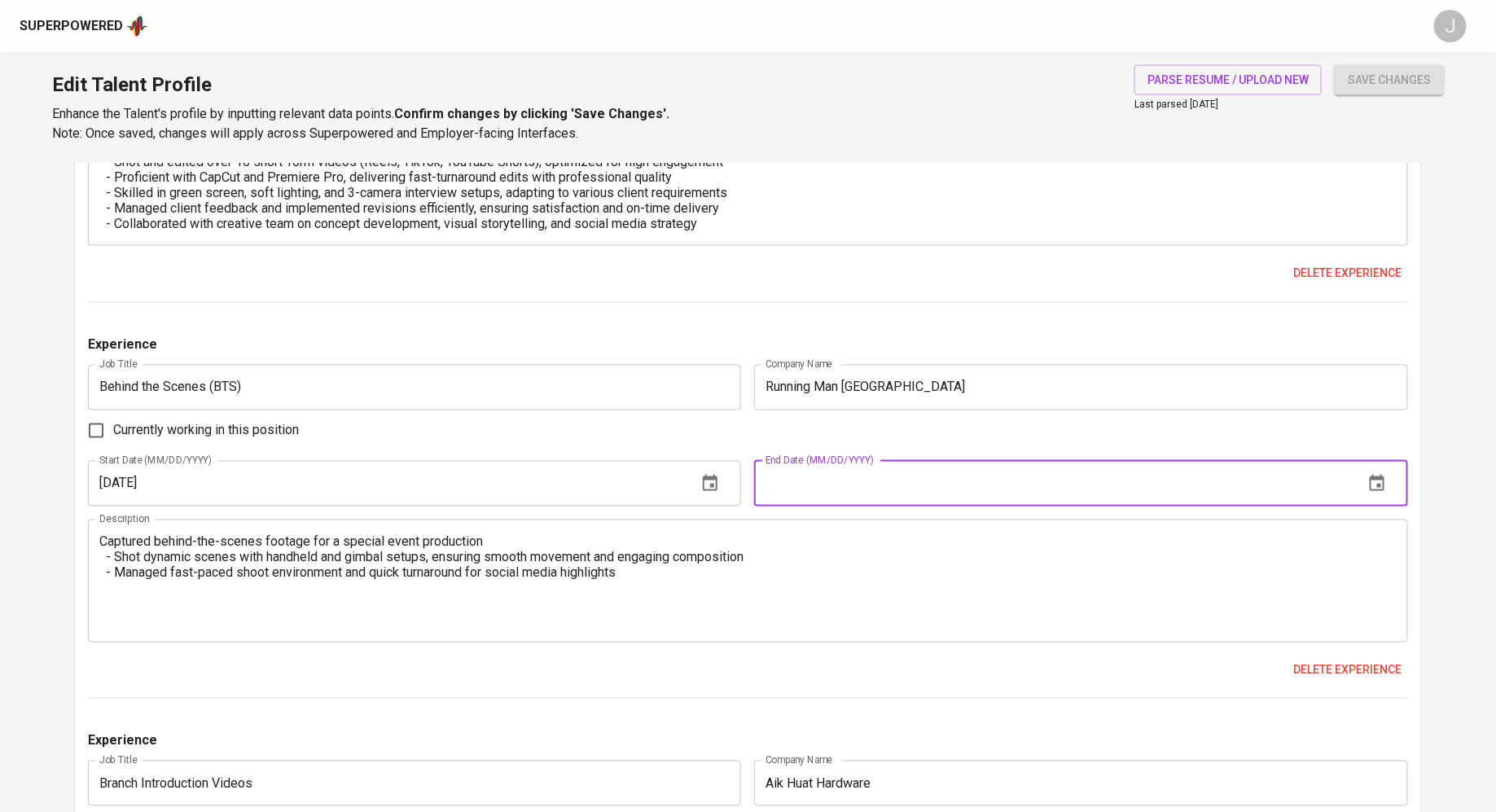
type input "10/01/2023"
click at [1389, 79] on span "save changes" at bounding box center [1389, 80] width 83 height 20
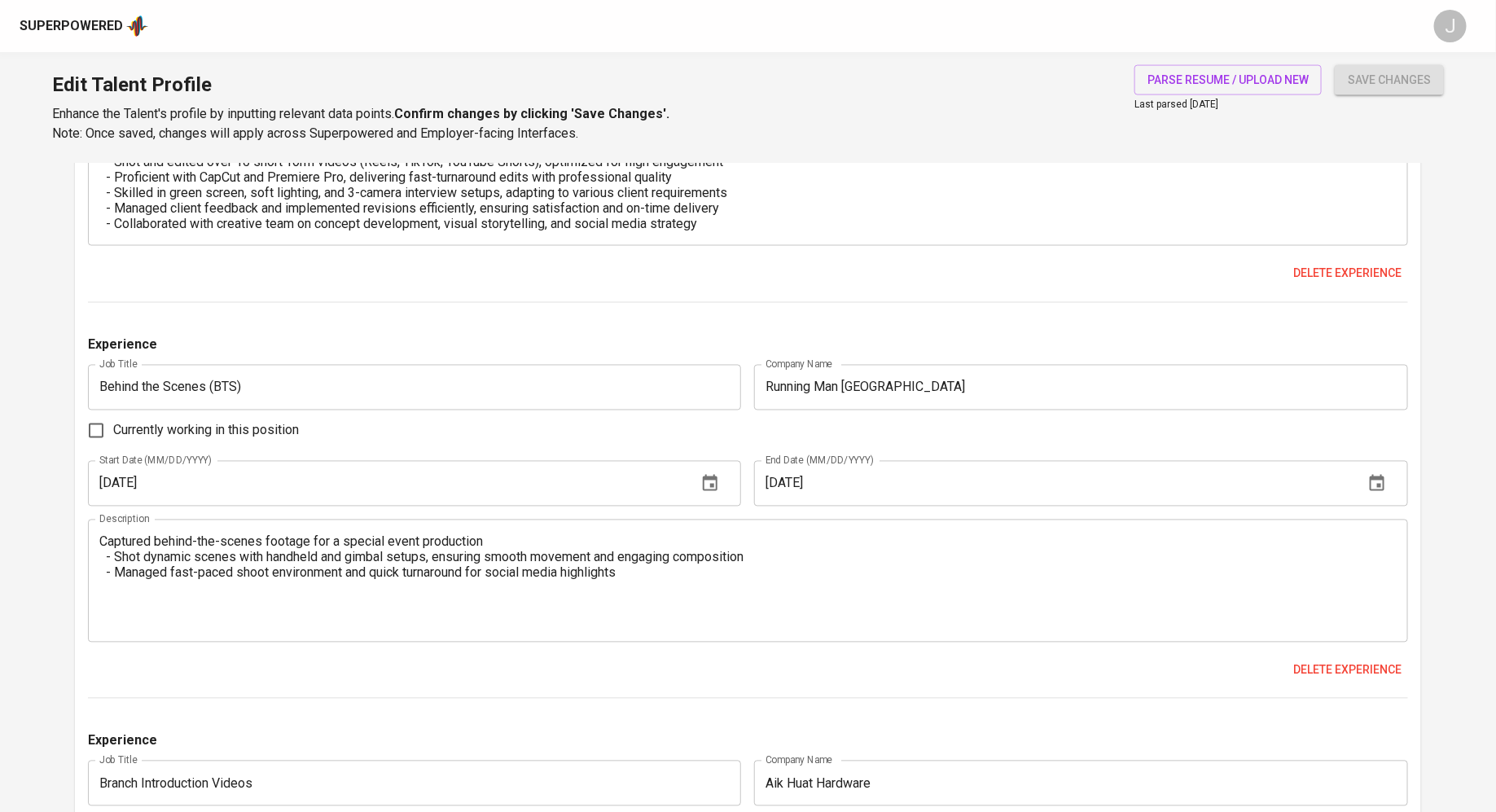
scroll to position [1711, 0]
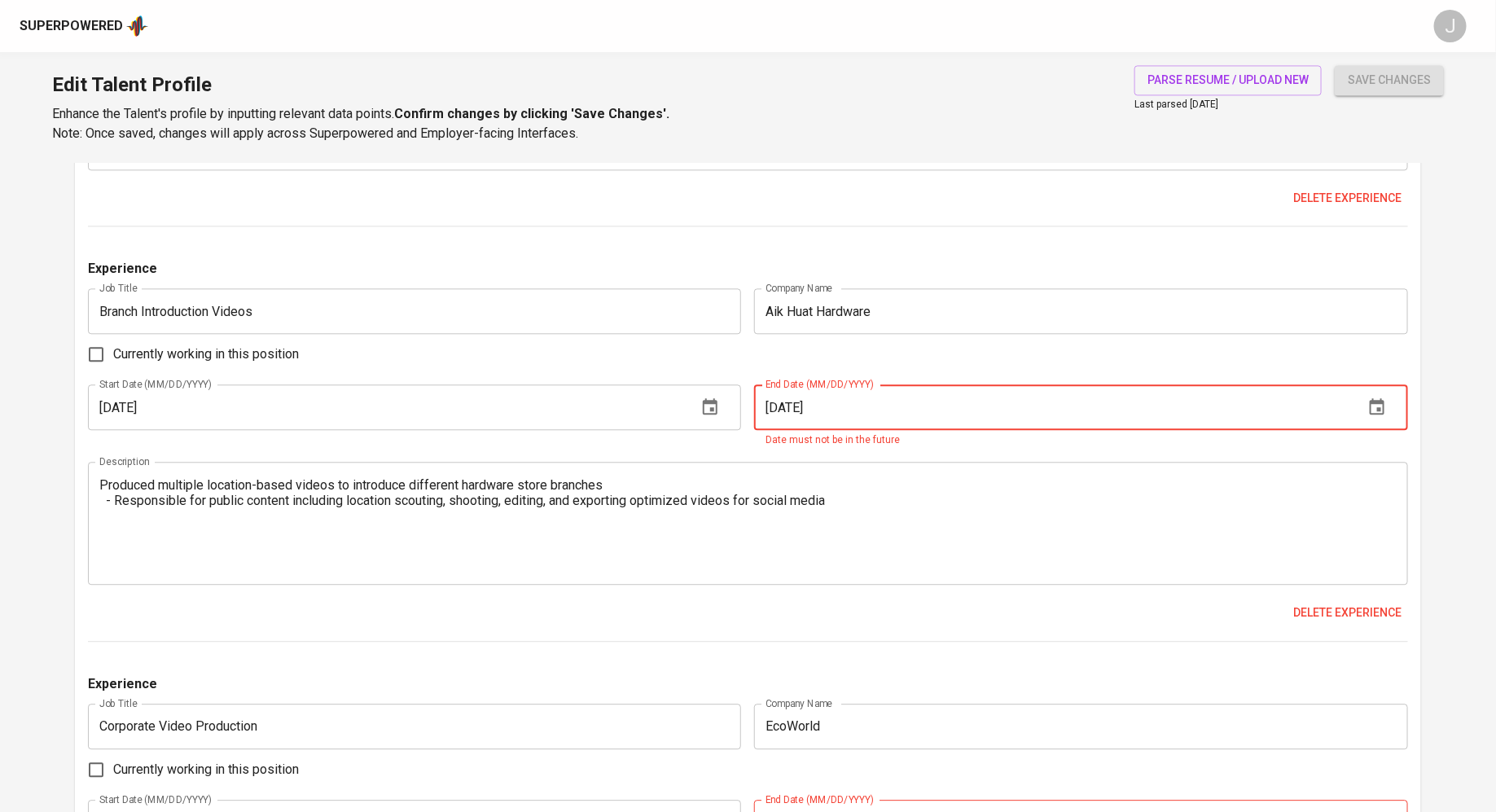
click at [1022, 407] on input "12/01/2025" at bounding box center [1052, 407] width 597 height 46
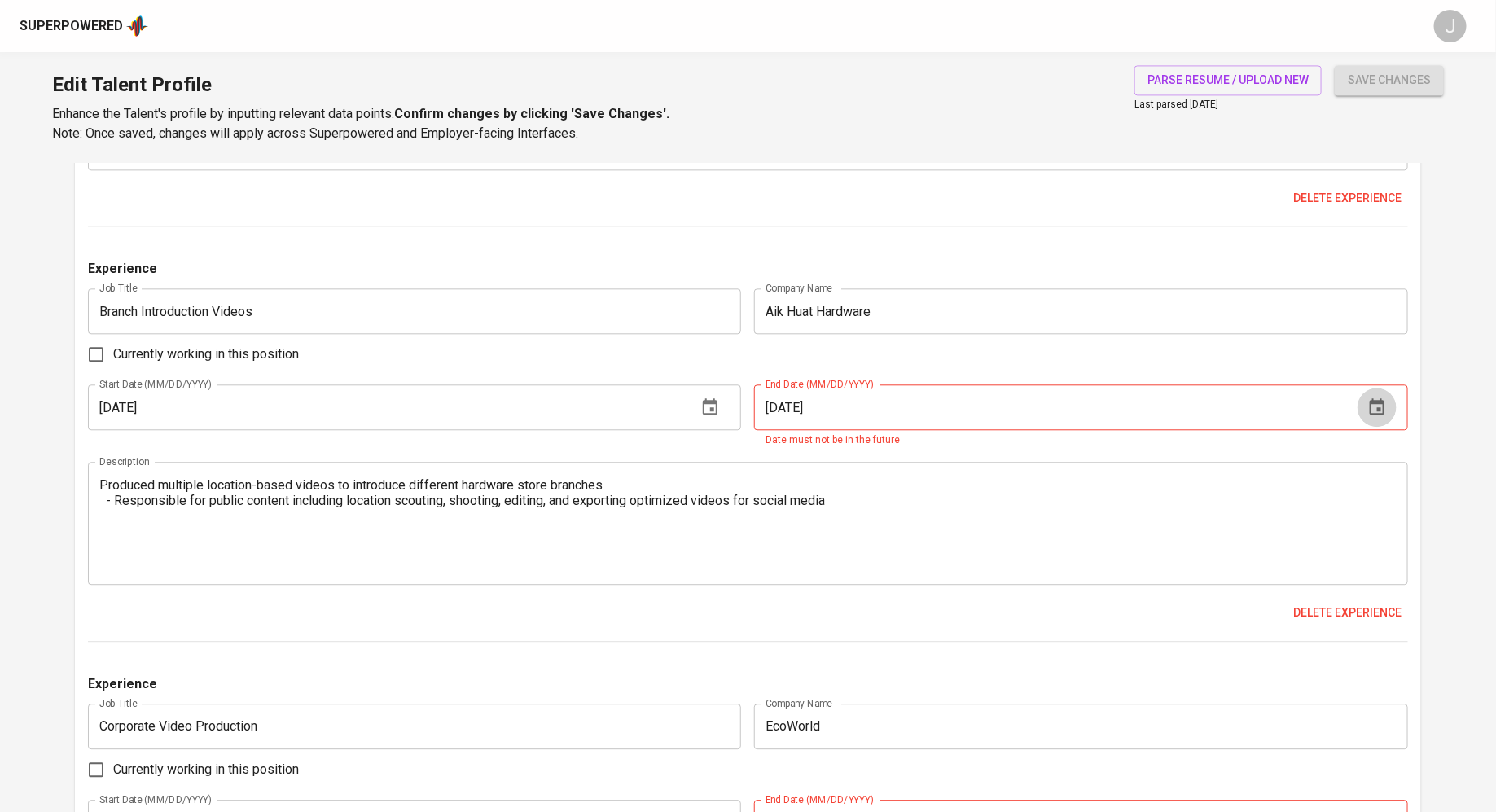
click at [1382, 407] on icon "button" at bounding box center [1377, 407] width 20 height 20
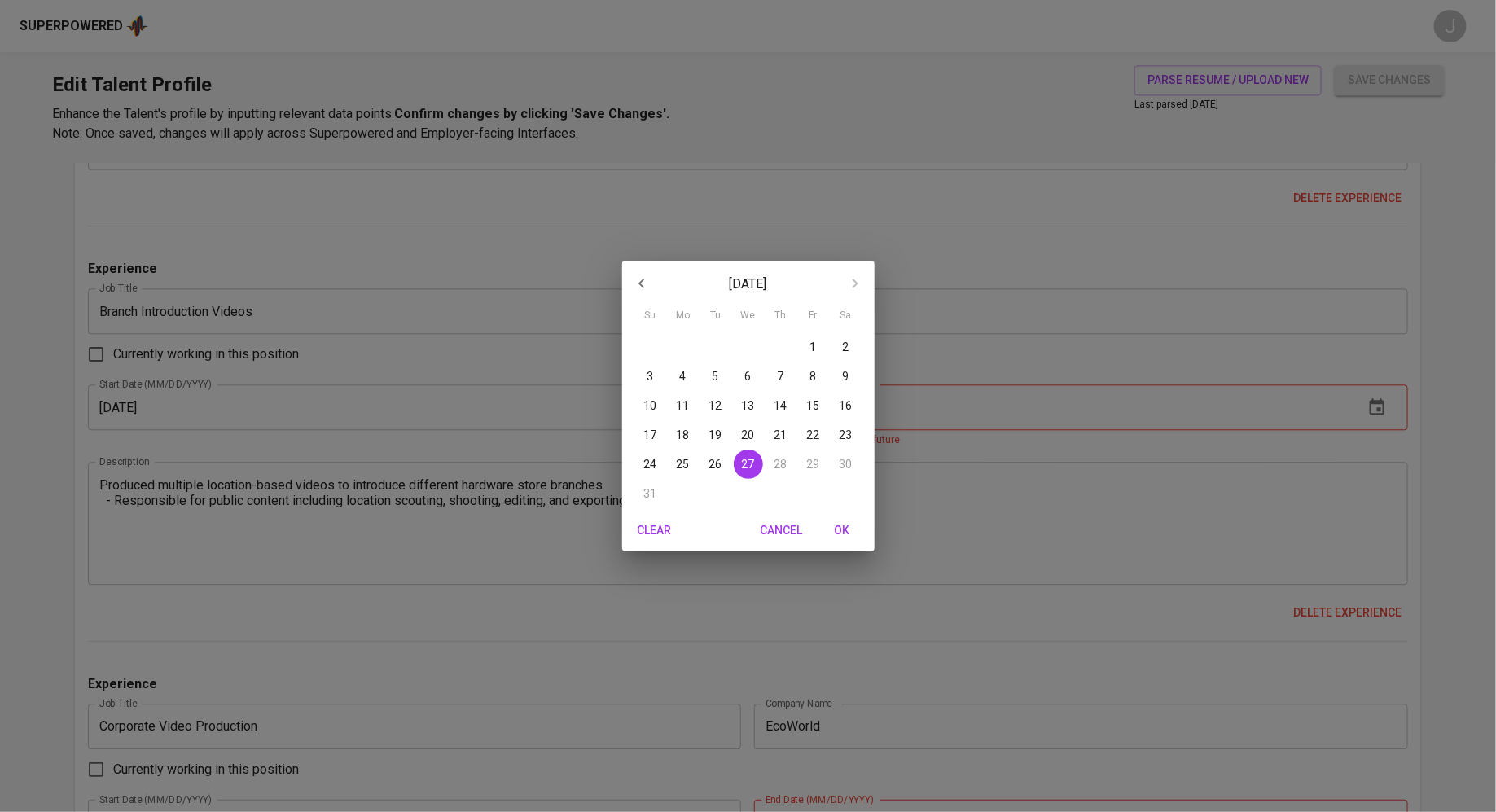
click at [646, 284] on icon "button" at bounding box center [641, 283] width 20 height 20
click at [646, 279] on icon "button" at bounding box center [641, 283] width 20 height 20
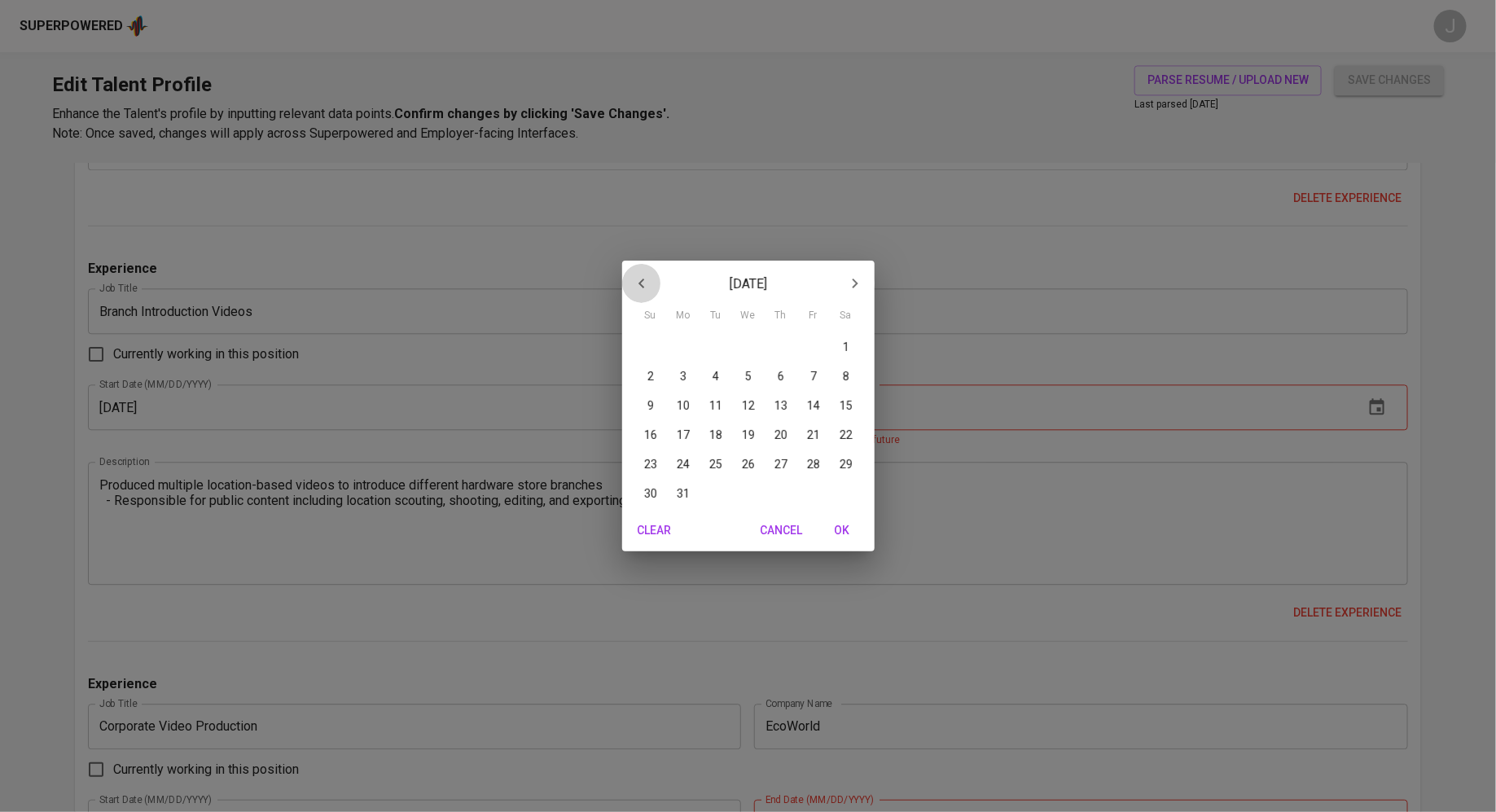
click at [646, 279] on icon "button" at bounding box center [641, 283] width 20 height 20
click at [785, 282] on p "February 2025" at bounding box center [748, 284] width 174 height 20
click at [681, 375] on p "3" at bounding box center [683, 376] width 7 height 16
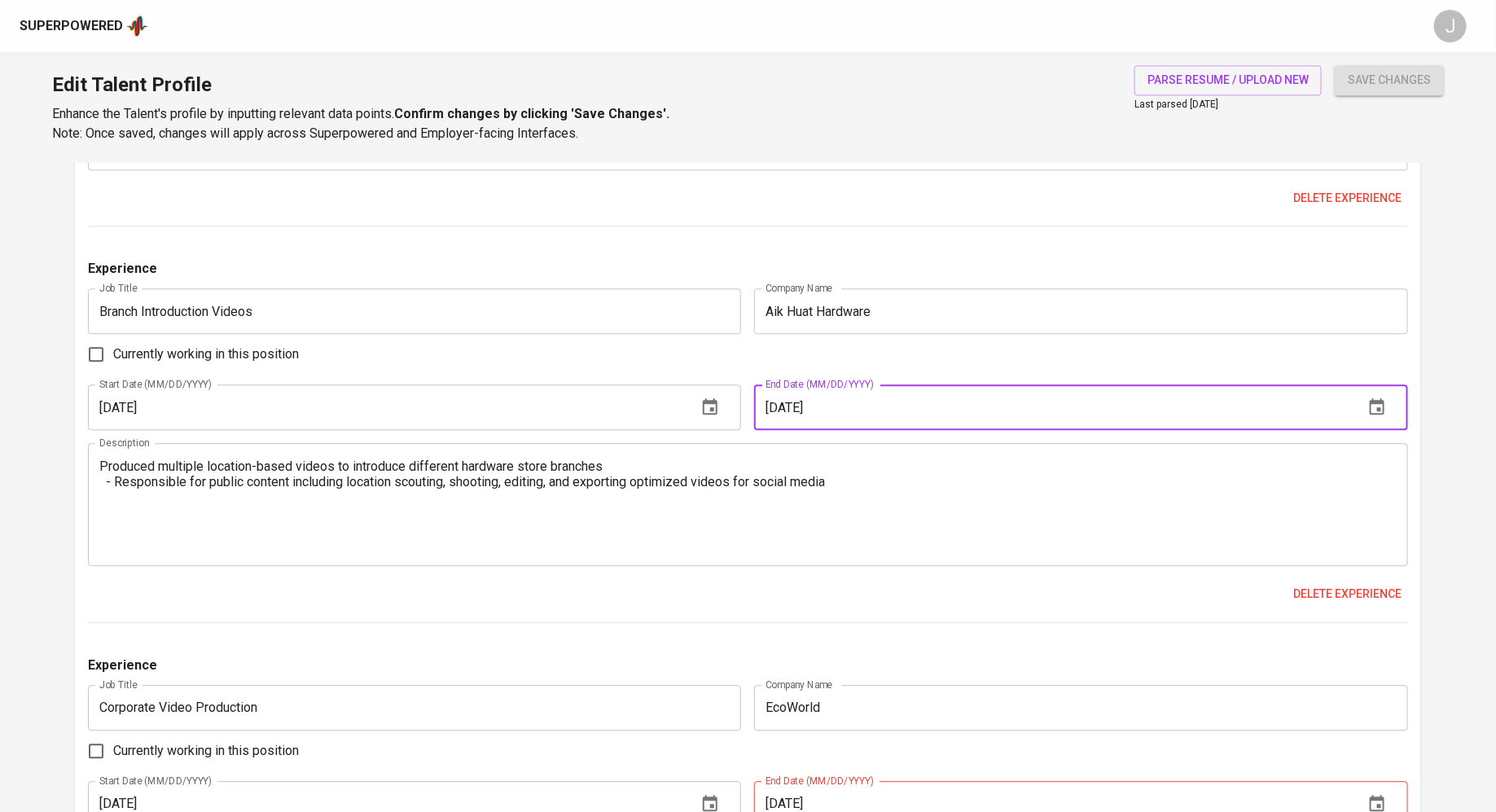
click at [852, 410] on input "02/03/2025" at bounding box center [1052, 407] width 597 height 46
type input "02/03/2022"
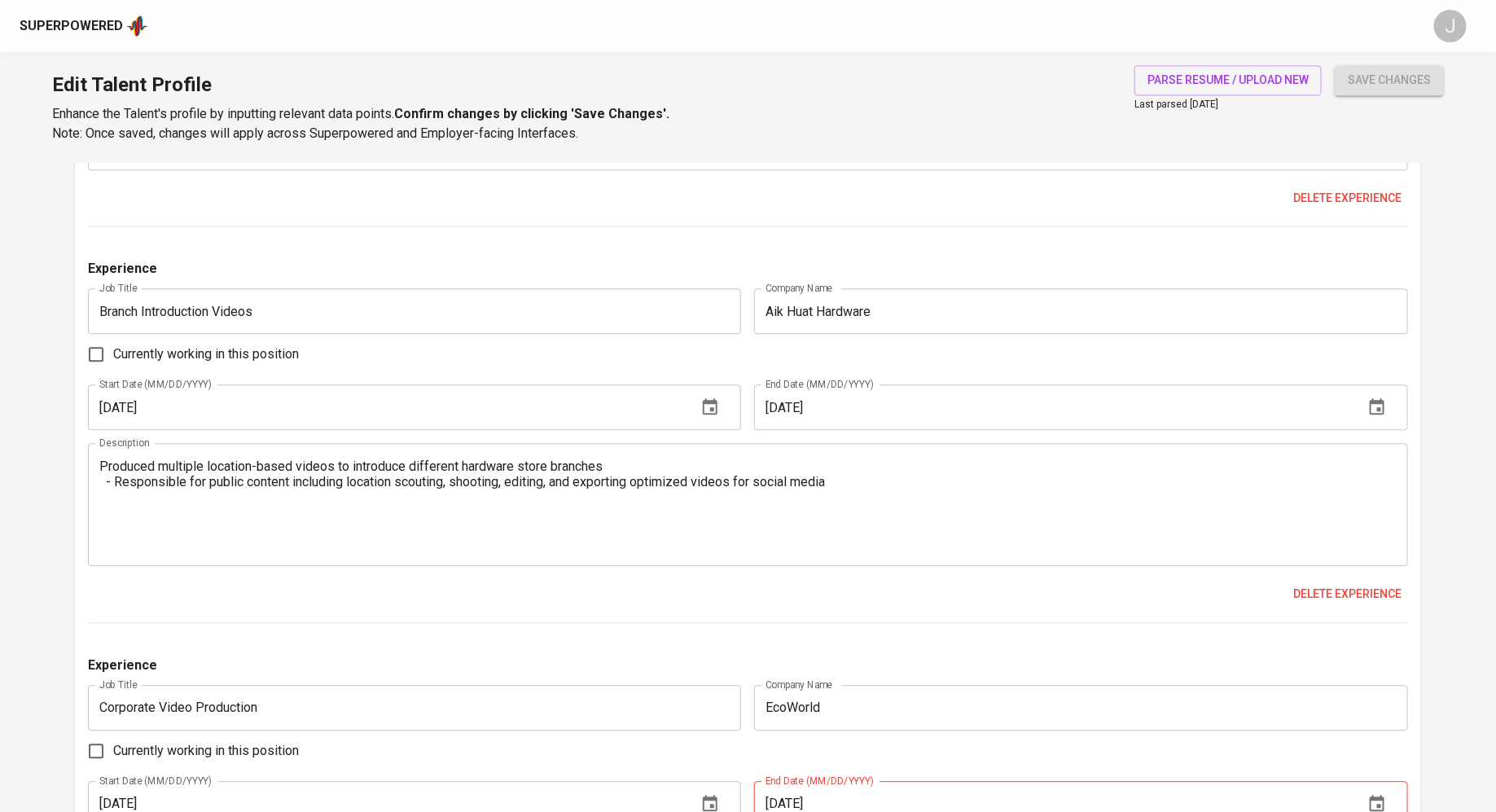
click at [969, 589] on div "Delete experience" at bounding box center [748, 593] width 1320 height 30
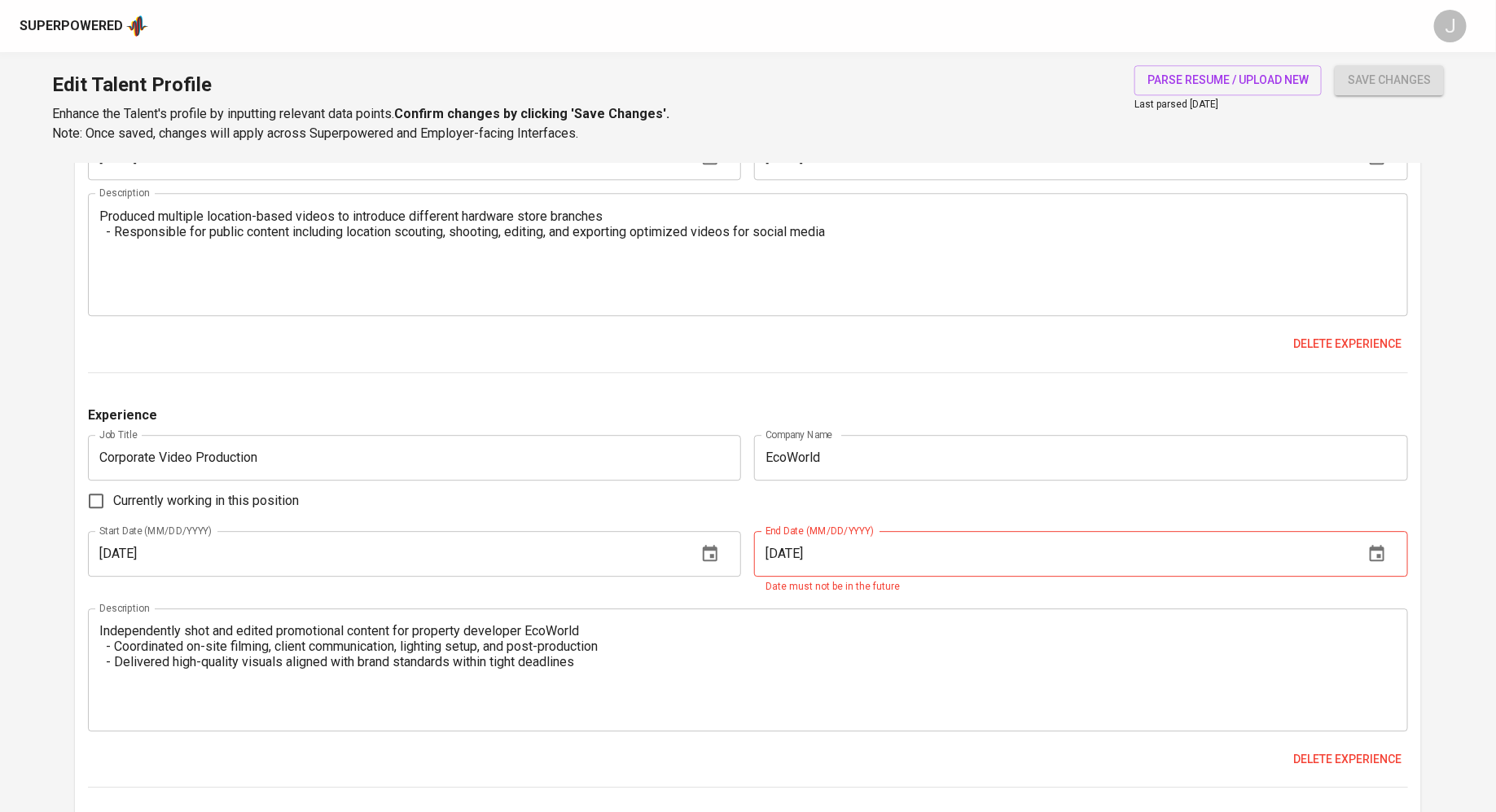
scroll to position [1973, 0]
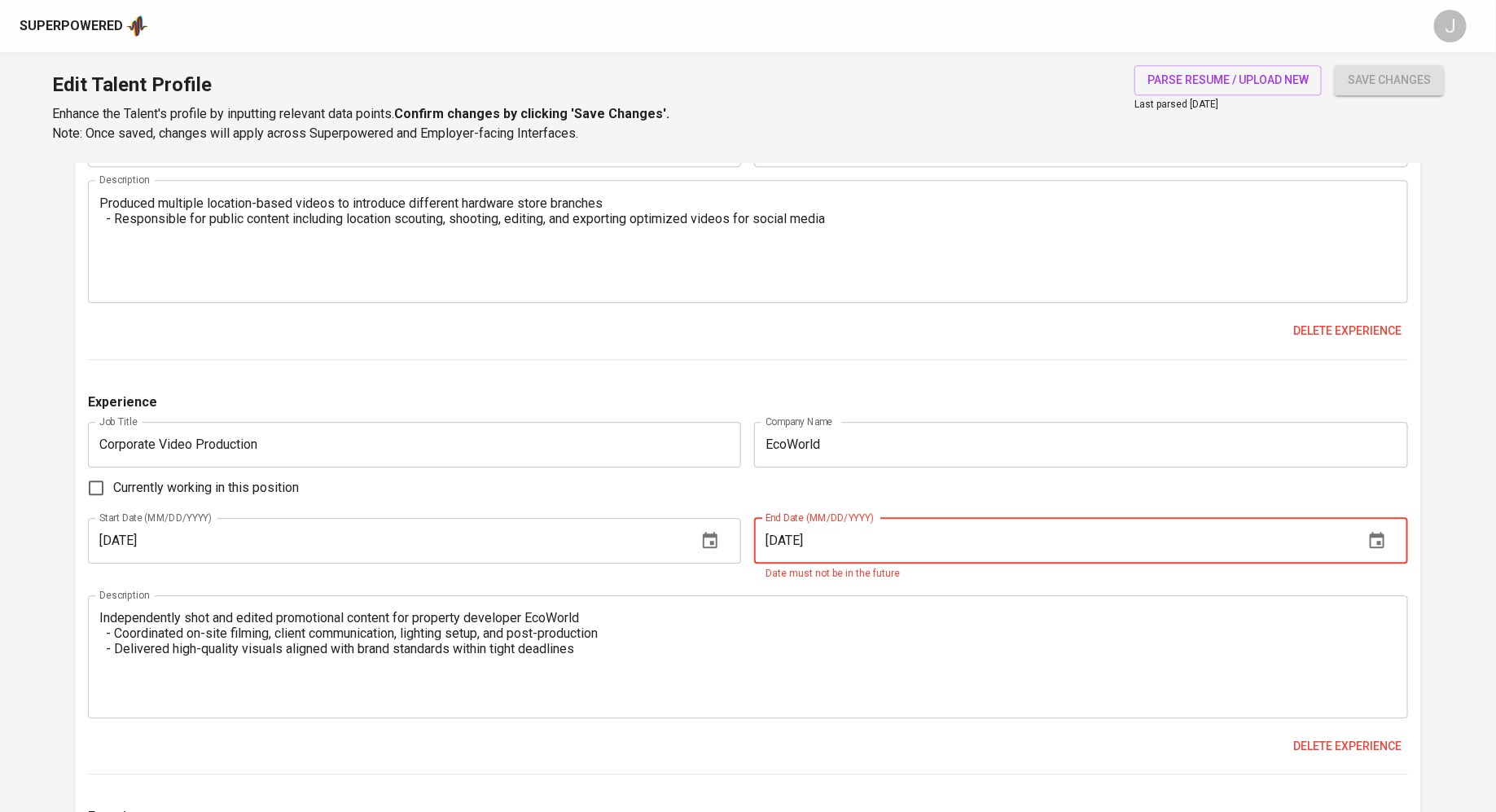
click at [906, 534] on input "12/01/2025" at bounding box center [1052, 540] width 597 height 46
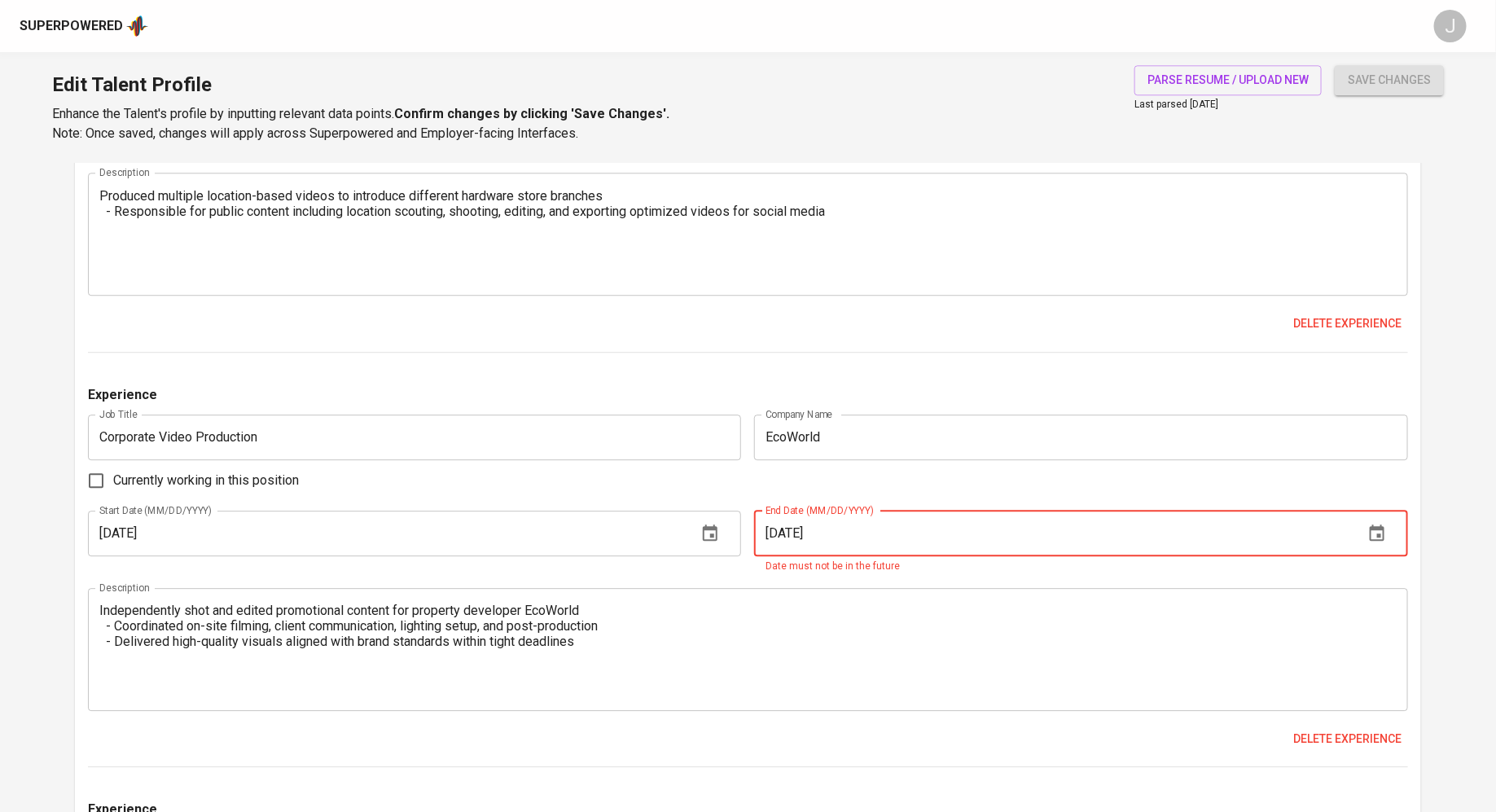
scroll to position [1941, 0]
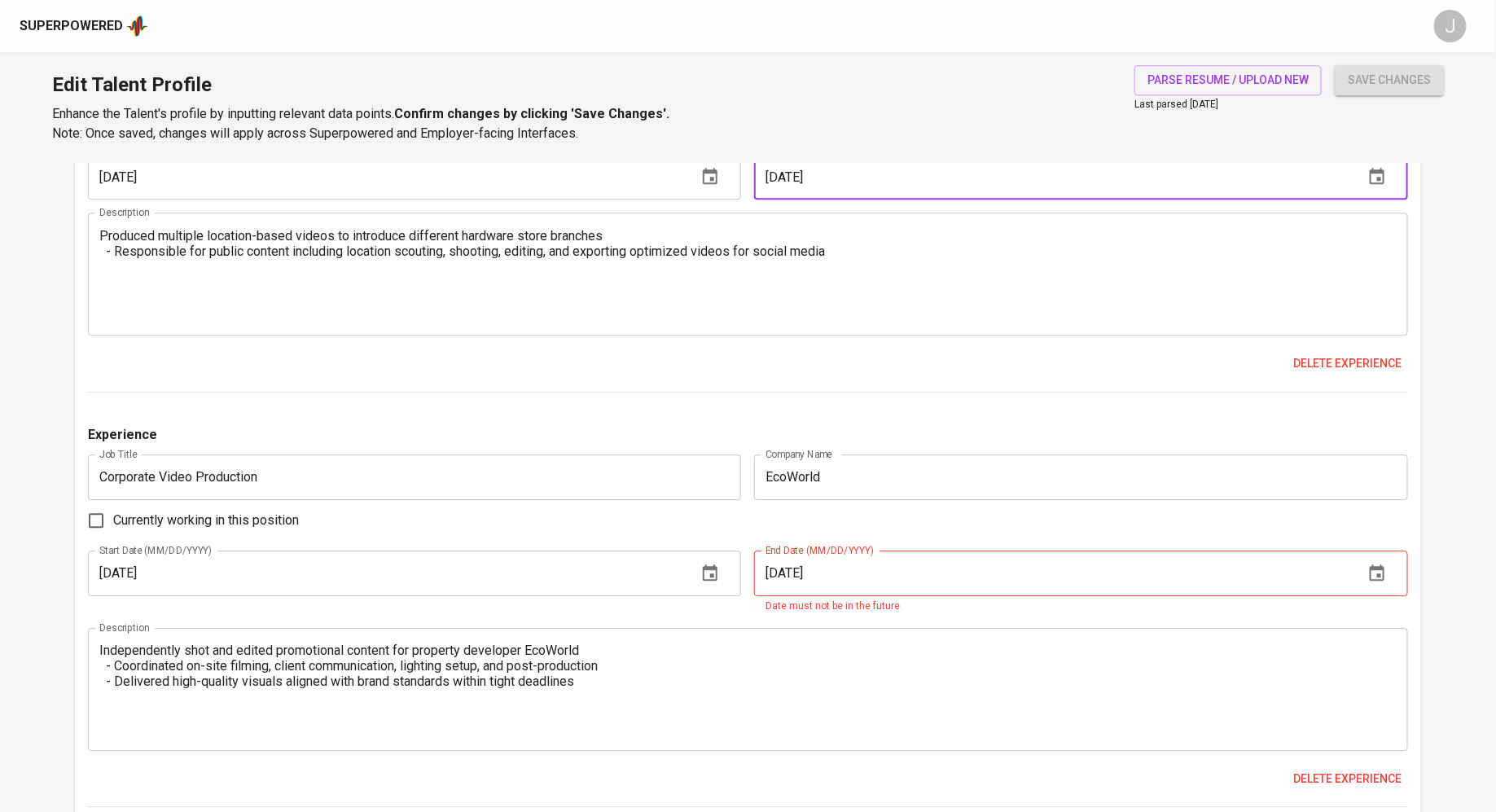
click at [849, 172] on input "02/03/2022" at bounding box center [1052, 177] width 597 height 46
click at [844, 590] on input "12/01/2025" at bounding box center [1052, 573] width 597 height 46
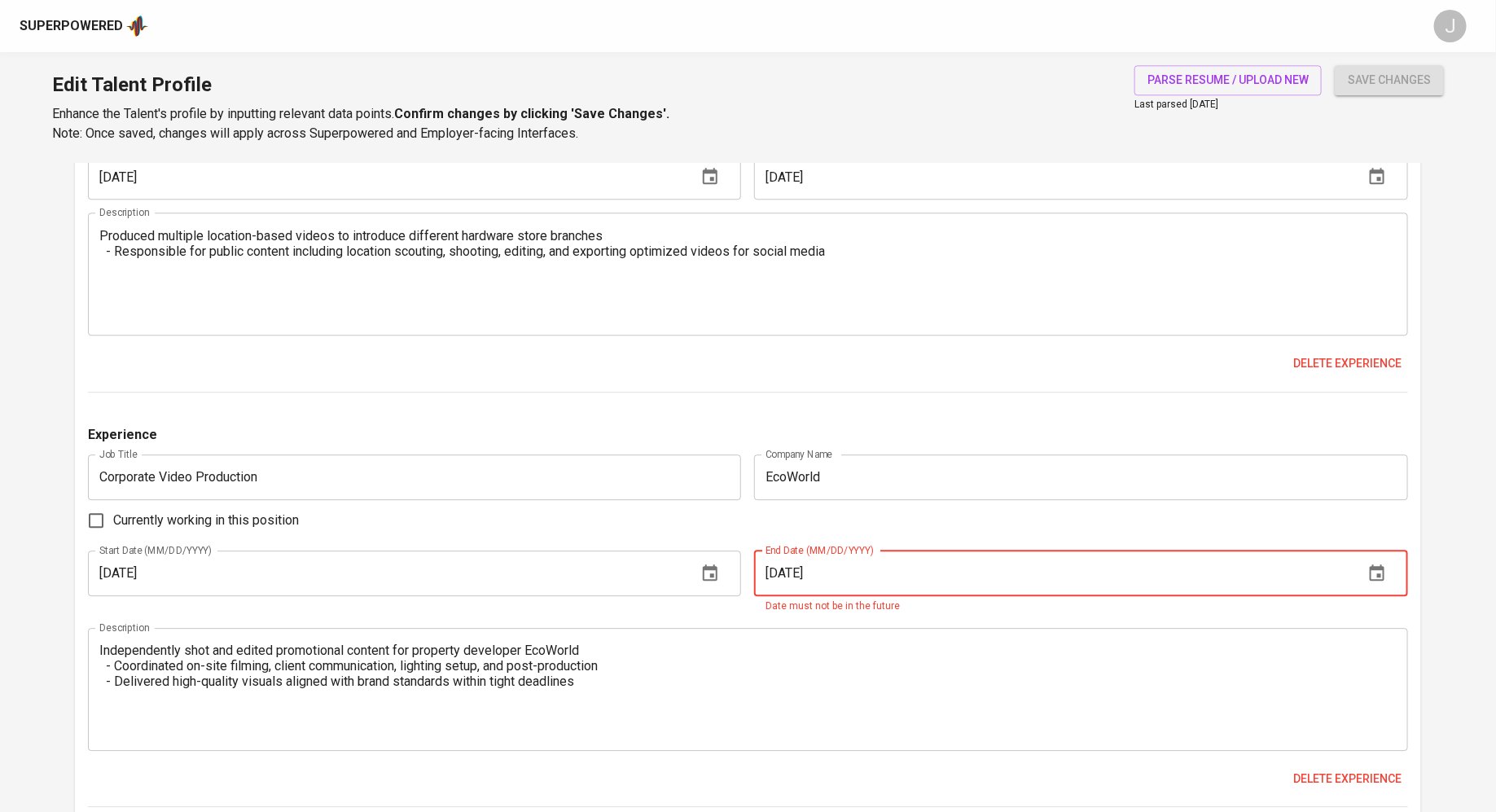
click at [844, 590] on input "12/01/2025" at bounding box center [1052, 573] width 597 height 46
paste input "02/03/2022"
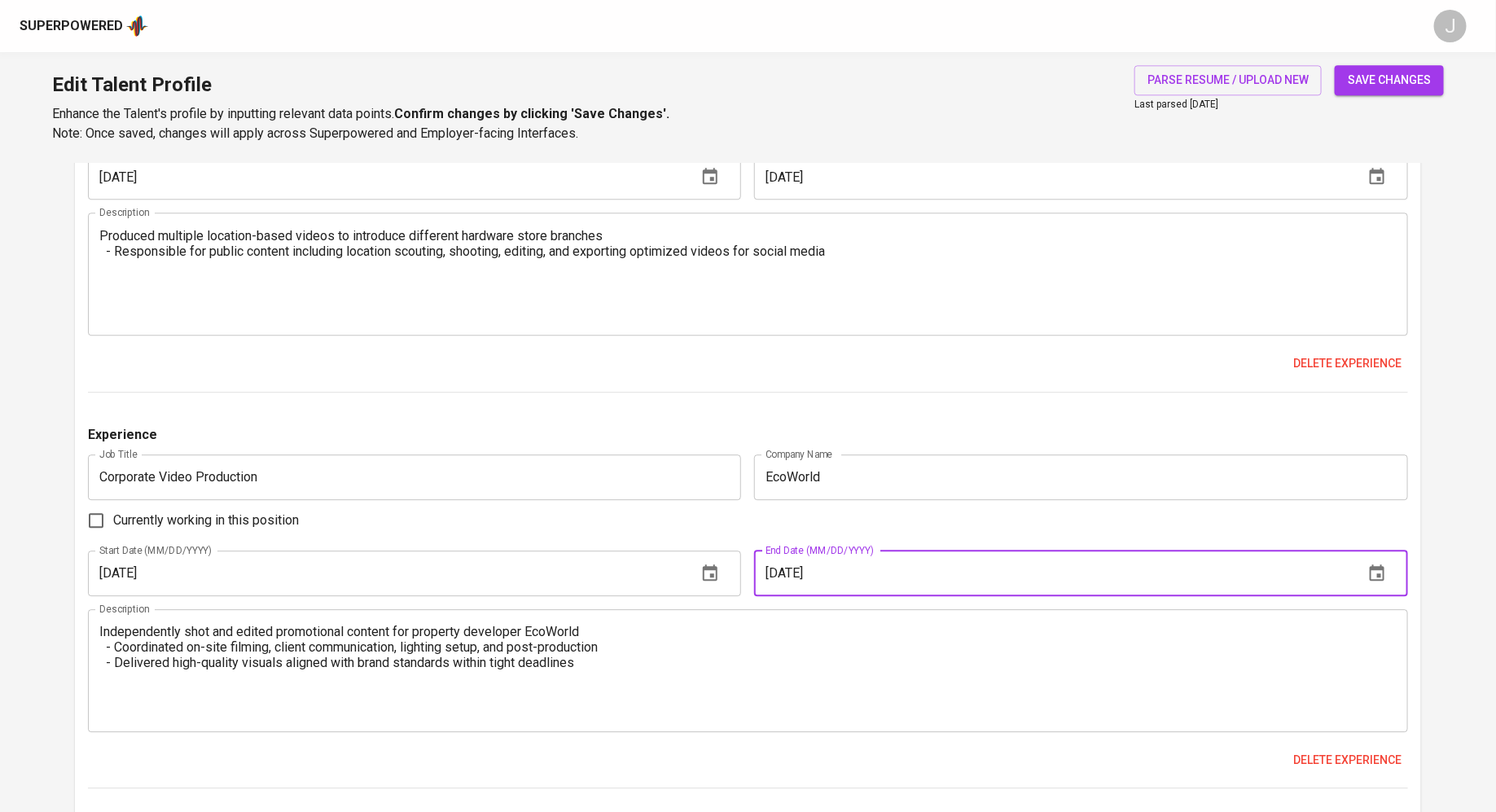
type input "02/03/2022"
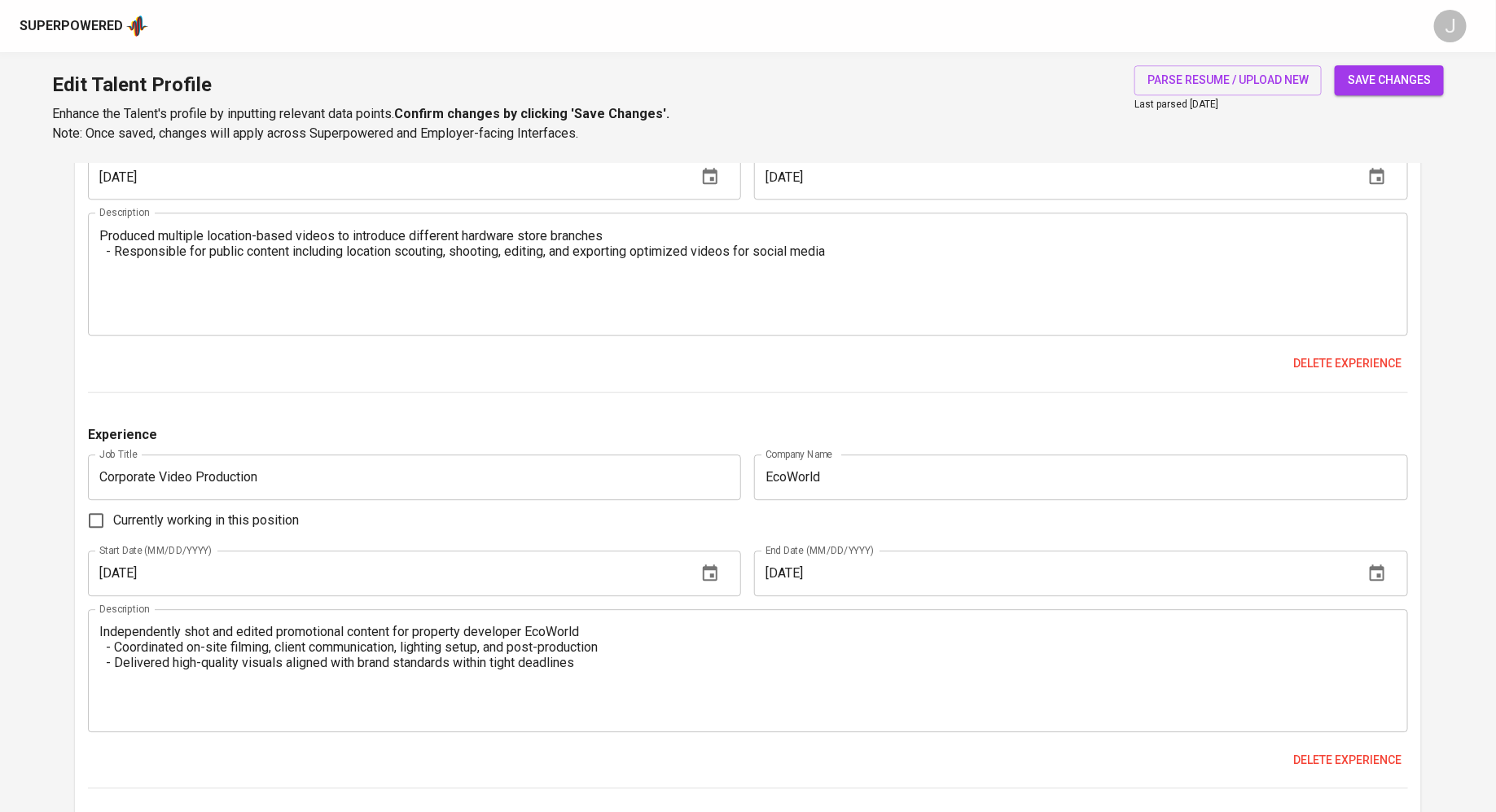
click at [630, 504] on div "Currently working in this position" at bounding box center [748, 521] width 1320 height 34
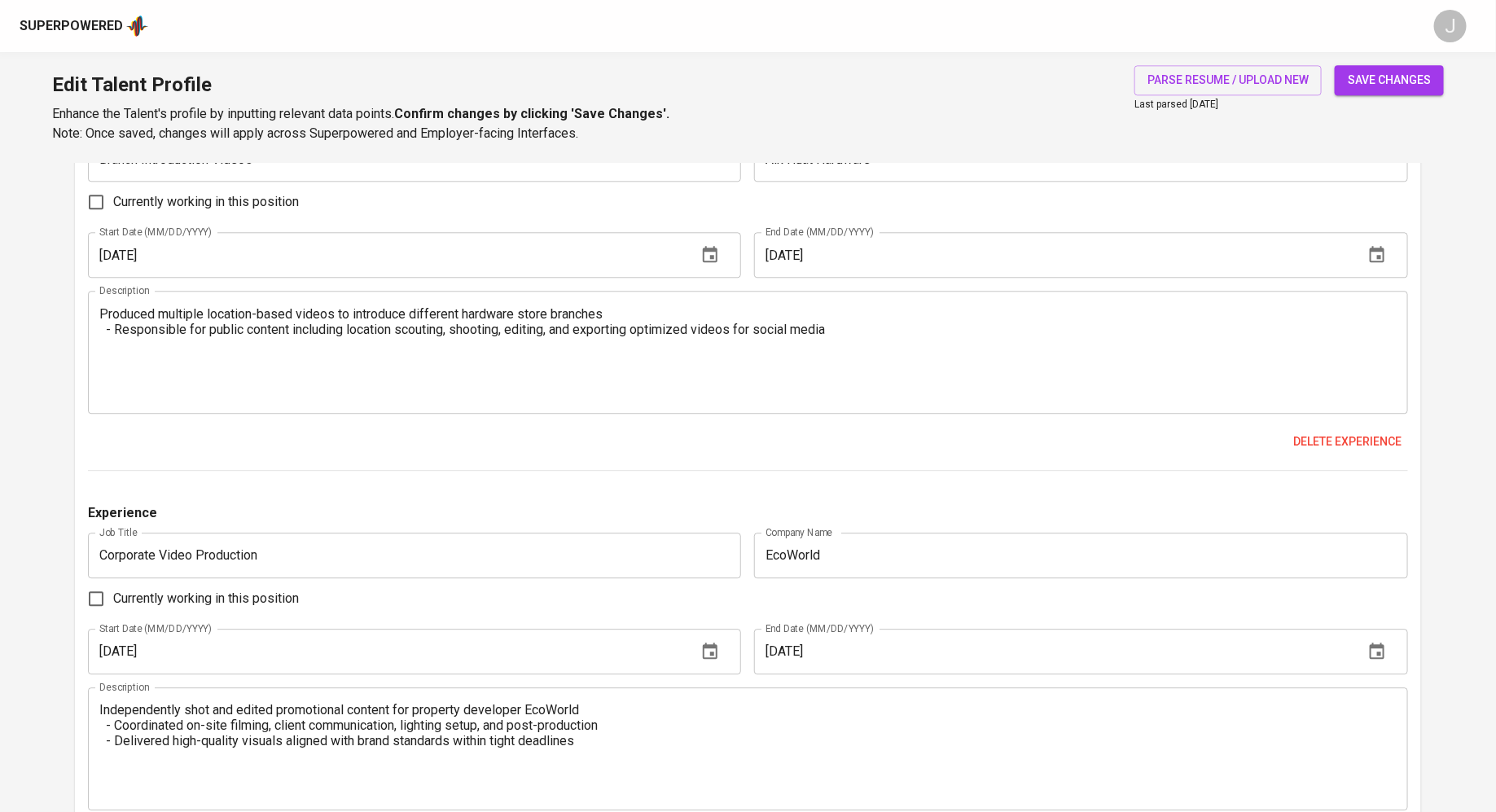
scroll to position [1661, 0]
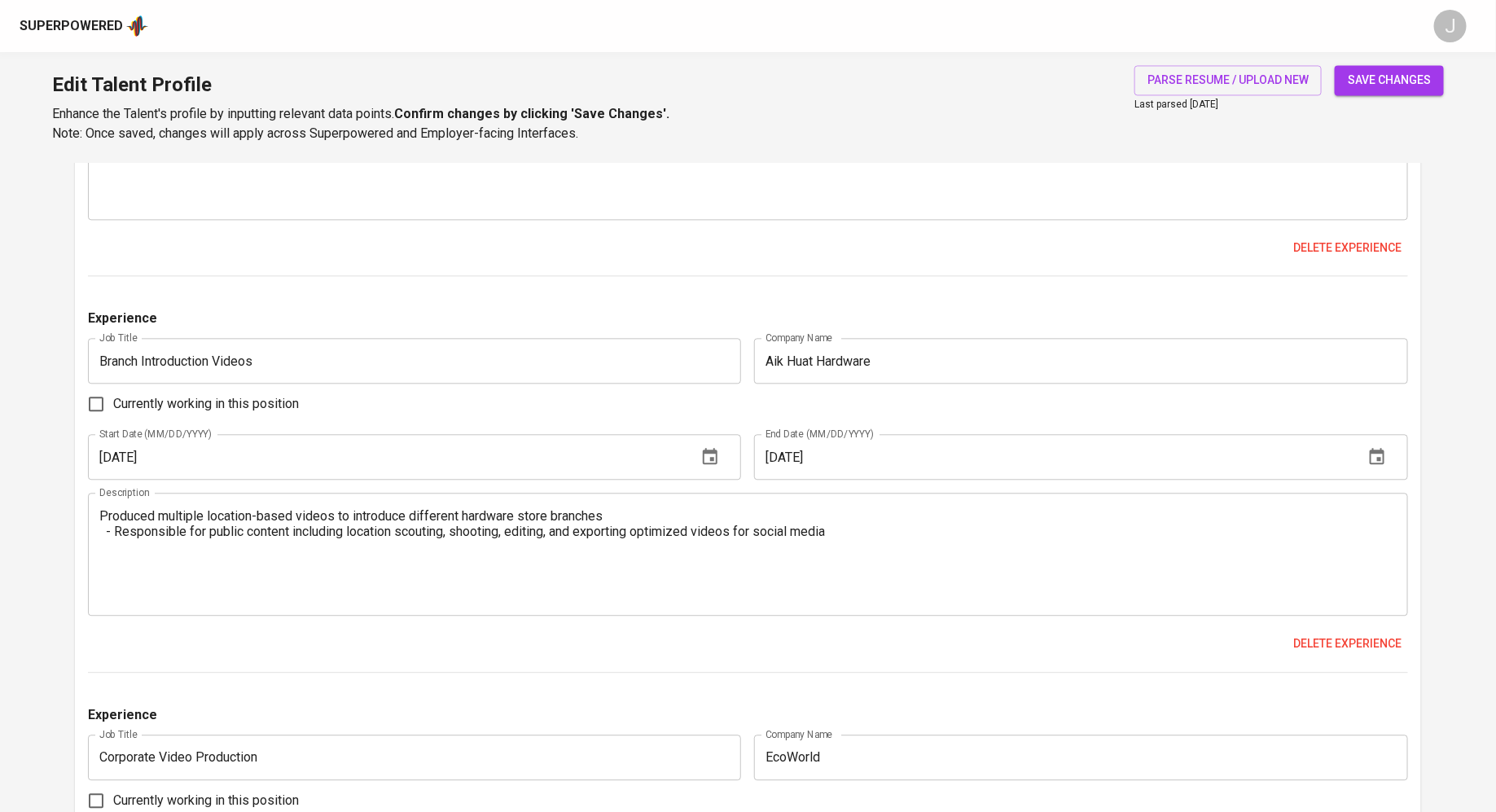
click at [1364, 81] on span "save changes" at bounding box center [1389, 80] width 83 height 20
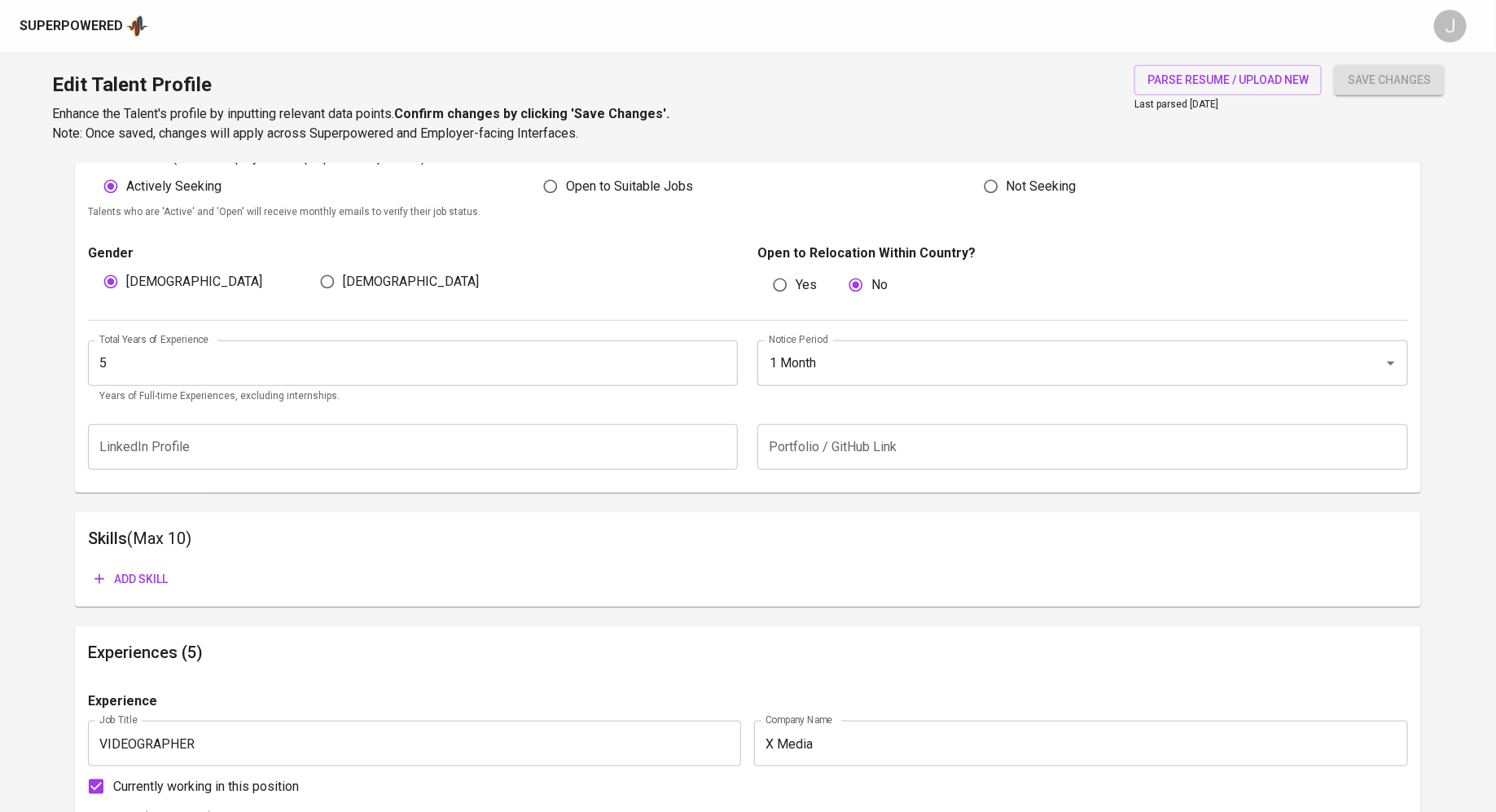
scroll to position [491, 0]
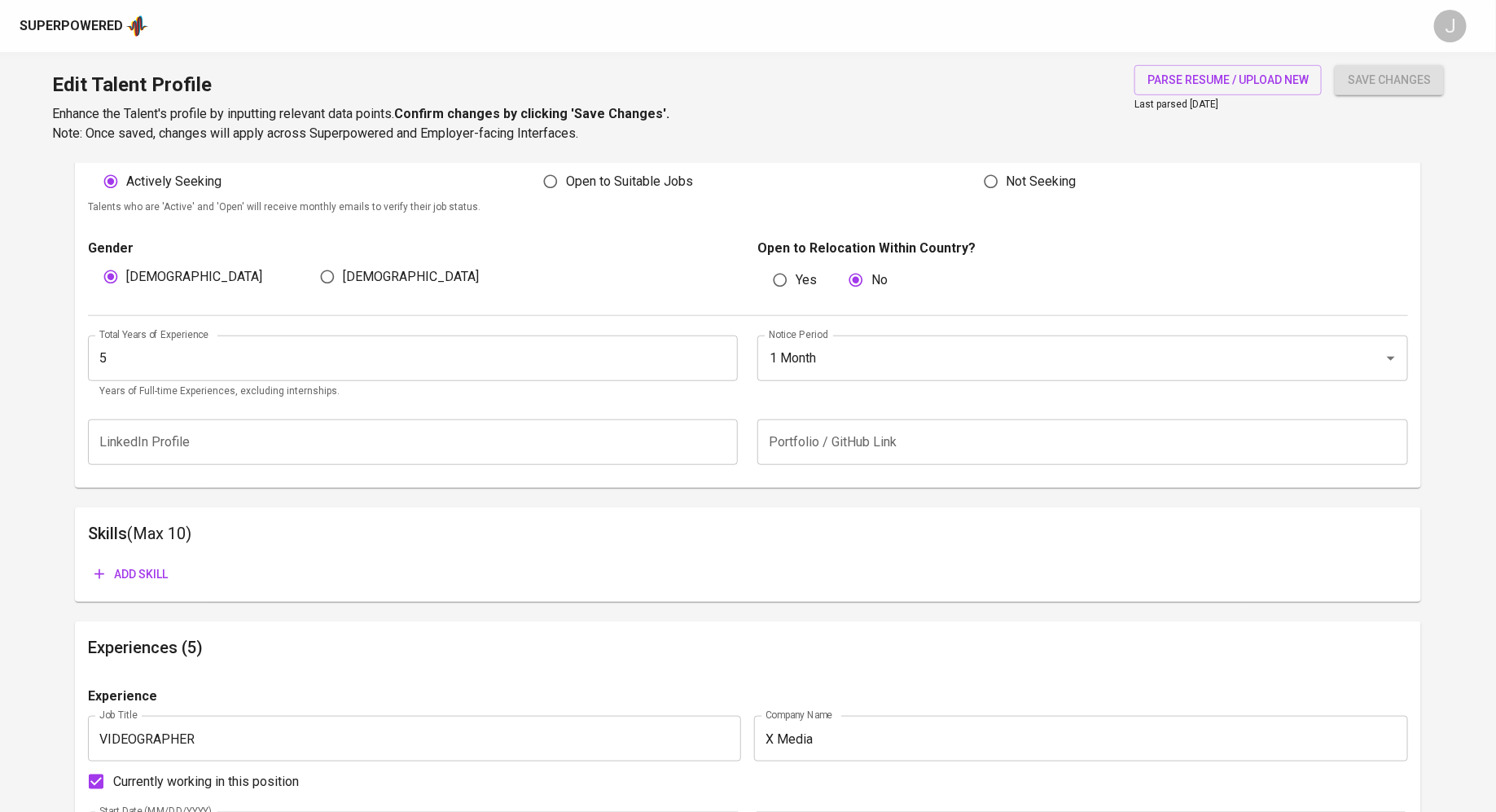
click at [112, 28] on div "Superpowered" at bounding box center [71, 26] width 104 height 19
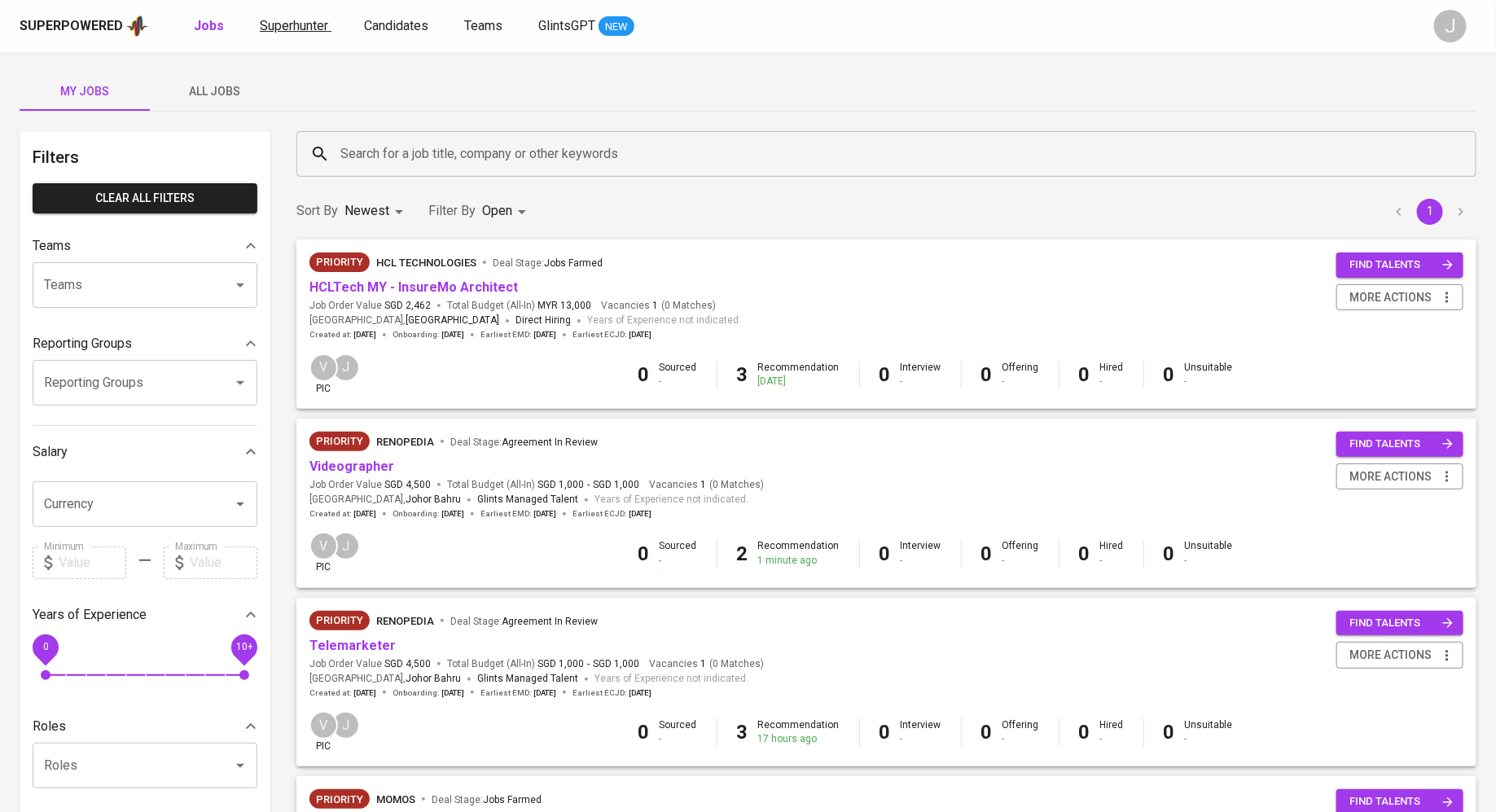
click at [272, 20] on span "Superhunter" at bounding box center [294, 25] width 69 height 16
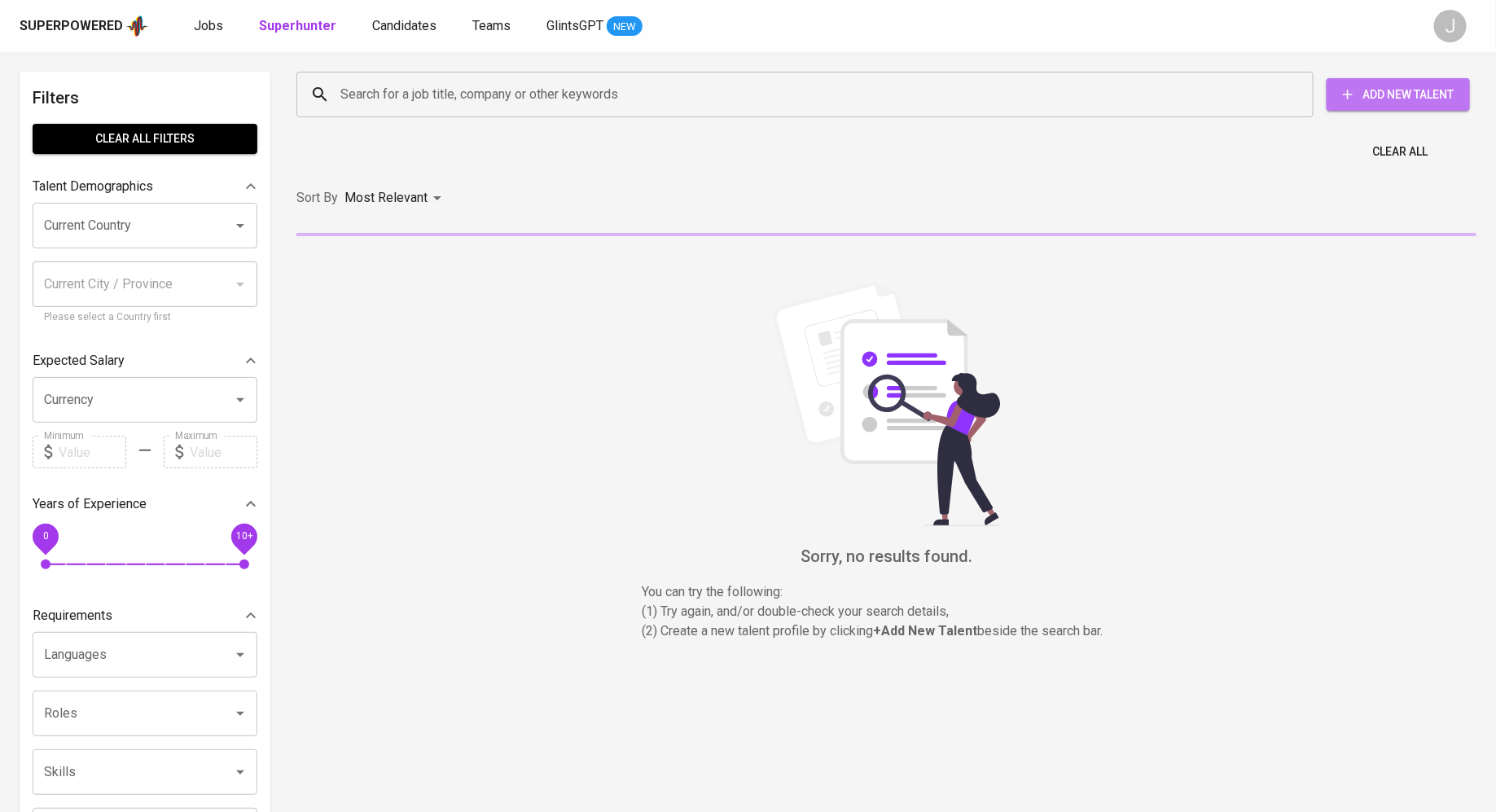
click at [1361, 95] on span "Add New Talent" at bounding box center [1398, 95] width 118 height 20
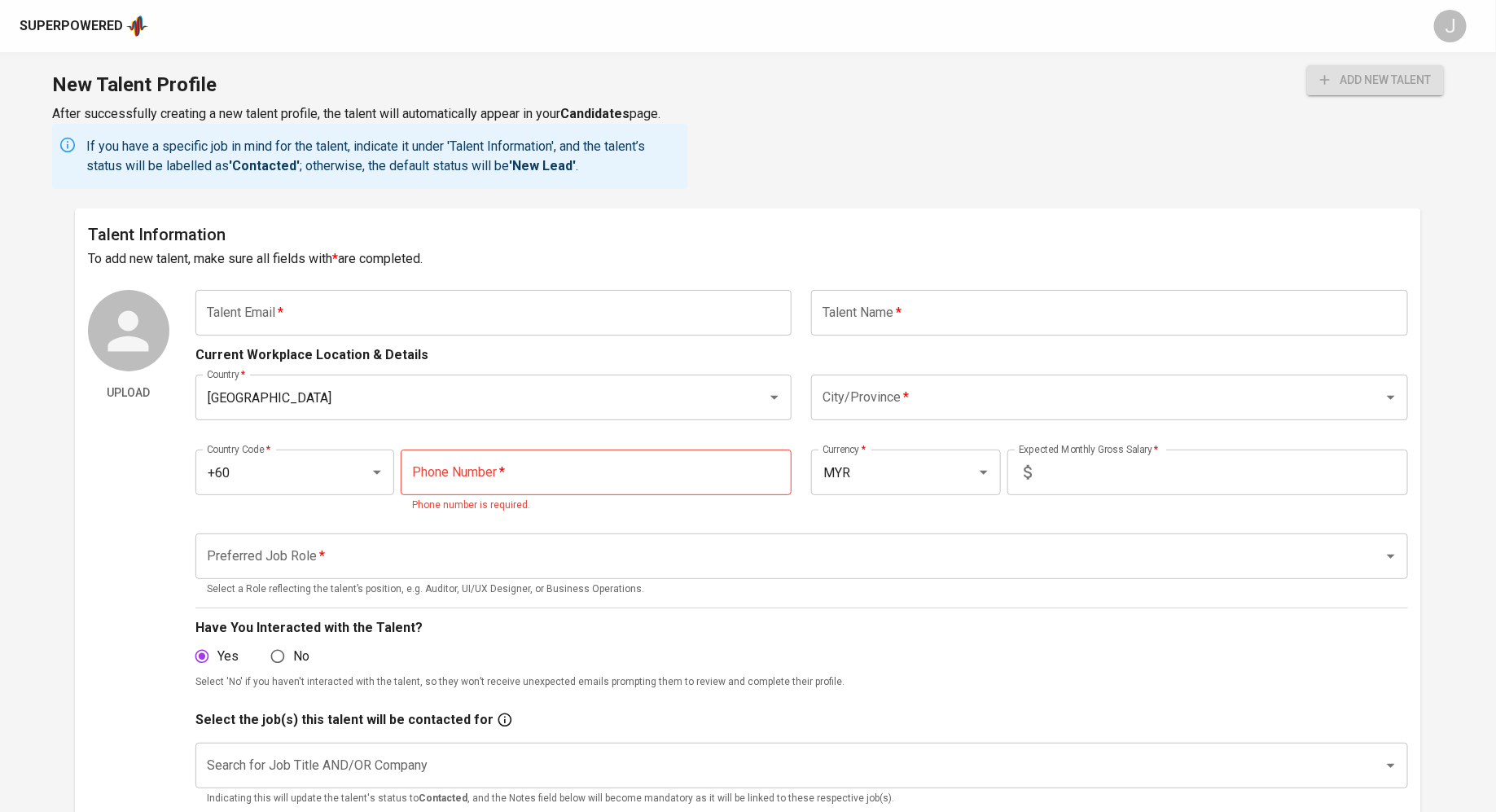
click at [468, 308] on input "text" at bounding box center [493, 313] width 597 height 46
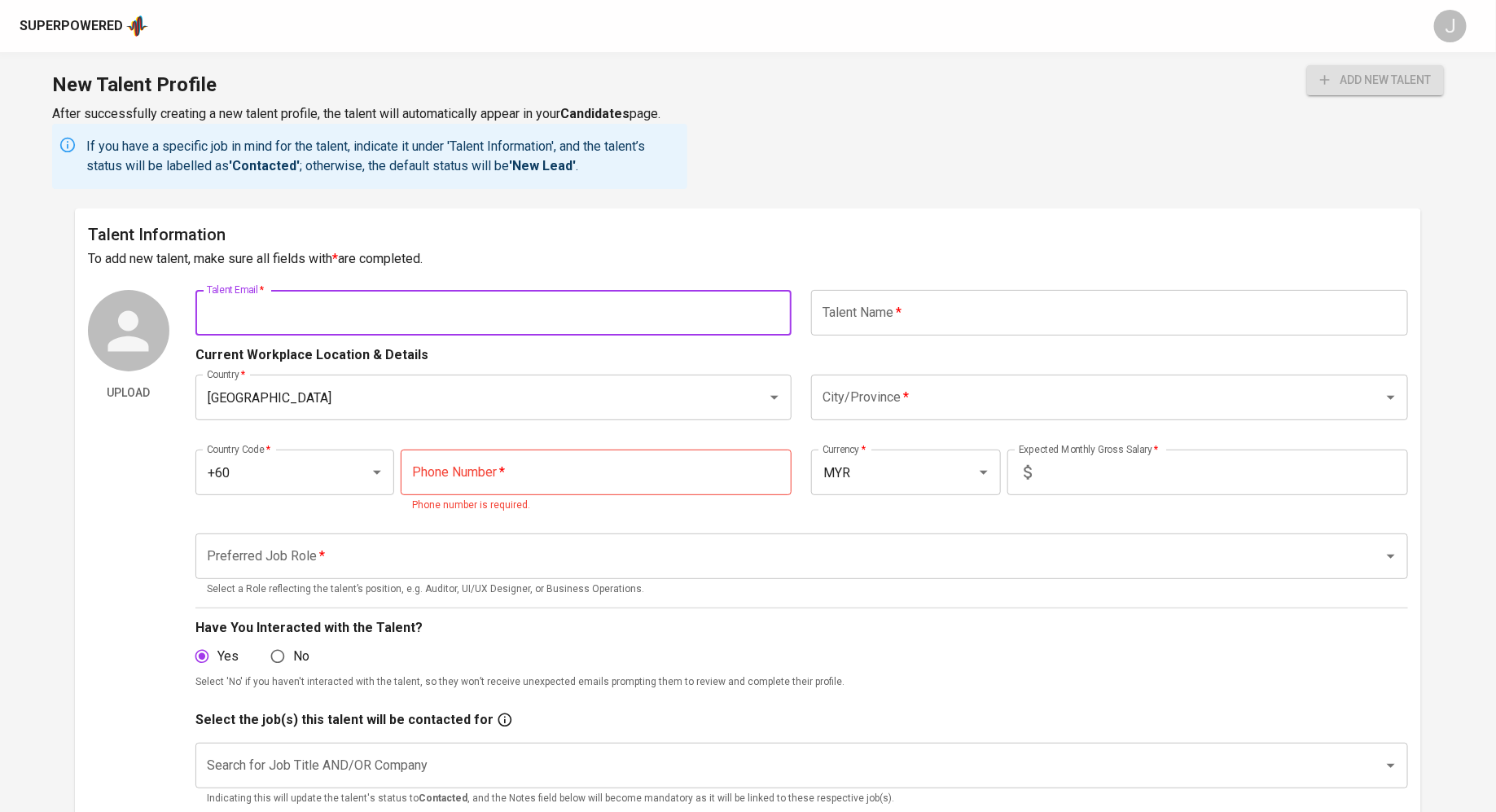
paste input "muhdridhwan34@gmail.com"
type input "muhdridhwan34@gmail.com"
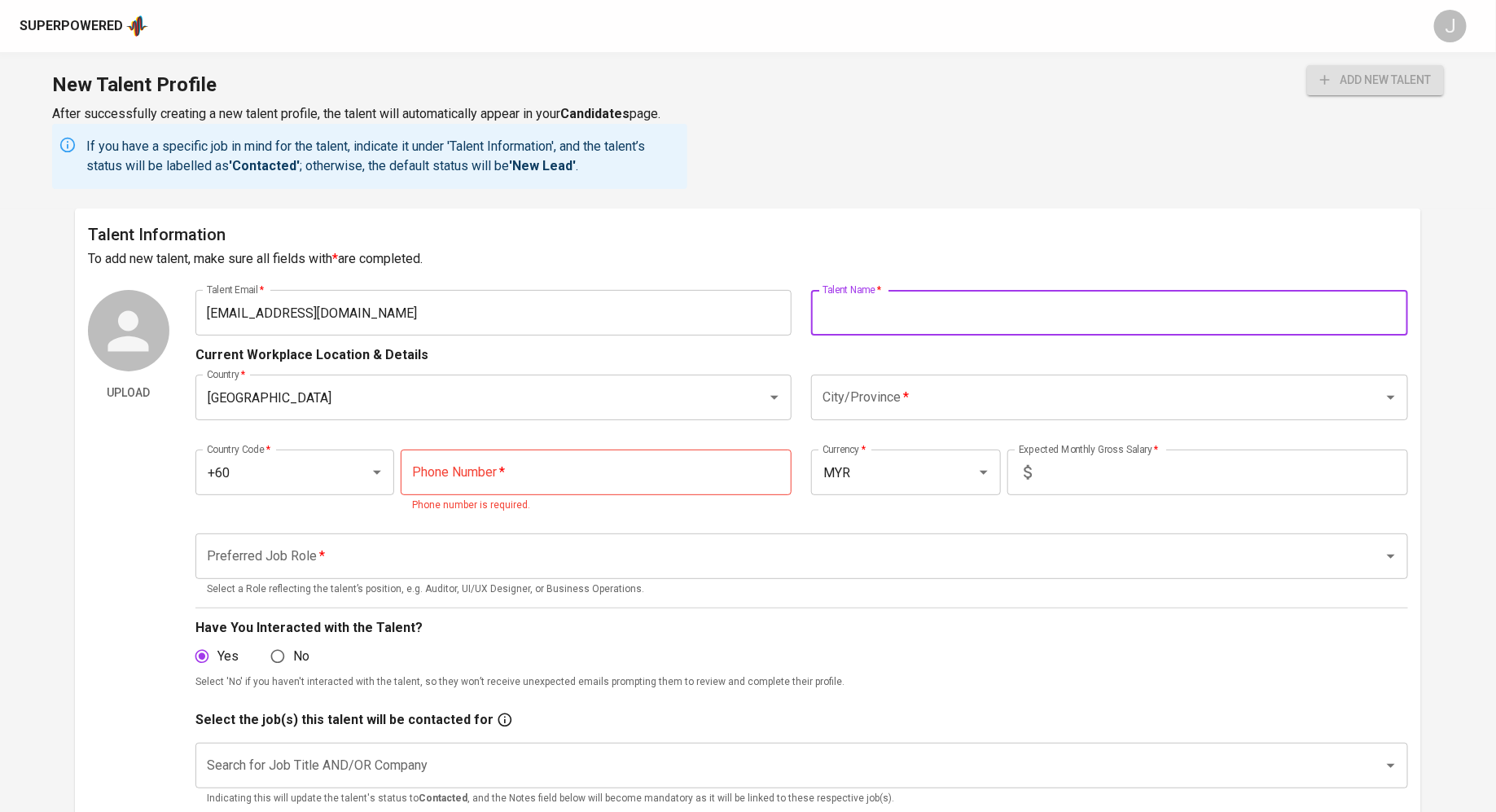
click at [946, 322] on input "text" at bounding box center [1109, 313] width 597 height 46
type input "Muh Ridhwan"
click at [997, 411] on input "City/Province   *" at bounding box center [1086, 397] width 536 height 31
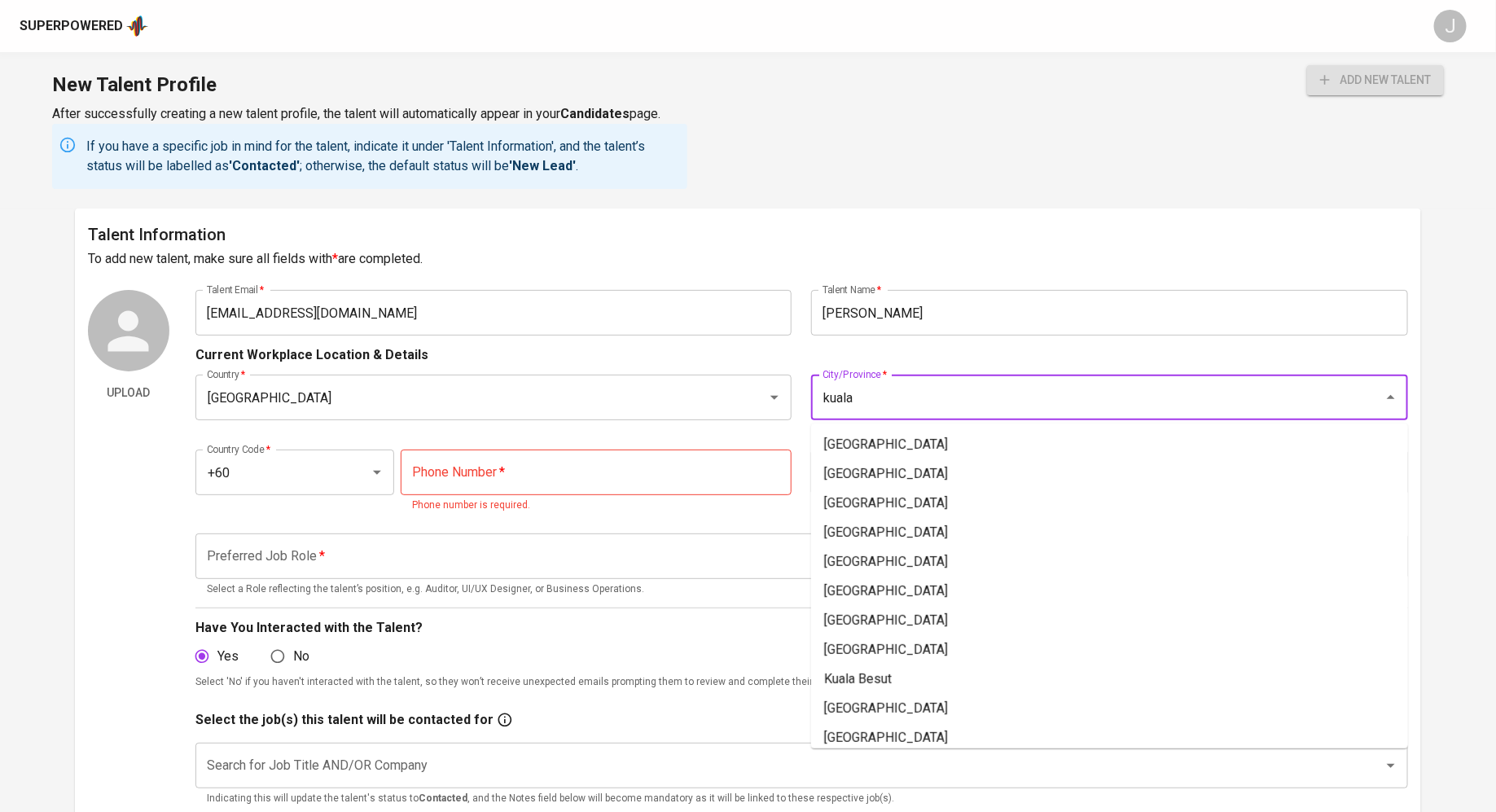
type input "kuala"
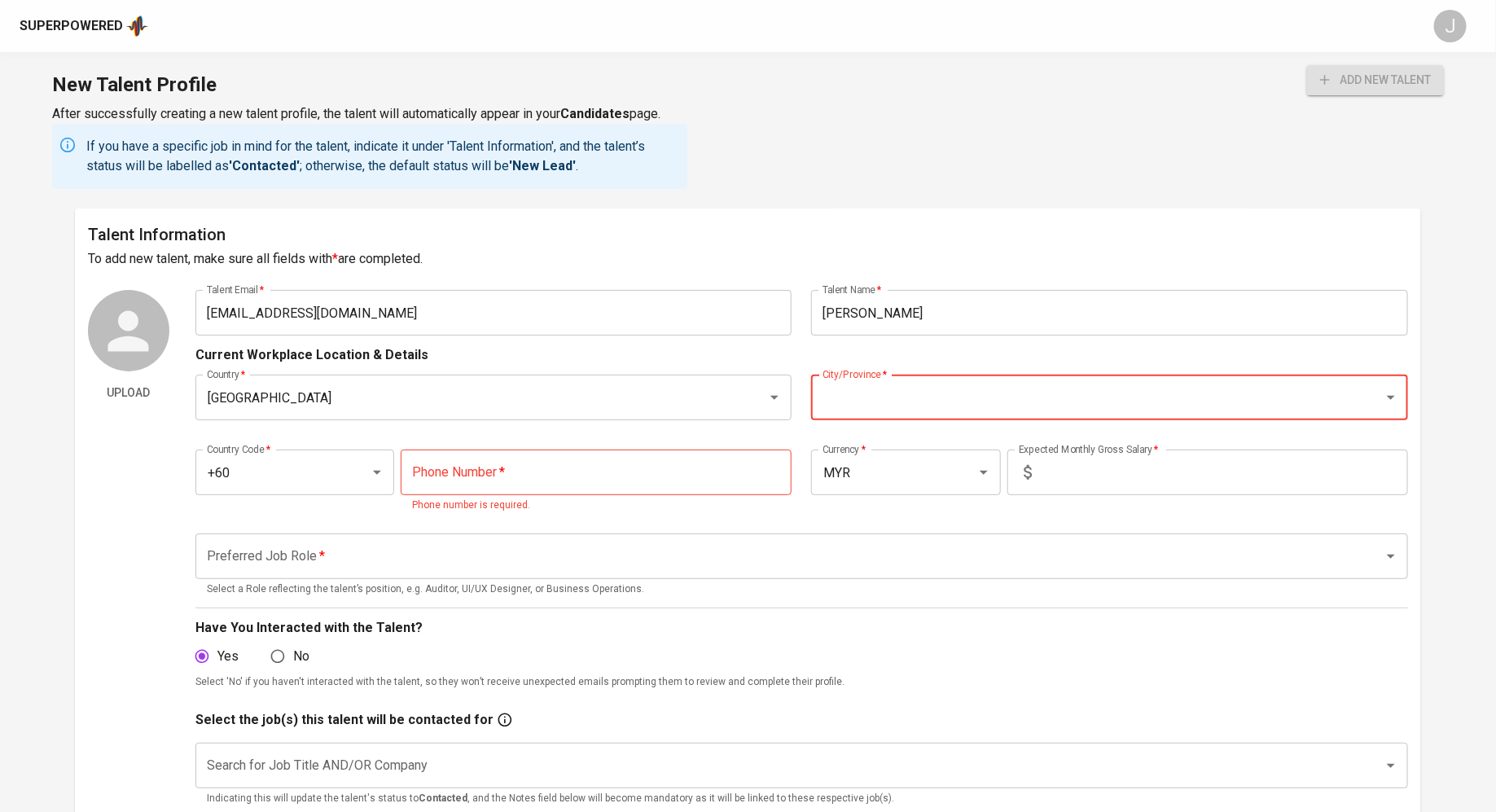
click at [967, 403] on input "City/Province   *" at bounding box center [1086, 397] width 536 height 31
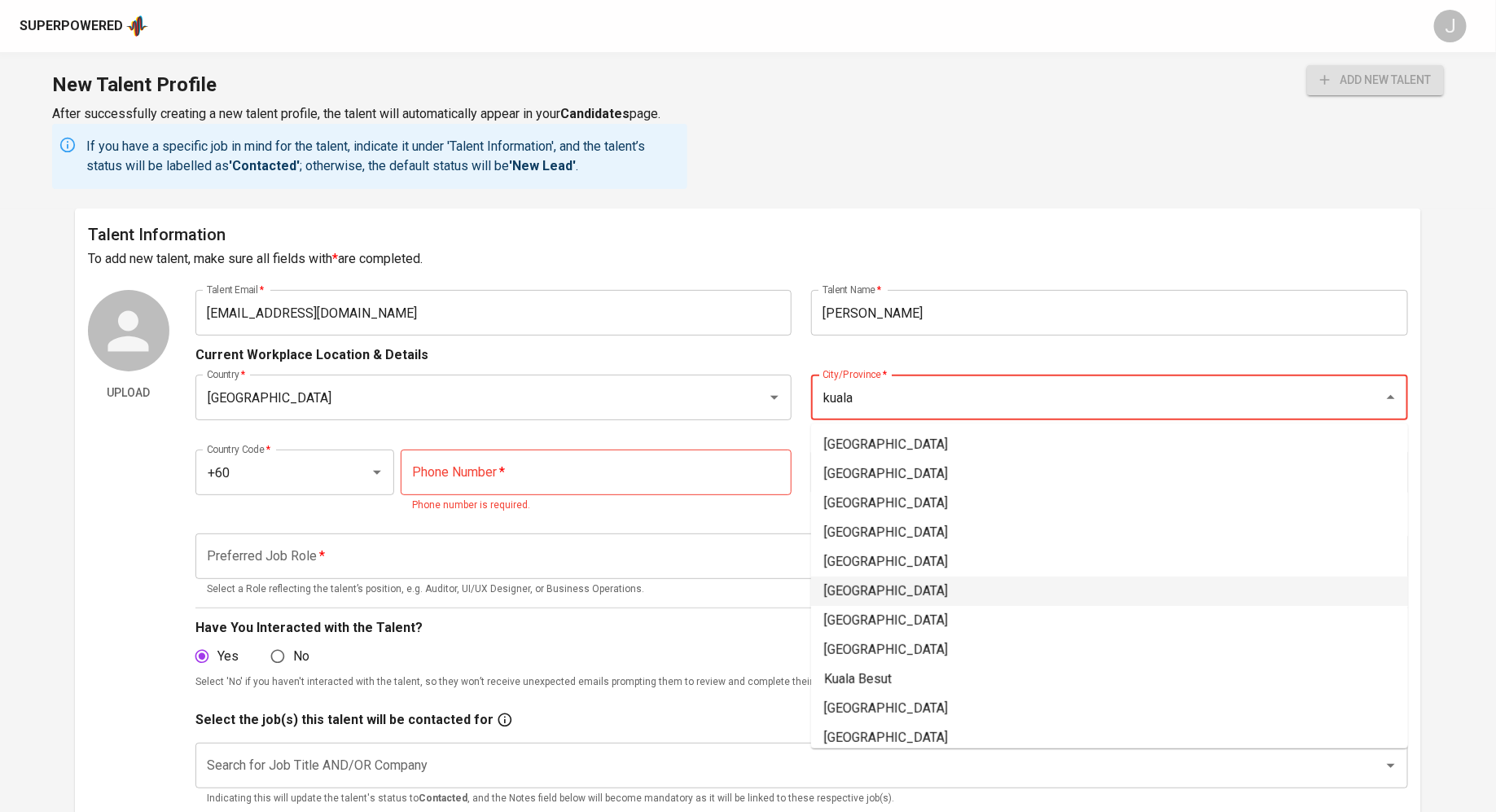
click at [875, 590] on li "[GEOGRAPHIC_DATA]" at bounding box center [1109, 591] width 597 height 29
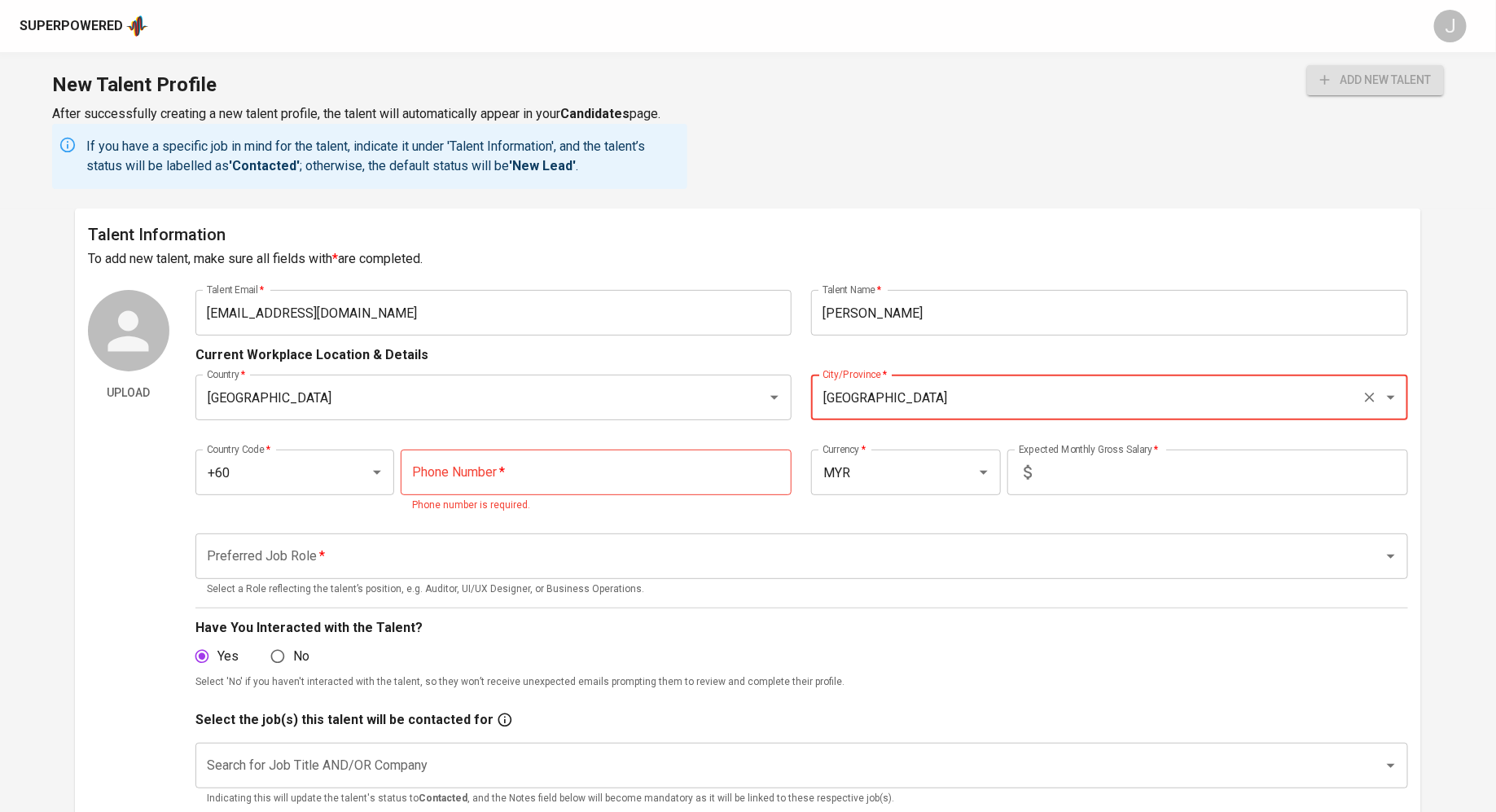
type input "[GEOGRAPHIC_DATA]"
click at [553, 483] on input "tel" at bounding box center [596, 473] width 391 height 46
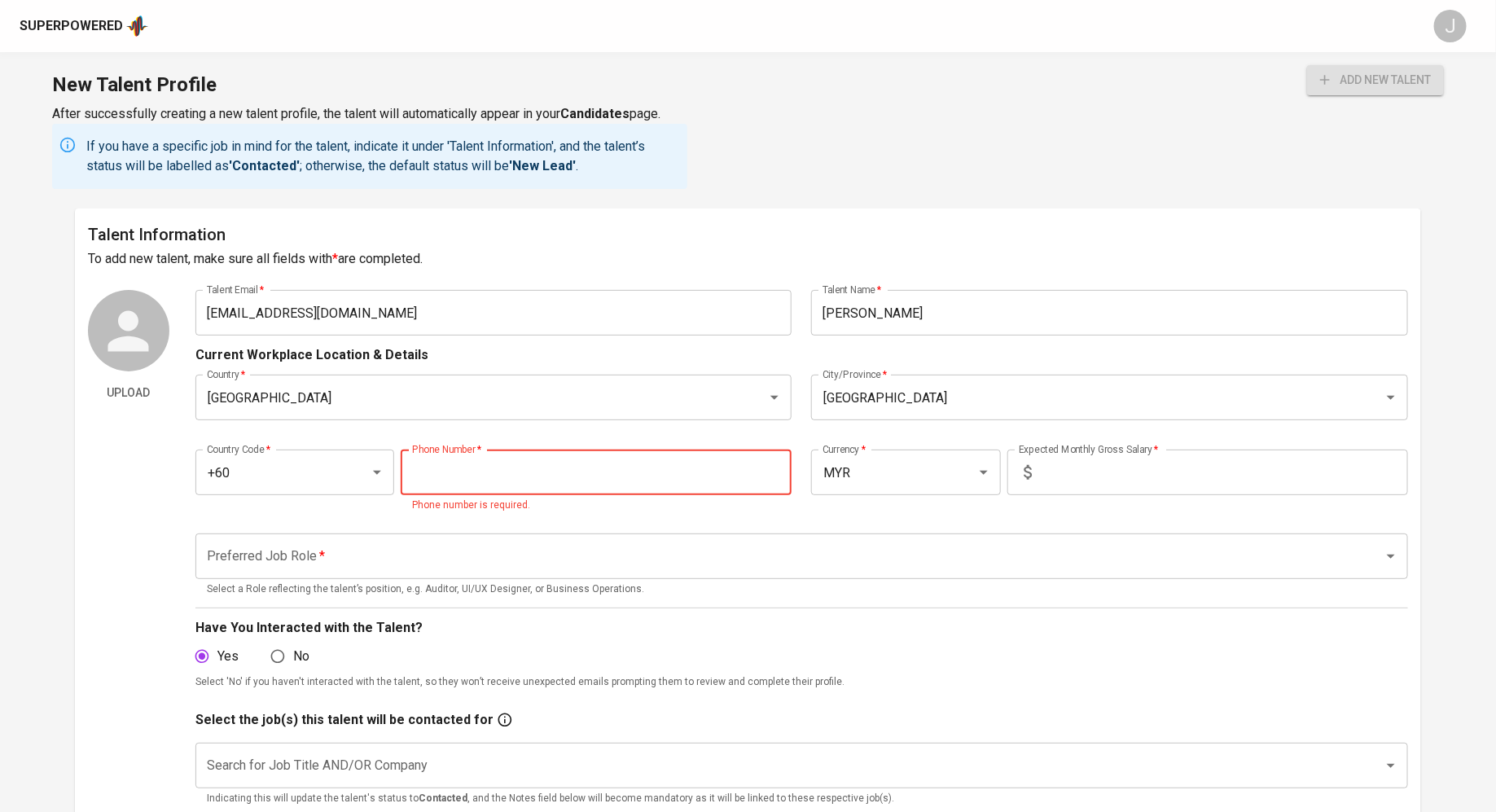
paste input "12-633-5600"
type input "12-633-5600"
click at [1112, 472] on input "text" at bounding box center [1223, 473] width 370 height 46
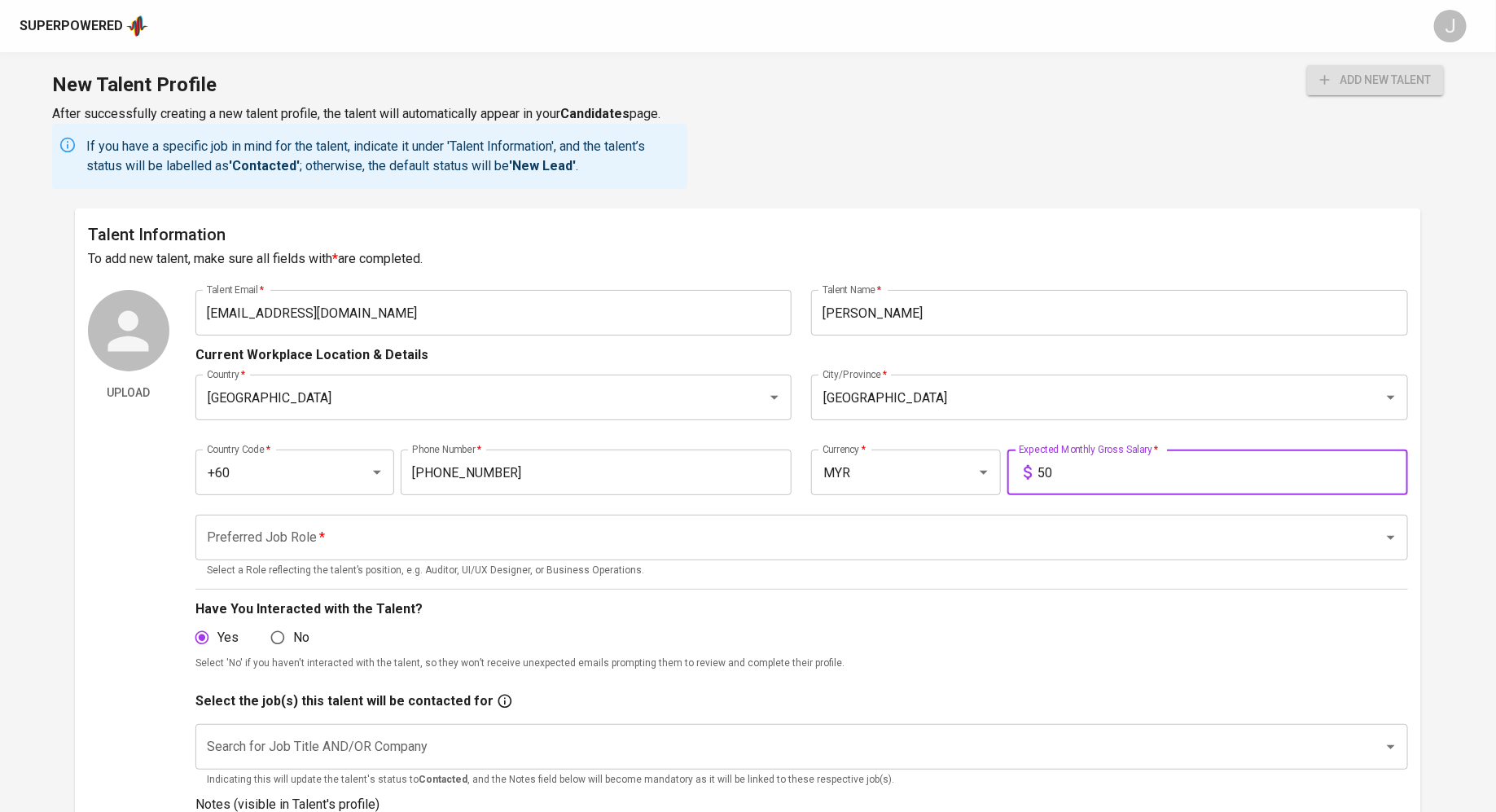
type input "5"
type input "4,500"
click at [336, 552] on input "Preferred Job Role   *" at bounding box center [779, 537] width 1152 height 31
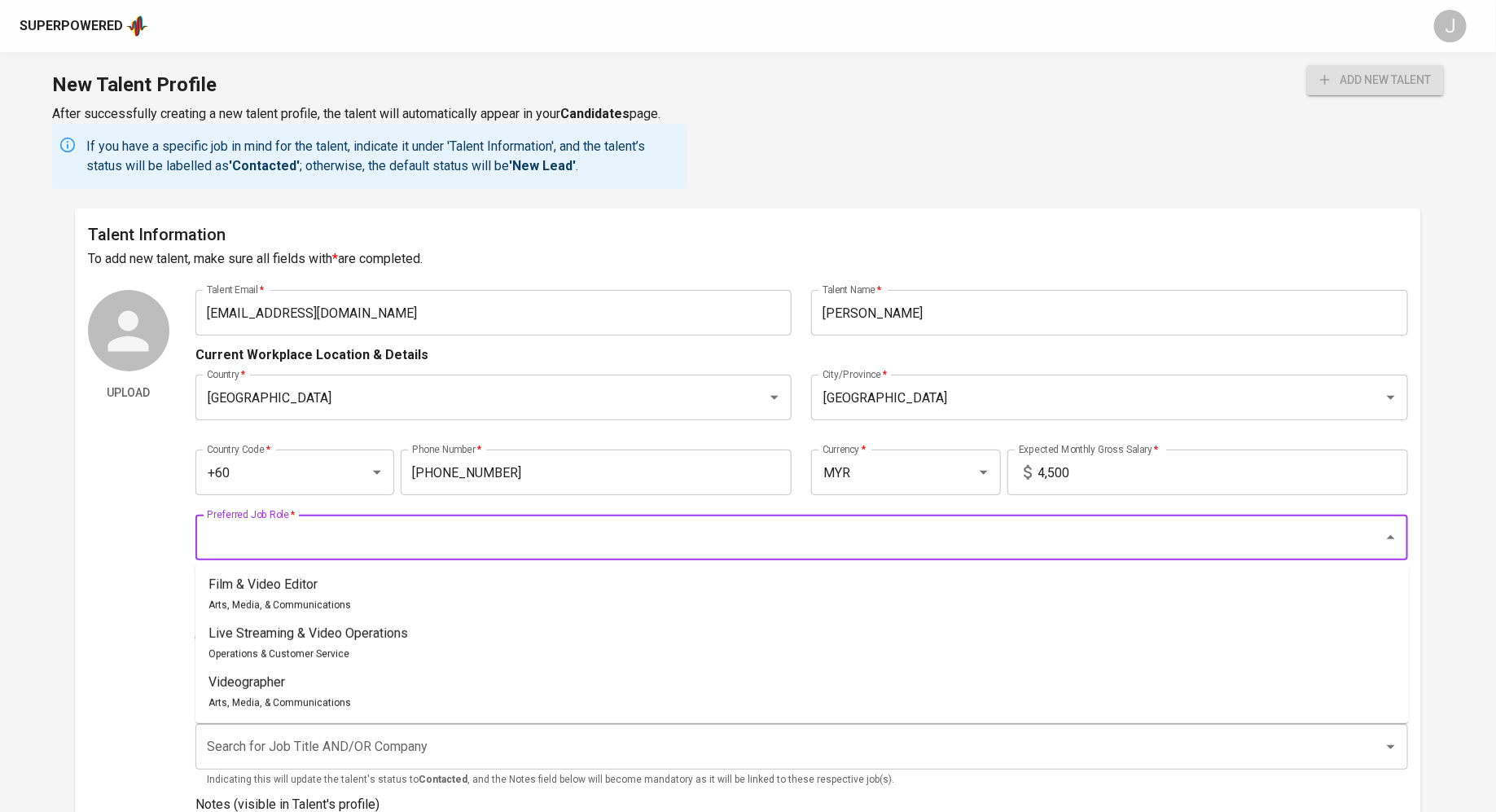
type input "b"
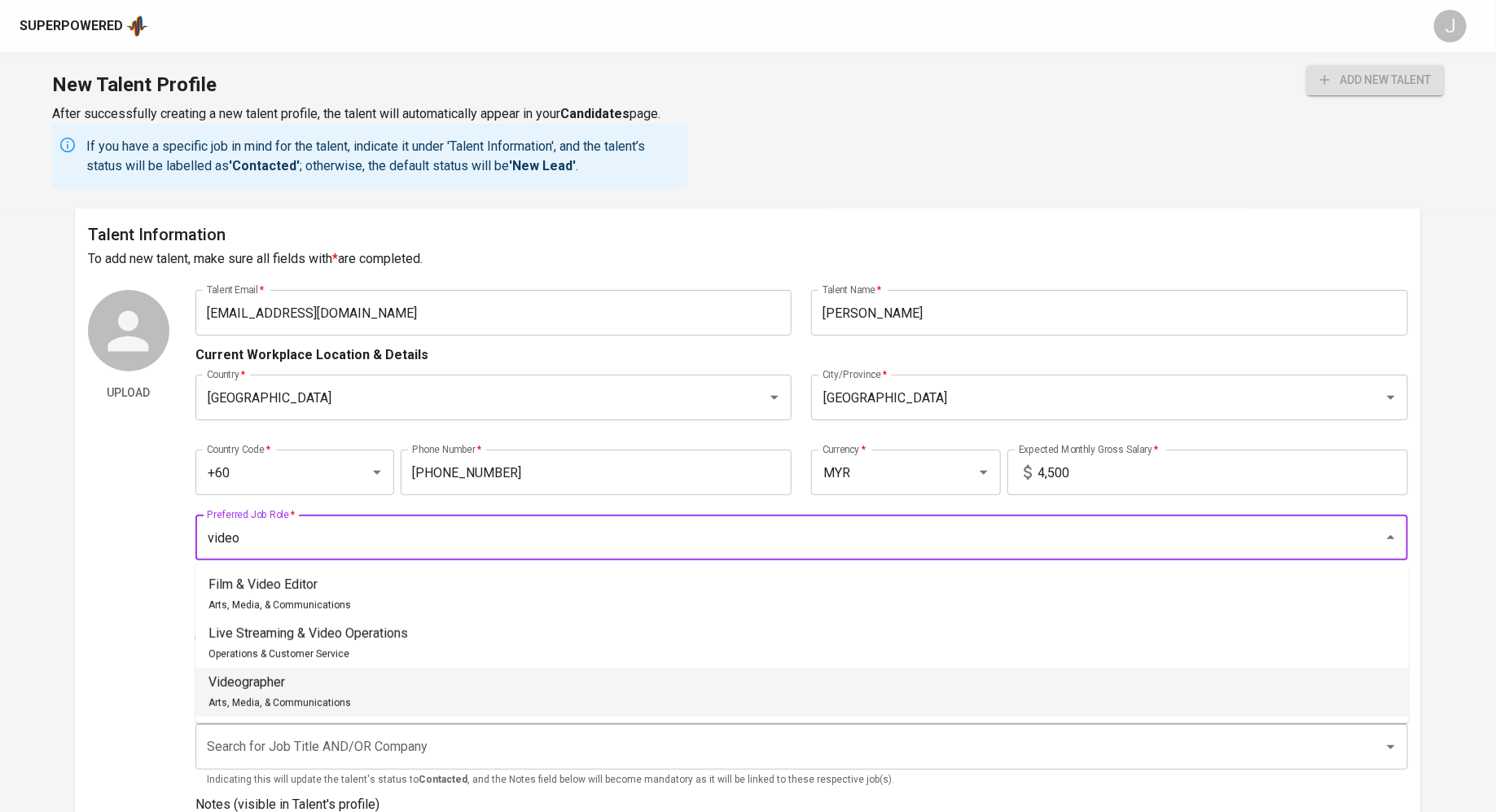
click at [220, 699] on span "Arts, Media, & Communications" at bounding box center [279, 703] width 143 height 11
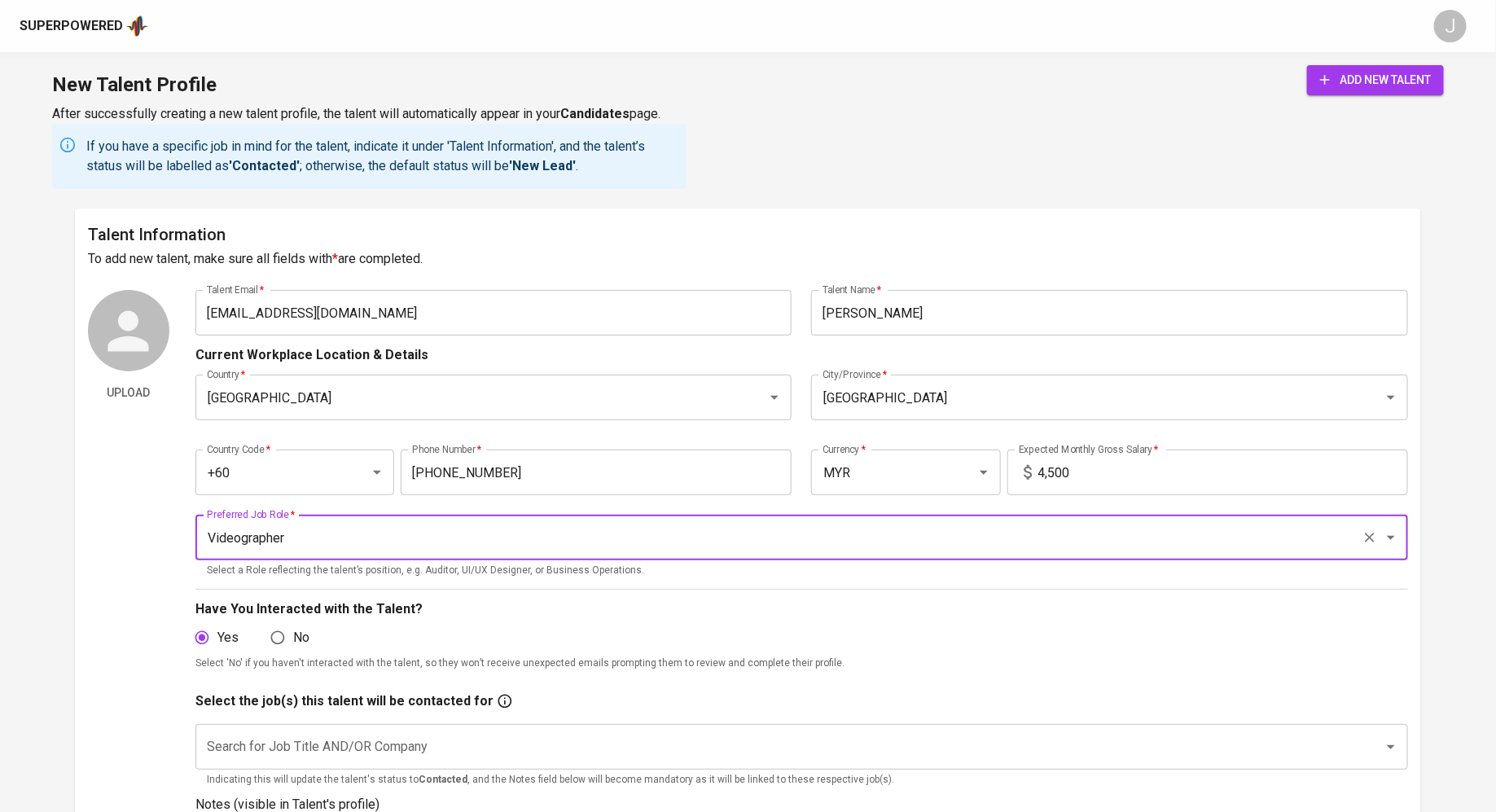
click at [297, 772] on p "Indicating this will update the talent's status to Contacted , and the Notes fi…" at bounding box center [801, 780] width 1190 height 16
type input "Videographer"
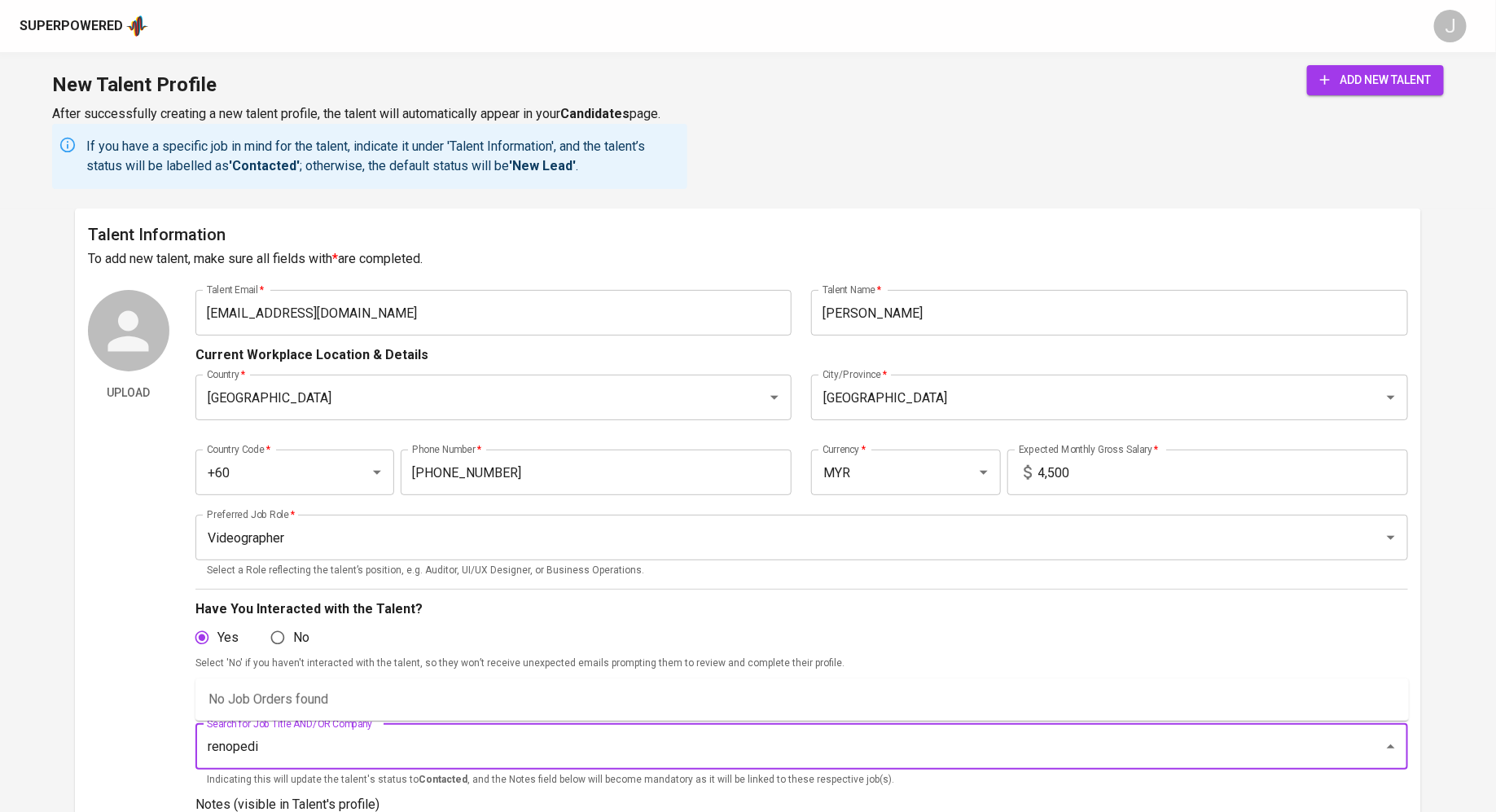
type input "renopedia"
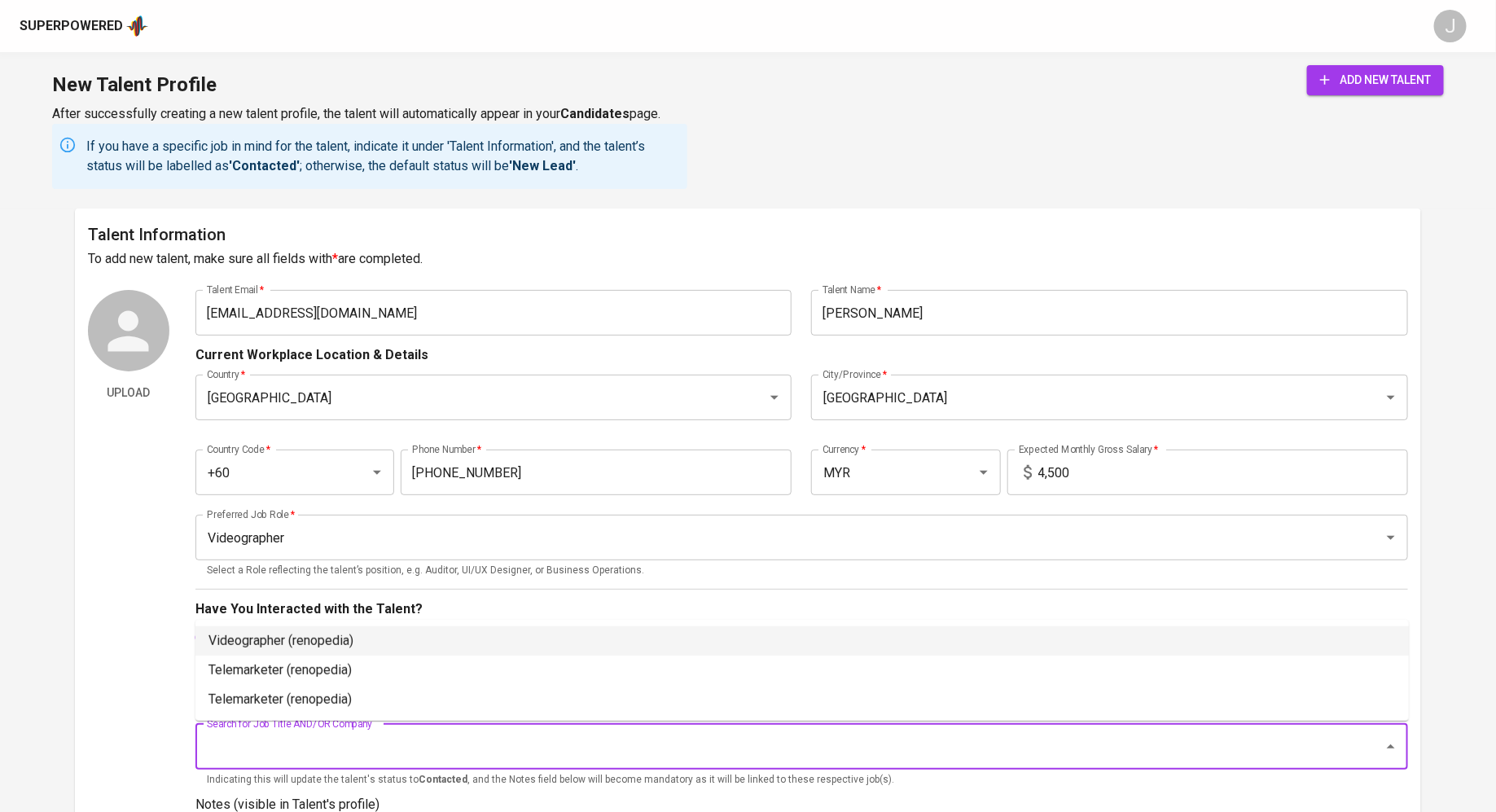
click at [355, 636] on li "Videographer (renopedia)" at bounding box center [801, 641] width 1213 height 29
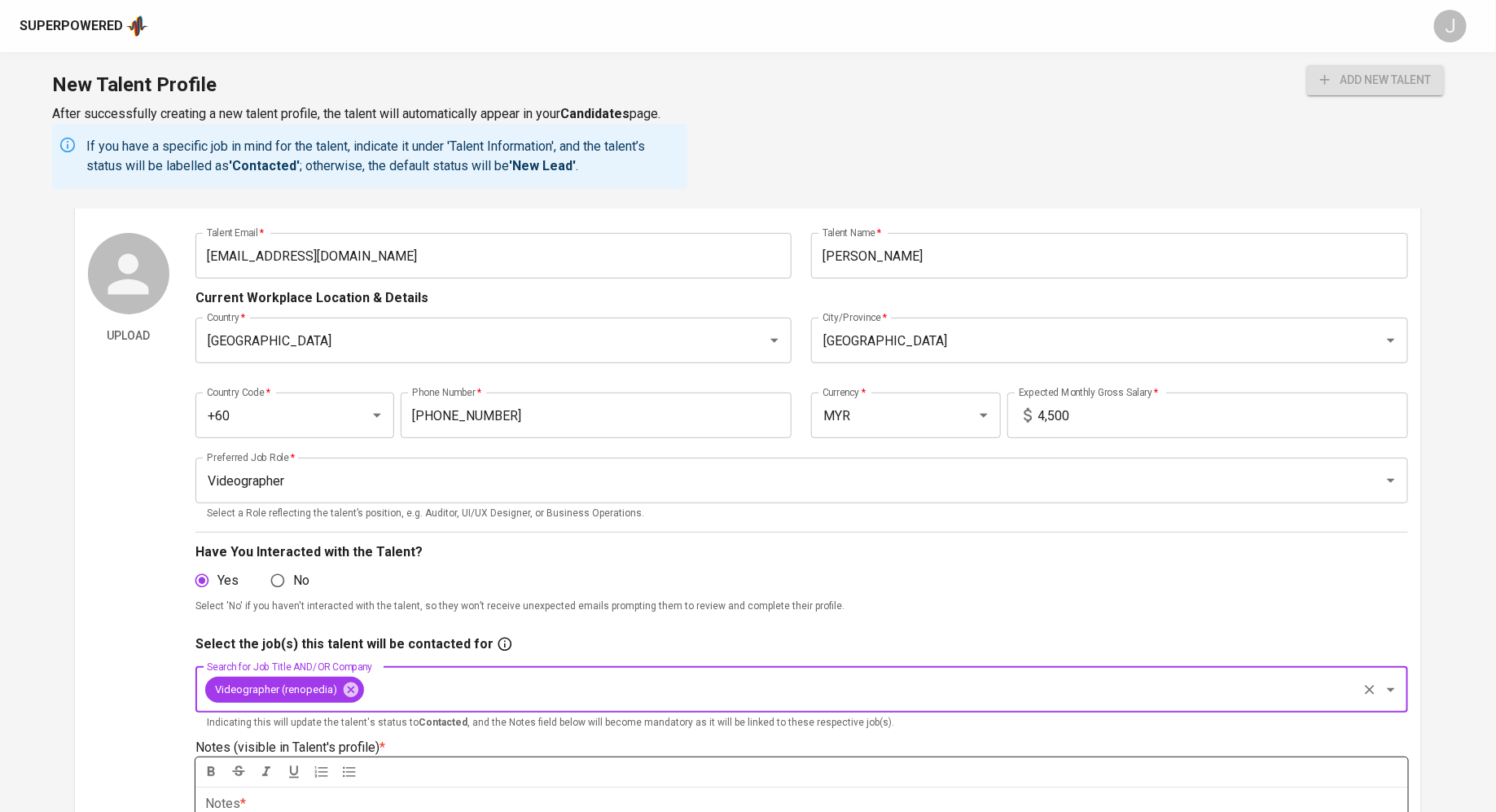
scroll to position [436, 0]
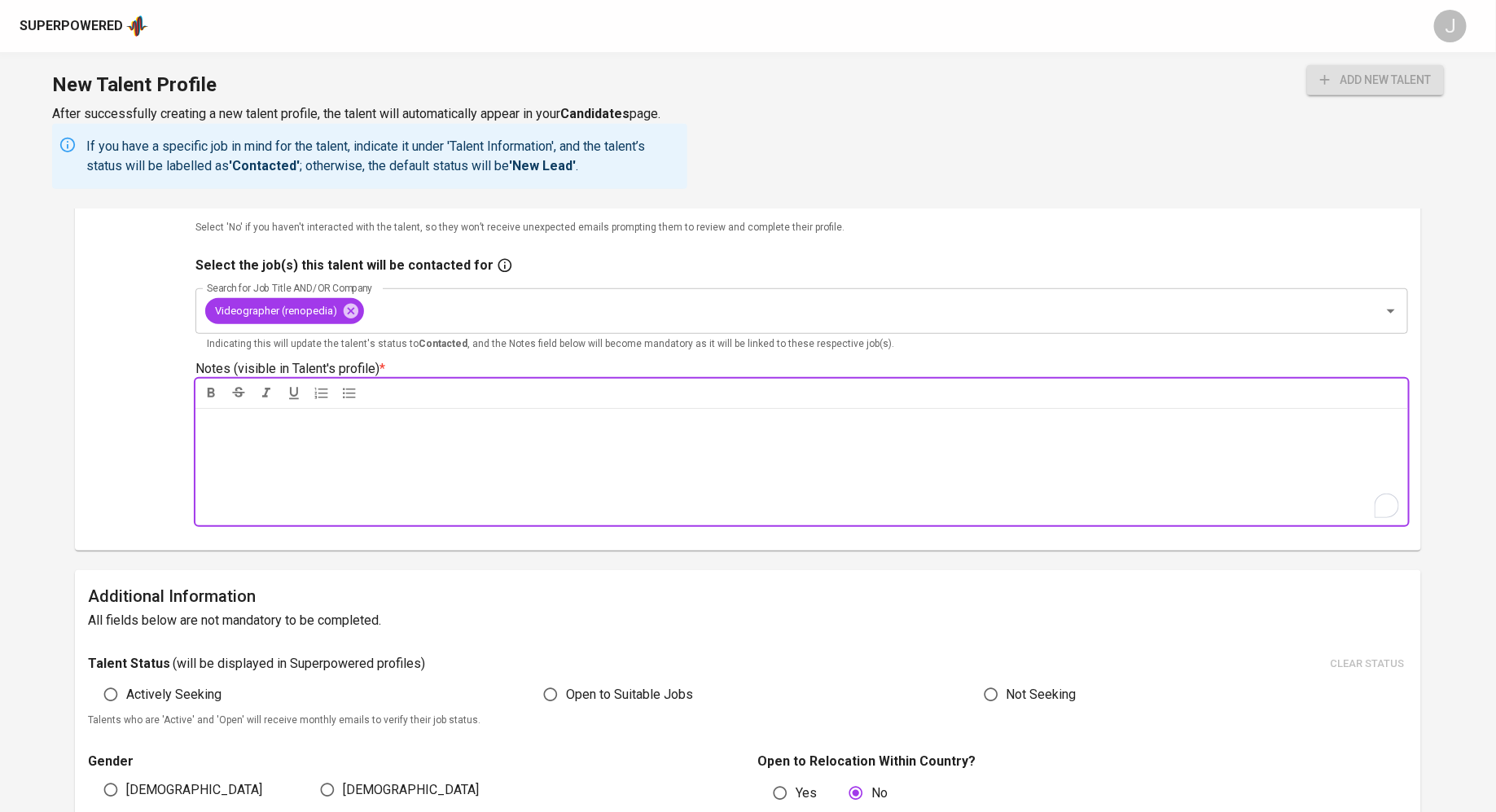
click at [446, 480] on div "Notes * ﻿" at bounding box center [801, 467] width 1212 height 118
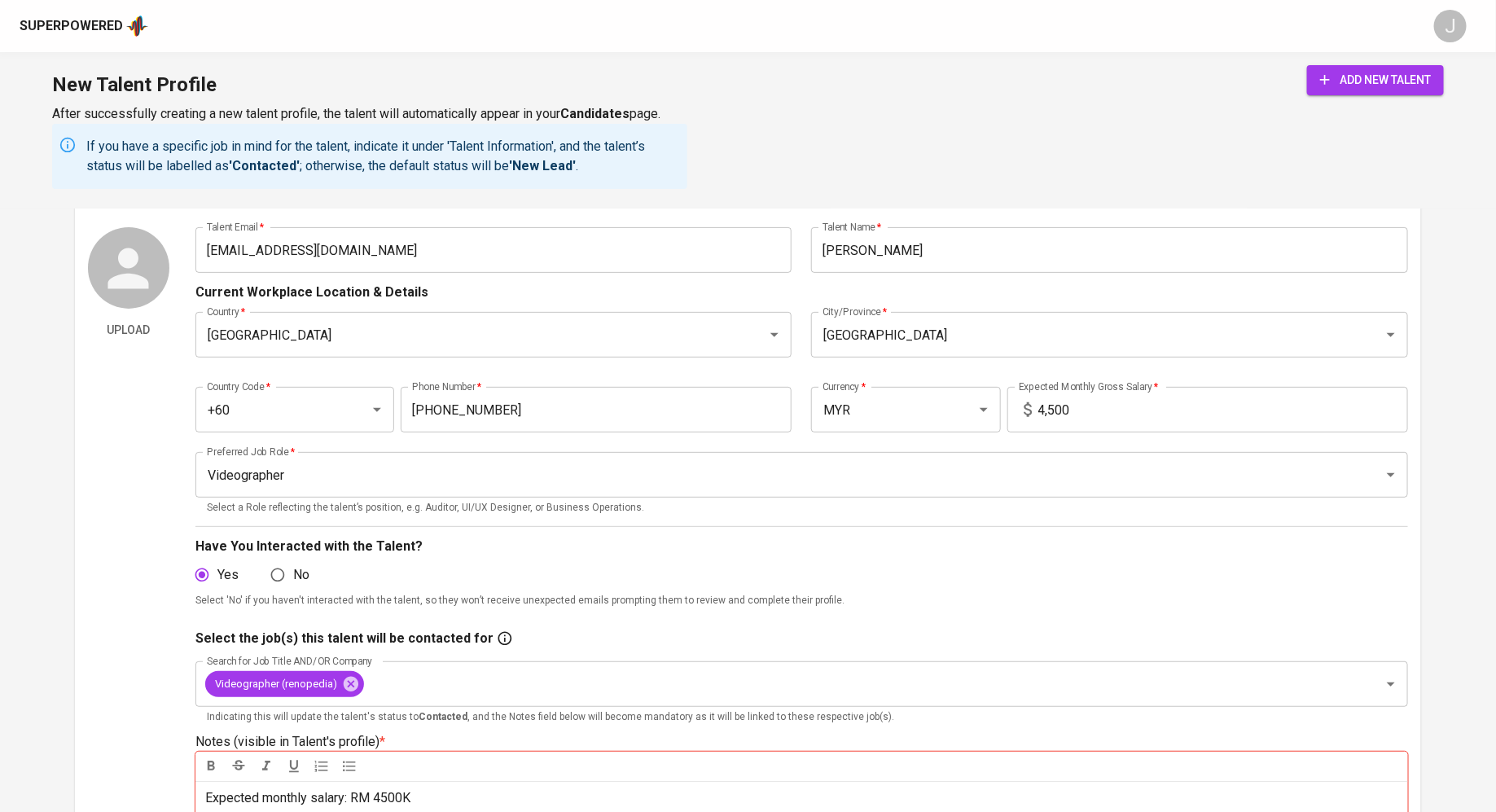
scroll to position [135, 0]
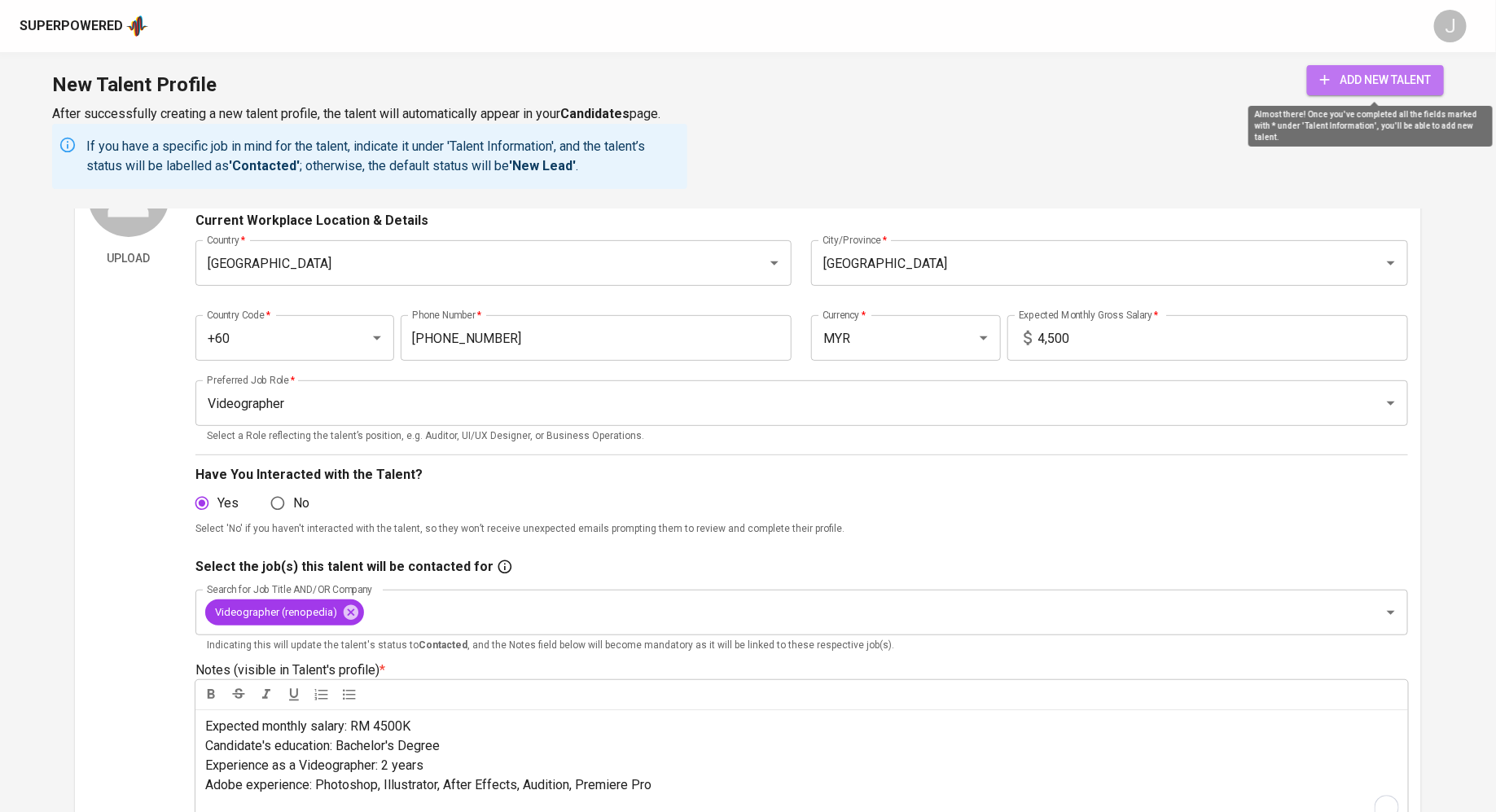
click at [1351, 87] on span "add new talent" at bounding box center [1375, 80] width 111 height 20
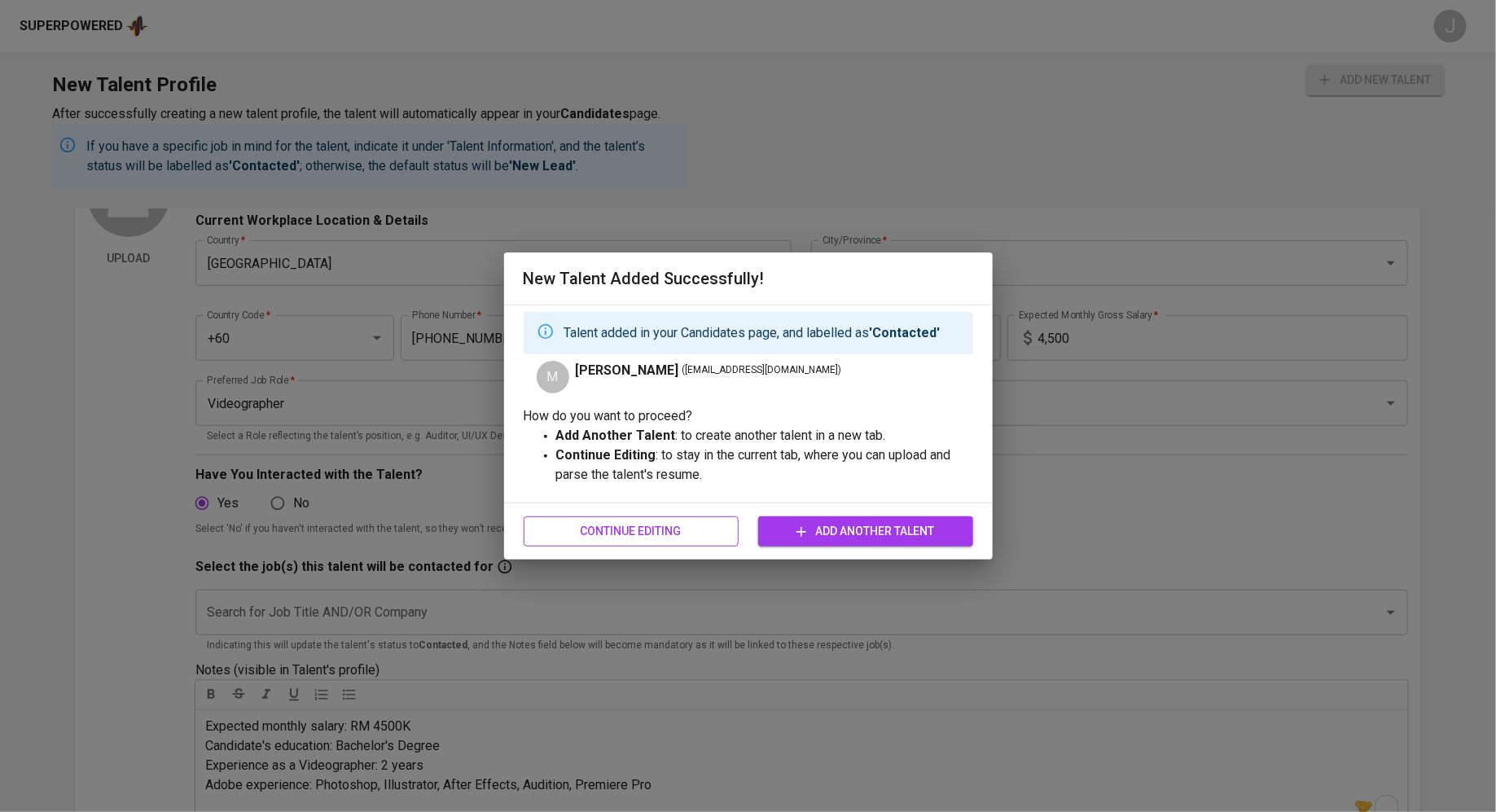
click at [696, 524] on span "Continue Editing" at bounding box center [630, 530] width 189 height 20
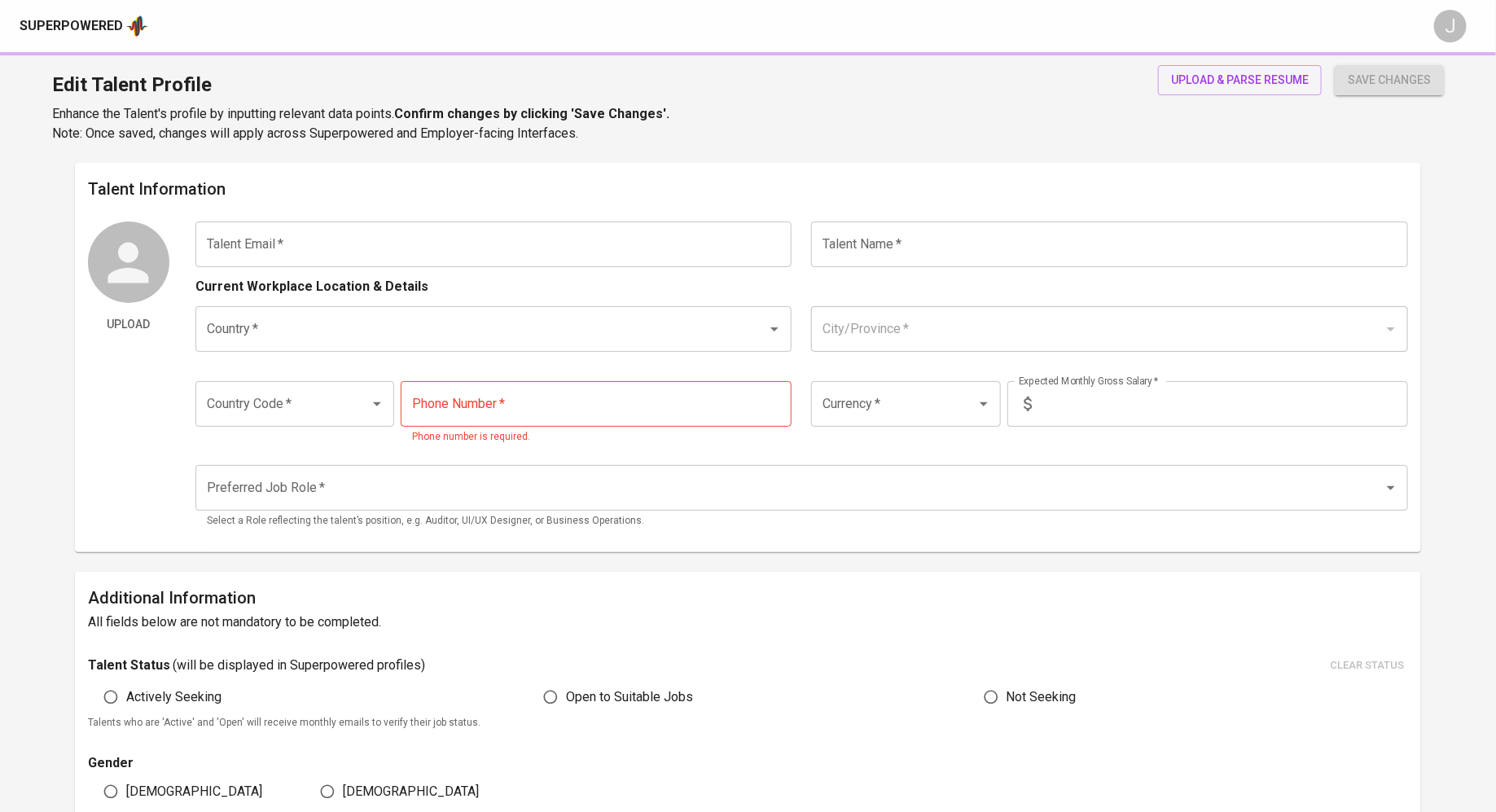
type input "muhdridhwan34@gmail.com"
type input "Muh Ridhwan"
type input "[GEOGRAPHIC_DATA]"
type input "+60"
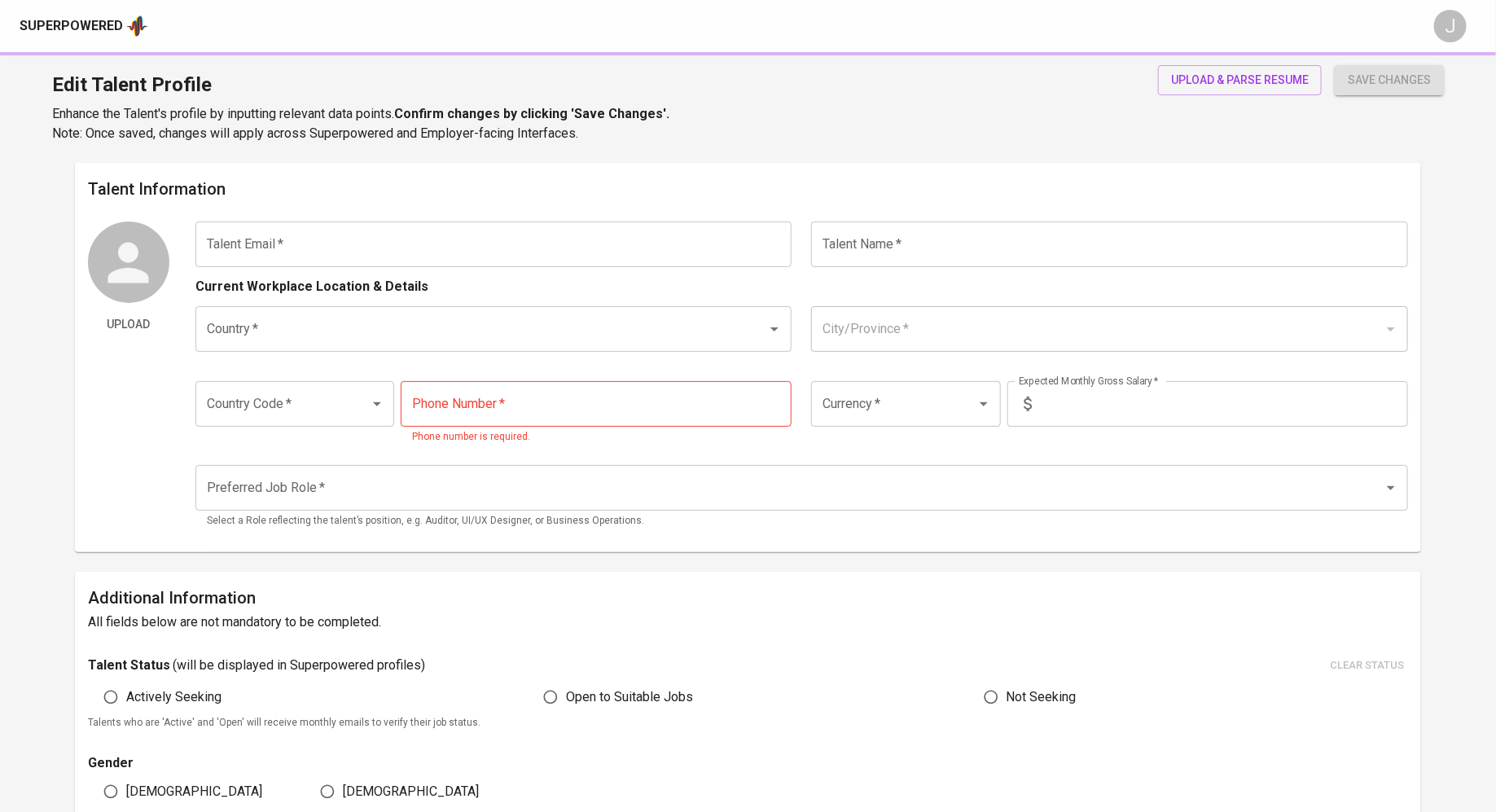
type input "12-633-5600"
type input "MYR"
type input "4,500"
type input "Videographer"
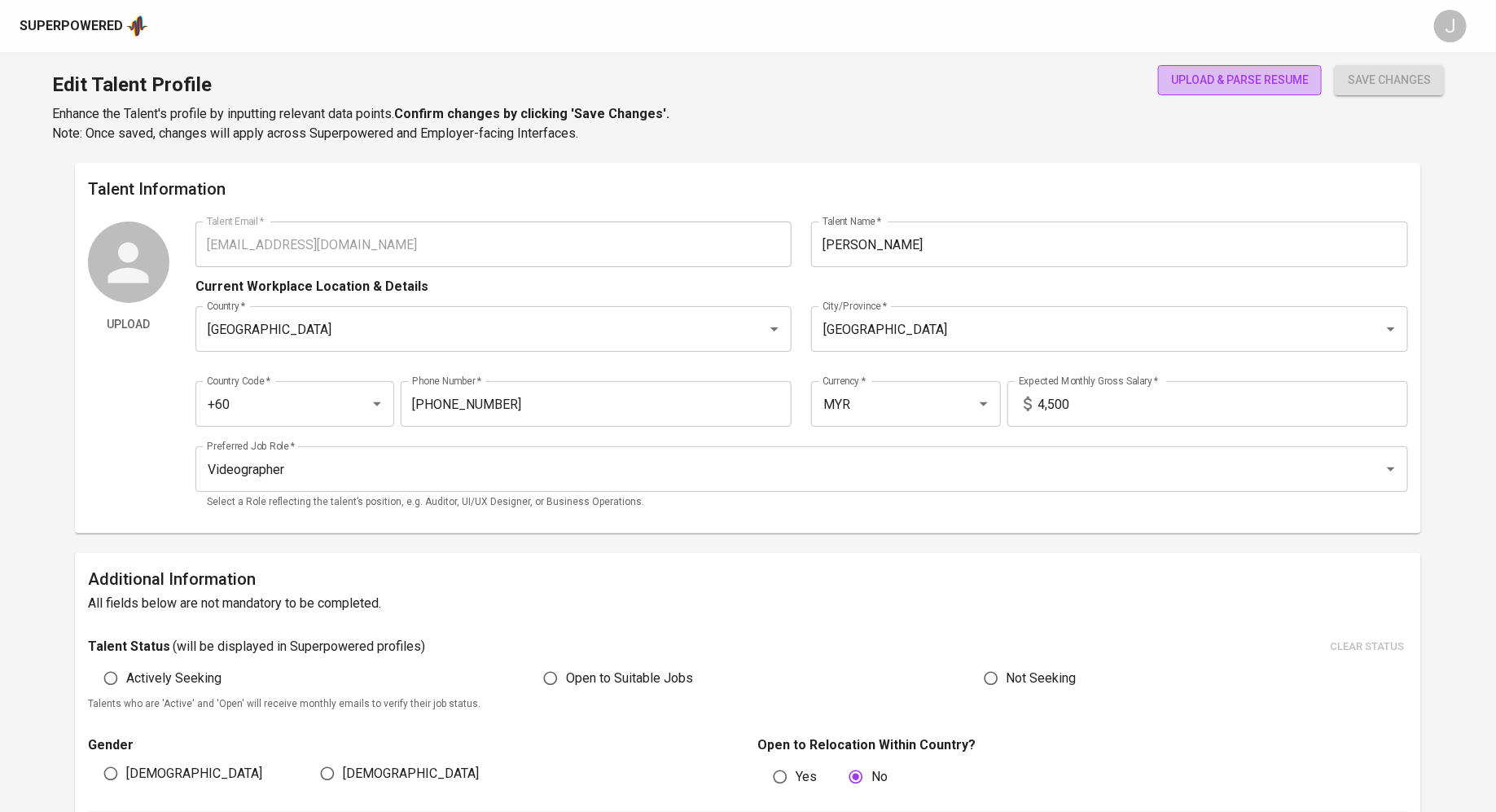
click at [1278, 82] on span "upload & parse resume" at bounding box center [1240, 80] width 138 height 20
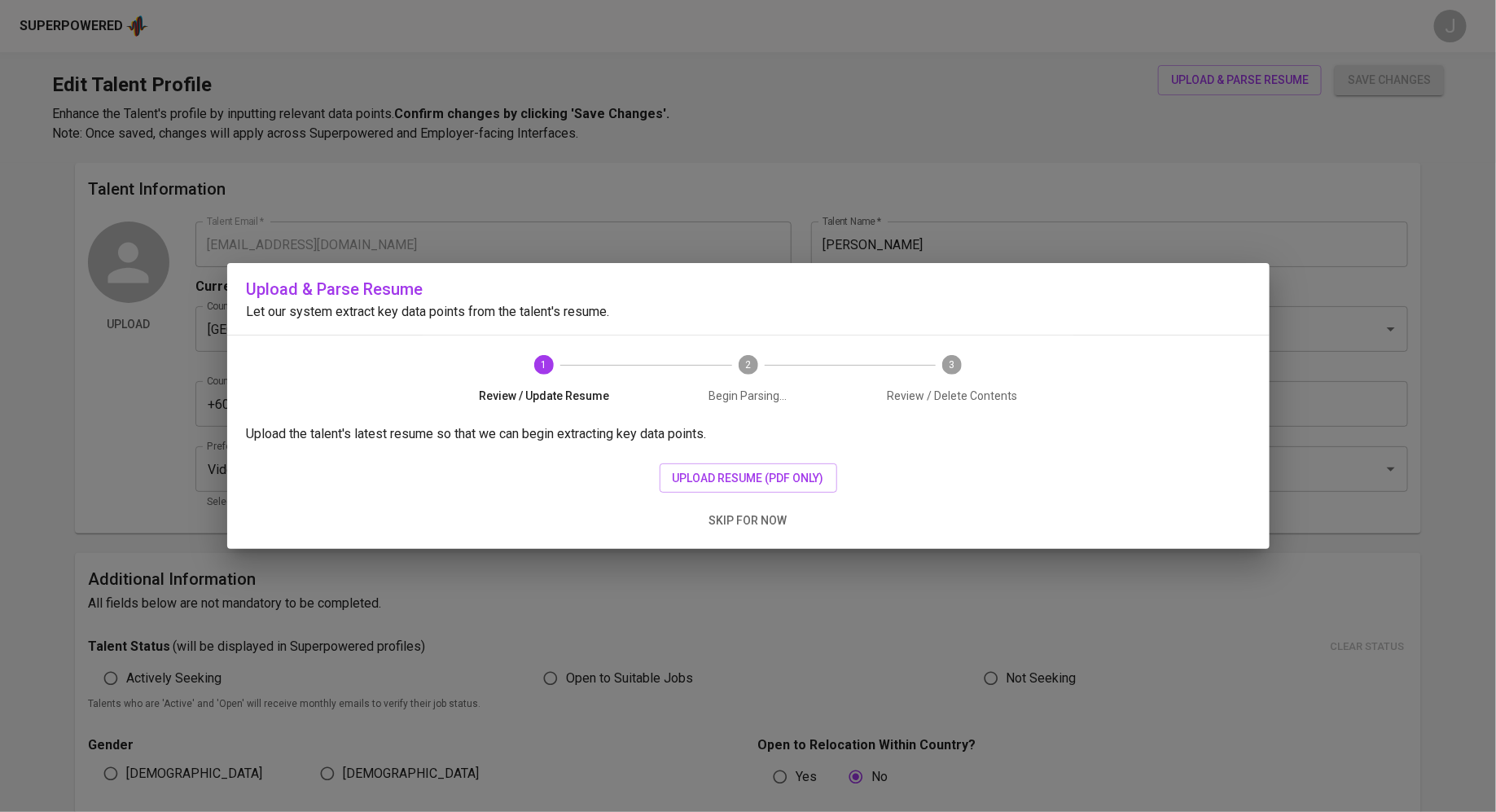
click at [727, 458] on div "Upload the talent's latest resume so that we can begin extracting key data poin…" at bounding box center [748, 486] width 1042 height 125
click at [735, 471] on span "upload resume (pdf only)" at bounding box center [748, 478] width 152 height 20
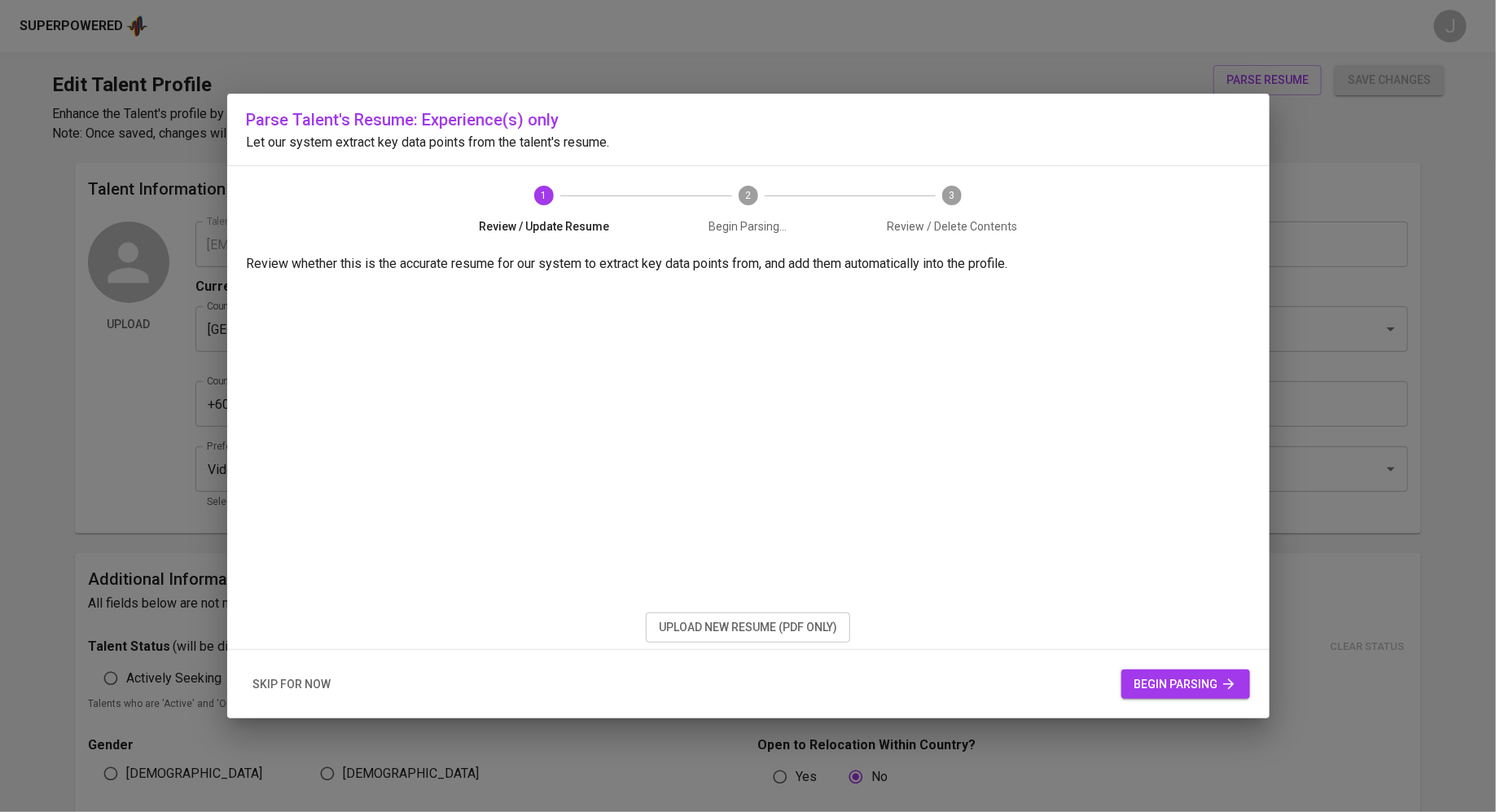
click at [1192, 678] on span "begin parsing" at bounding box center [1186, 684] width 103 height 20
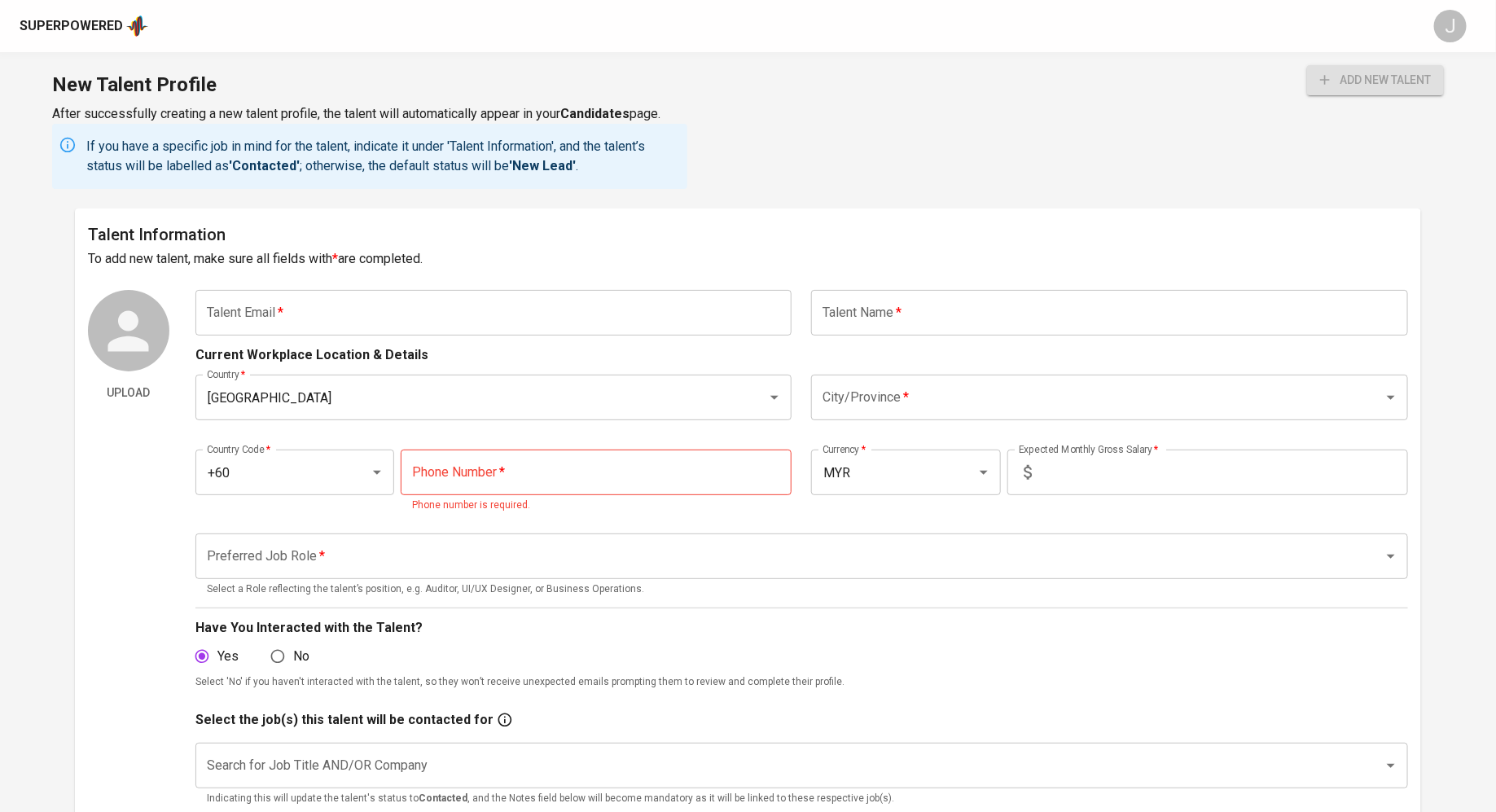
click at [329, 362] on p "Current Workplace Location & Details" at bounding box center [311, 355] width 233 height 20
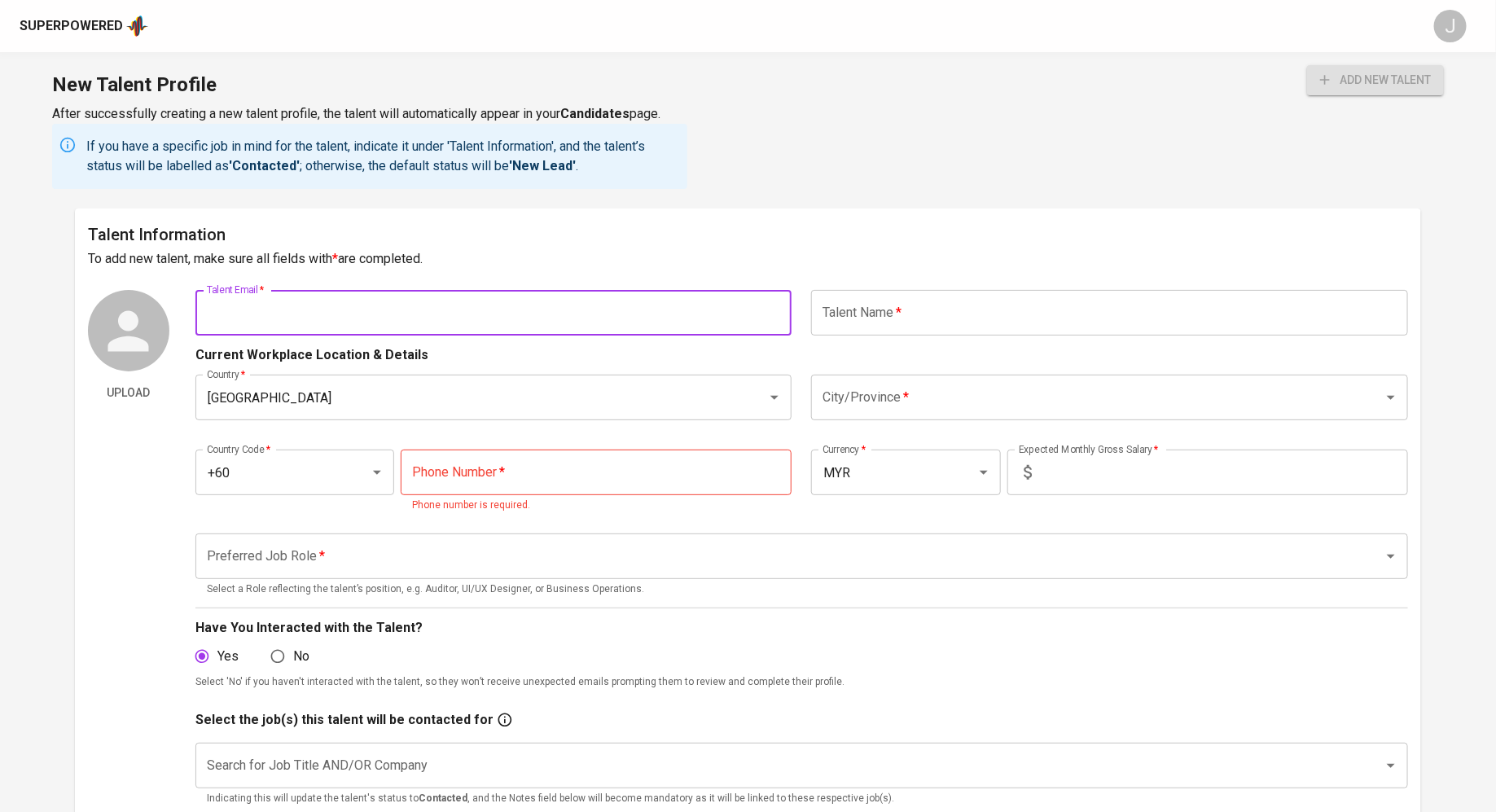
click at [331, 314] on input "text" at bounding box center [493, 313] width 597 height 46
paste input "omnicross99@gmail.com"
type input "omnicross99@gmail.com"
click at [461, 403] on input "[GEOGRAPHIC_DATA]" at bounding box center [470, 397] width 536 height 31
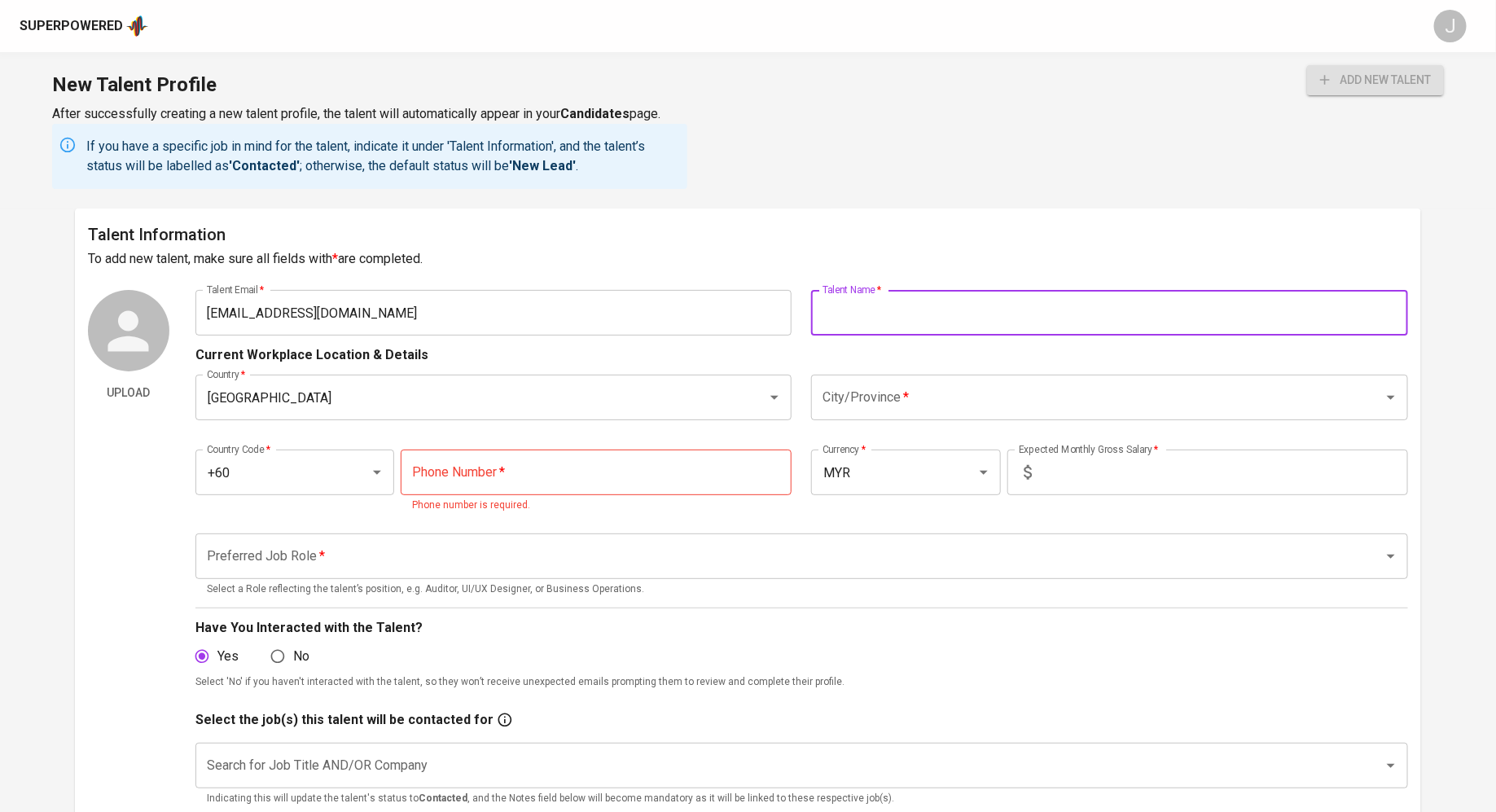
click at [911, 313] on input "text" at bounding box center [1109, 313] width 597 height 46
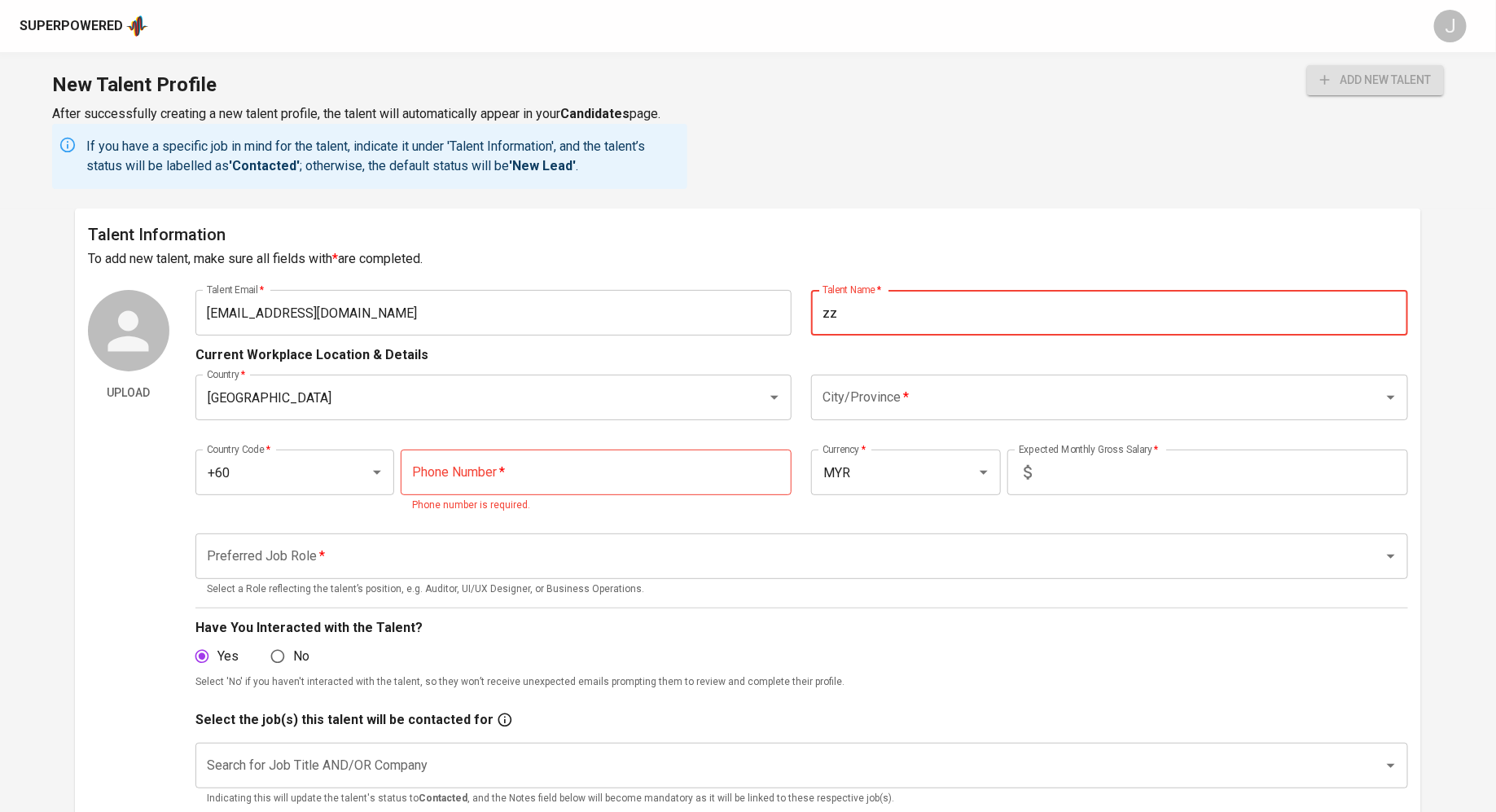
type input "z"
type input "Chalit"
click at [921, 405] on input "City/Province   *" at bounding box center [1086, 397] width 536 height 31
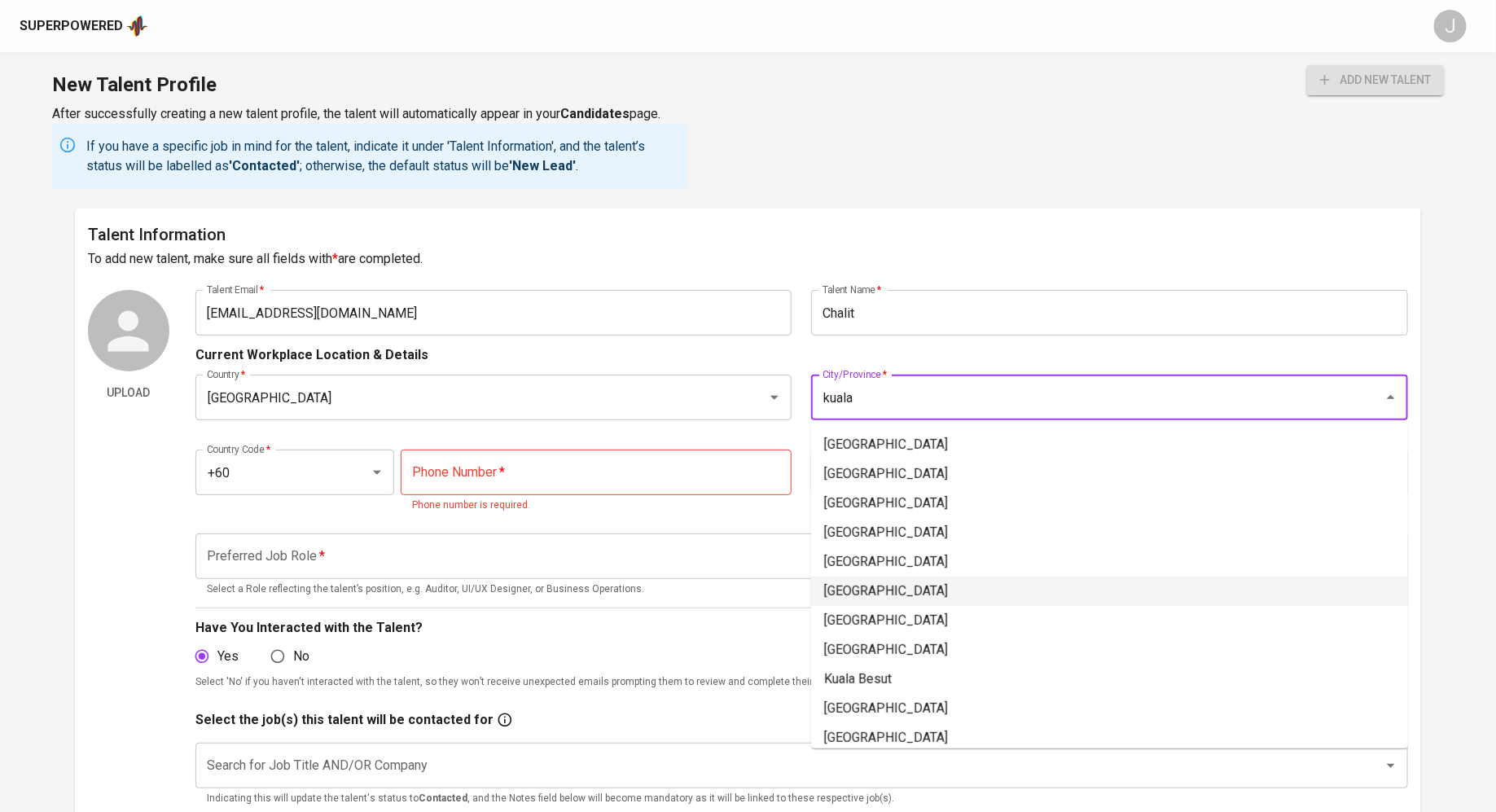
click at [869, 581] on li "[GEOGRAPHIC_DATA]" at bounding box center [1109, 591] width 597 height 29
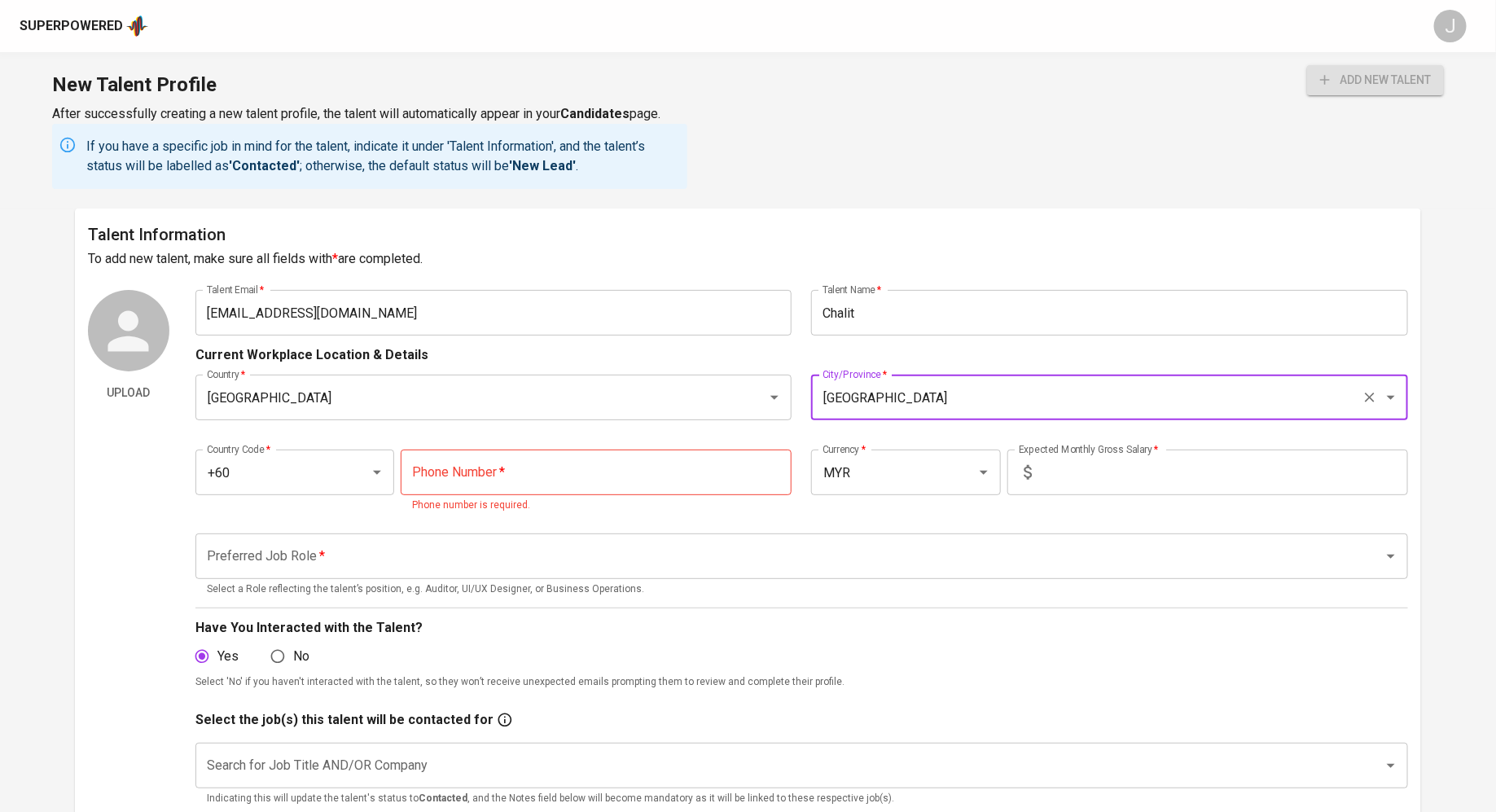
type input "[GEOGRAPHIC_DATA]"
click at [477, 459] on input "tel" at bounding box center [596, 473] width 391 height 46
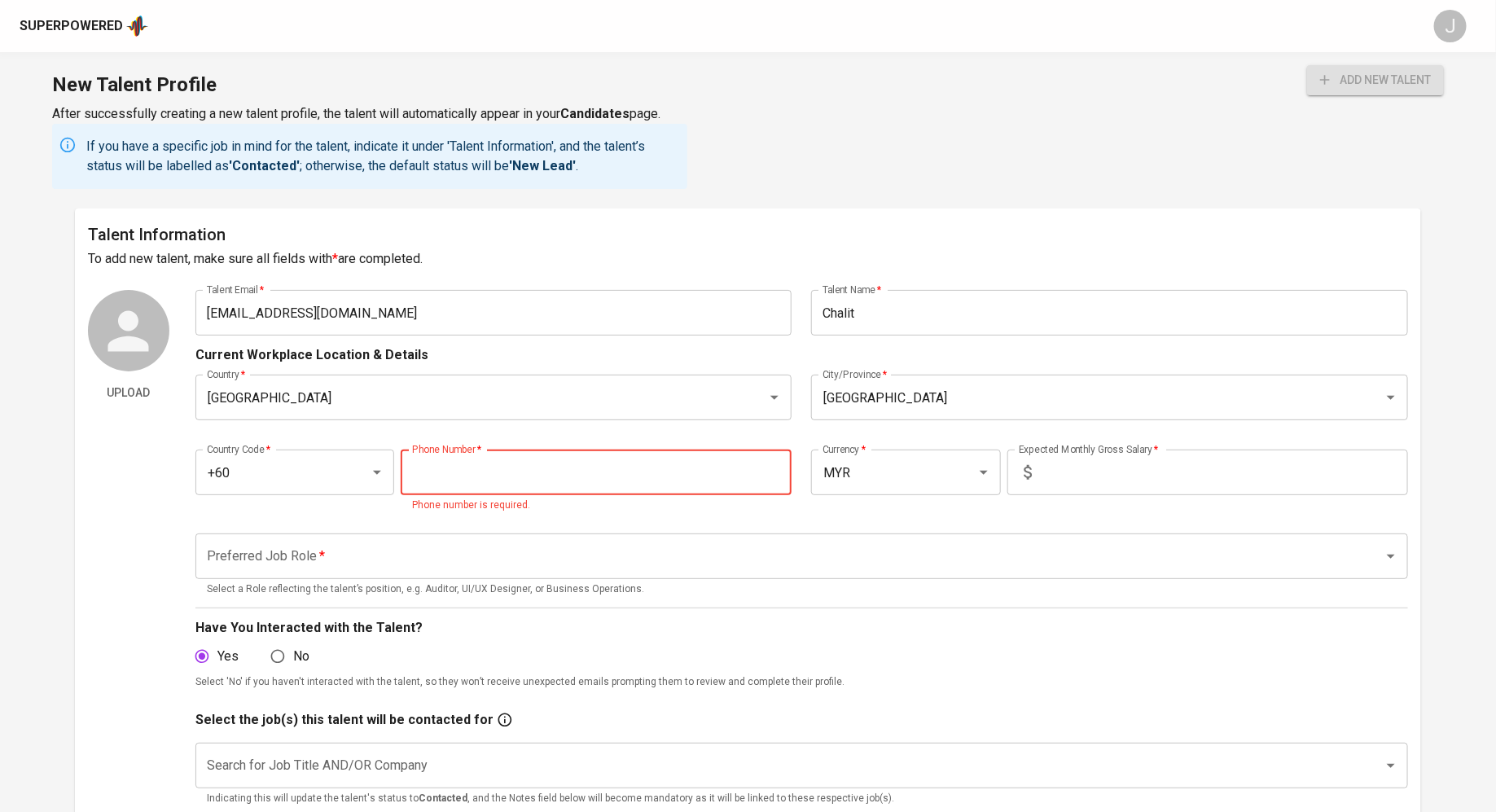
paste input "19-906-7795"
type input "19-906-7795"
click at [1063, 475] on input "text" at bounding box center [1223, 473] width 370 height 46
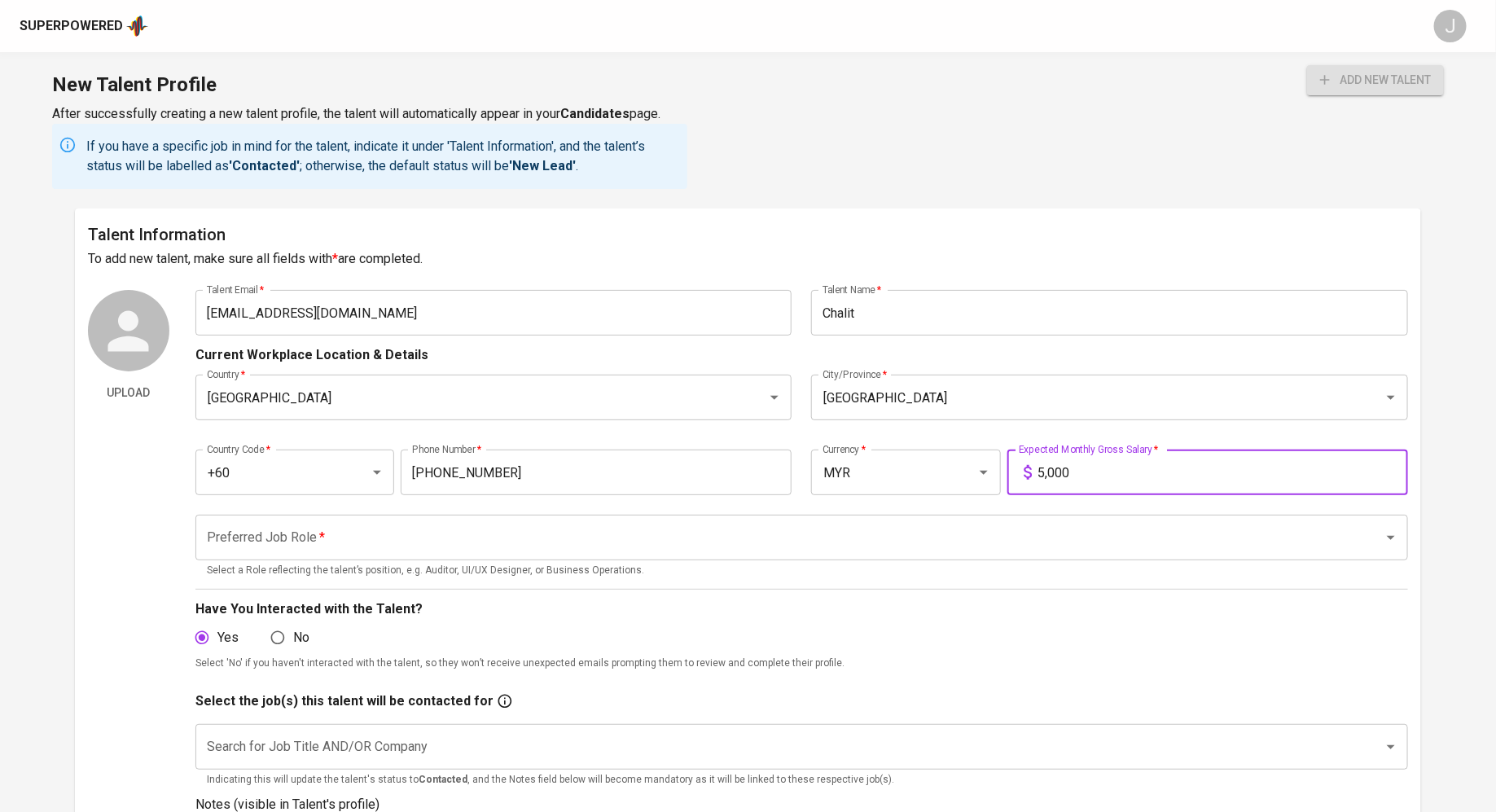
type input "5,000"
click at [613, 509] on div "Preferred Job Role   * Preferred Job Role * Select a Role reflecting the talent…" at bounding box center [801, 547] width 1212 height 84
click at [602, 536] on input "Preferred Job Role   *" at bounding box center [779, 537] width 1152 height 31
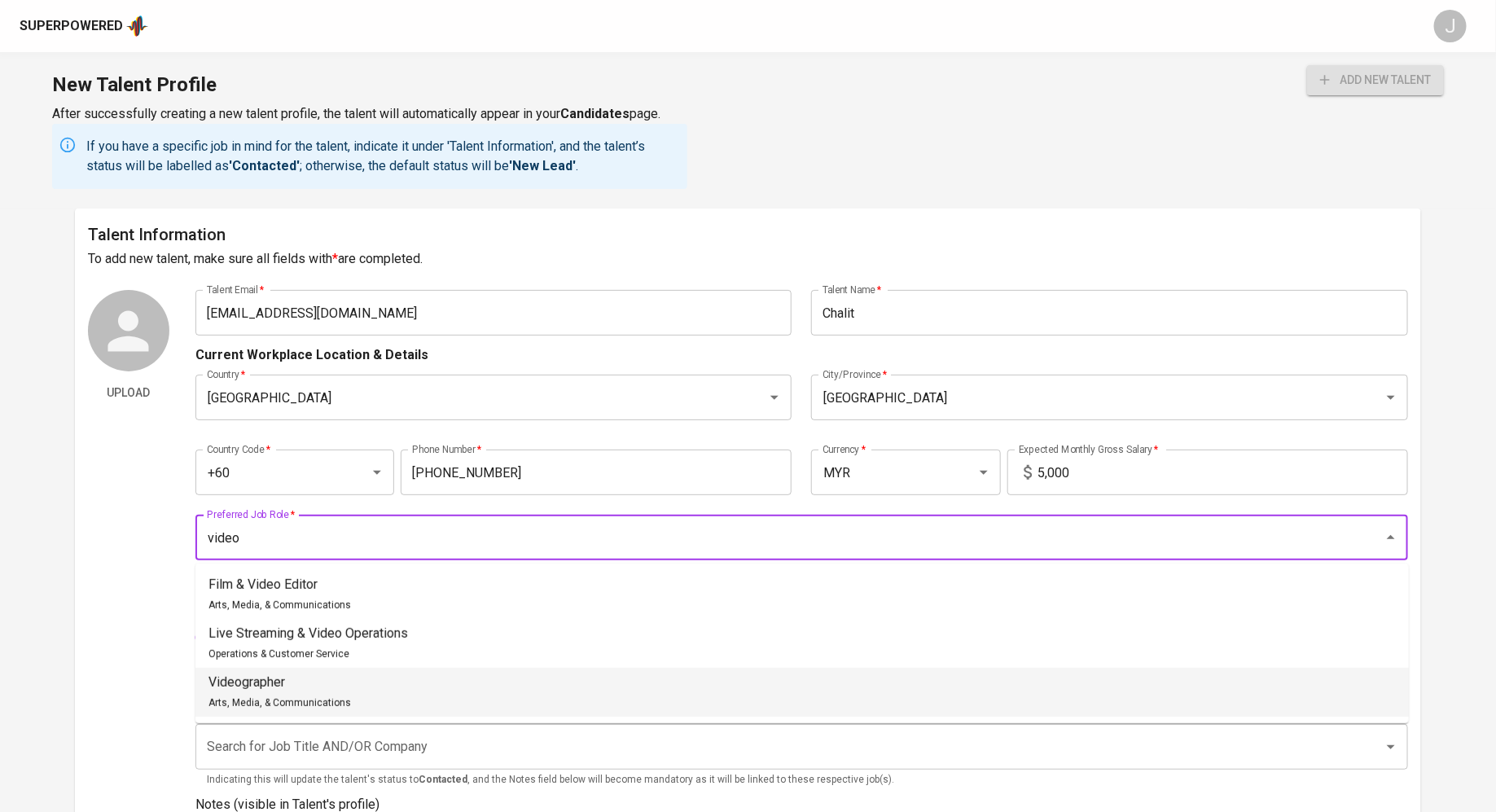
click at [415, 691] on li "Videographer Arts, Media, & Communications" at bounding box center [801, 692] width 1213 height 49
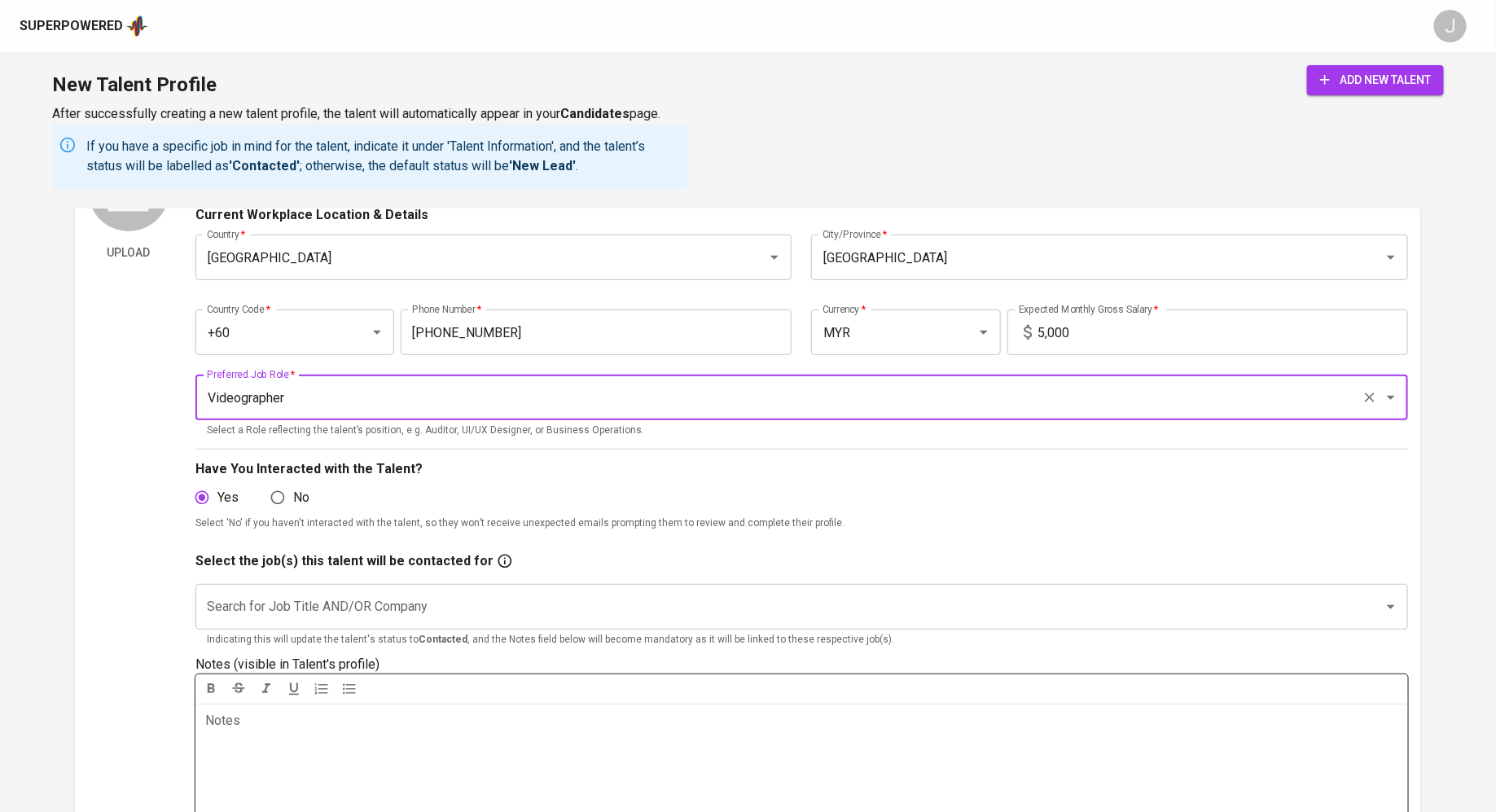
scroll to position [165, 0]
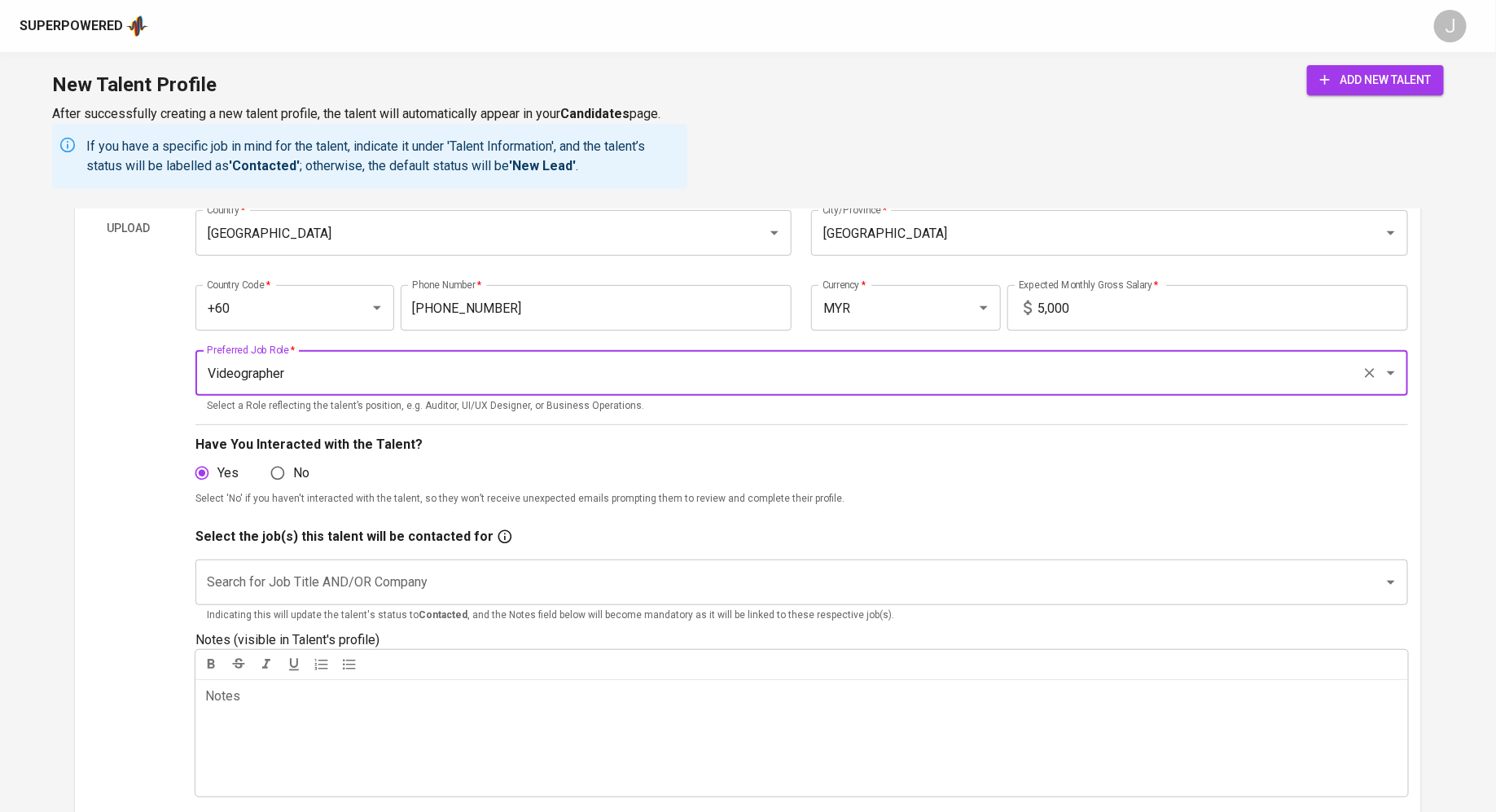
type input "Videographer"
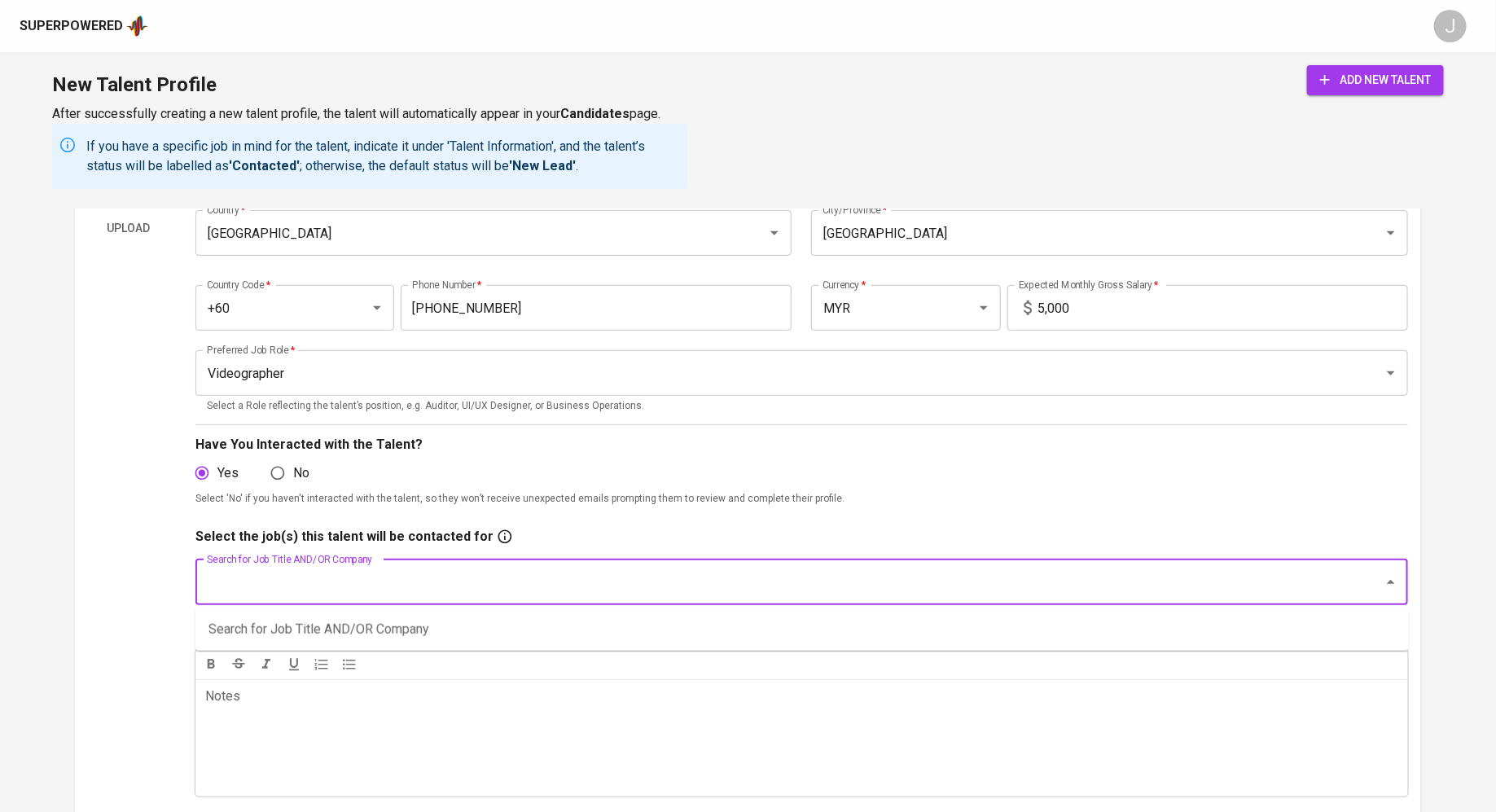
click at [775, 575] on input "Search for Job Title AND/OR Company" at bounding box center [779, 582] width 1152 height 31
type input "renopedia"
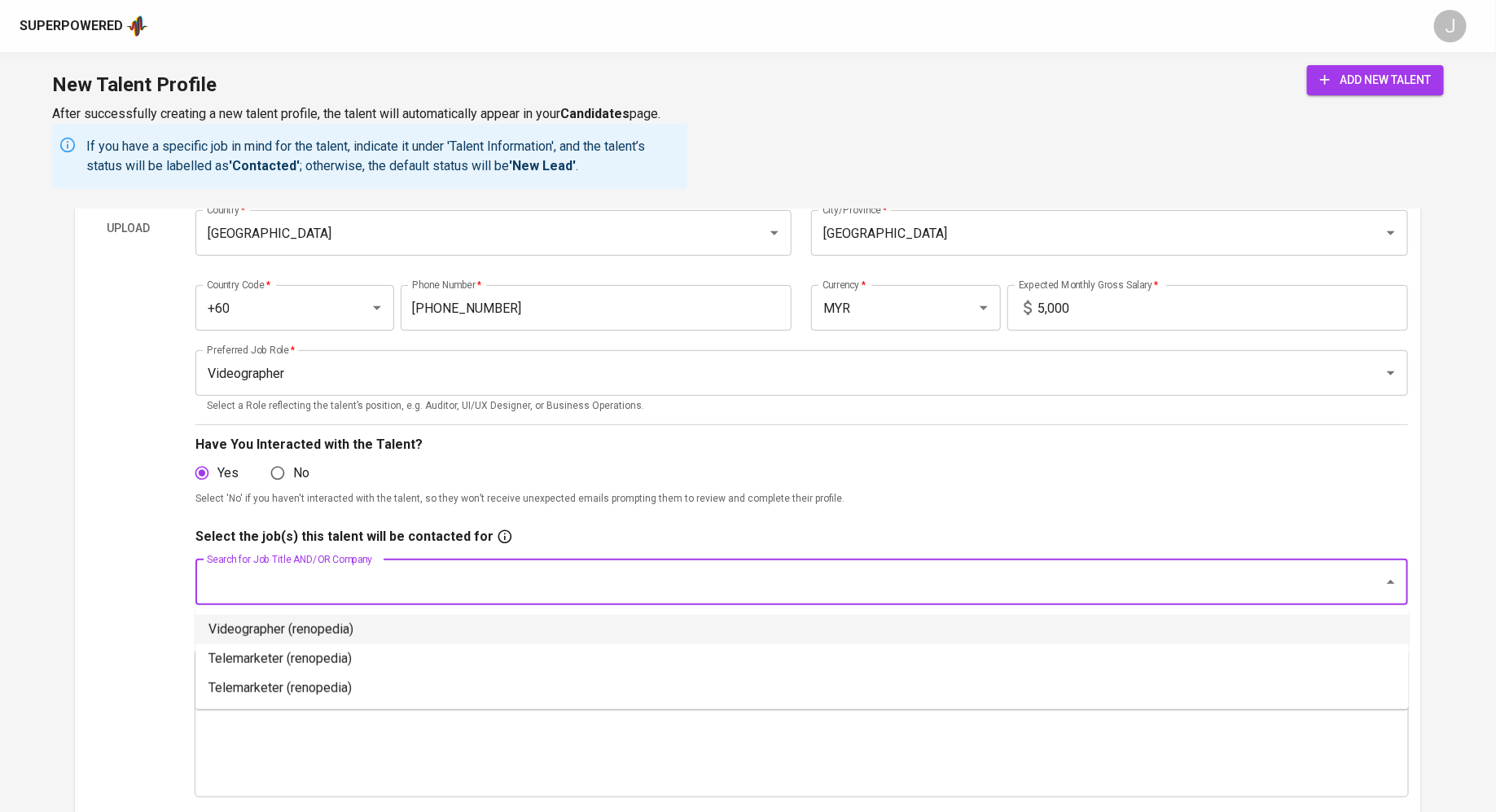
click at [491, 628] on li "Videographer (renopedia)" at bounding box center [801, 629] width 1213 height 29
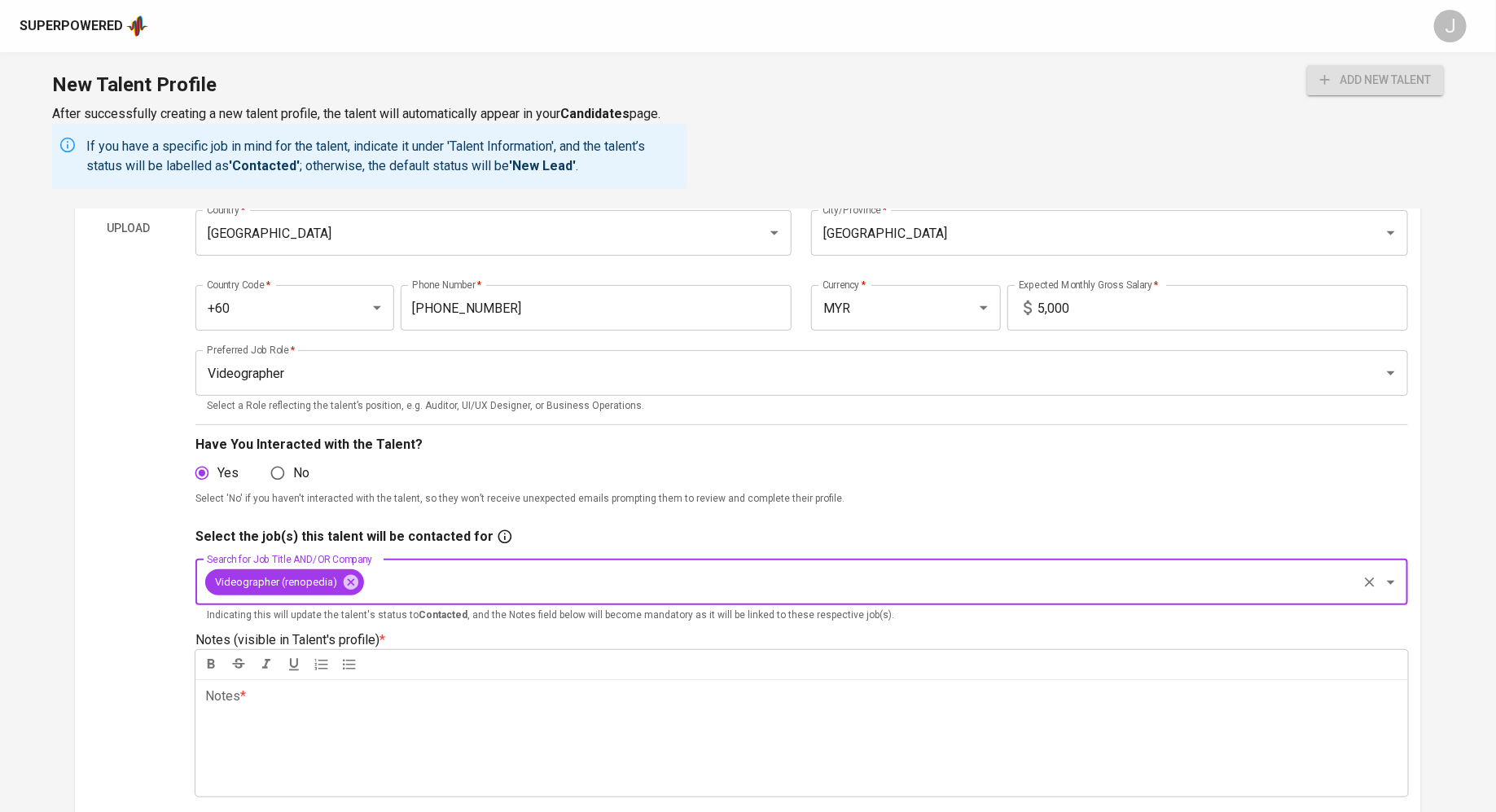
click at [419, 729] on div "Notes * ﻿" at bounding box center [801, 738] width 1212 height 118
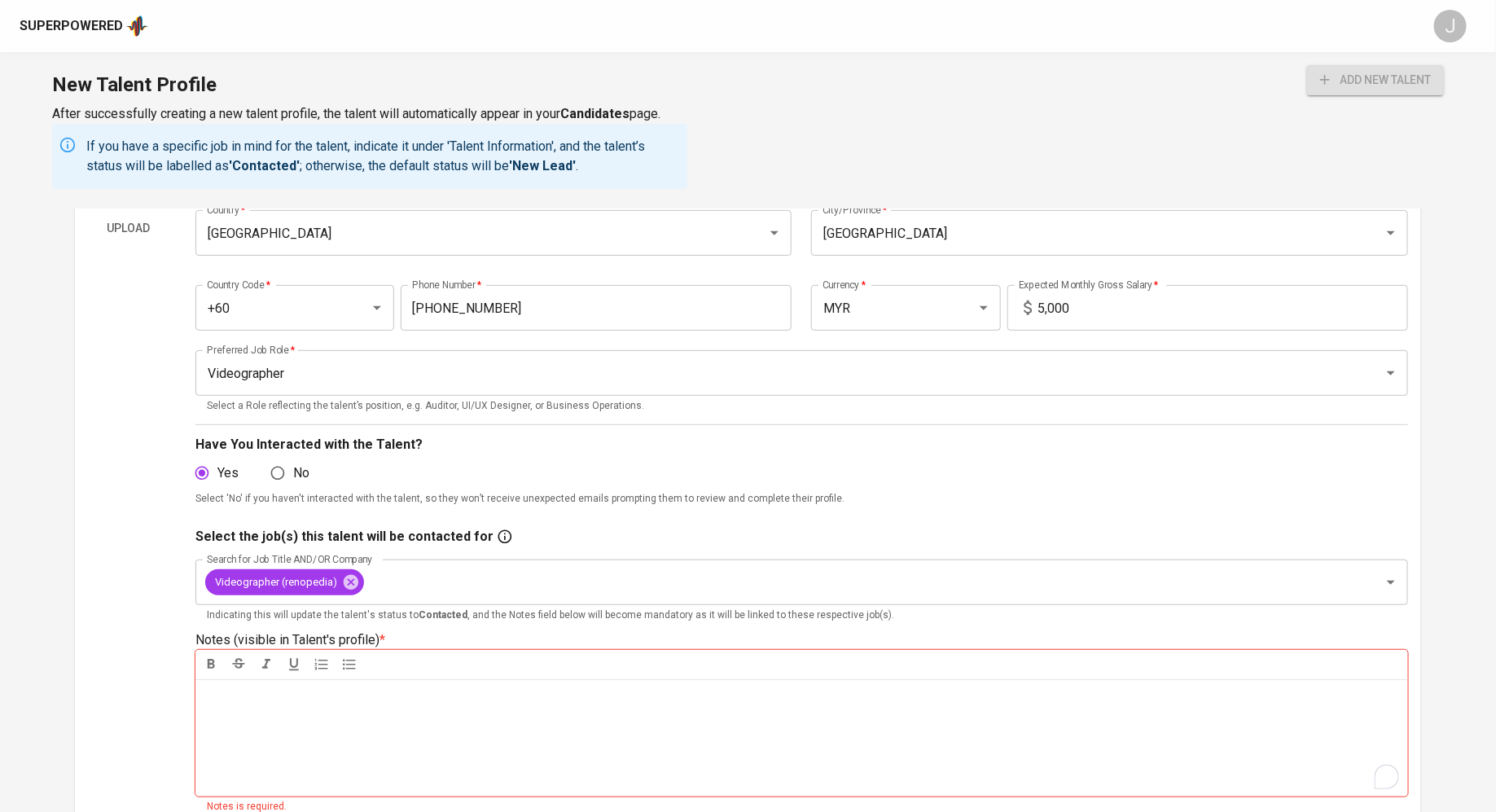
scroll to position [570, 0]
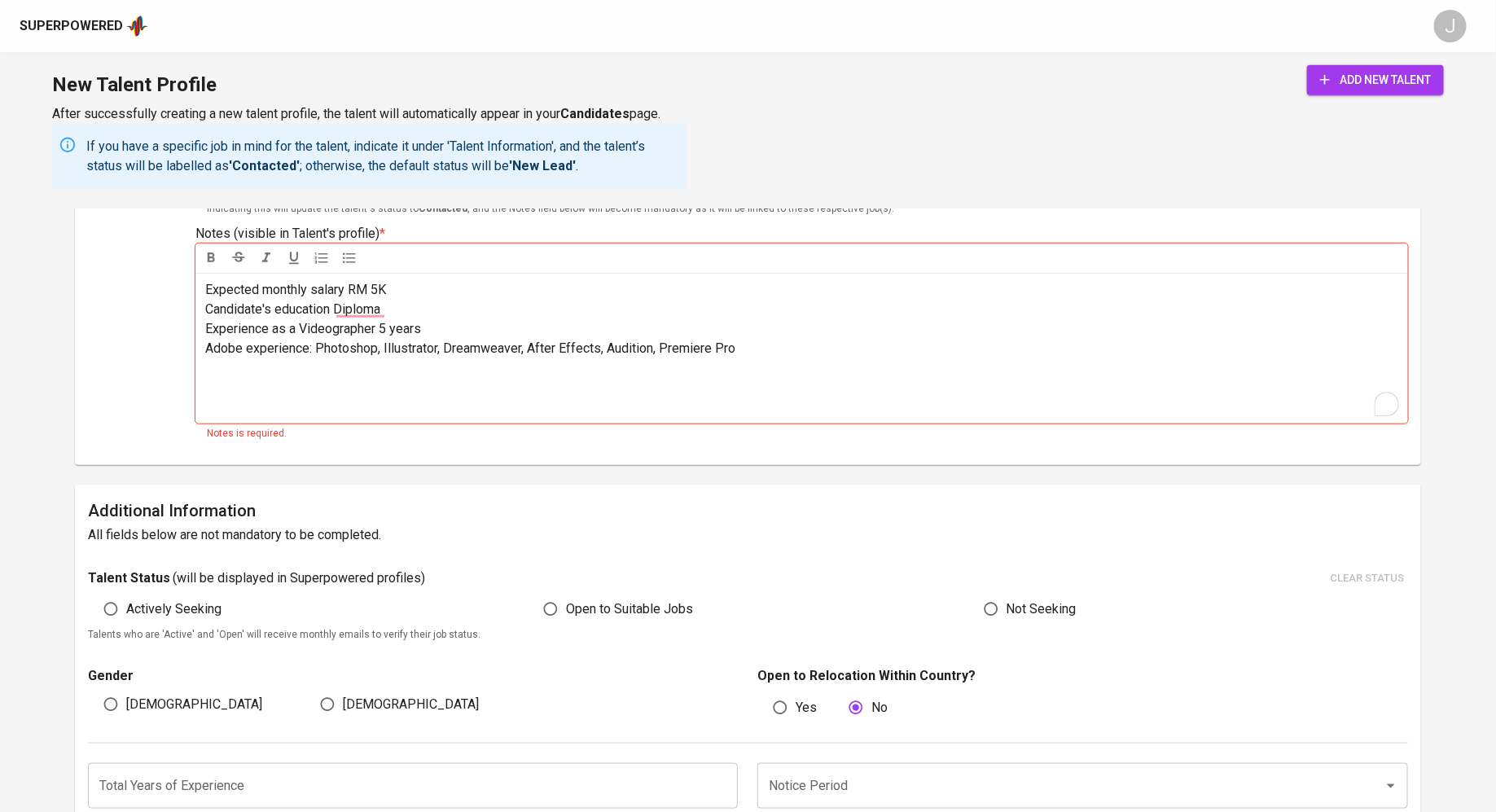
click at [348, 295] on span "Expected monthly salary RM 5K" at bounding box center [295, 289] width 180 height 16
click at [330, 312] on span "Candidate's education Diploma" at bounding box center [292, 308] width 175 height 16
click at [374, 336] on p "Experience as a Videographer 5 years" at bounding box center [801, 329] width 1193 height 20
click at [650, 329] on p "Experience as a Videographer: 5 years" at bounding box center [801, 329] width 1193 height 20
click at [1376, 67] on button "add new talent" at bounding box center [1375, 80] width 137 height 30
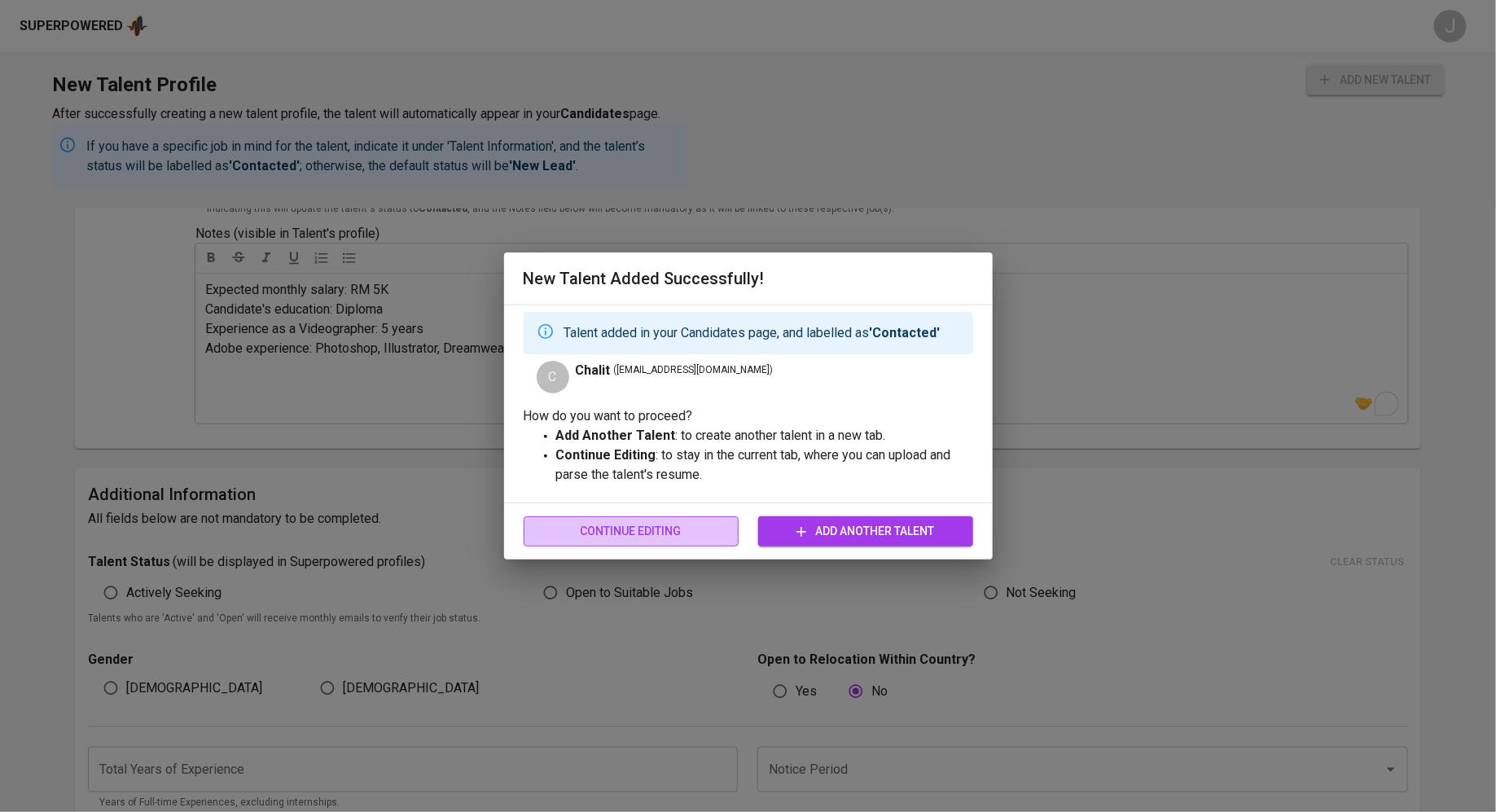
click at [677, 519] on button "Continue Editing" at bounding box center [630, 530] width 215 height 30
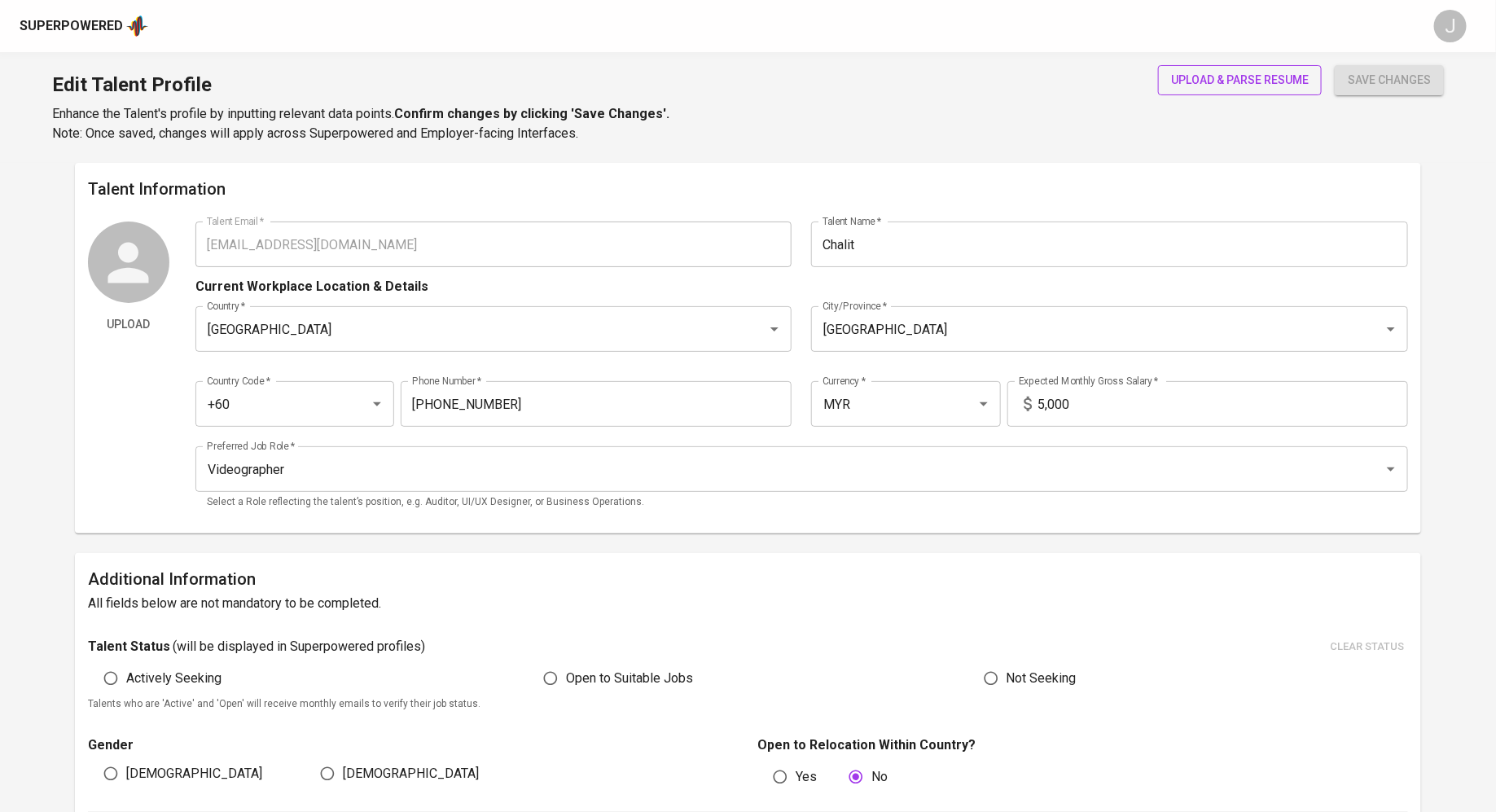
click at [1275, 82] on span "upload & parse resume" at bounding box center [1240, 80] width 138 height 20
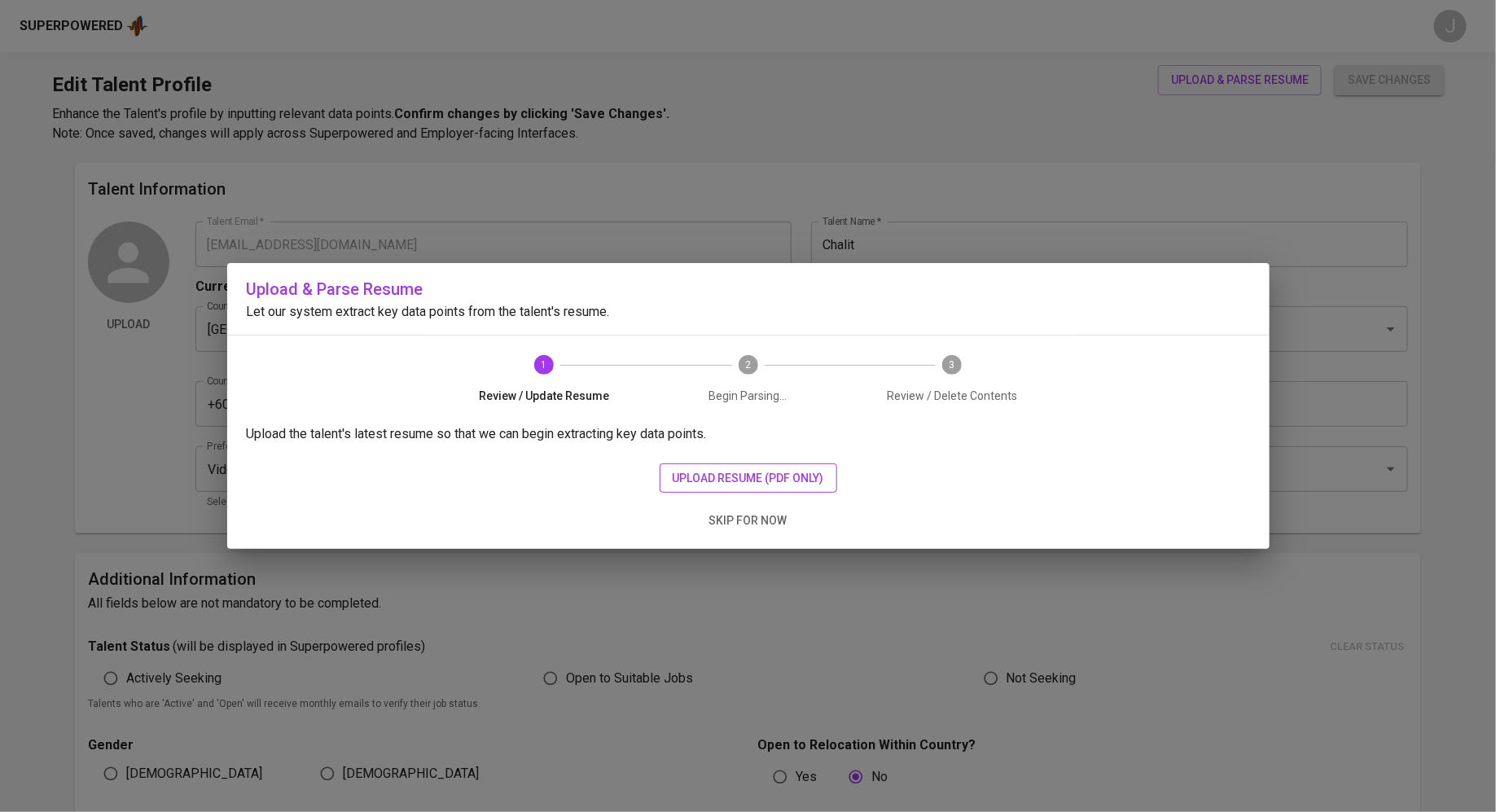
click at [757, 482] on span "upload resume (pdf only)" at bounding box center [748, 478] width 152 height 20
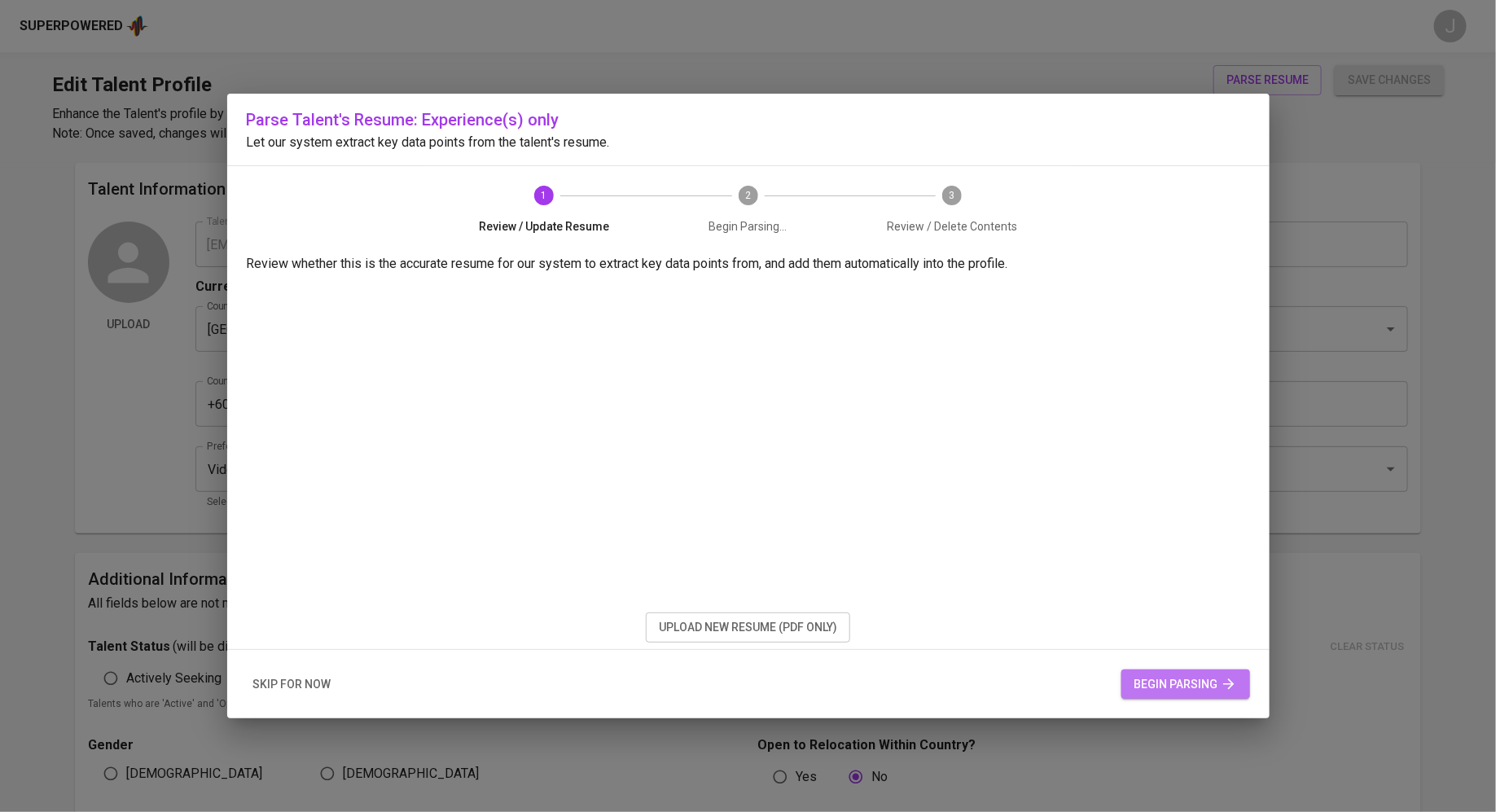
click at [1157, 677] on span "begin parsing" at bounding box center [1186, 684] width 103 height 20
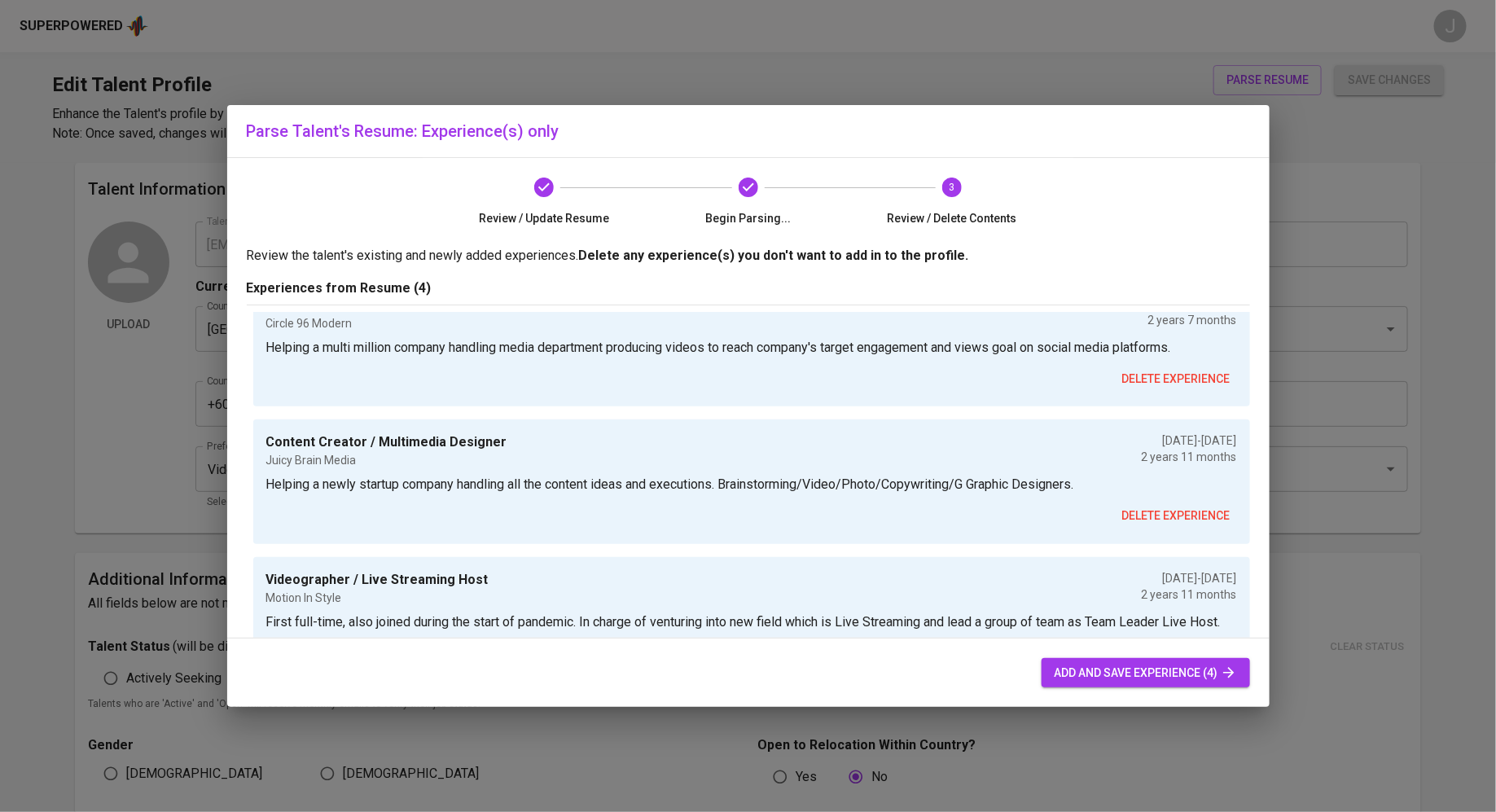
scroll to position [238, 0]
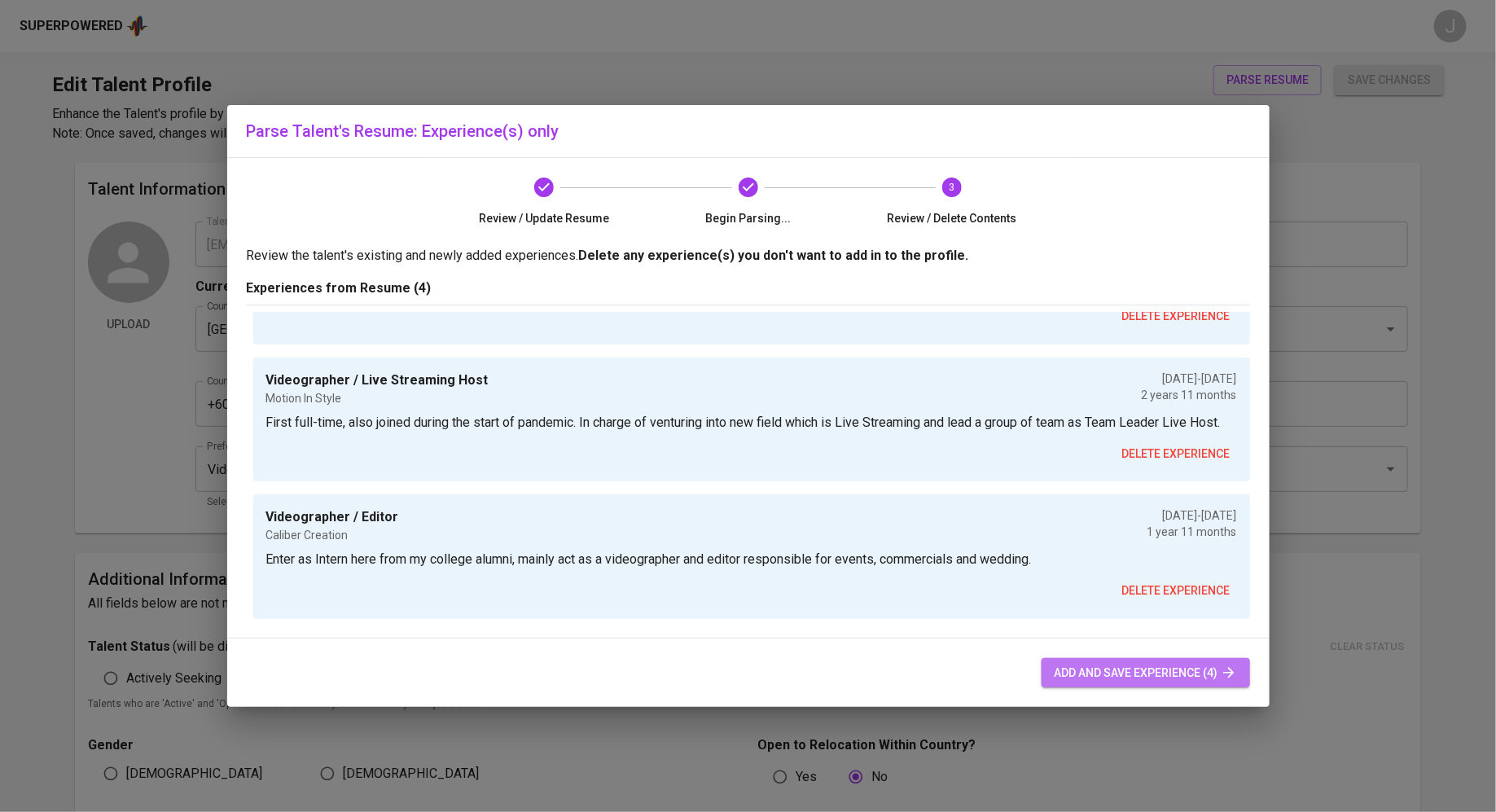
click at [1099, 672] on span "add and save experience (4)" at bounding box center [1145, 672] width 182 height 20
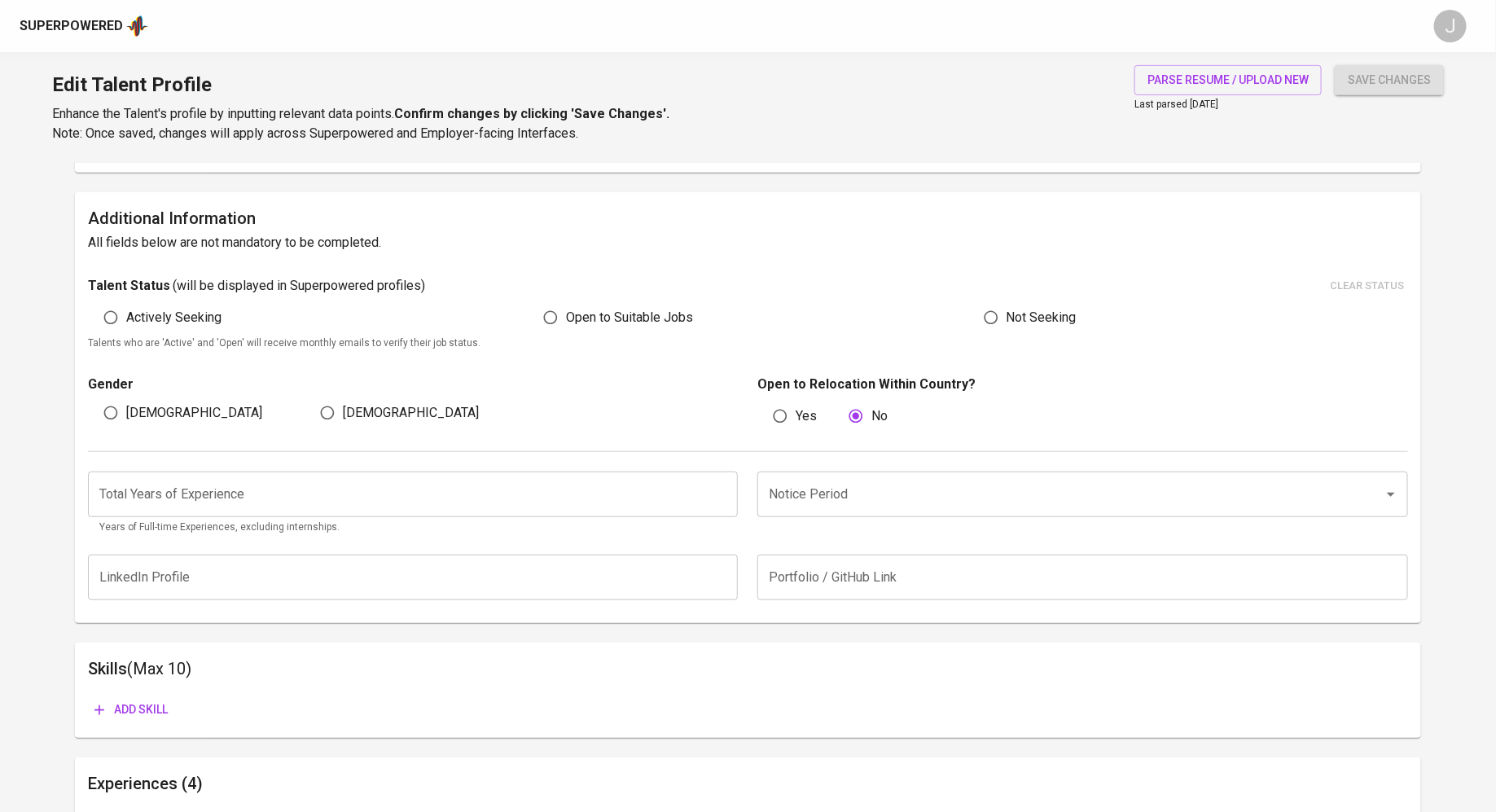
scroll to position [340, 0]
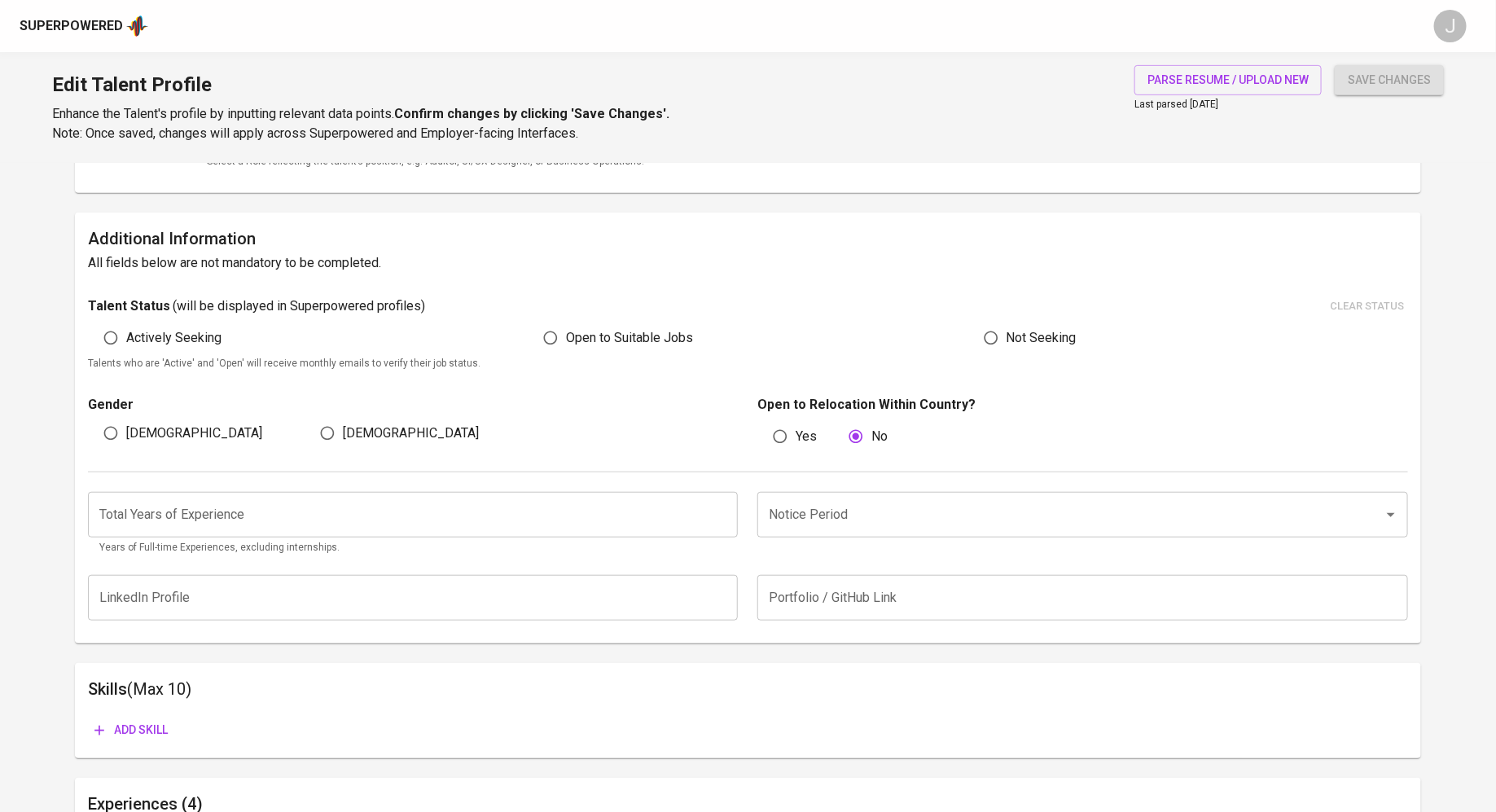
click at [1359, 64] on div "Edit Talent Profile Enhance the Talent's profile by inputting relevant data poi…" at bounding box center [748, 108] width 1496 height 111
click at [1359, 73] on span "save changes" at bounding box center [1389, 80] width 83 height 20
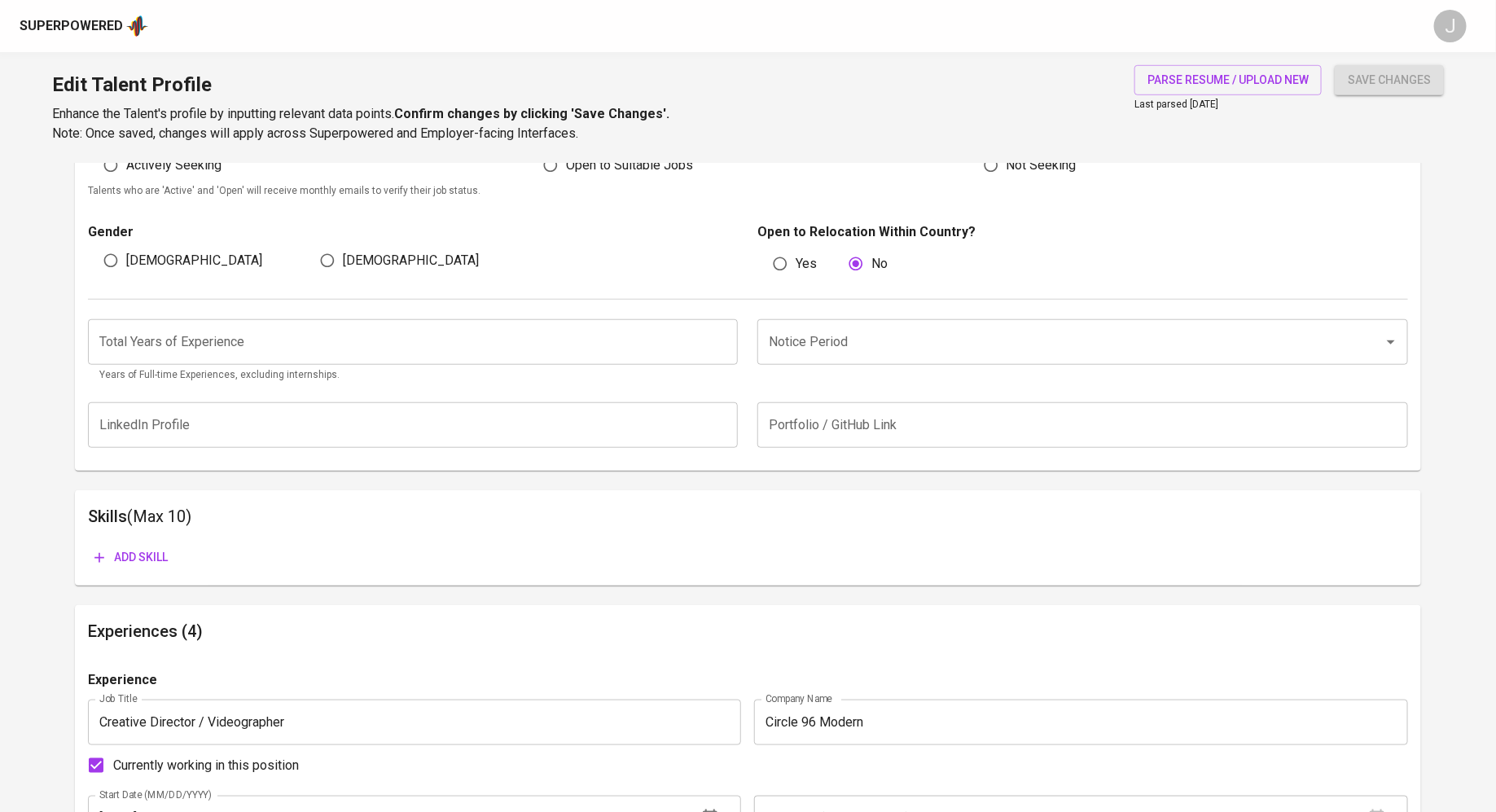
scroll to position [448, 0]
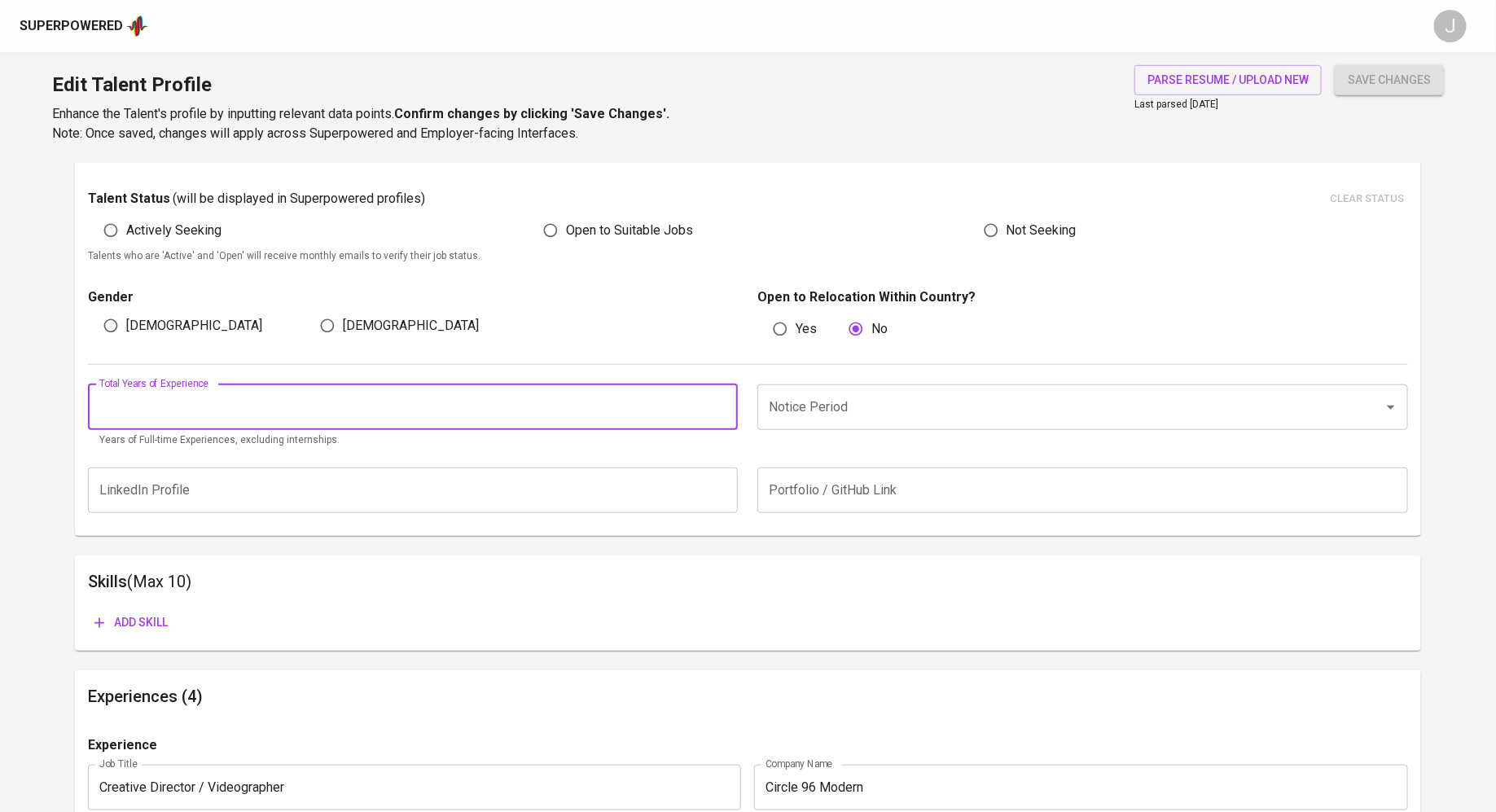
click at [372, 412] on input "number" at bounding box center [413, 407] width 650 height 46
type input "4"
click at [395, 561] on div "Skills (Max 10) Add skill" at bounding box center [748, 602] width 1346 height 95
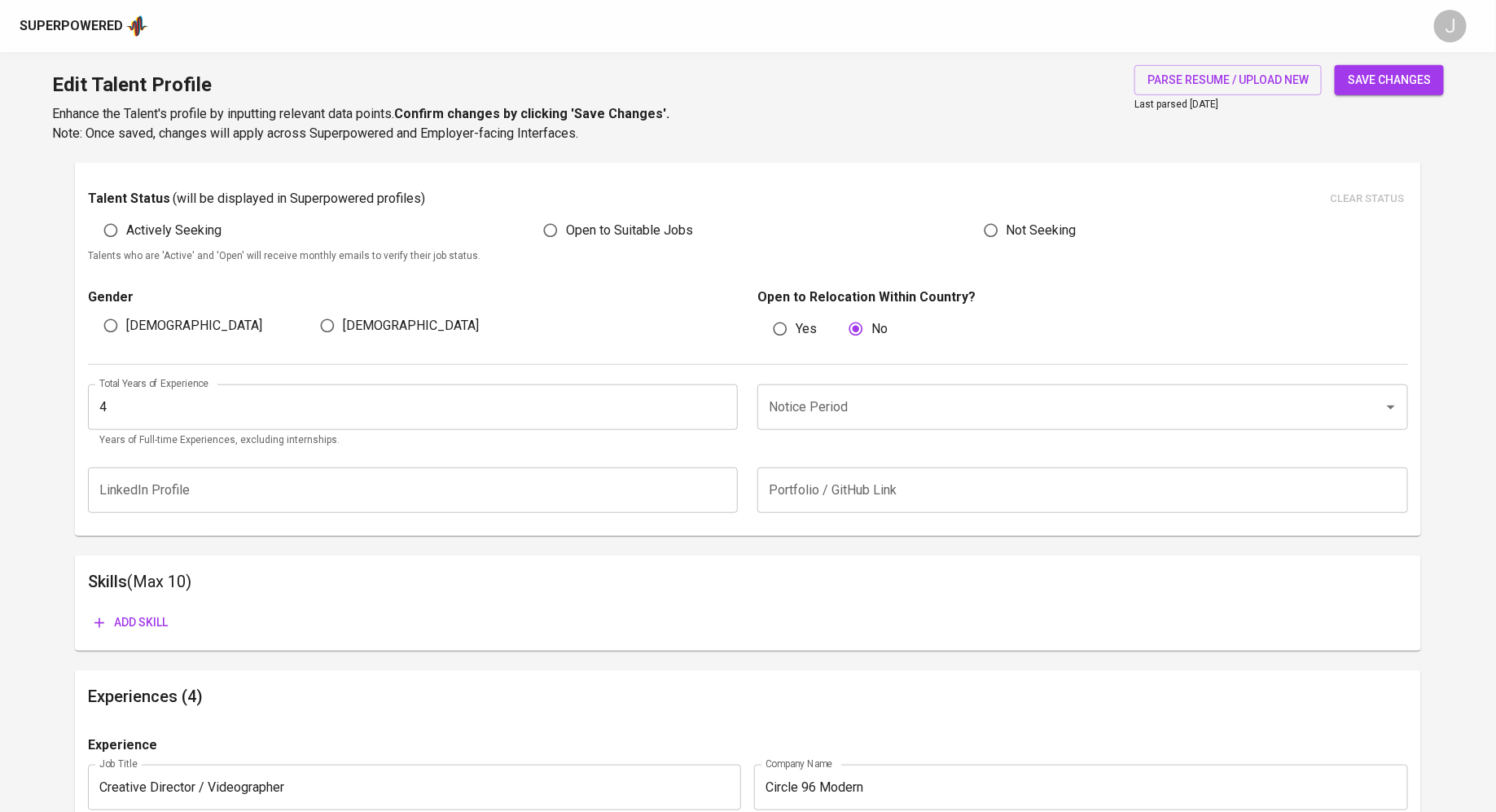
click at [1386, 57] on div "Edit Talent Profile Enhance the Talent's profile by inputting relevant data poi…" at bounding box center [748, 108] width 1496 height 111
click at [1386, 94] on button "save changes" at bounding box center [1389, 80] width 109 height 30
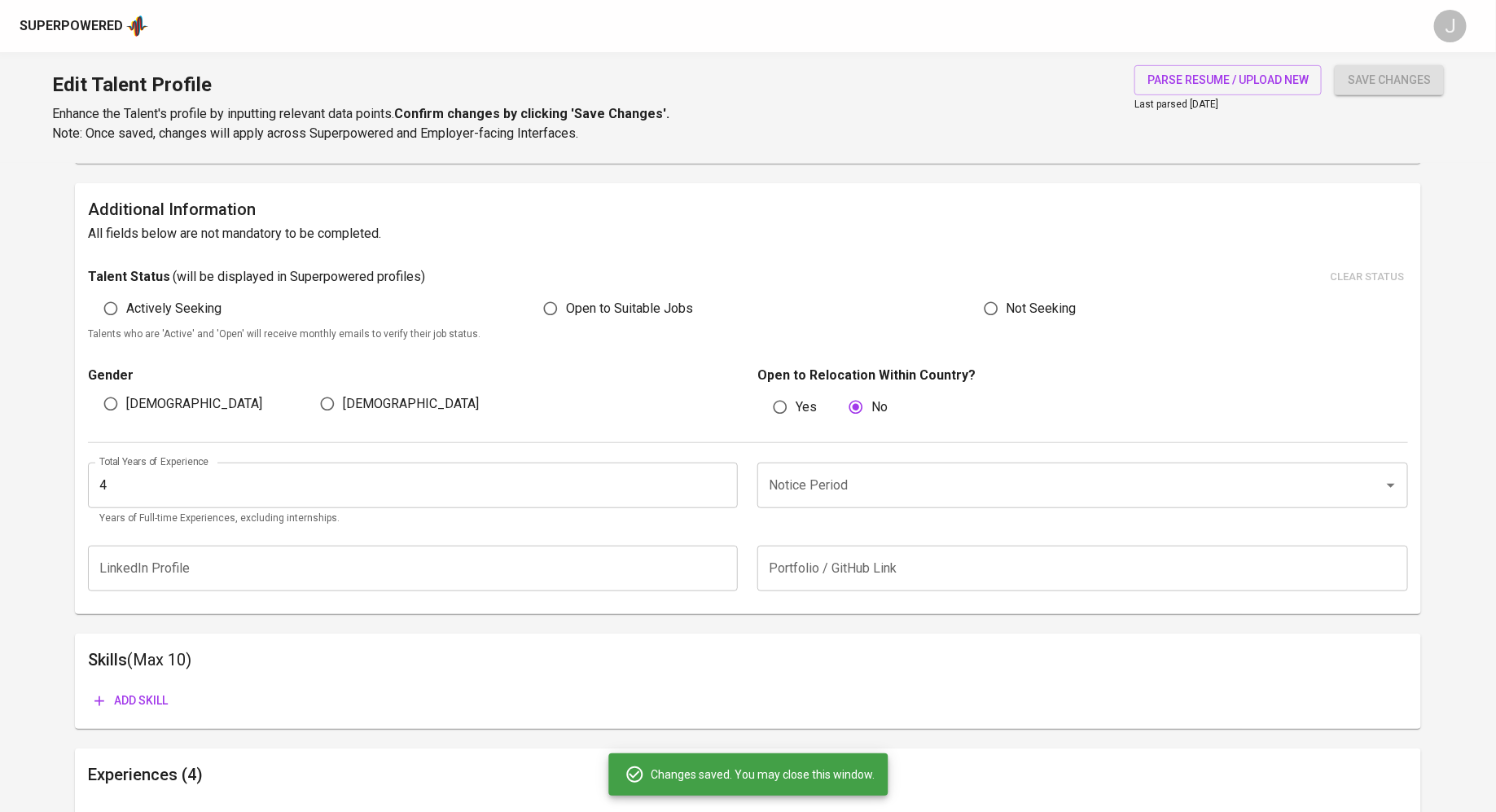
scroll to position [0, 0]
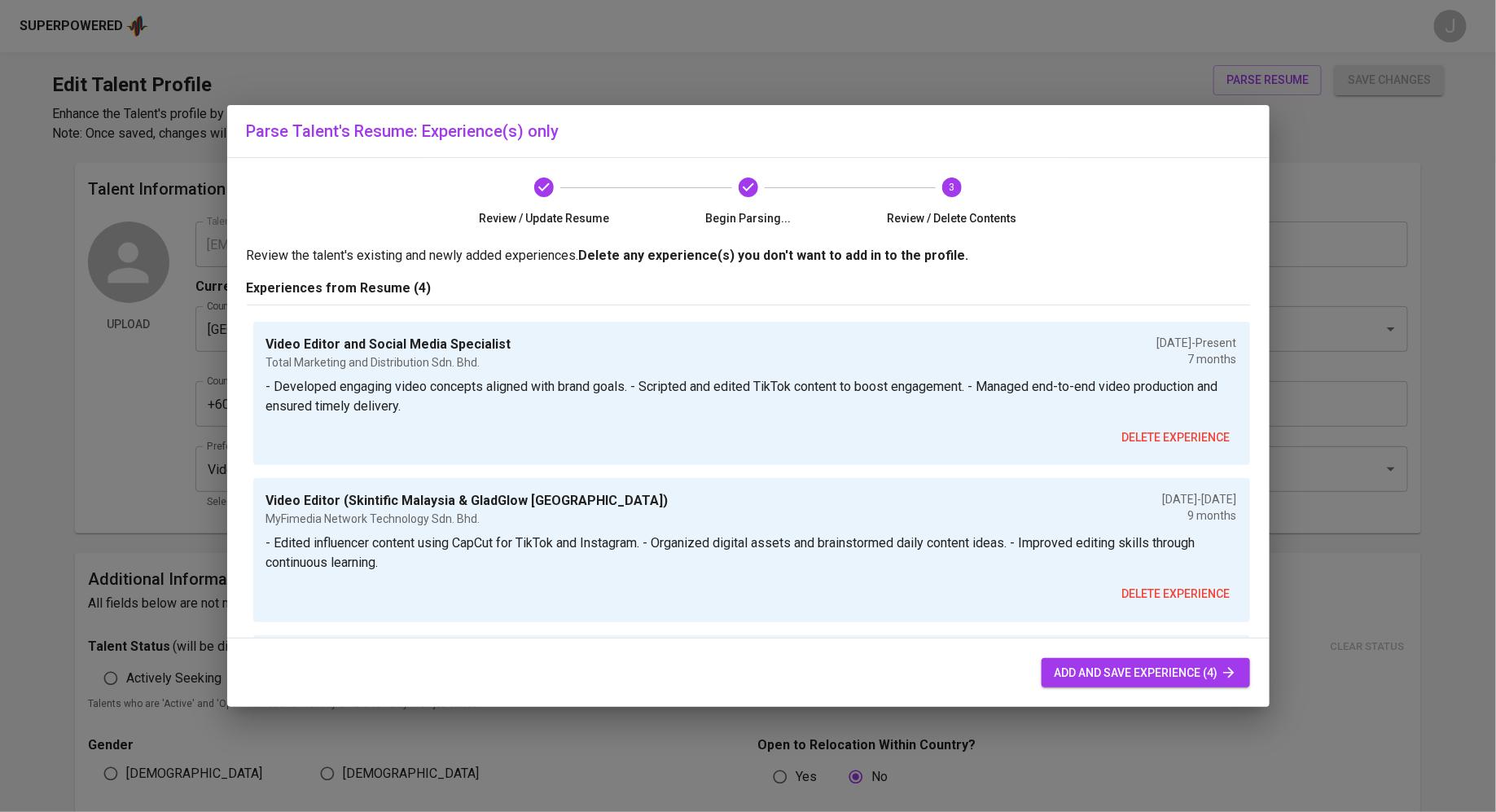
click at [1052, 658] on button "add and save experience (4)" at bounding box center [1145, 672] width 208 height 30
radio input "true"
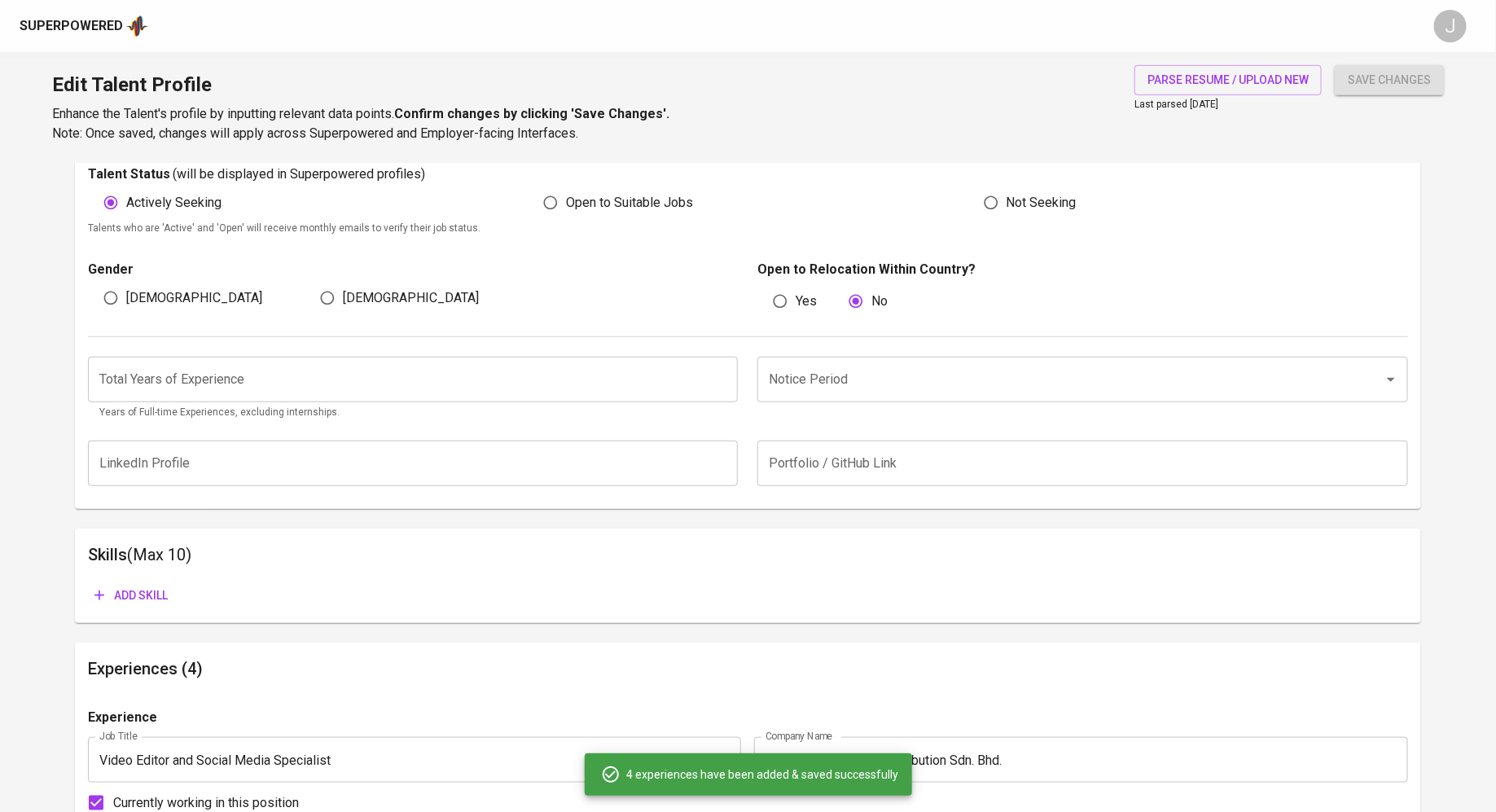
scroll to position [479, 0]
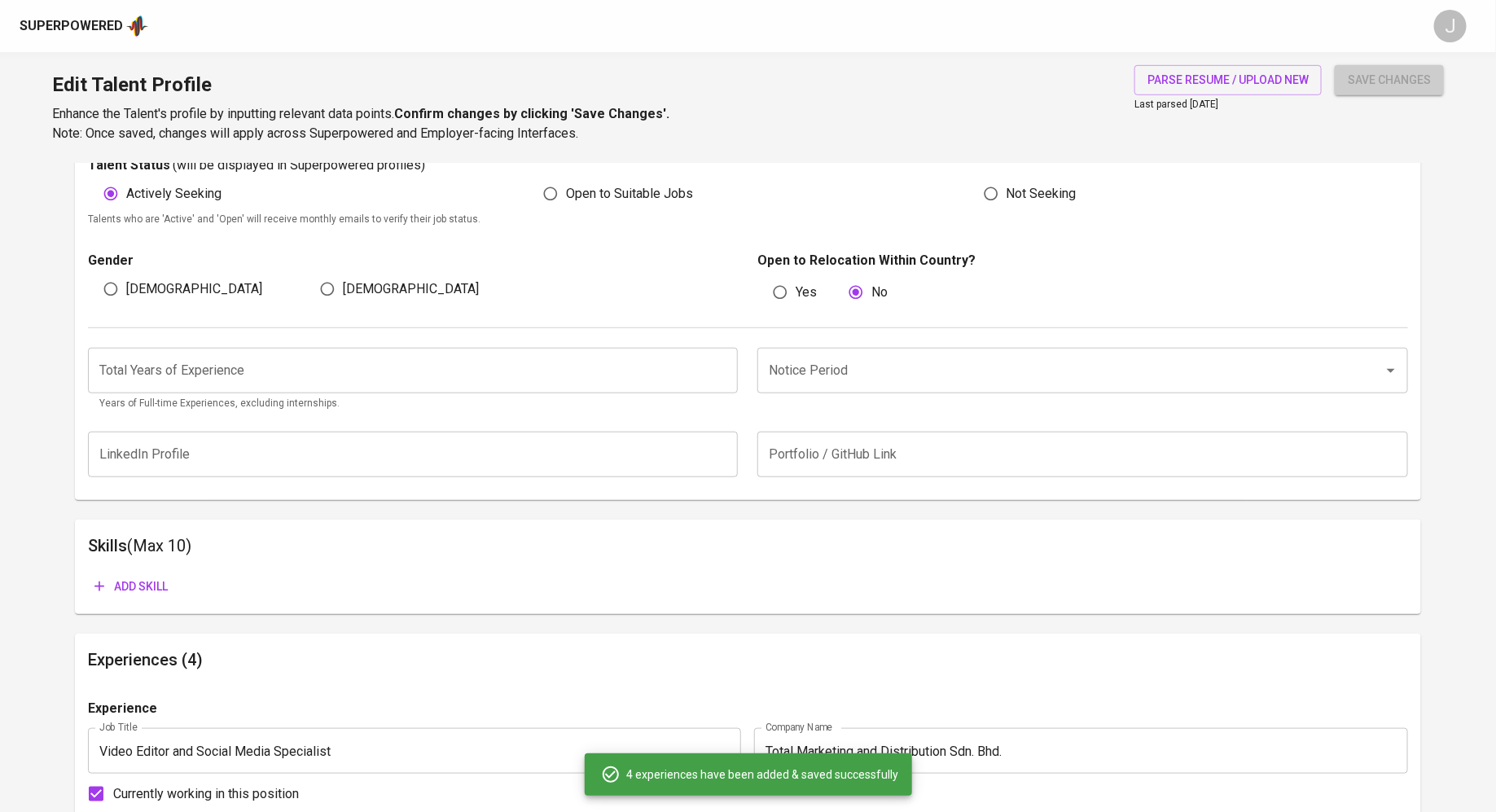
click at [1396, 76] on span "save changes" at bounding box center [1389, 80] width 83 height 20
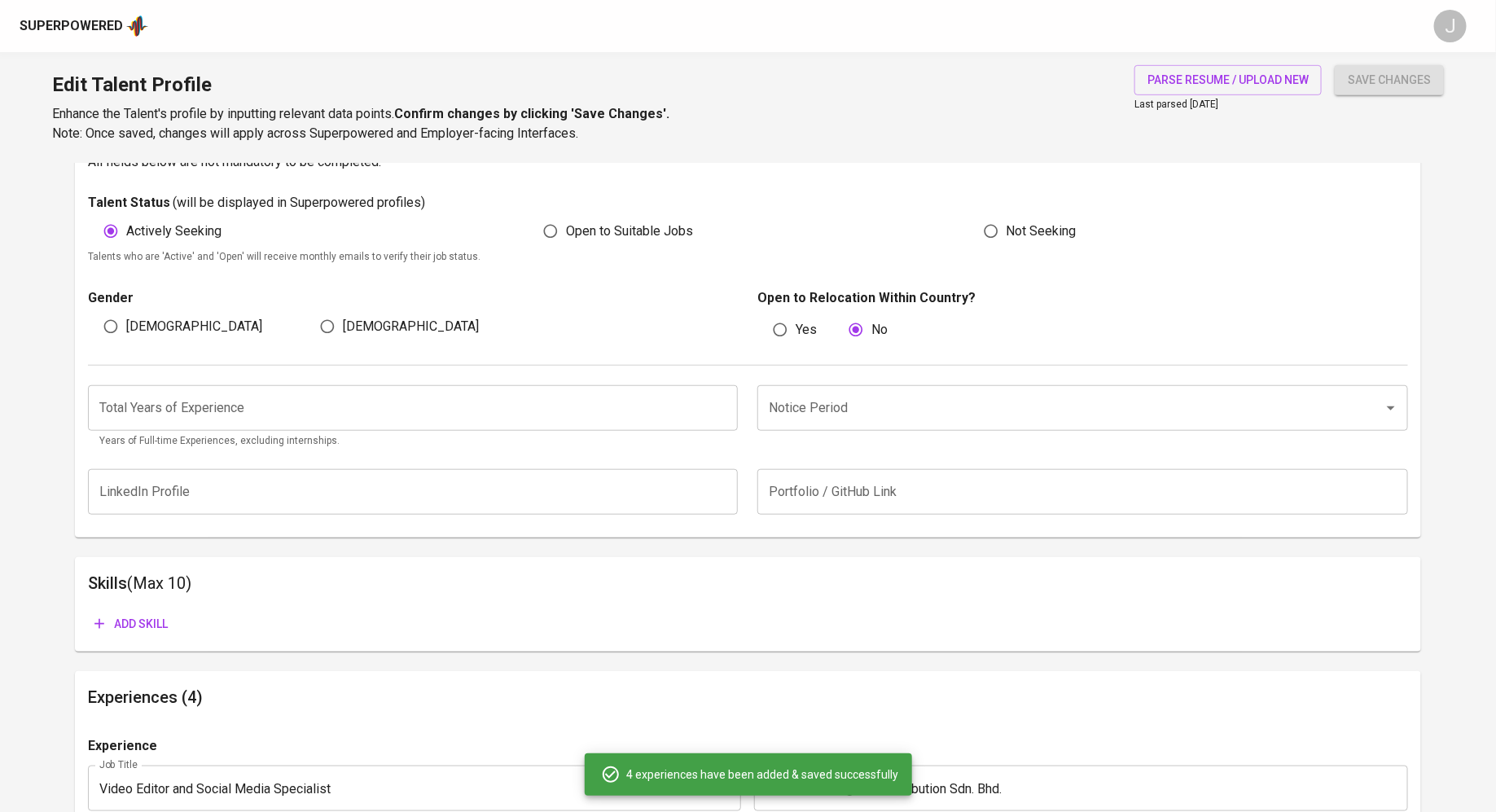
scroll to position [405, 0]
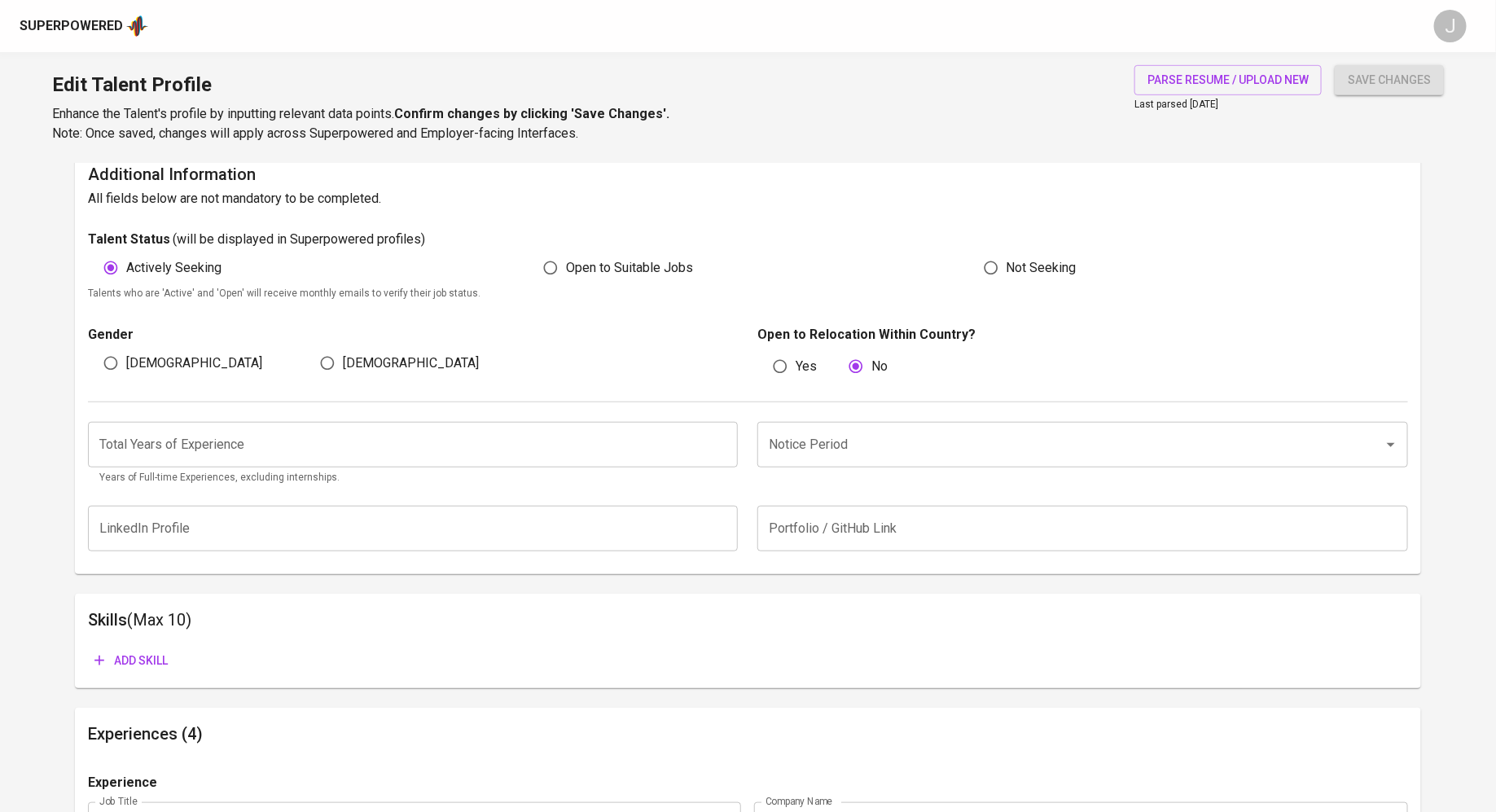
click at [144, 361] on span "[DEMOGRAPHIC_DATA]" at bounding box center [194, 363] width 136 height 20
click at [127, 361] on input "[DEMOGRAPHIC_DATA]" at bounding box center [111, 363] width 31 height 31
radio input "true"
click at [1383, 73] on span "save changes" at bounding box center [1389, 80] width 83 height 20
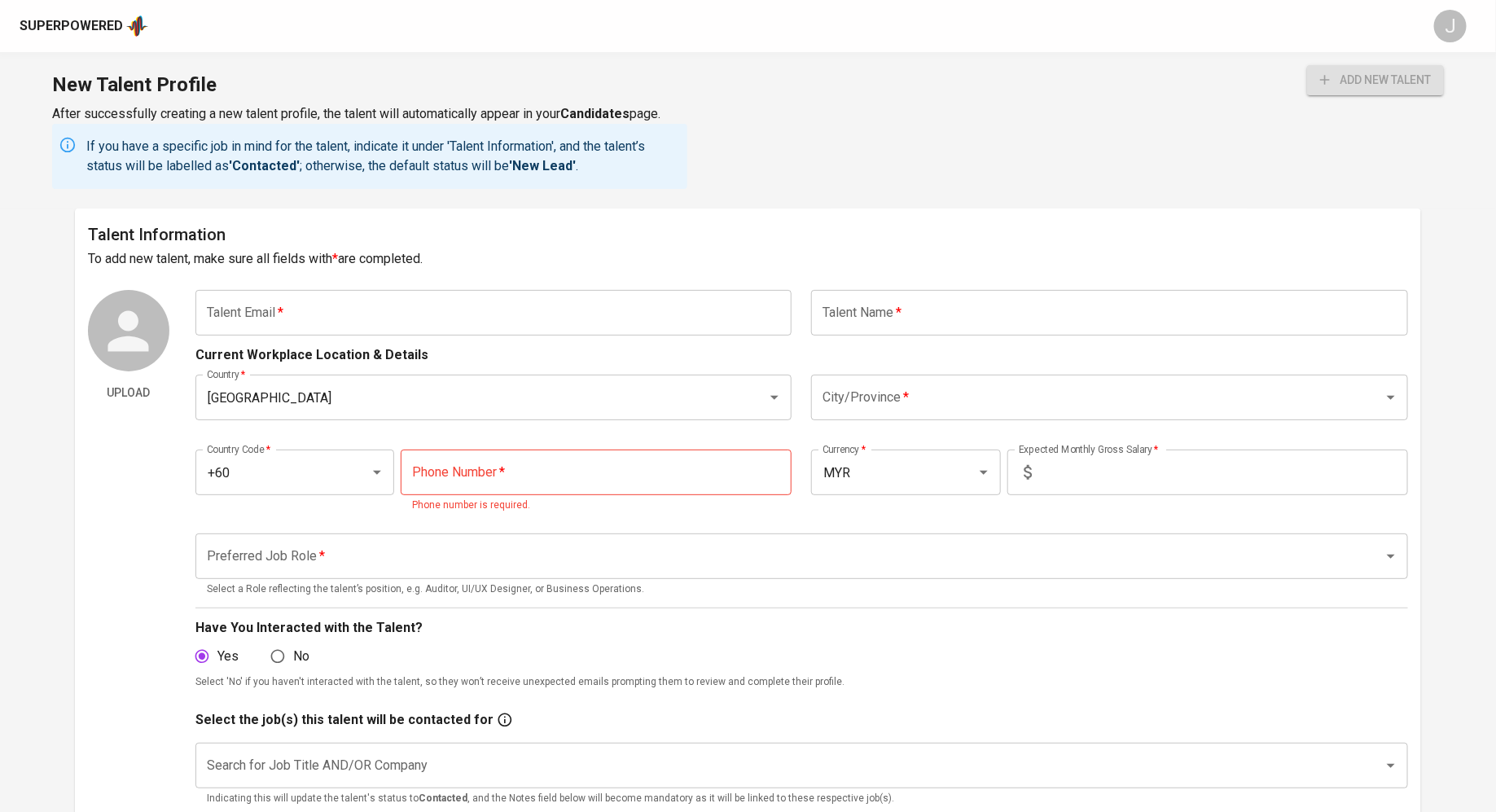
click at [886, 315] on input "text" at bounding box center [1109, 313] width 597 height 46
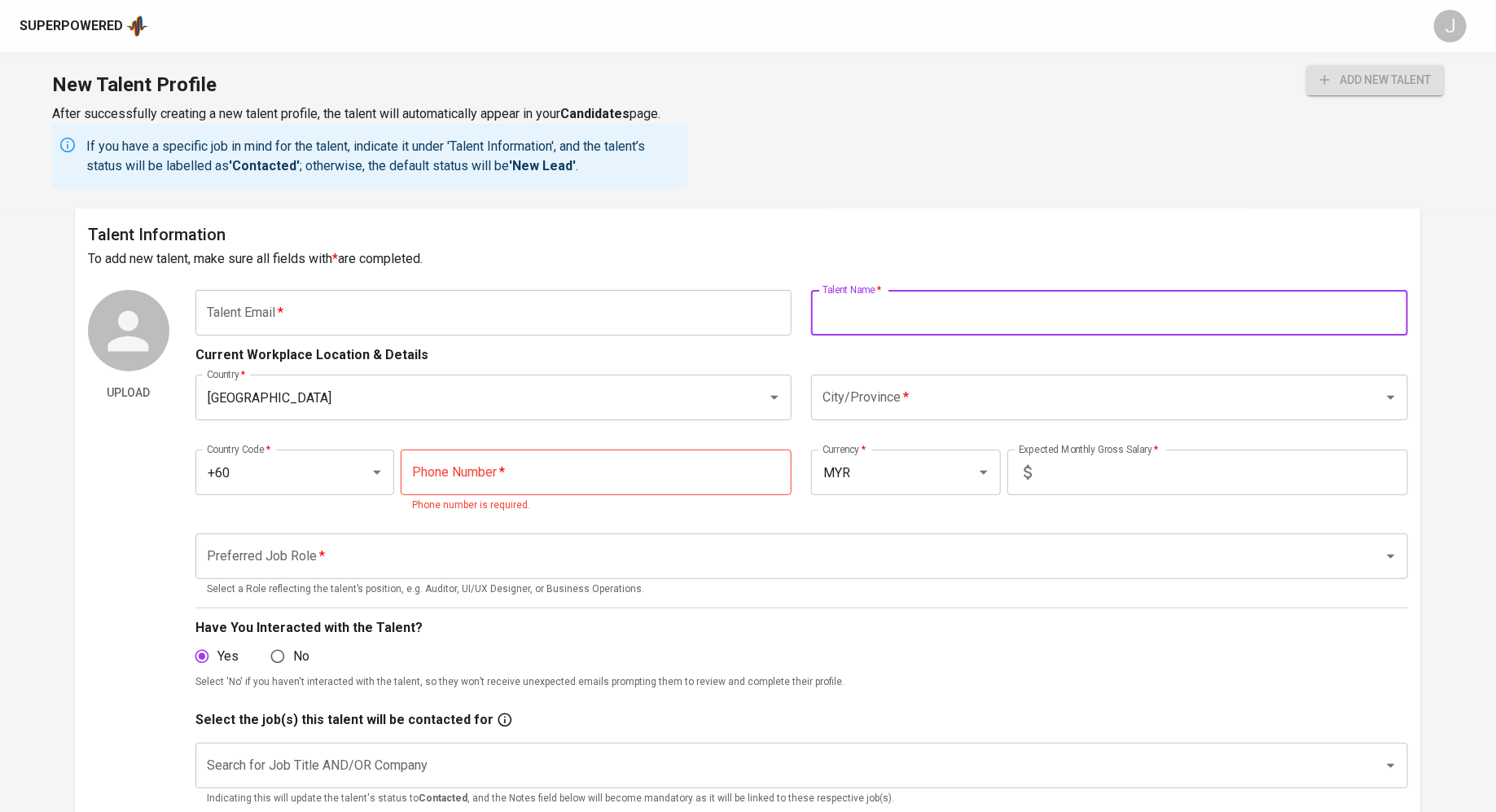
paste input "[PERSON_NAME]"
type input "[PERSON_NAME]"
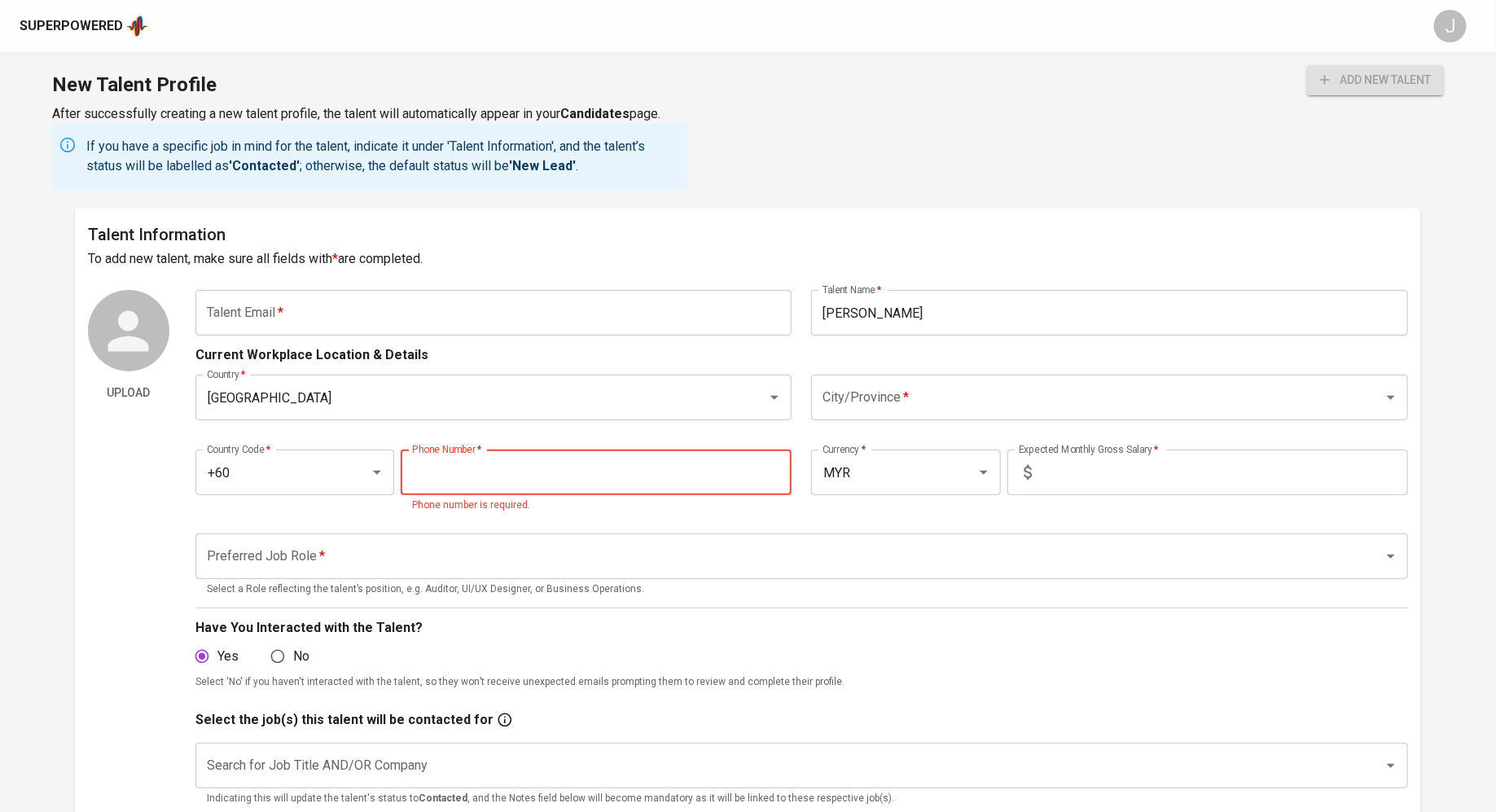
click at [637, 469] on input "tel" at bounding box center [596, 473] width 391 height 46
paste input "91060169674038"
click at [440, 473] on input "91060169674038" at bounding box center [596, 473] width 391 height 46
type input "[PHONE_NUMBER]"
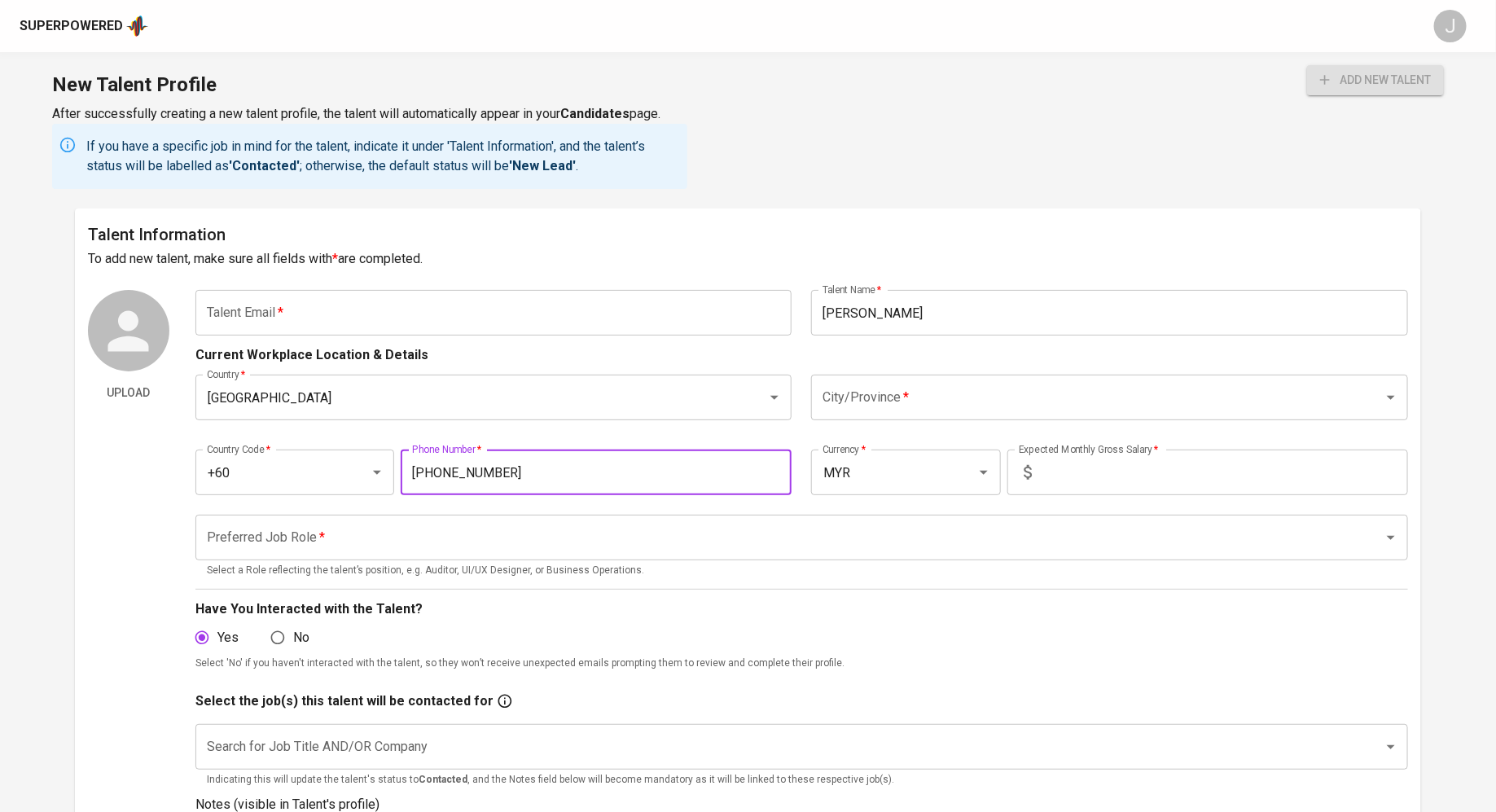
click at [860, 402] on input "City/Province   *" at bounding box center [1086, 397] width 536 height 31
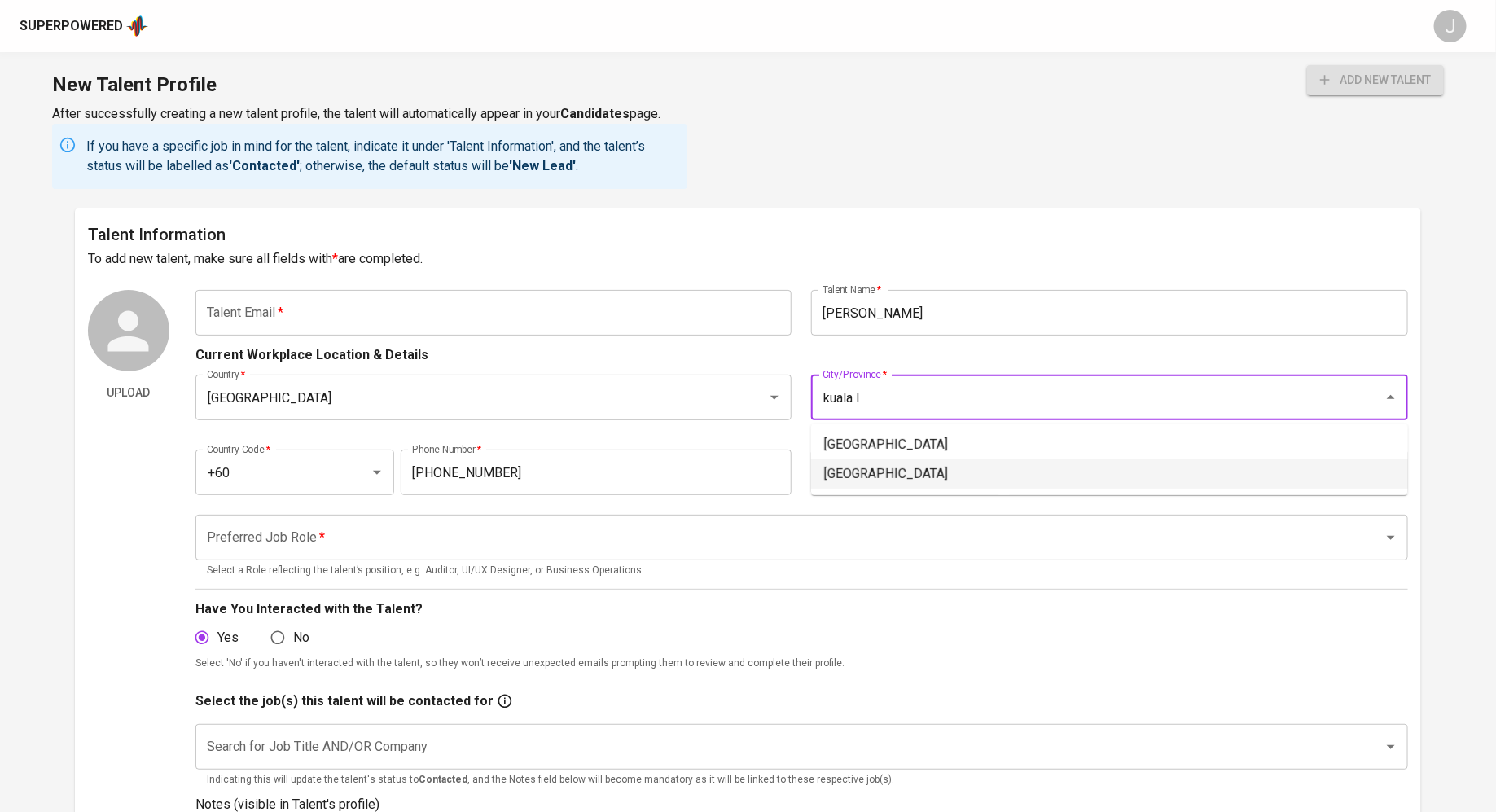
click at [906, 469] on li "[GEOGRAPHIC_DATA]" at bounding box center [1109, 474] width 597 height 29
type input "[GEOGRAPHIC_DATA]"
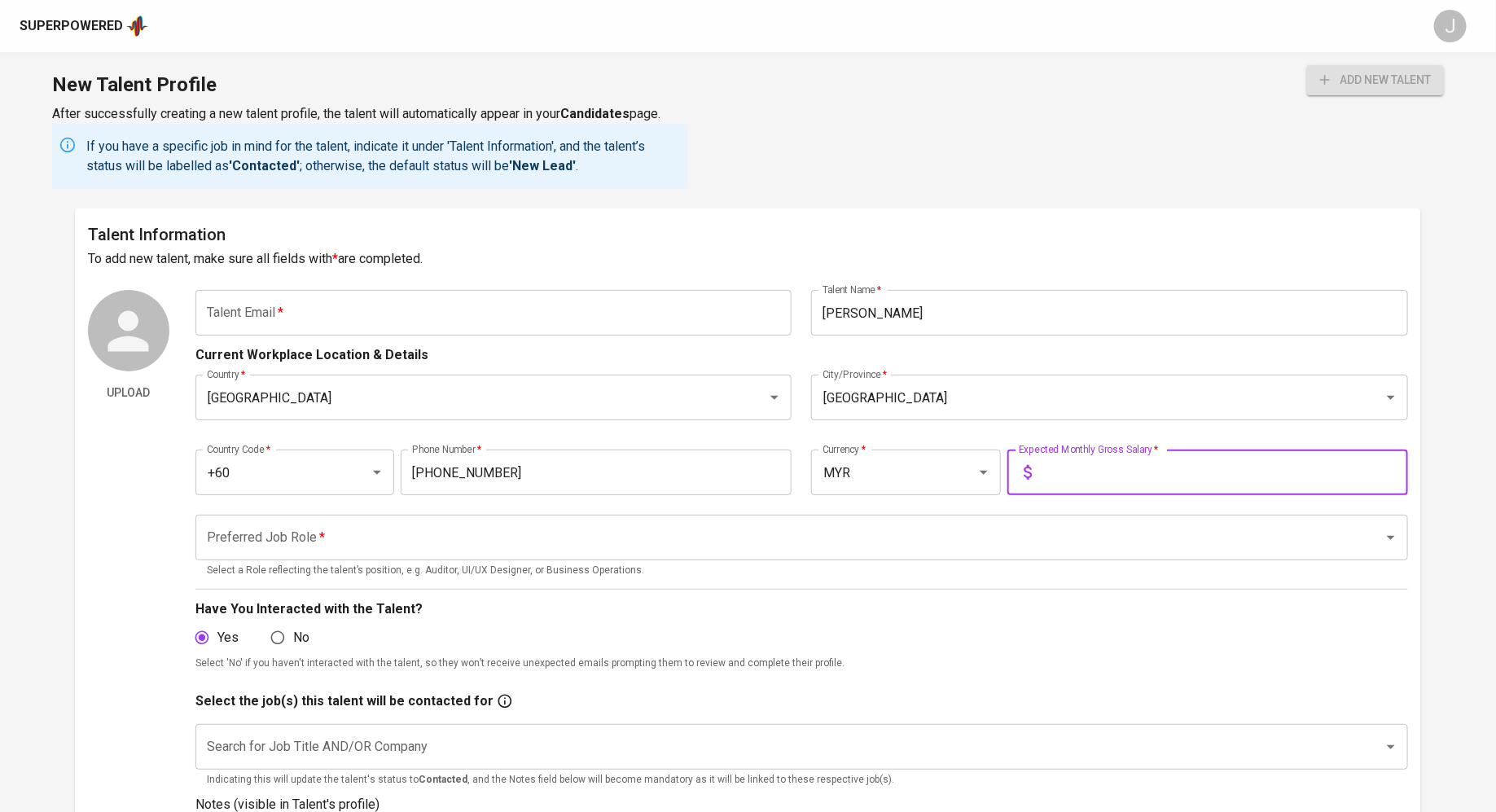
click at [1093, 466] on input "text" at bounding box center [1223, 473] width 370 height 46
click at [424, 566] on p "Select a Role reflecting the talent’s position, e.g. Auditor, UI/UX Designer, o…" at bounding box center [801, 570] width 1190 height 16
type input "9,500"
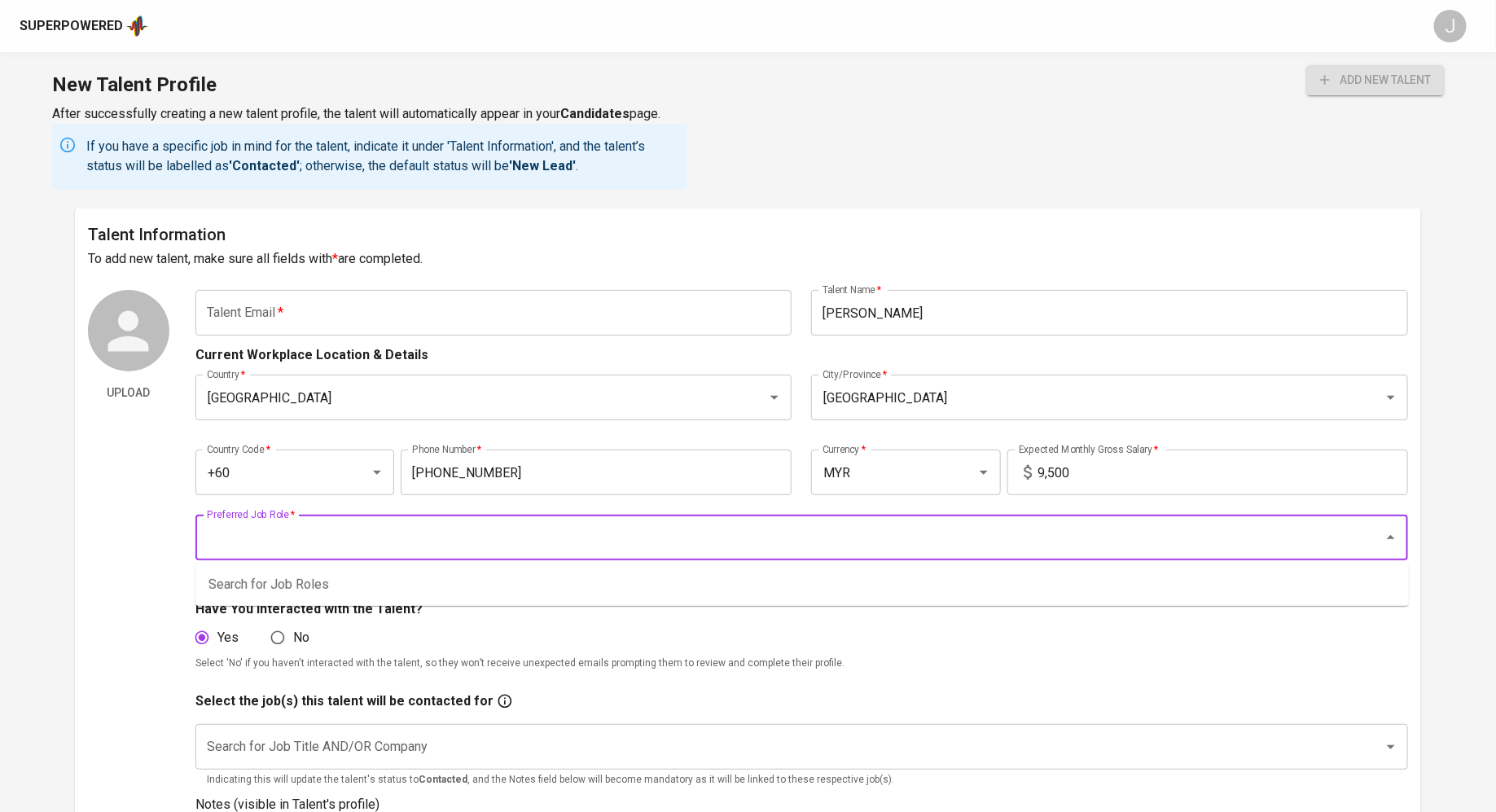
click at [415, 544] on input "Preferred Job Role   *" at bounding box center [779, 537] width 1152 height 31
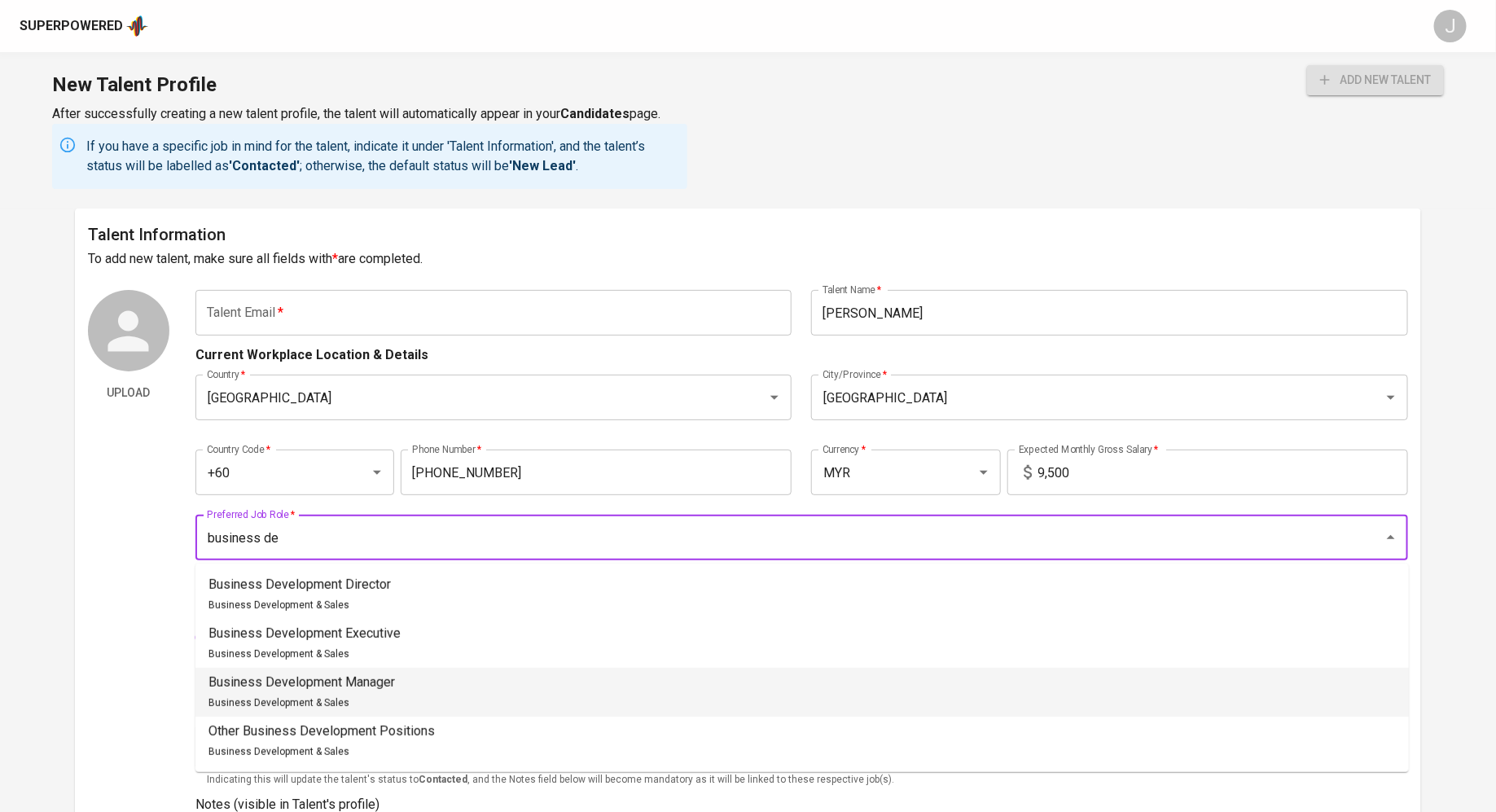
click at [283, 681] on p "Business Development Manager" at bounding box center [301, 682] width 186 height 20
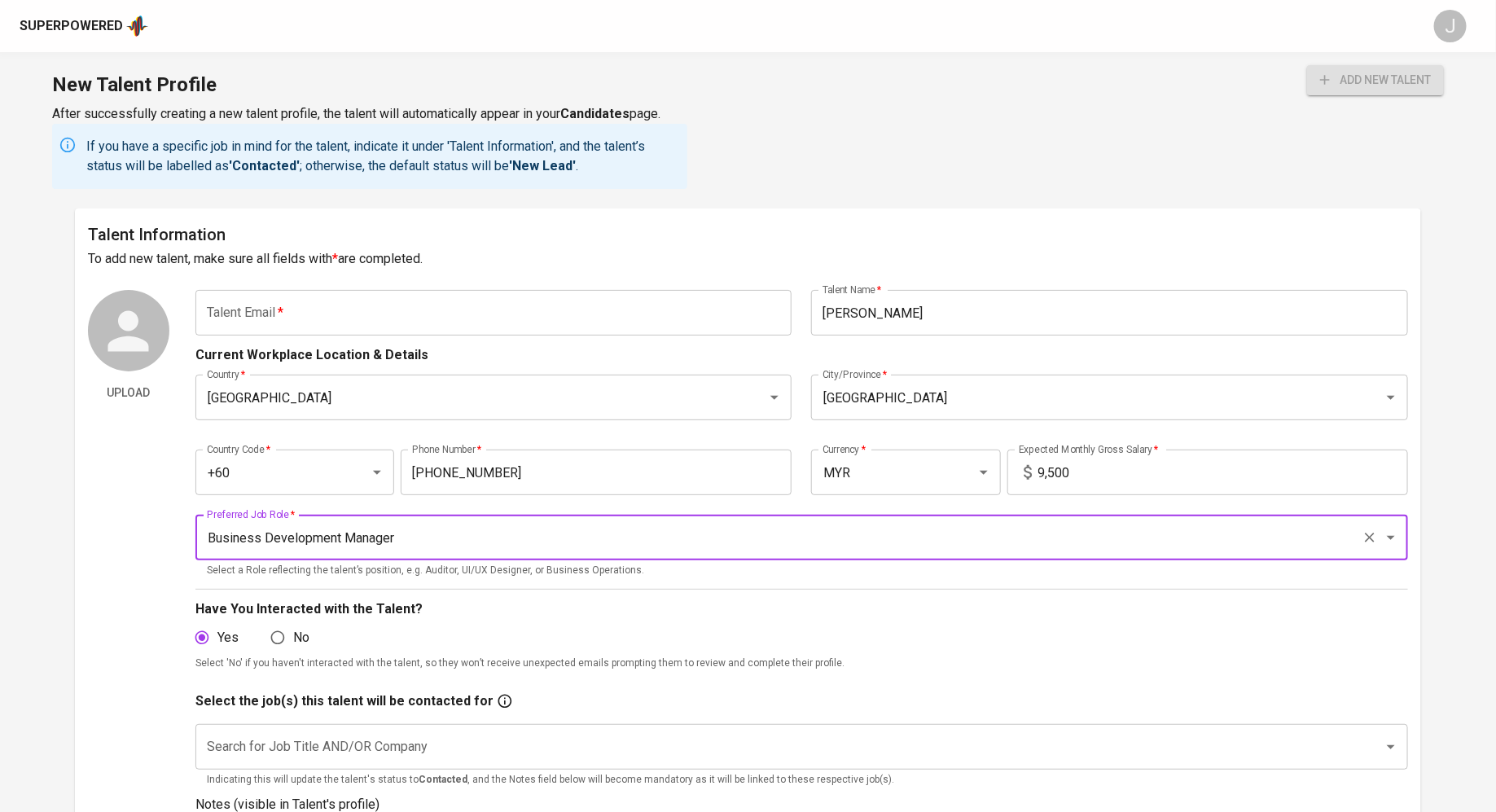
click at [350, 774] on p "Indicating this will update the talent's status to Contacted , and the Notes fi…" at bounding box center [801, 780] width 1190 height 16
type input "Business Development Manager"
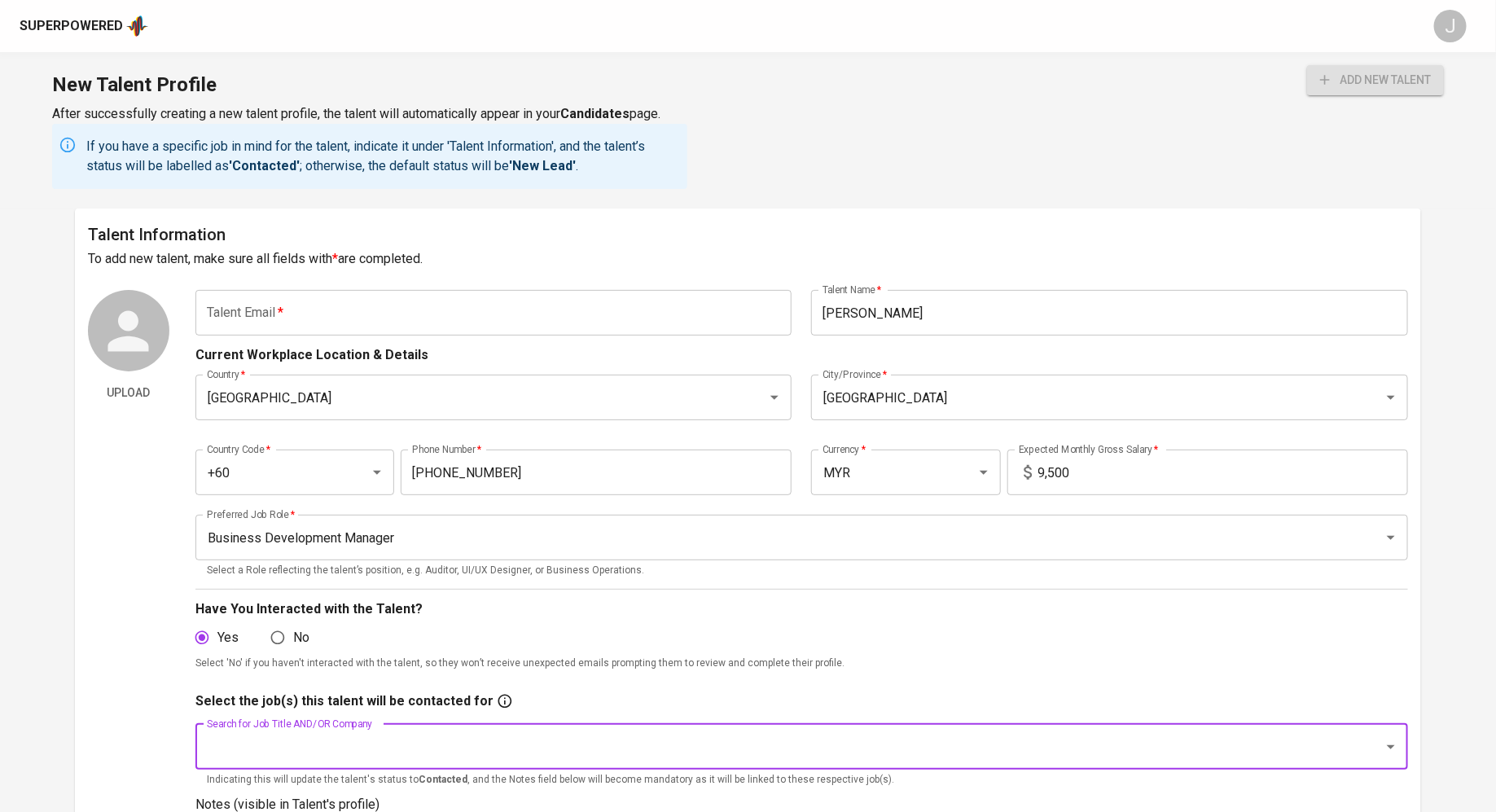
click at [350, 767] on div "Search for Job Title AND/OR Company" at bounding box center [801, 747] width 1212 height 46
type input "sg kon"
type input "sg konzept"
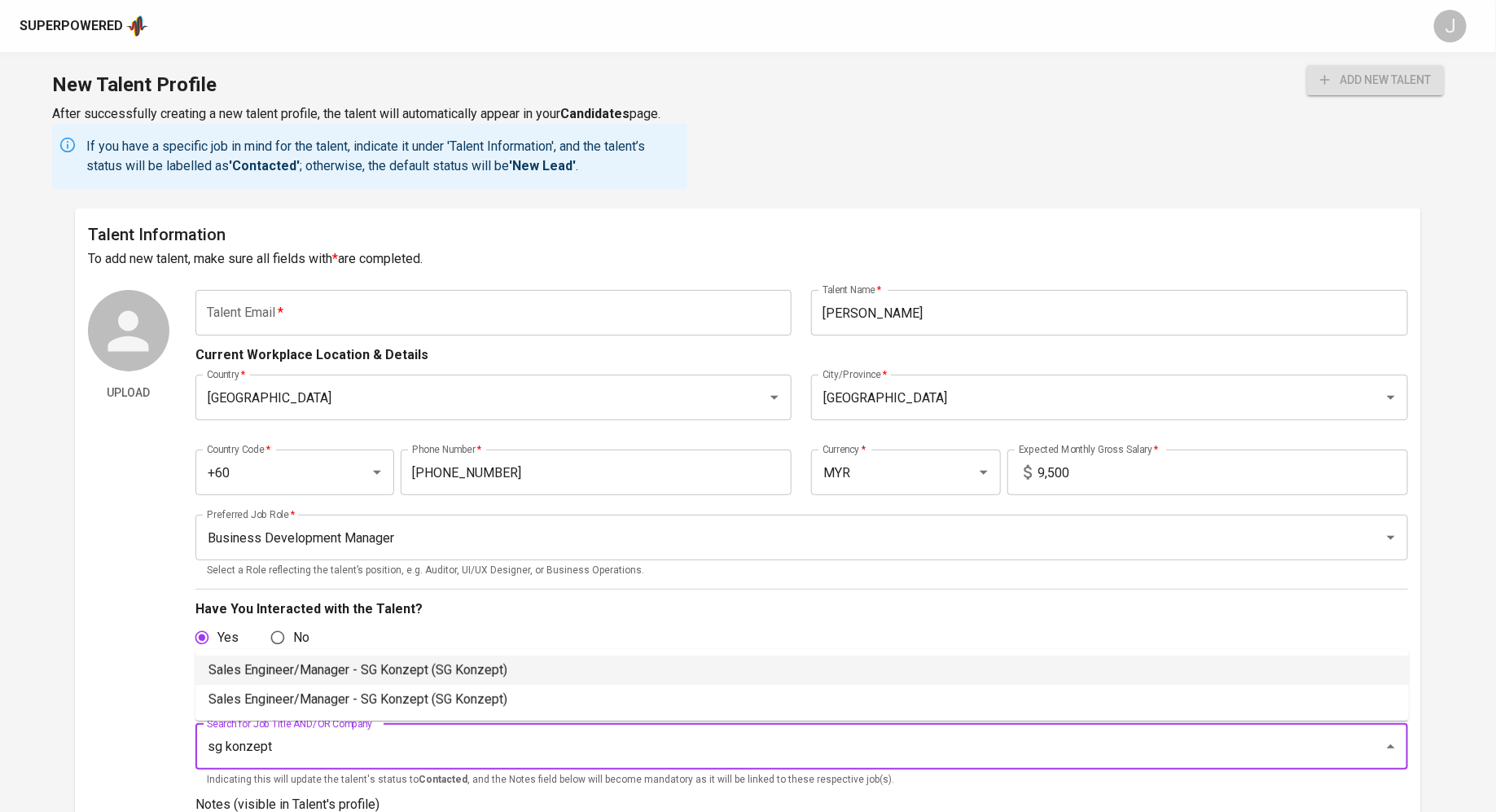
click at [337, 677] on li "Sales Engineer/Manager - SG Konzept (SG Konzept)" at bounding box center [801, 670] width 1213 height 29
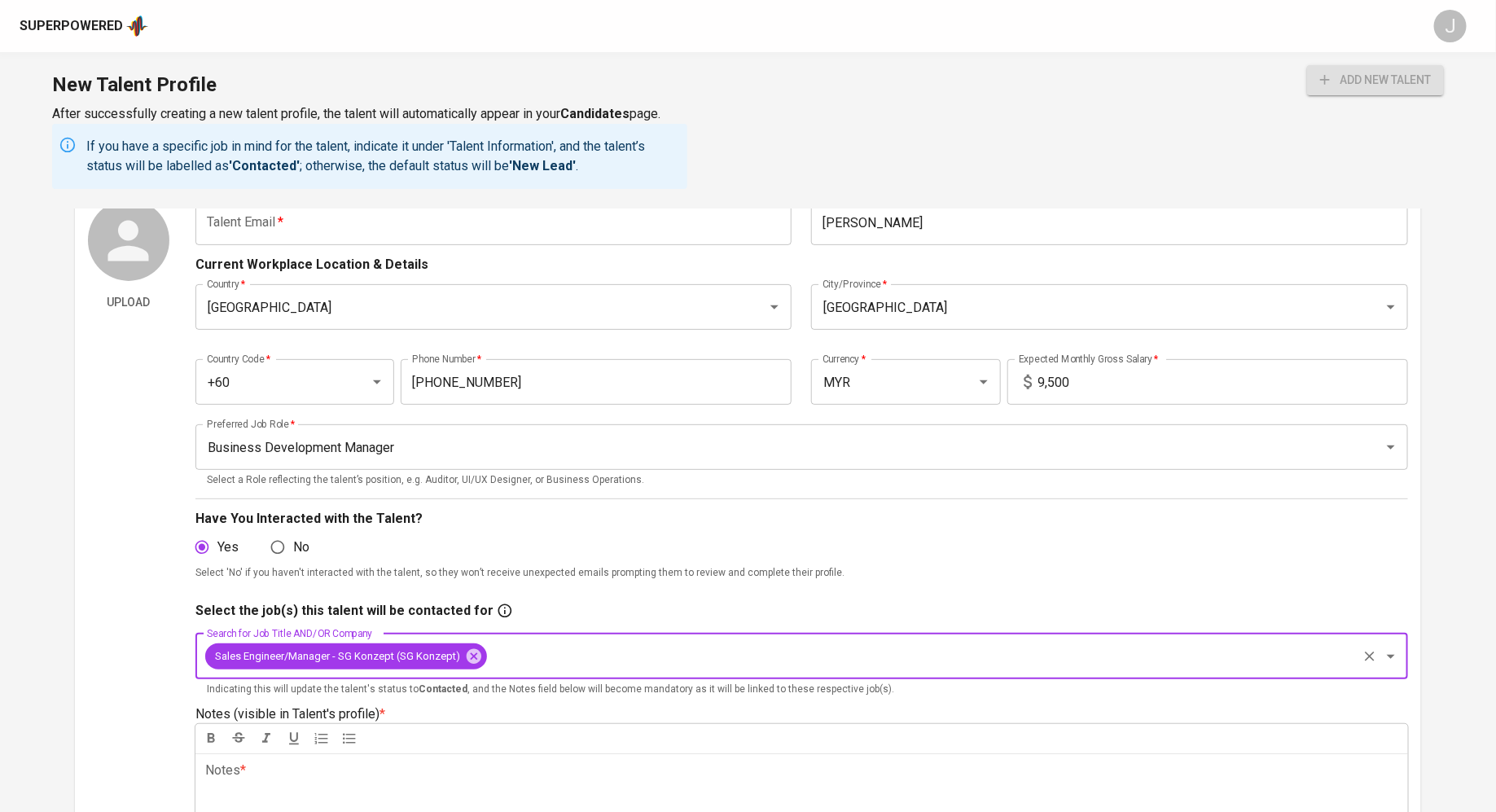
scroll to position [209, 0]
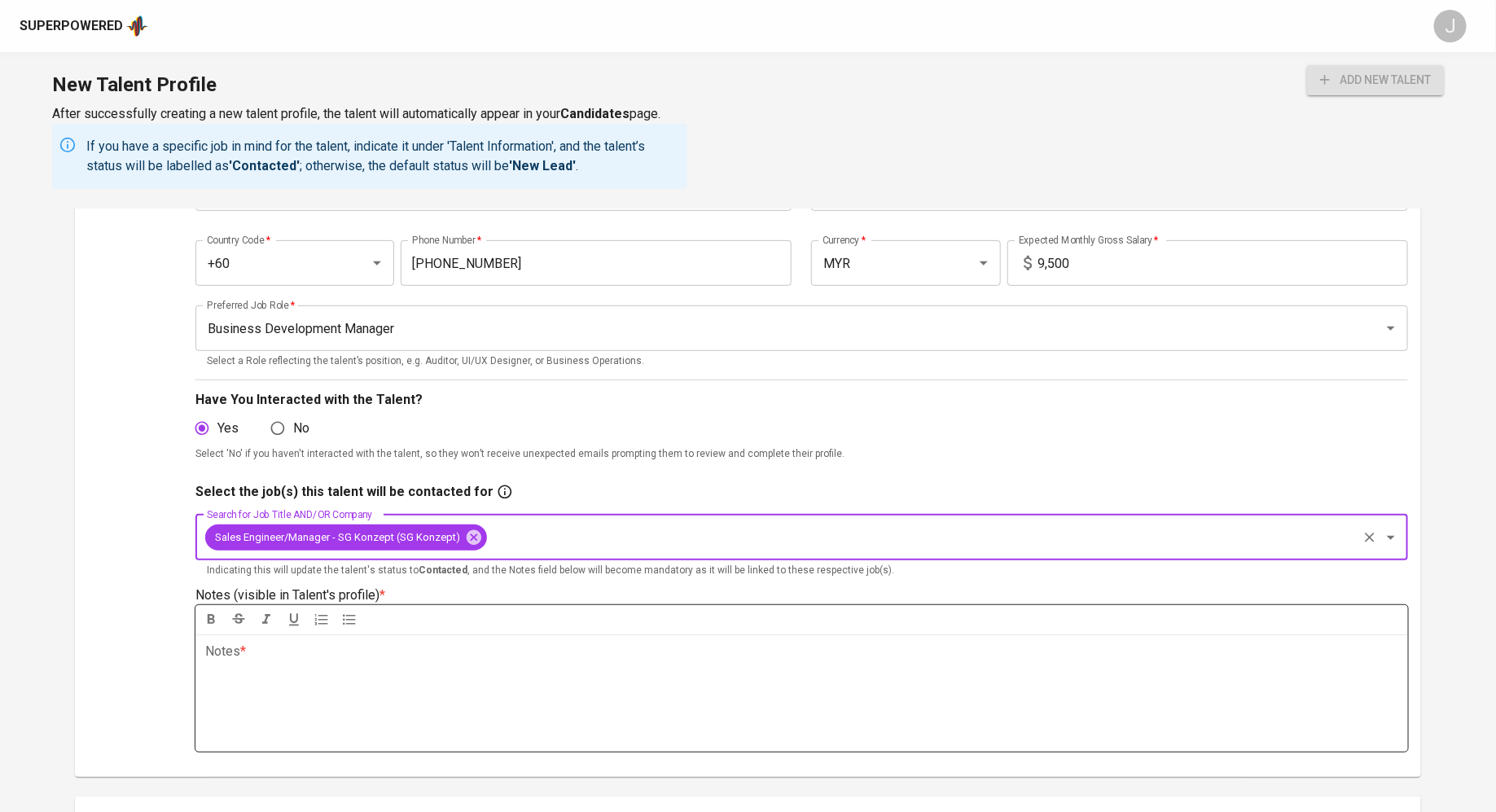
click at [467, 705] on div "Notes * ﻿" at bounding box center [801, 693] width 1212 height 118
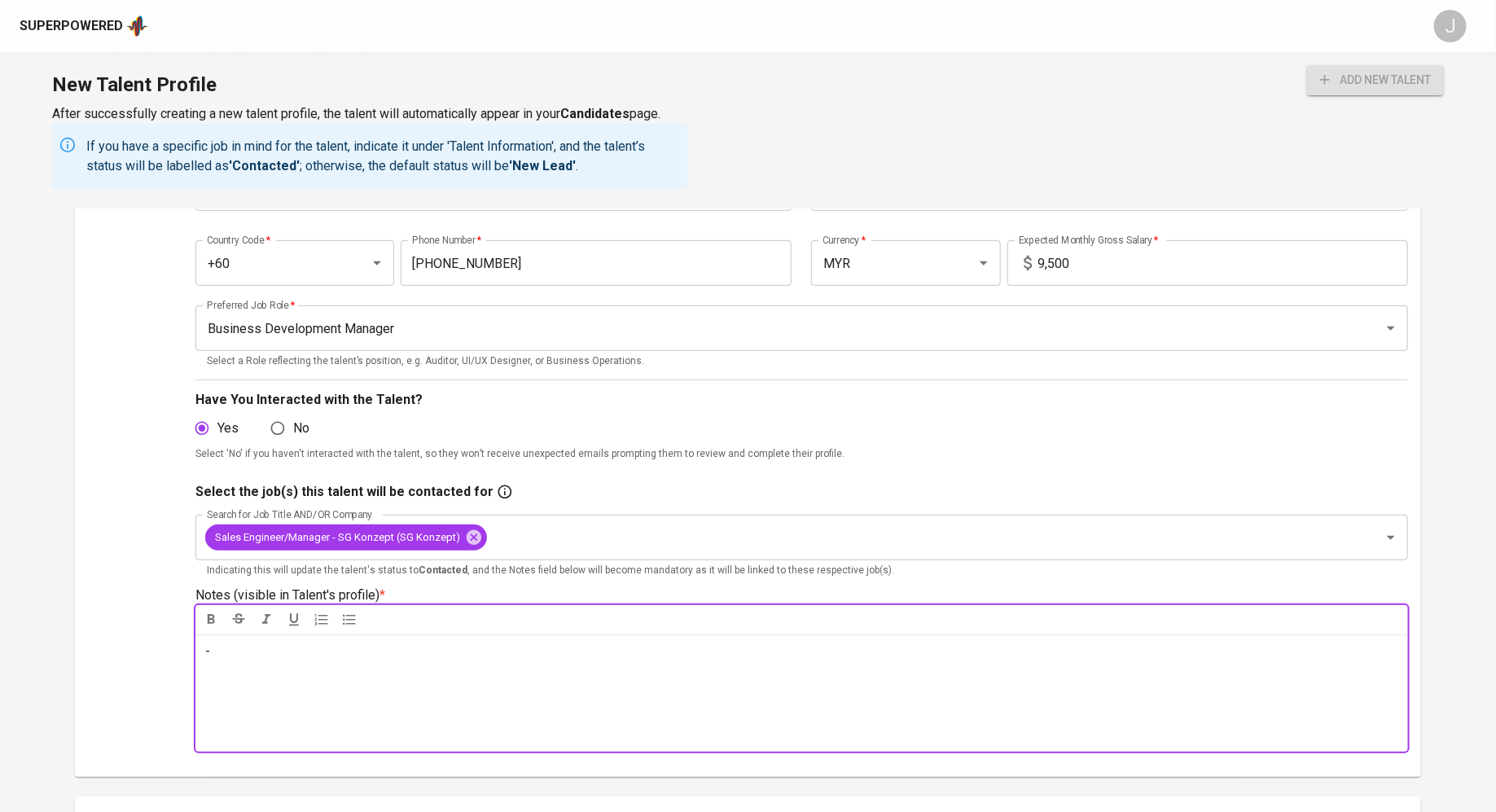
click at [944, 500] on div "Select the job(s) this talent will be contacted for" at bounding box center [801, 492] width 1212 height 20
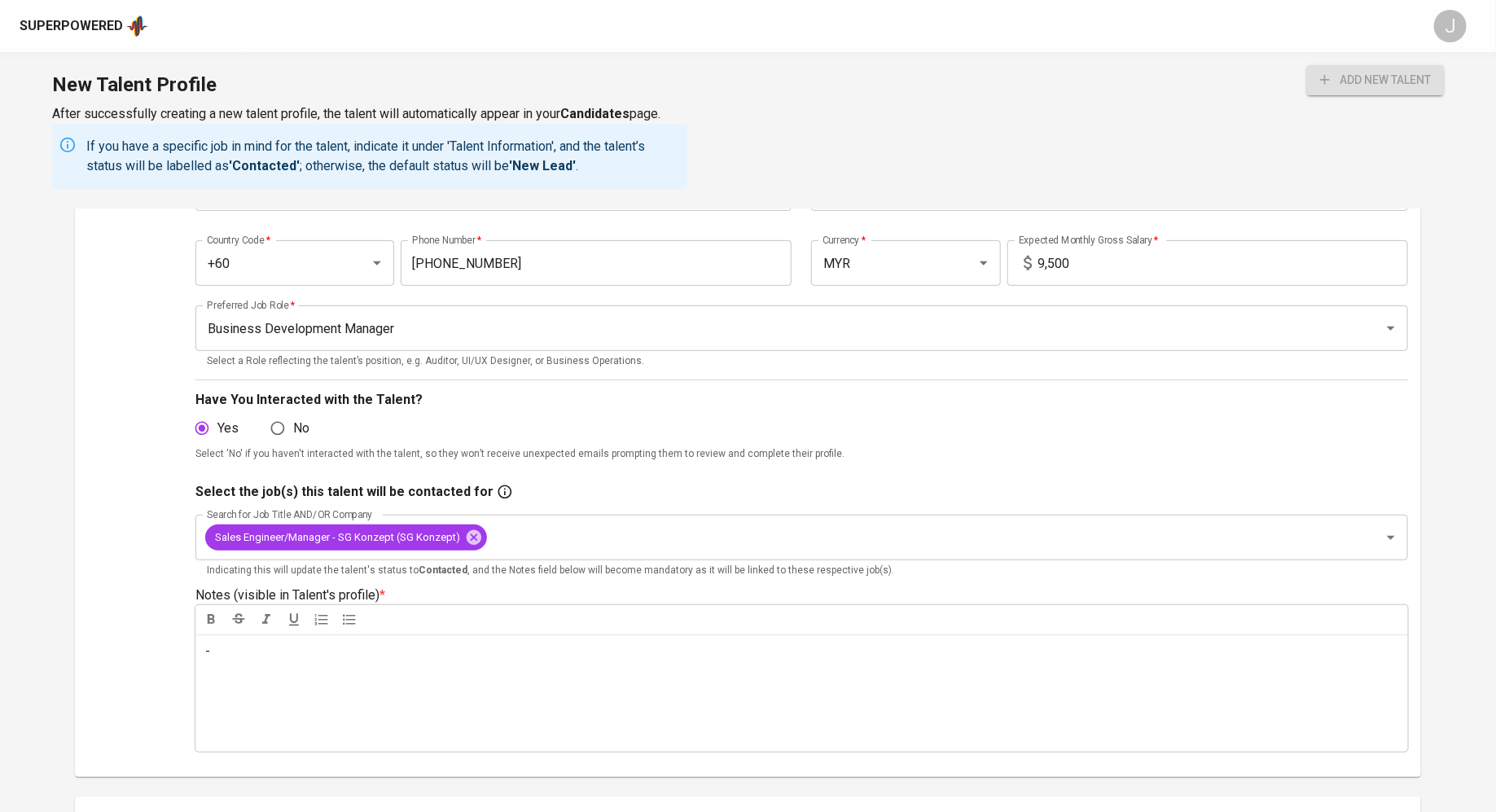
scroll to position [0, 0]
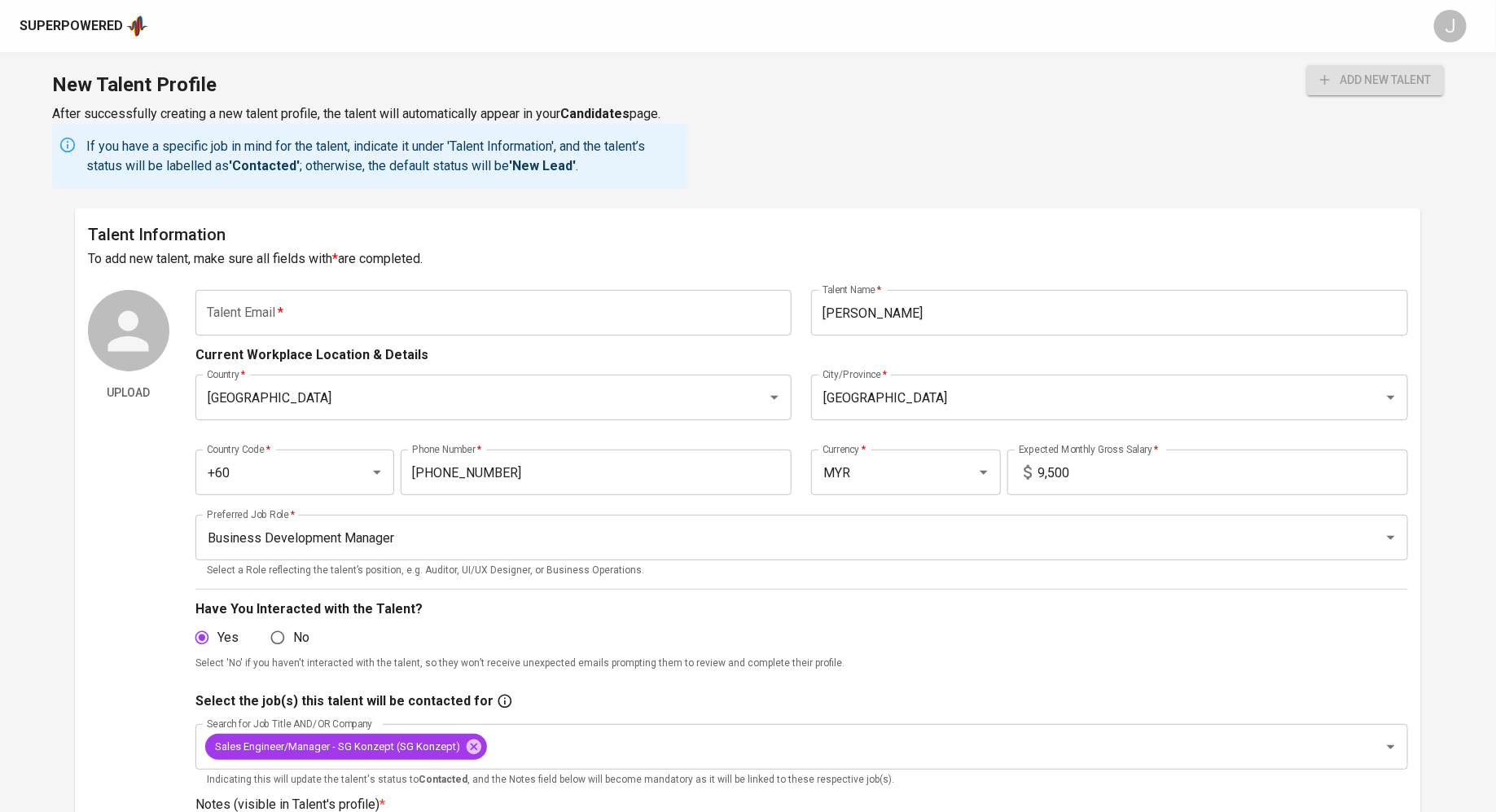
click at [1357, 72] on span "add new talent" at bounding box center [1375, 80] width 111 height 20
click at [541, 322] on input "text" at bounding box center [493, 313] width 597 height 46
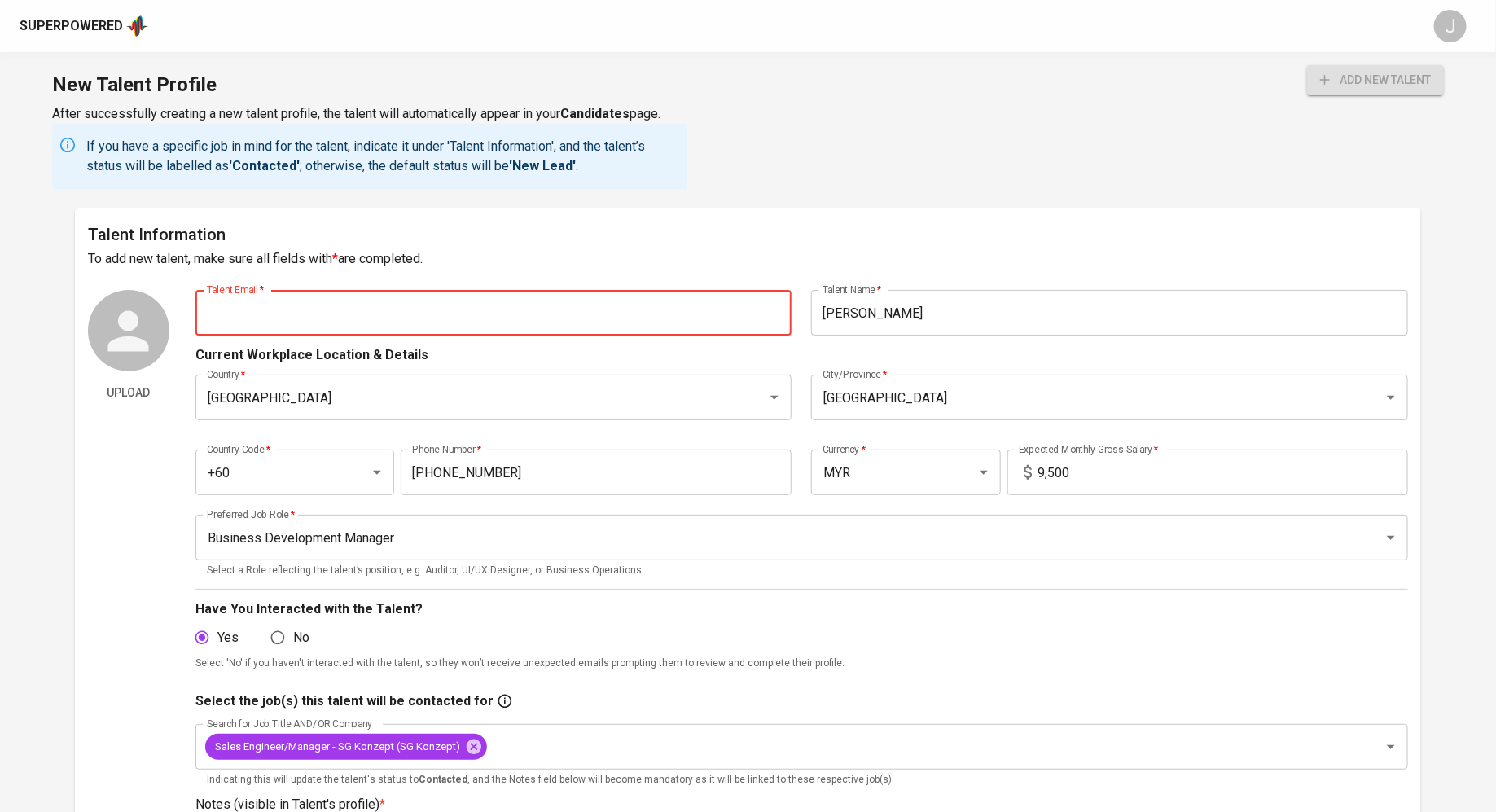
paste input "[EMAIL_ADDRESS][DOMAIN_NAME] [PHONE_NUMBER]"
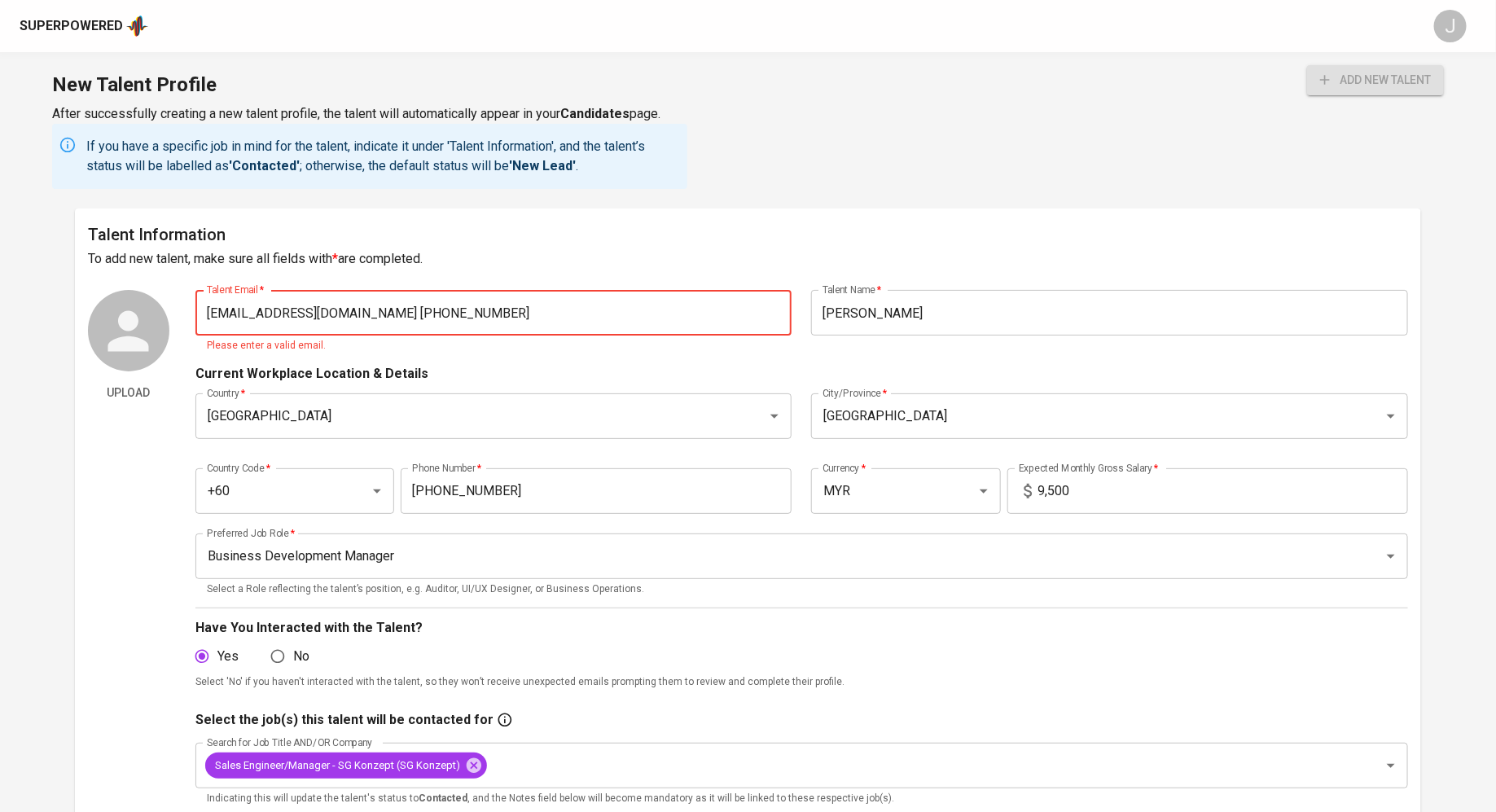
drag, startPoint x: 467, startPoint y: 303, endPoint x: 367, endPoint y: 313, distance: 100.5
click at [367, 313] on input "[EMAIL_ADDRESS][DOMAIN_NAME] [PHONE_NUMBER]" at bounding box center [493, 313] width 597 height 46
click at [353, 313] on input "[EMAIL_ADDRESS][DOMAIN_NAME] [PHONE_NUMBER]" at bounding box center [493, 313] width 597 height 46
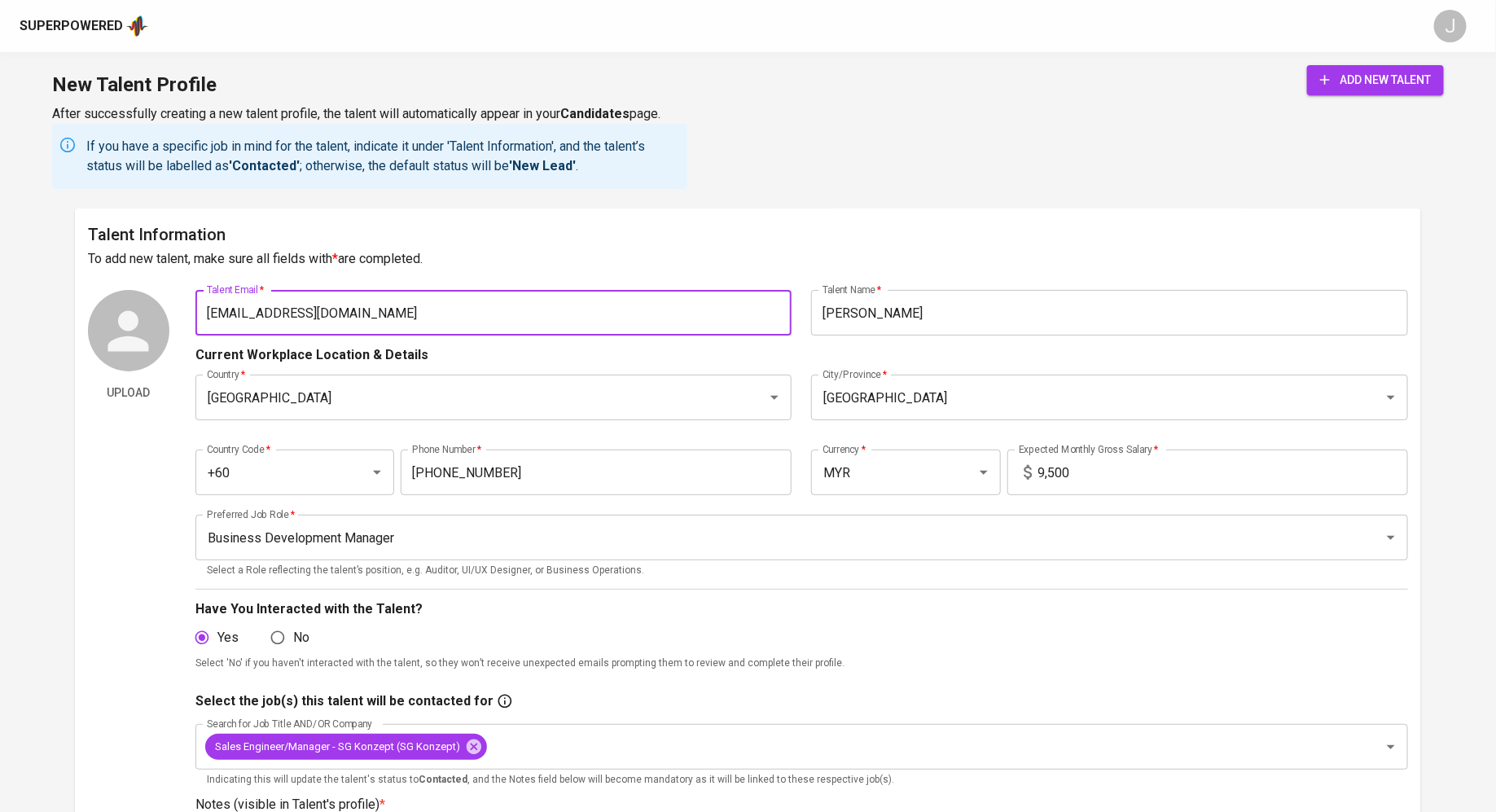
type input "[EMAIL_ADDRESS][DOMAIN_NAME]"
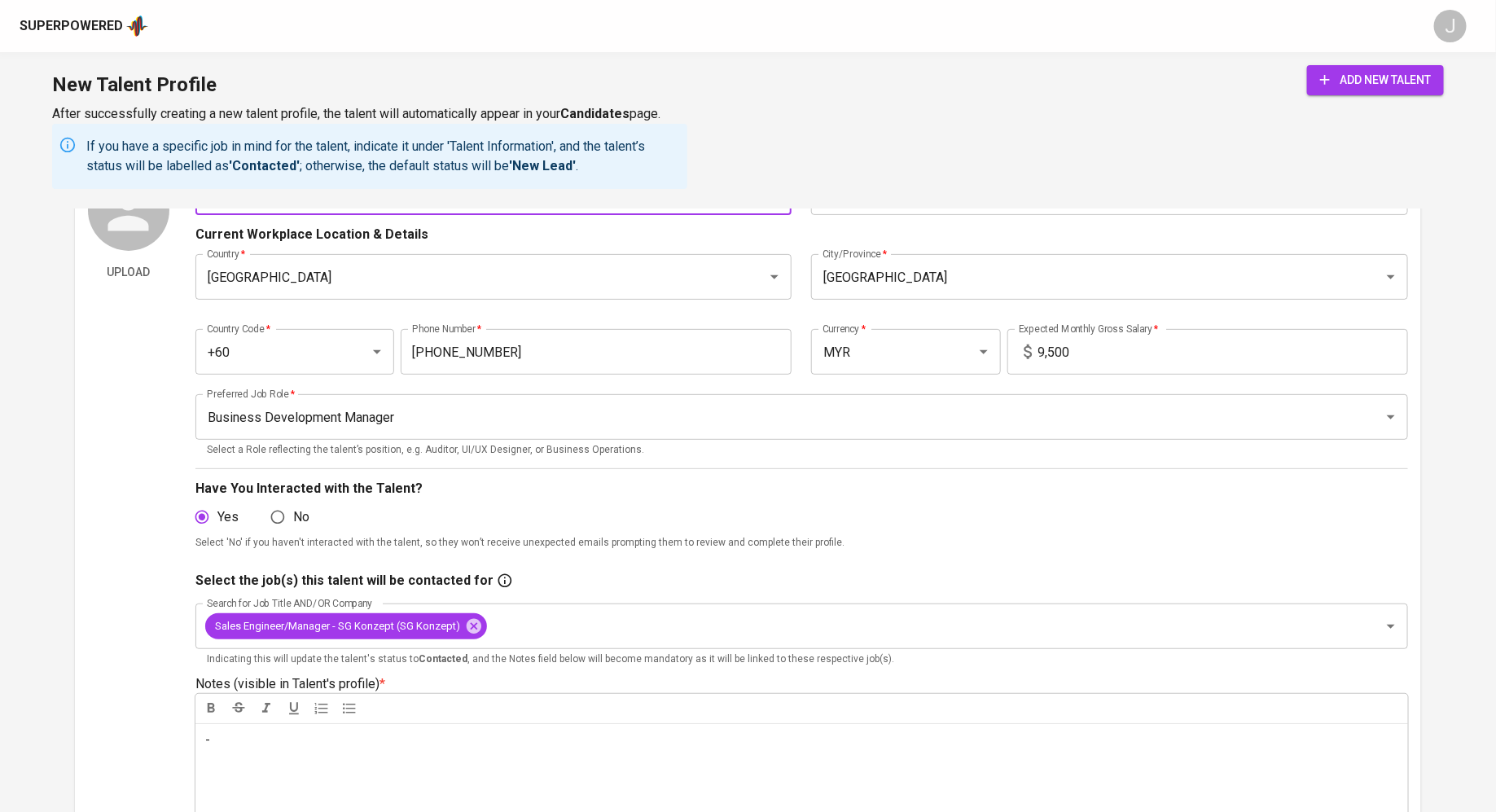
scroll to position [217, 0]
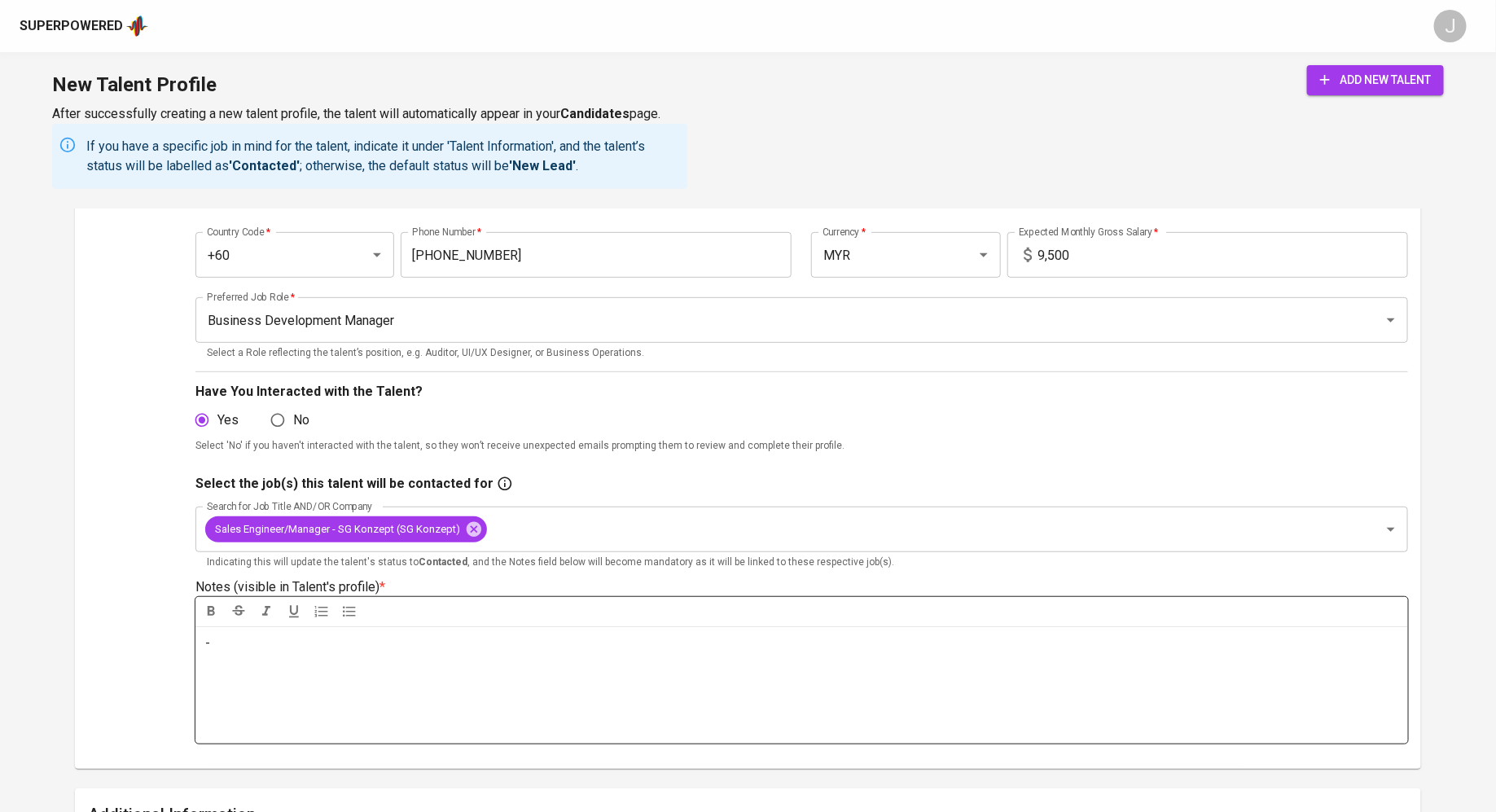
click at [357, 669] on div "-" at bounding box center [801, 685] width 1212 height 118
click at [313, 639] on span "Assistant Manager Merchant Partnership" at bounding box center [428, 642] width 256 height 16
click at [624, 654] on div "Currently work as an Assistant Manager Merchant Partnership" at bounding box center [801, 685] width 1212 height 118
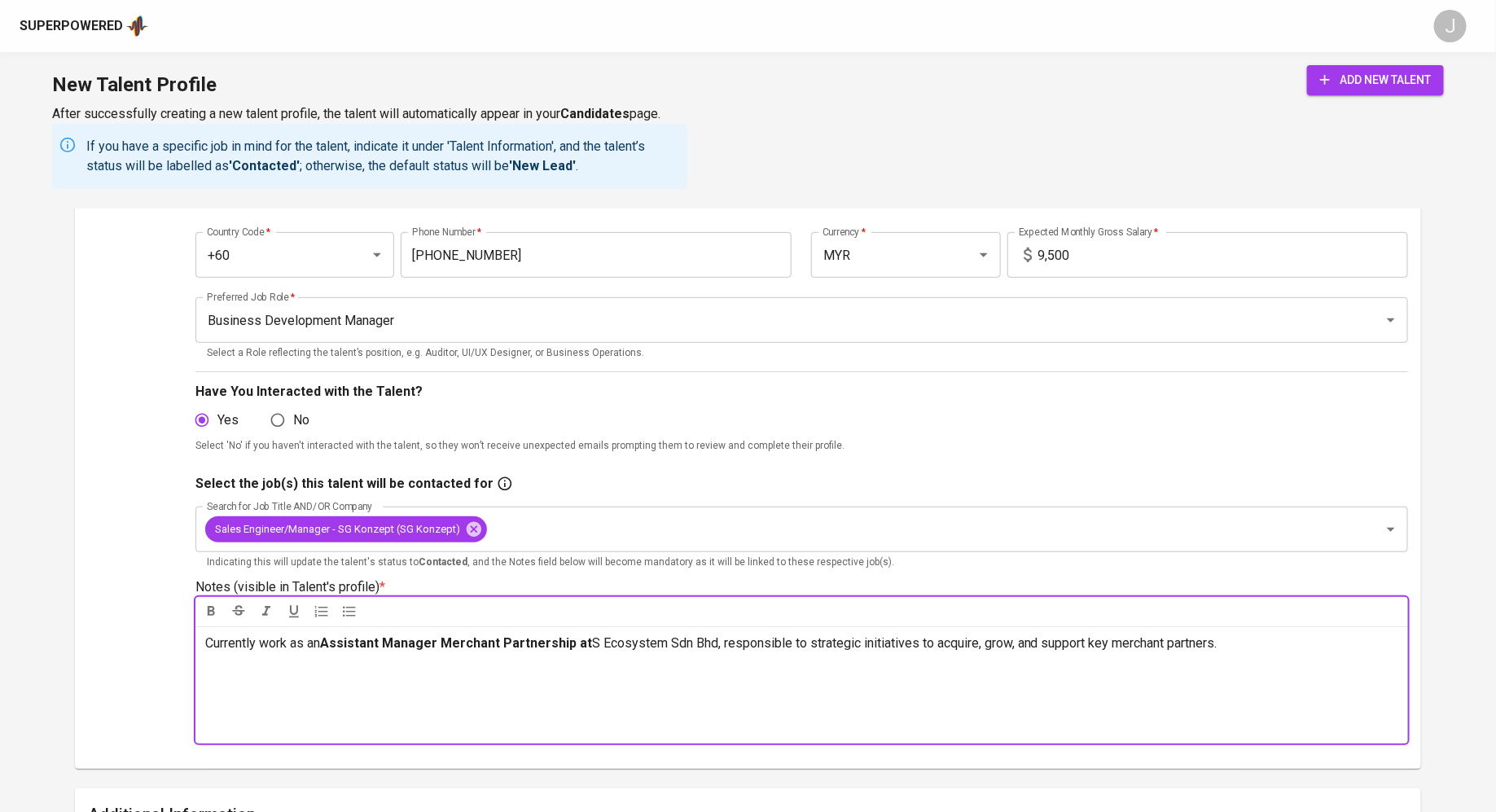
click at [826, 648] on span "S Ecosystem Sdn Bhd, responsible to strategic initiatives to acquire, grow, and…" at bounding box center [904, 642] width 625 height 16
click at [1320, 646] on p "Currently work as an Assistant Manager Merchant Partnership at S Ecosystem Sdn …" at bounding box center [801, 643] width 1193 height 20
click at [1238, 642] on span "S Ecosystem Sdn Bhd, responsible to do strategic initiatives to acquire, grow, …" at bounding box center [800, 652] width 1190 height 35
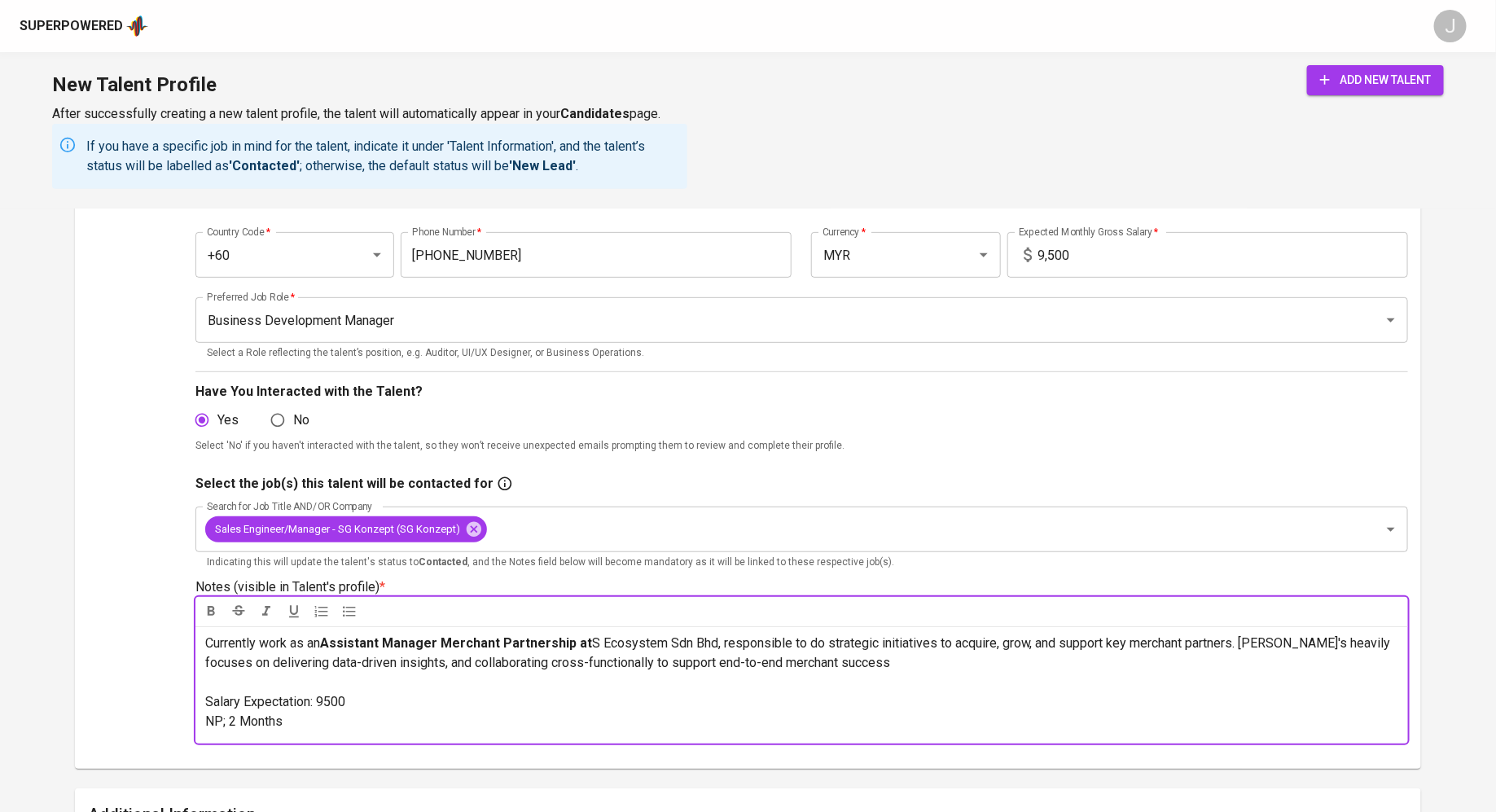
click at [1349, 91] on button "add new talent" at bounding box center [1375, 80] width 137 height 30
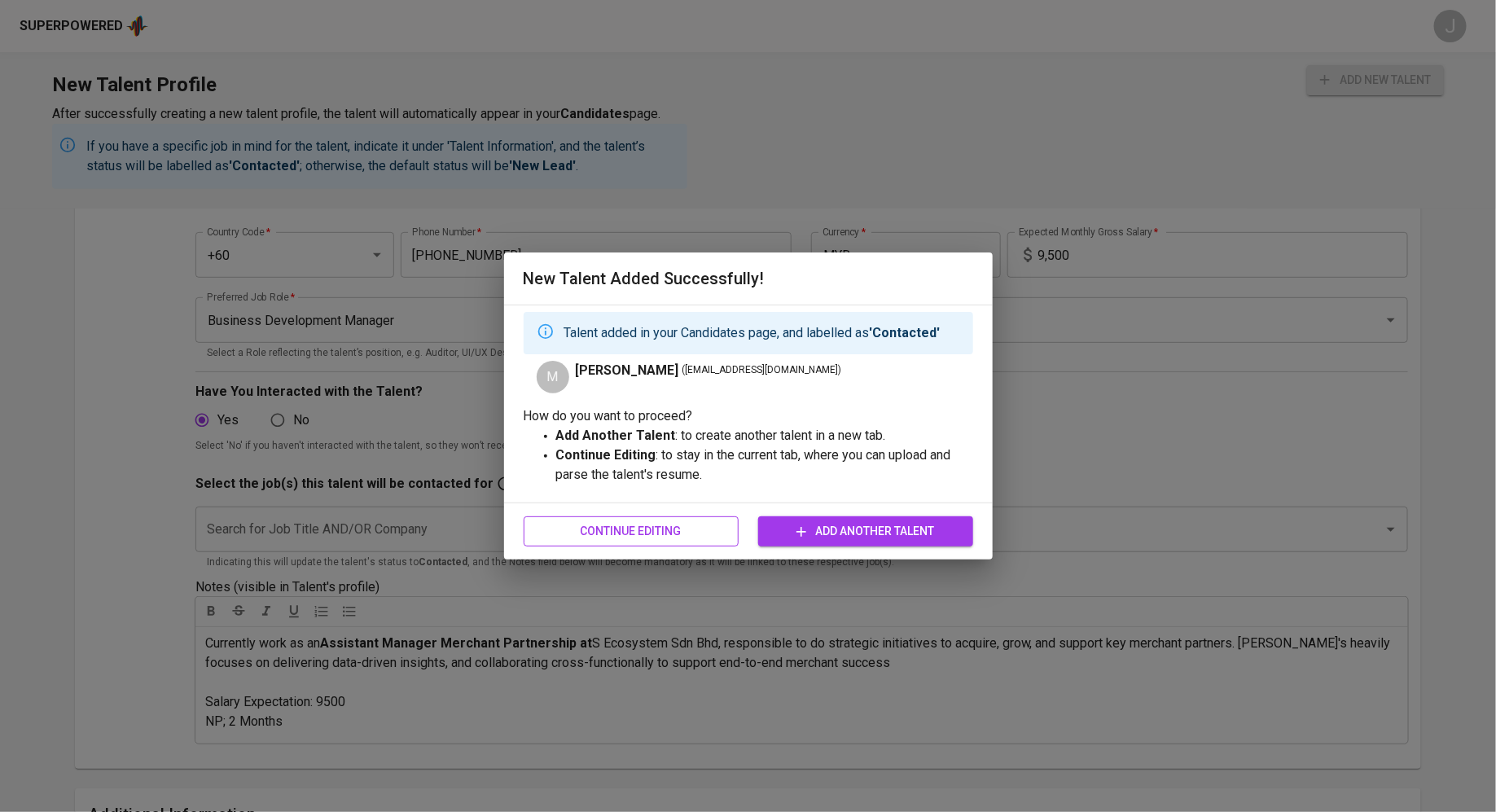
click at [638, 537] on span "Continue Editing" at bounding box center [630, 530] width 189 height 20
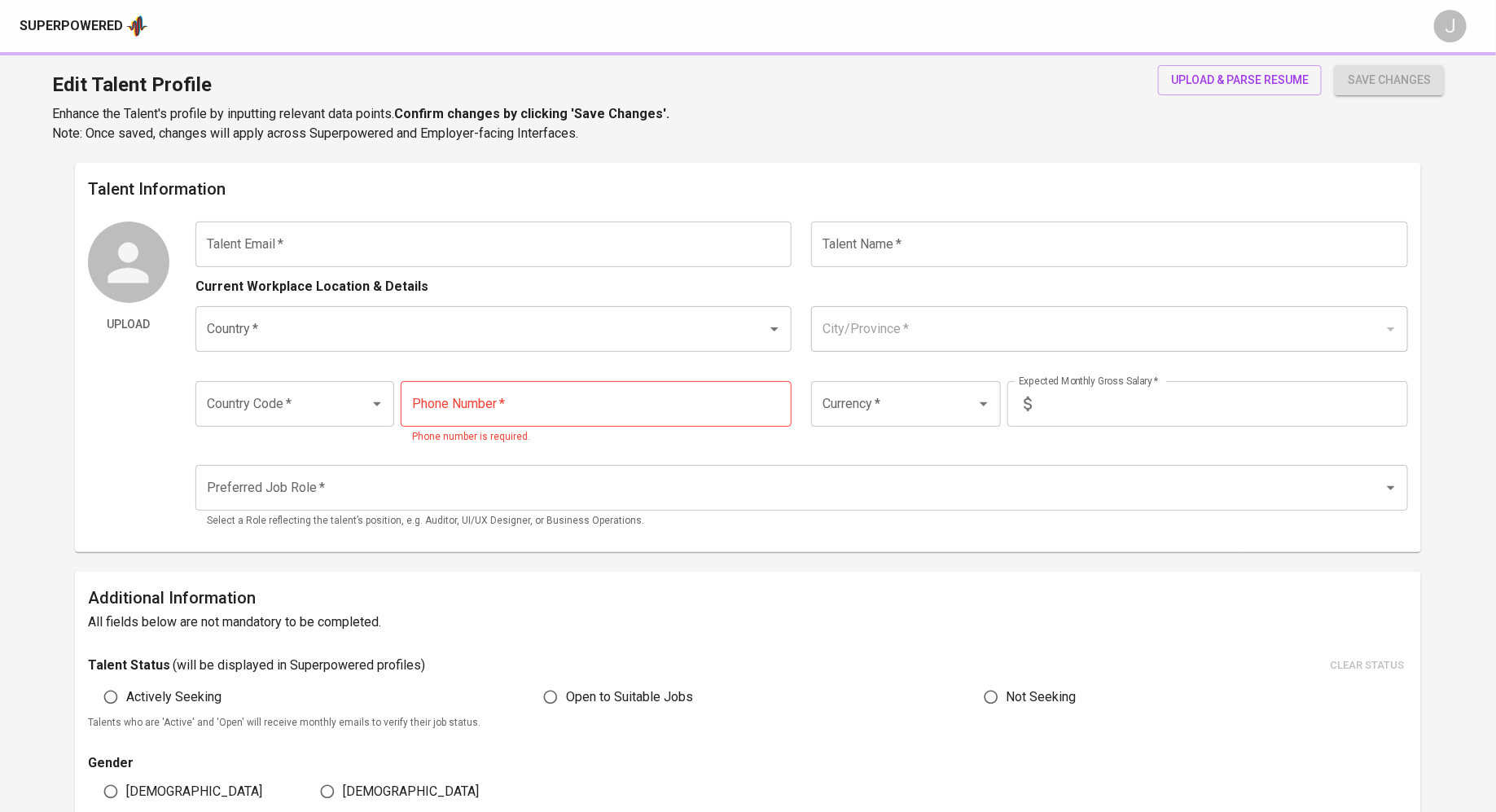
type input "mihong910@gmail.com"
type input "[PERSON_NAME]"
type input "[GEOGRAPHIC_DATA]"
type input "+60"
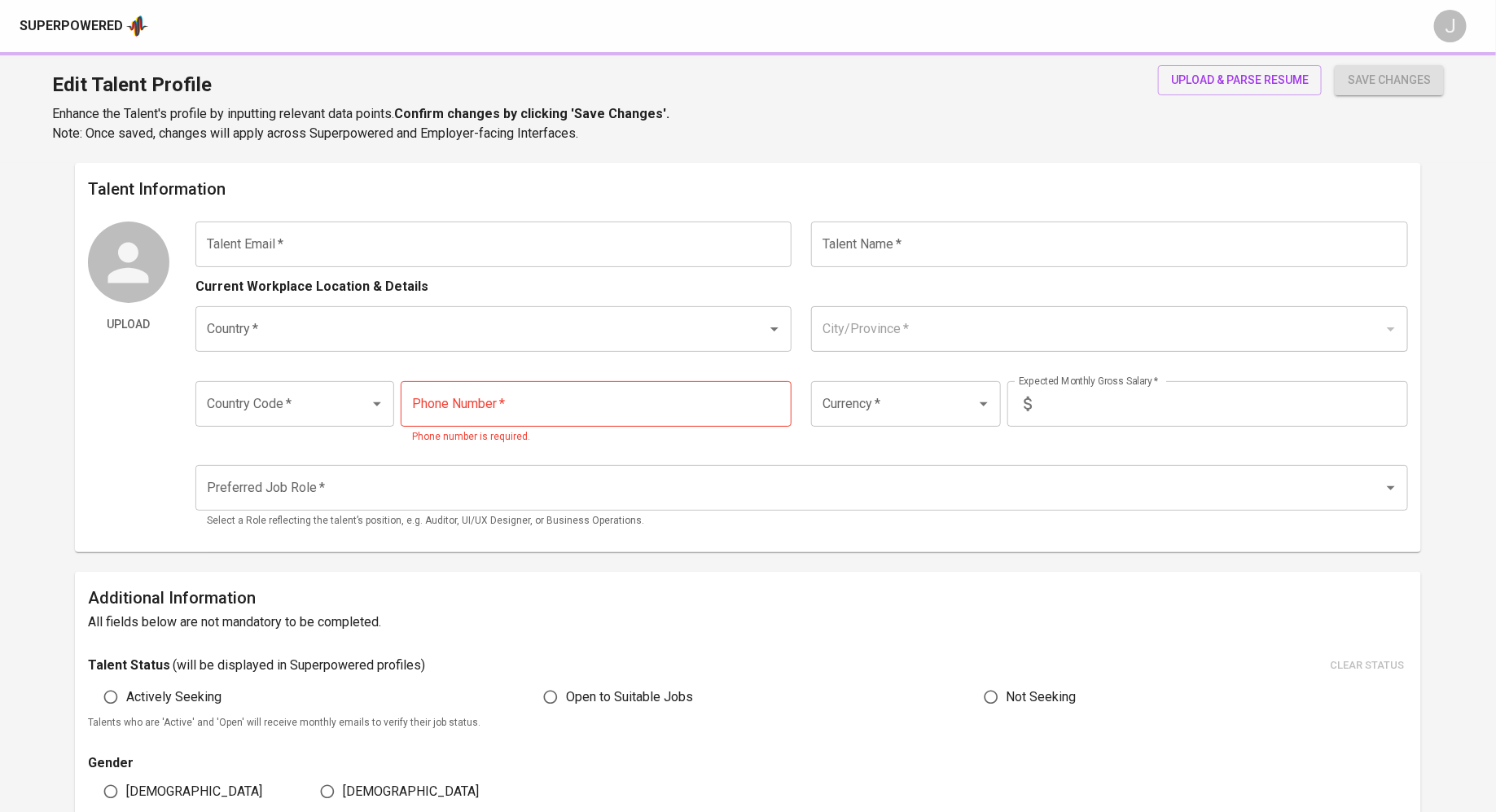
type input "16-967-4038"
type input "MYR"
type input "9,500"
type input "Business Development Manager"
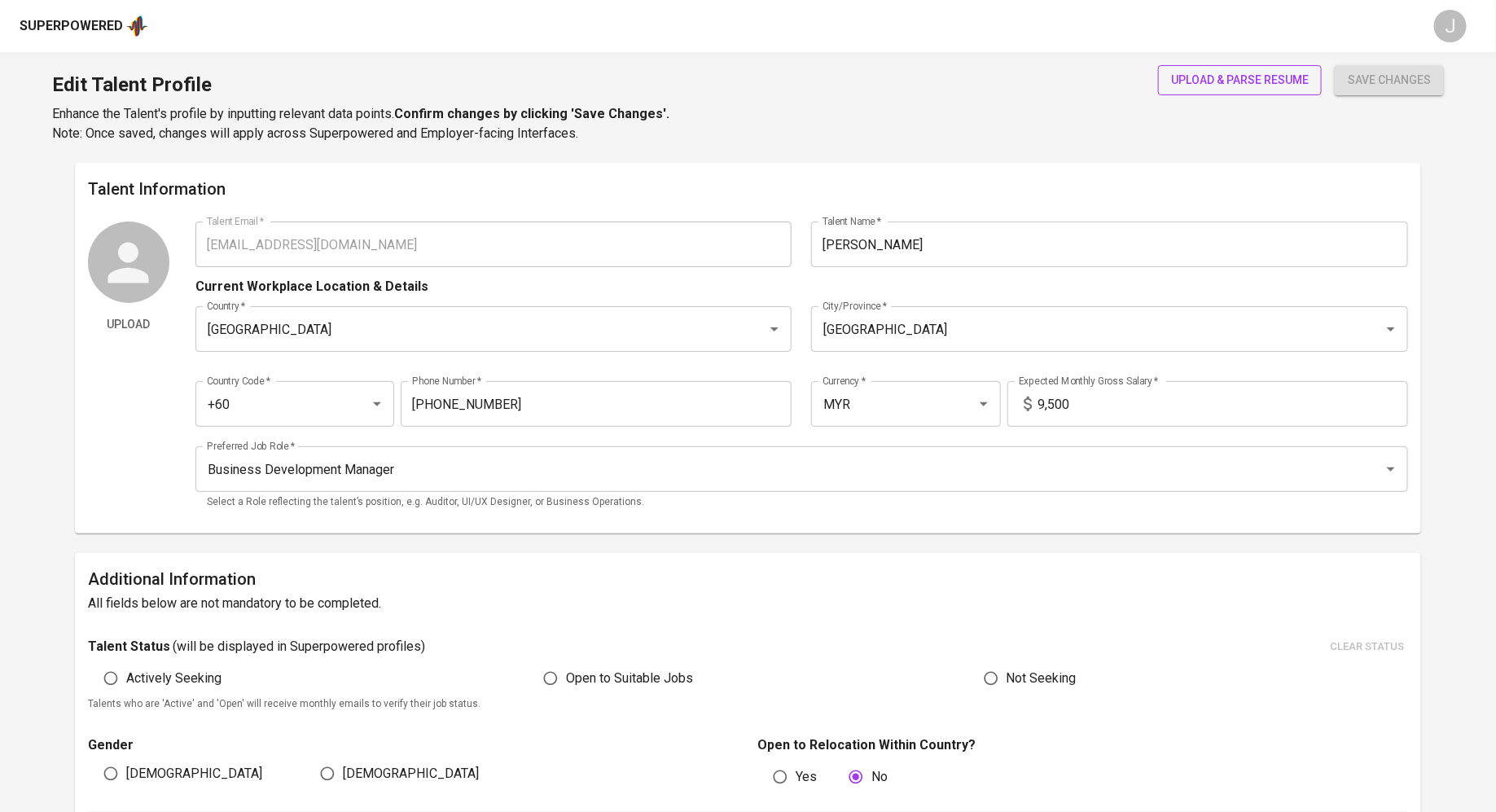
click at [1237, 84] on span "upload & parse resume" at bounding box center [1240, 80] width 138 height 20
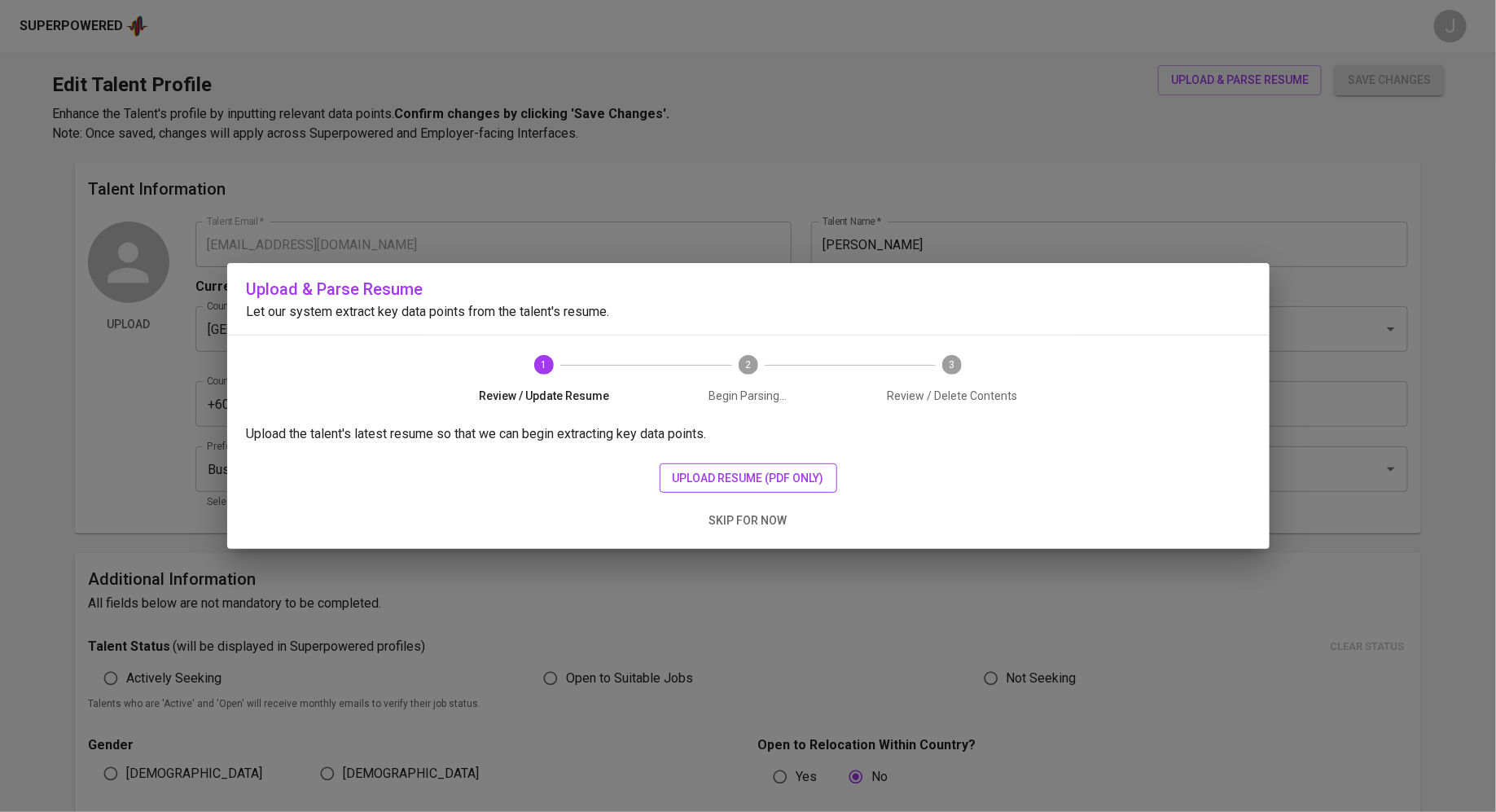
click at [757, 474] on span "upload resume (pdf only)" at bounding box center [748, 478] width 152 height 20
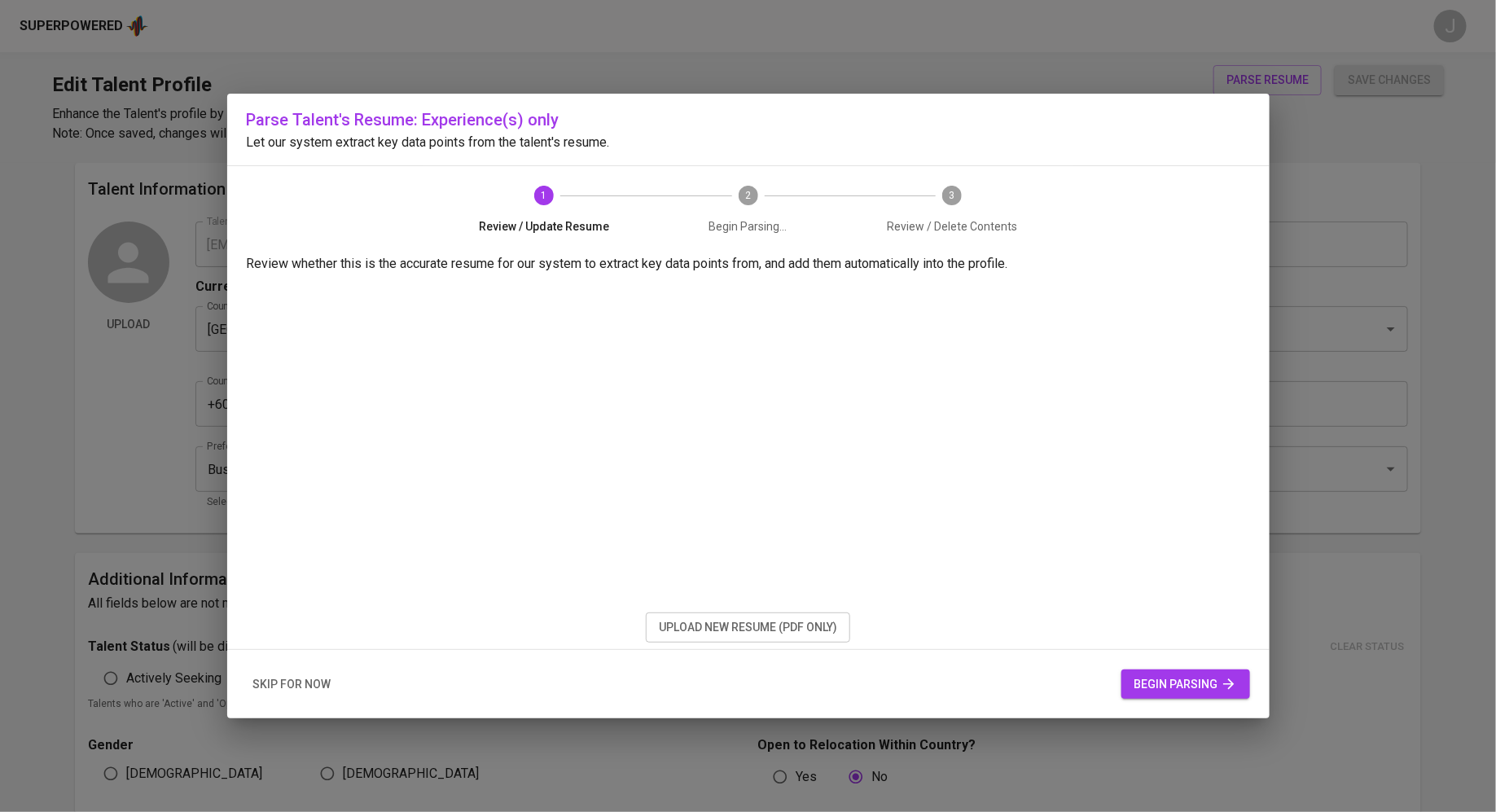
click at [1149, 677] on span "begin parsing" at bounding box center [1186, 684] width 103 height 20
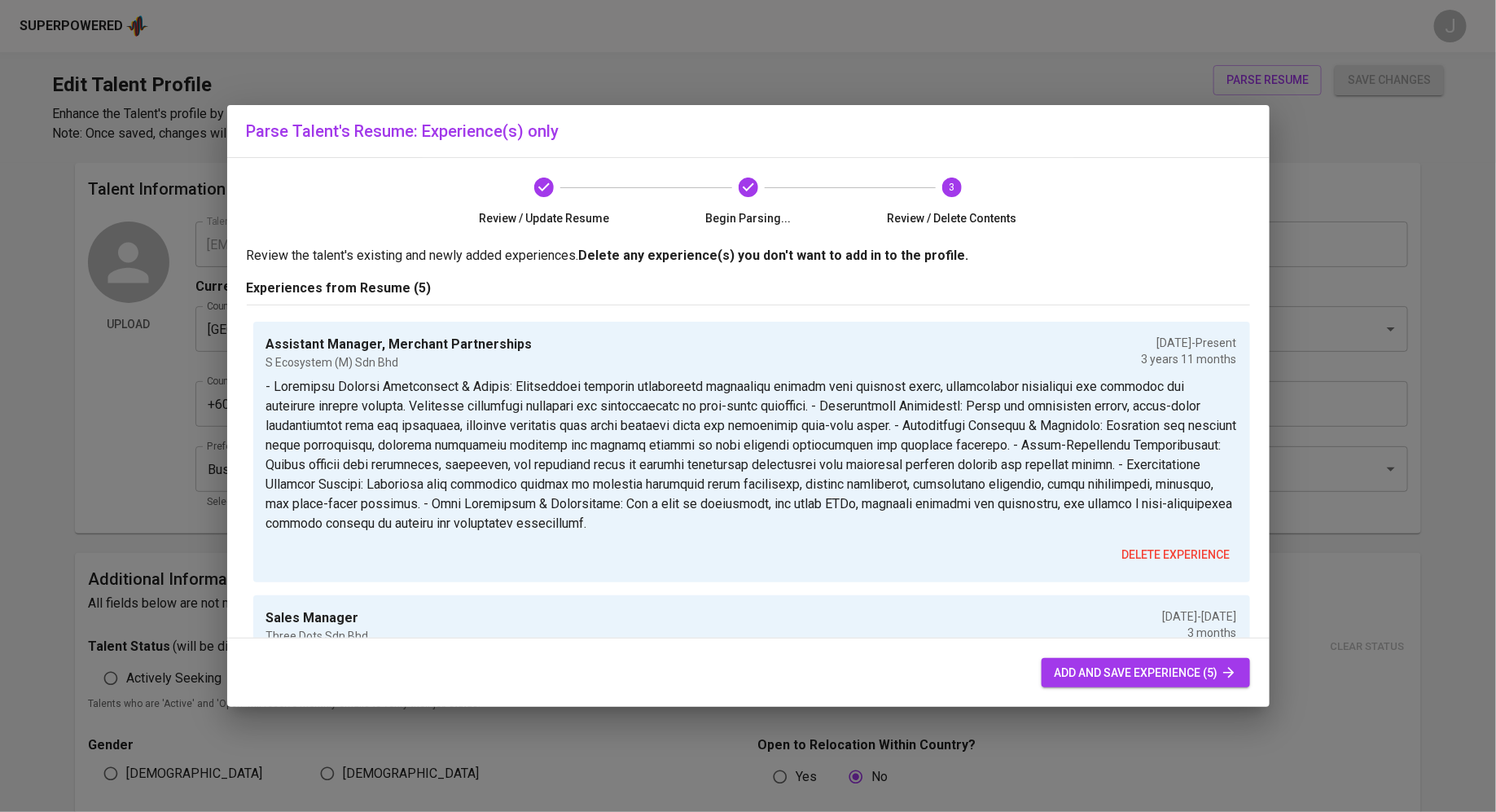
click at [1108, 672] on span "add and save experience (5)" at bounding box center [1145, 672] width 182 height 20
radio input "true"
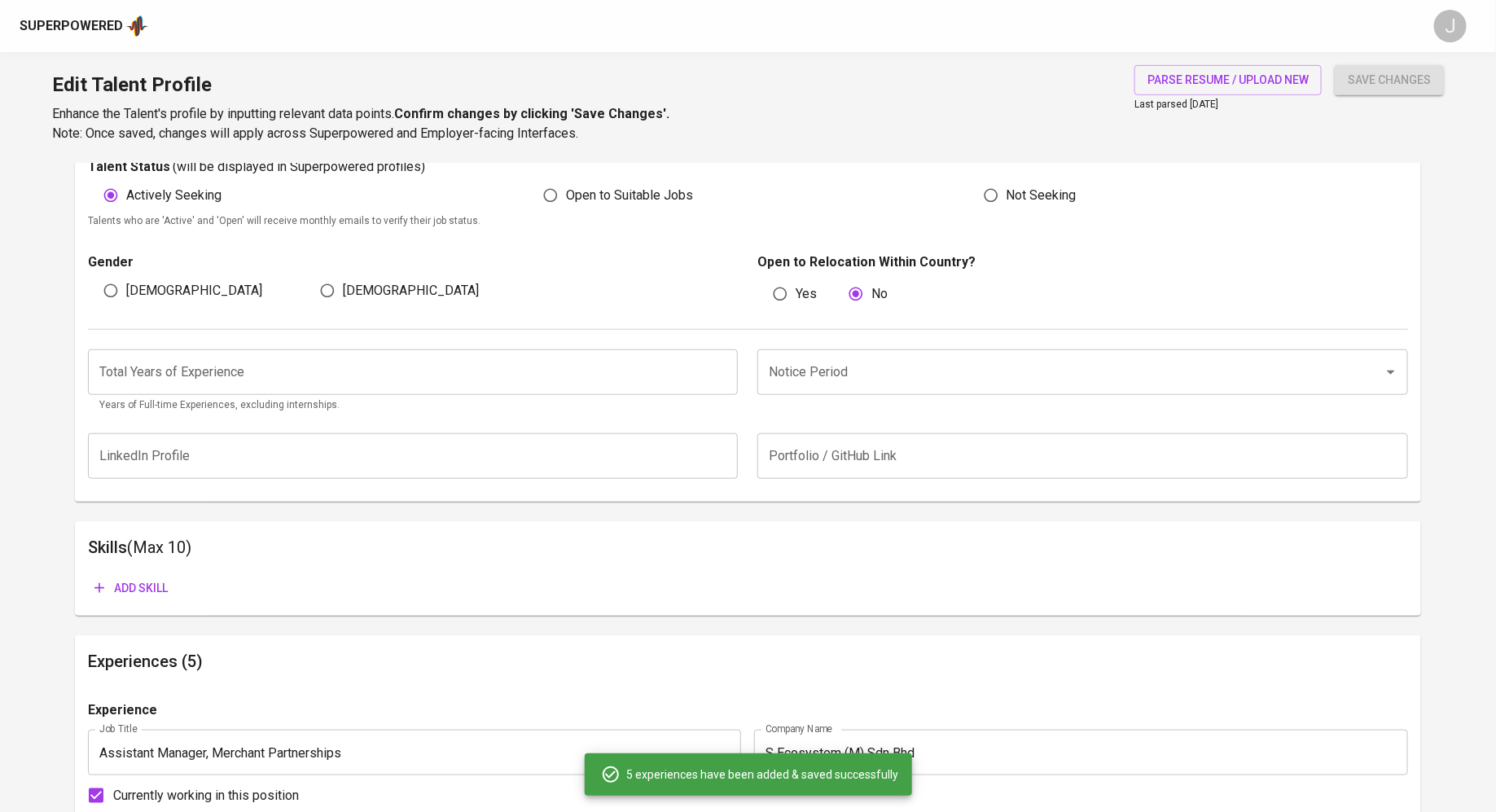
scroll to position [479, 0]
click at [332, 290] on input "Female" at bounding box center [327, 289] width 31 height 31
radio input "true"
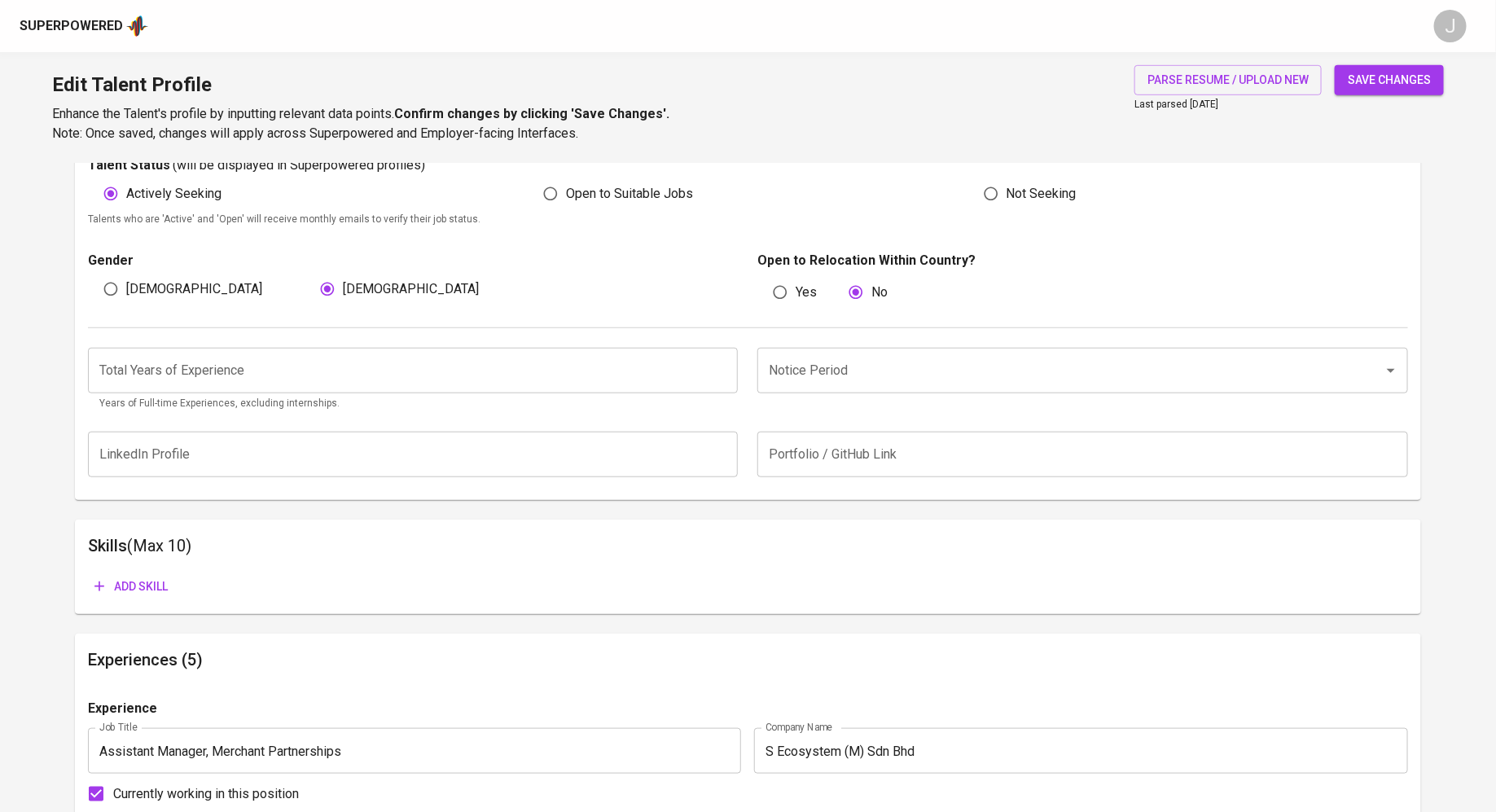
click at [1397, 72] on span "save changes" at bounding box center [1389, 80] width 83 height 20
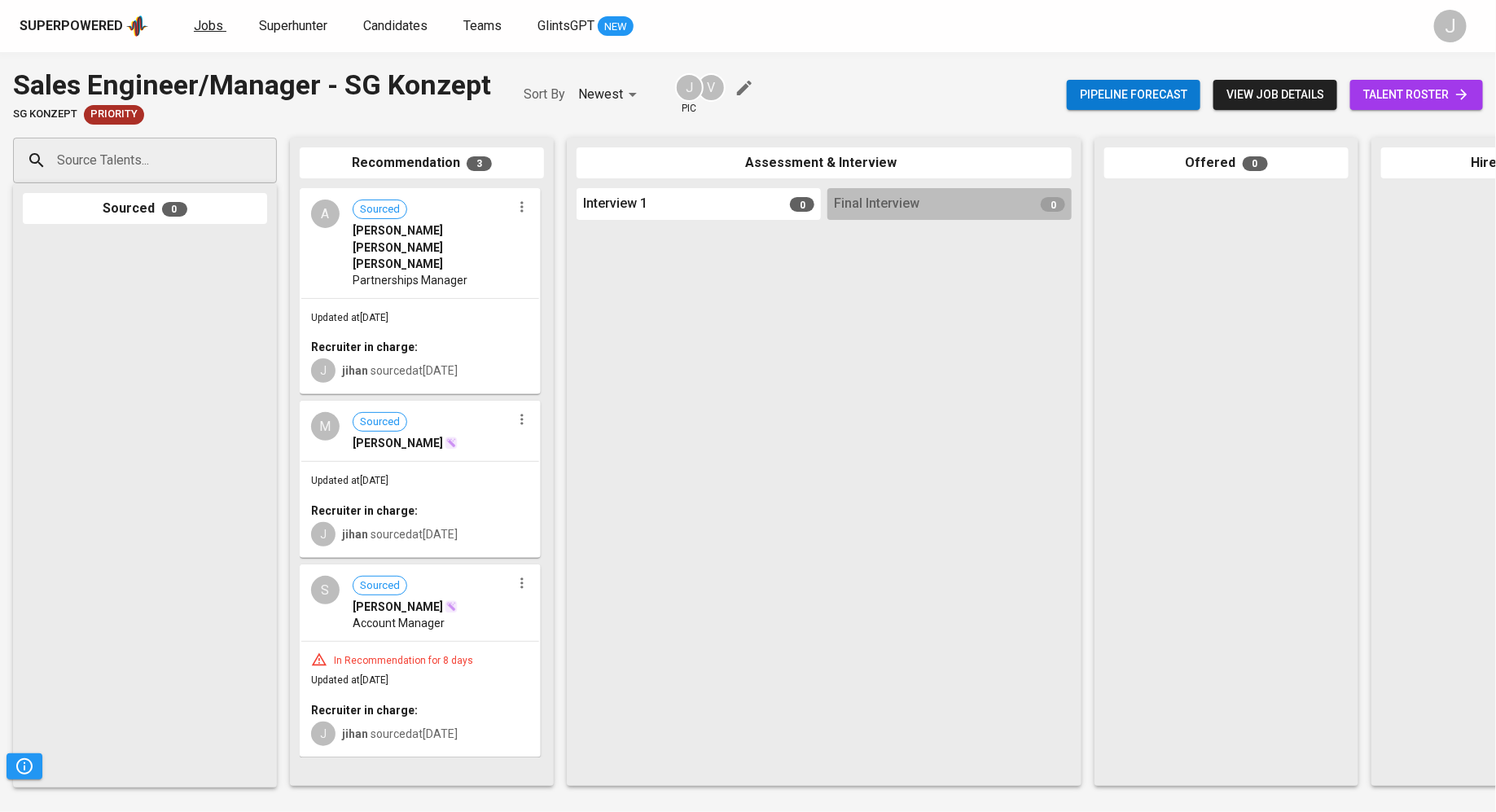
click at [206, 20] on span "Jobs" at bounding box center [208, 25] width 29 height 16
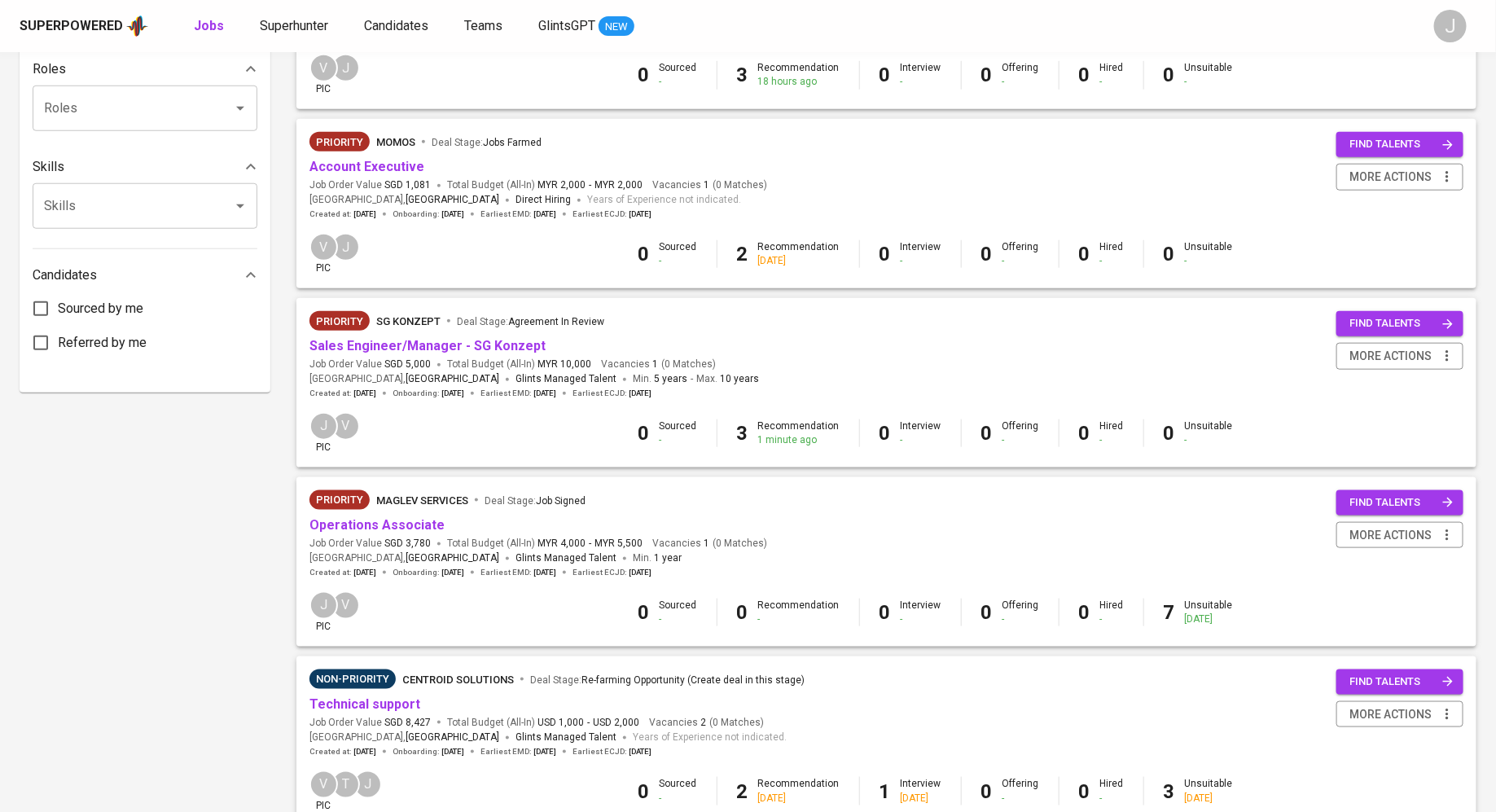
scroll to position [779, 0]
